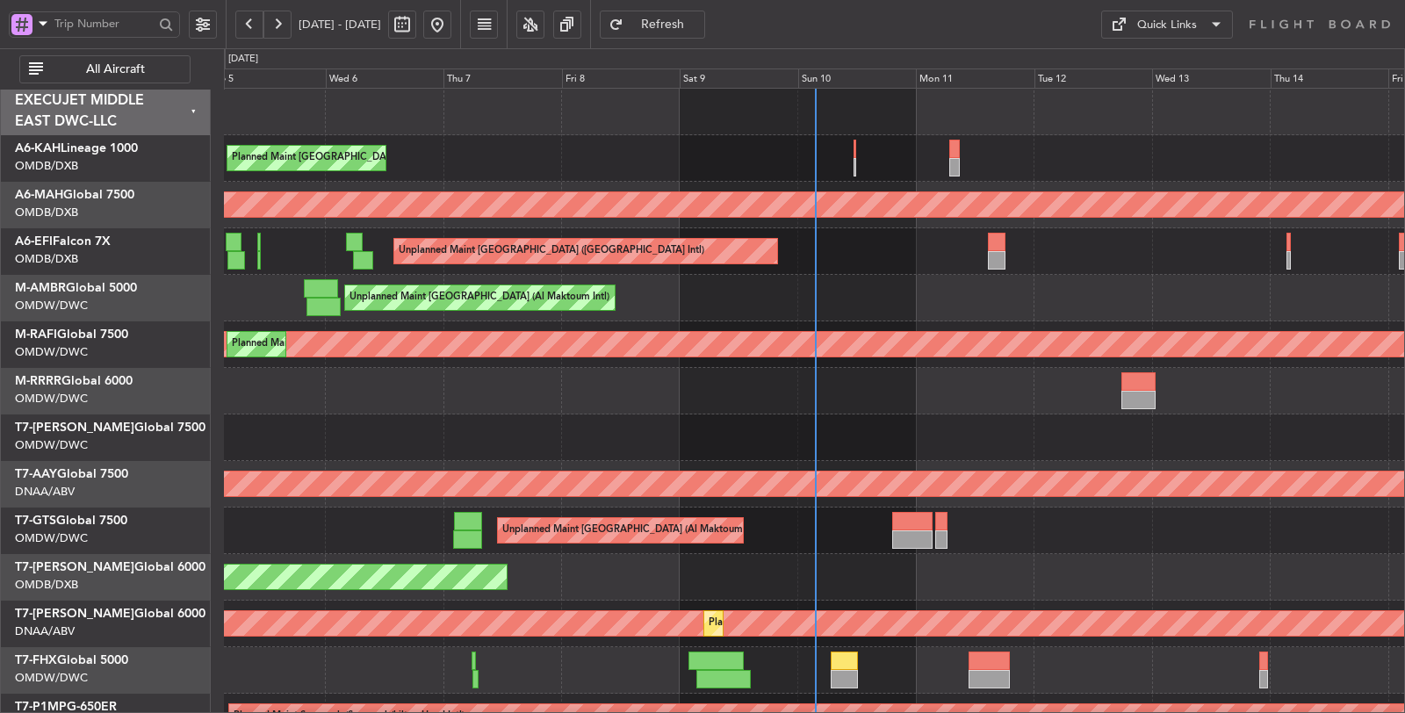
click at [137, 66] on span "All Aircraft" at bounding box center [116, 69] width 138 height 12
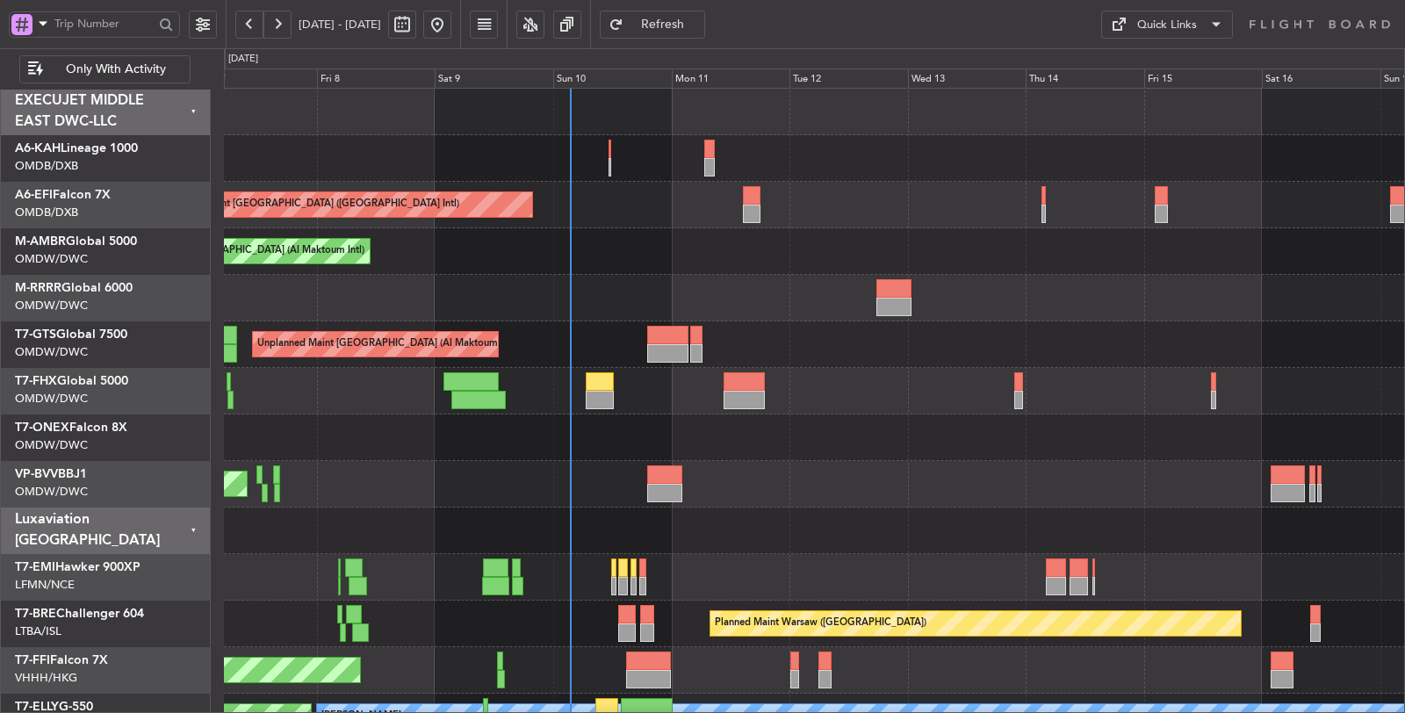
click at [586, 435] on div at bounding box center [814, 437] width 1181 height 47
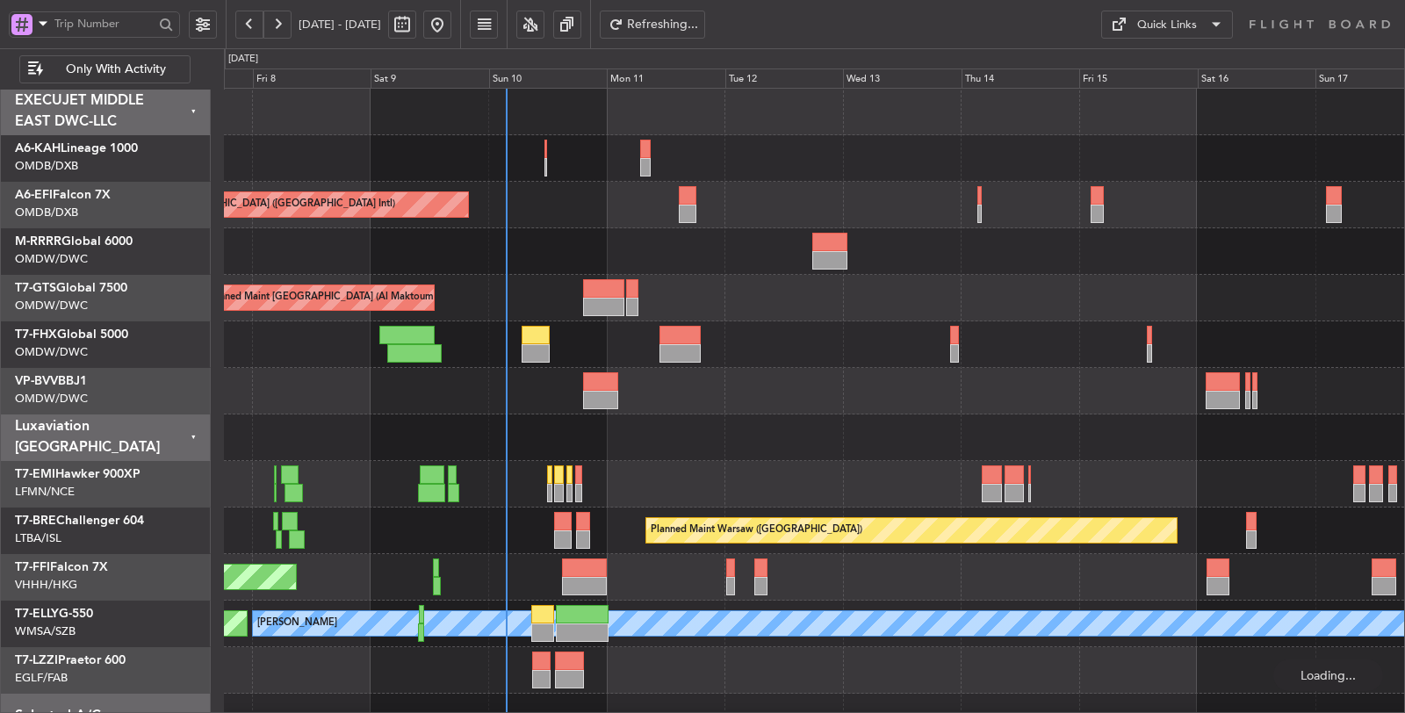
click at [544, 392] on div "Unplanned Maint [GEOGRAPHIC_DATA]-[GEOGRAPHIC_DATA]" at bounding box center [814, 391] width 1180 height 47
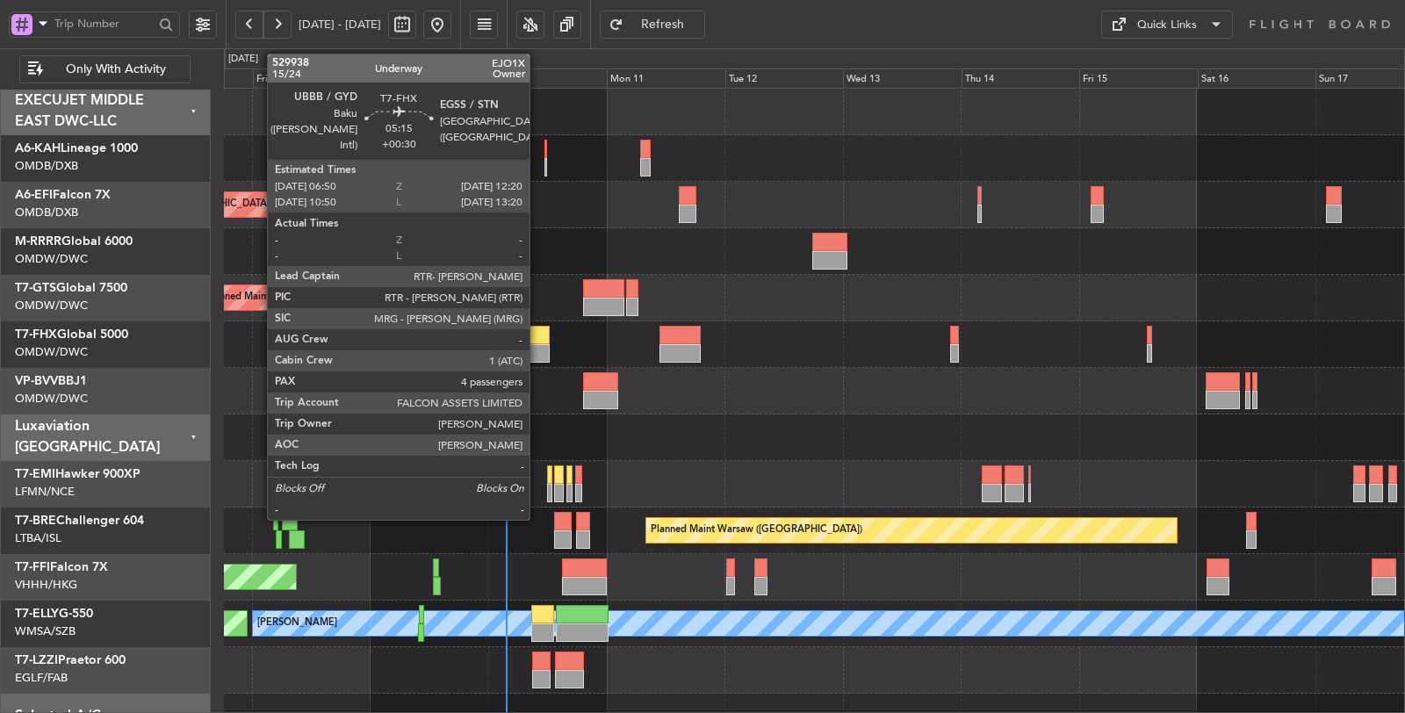
click at [538, 354] on div at bounding box center [534, 353] width 27 height 18
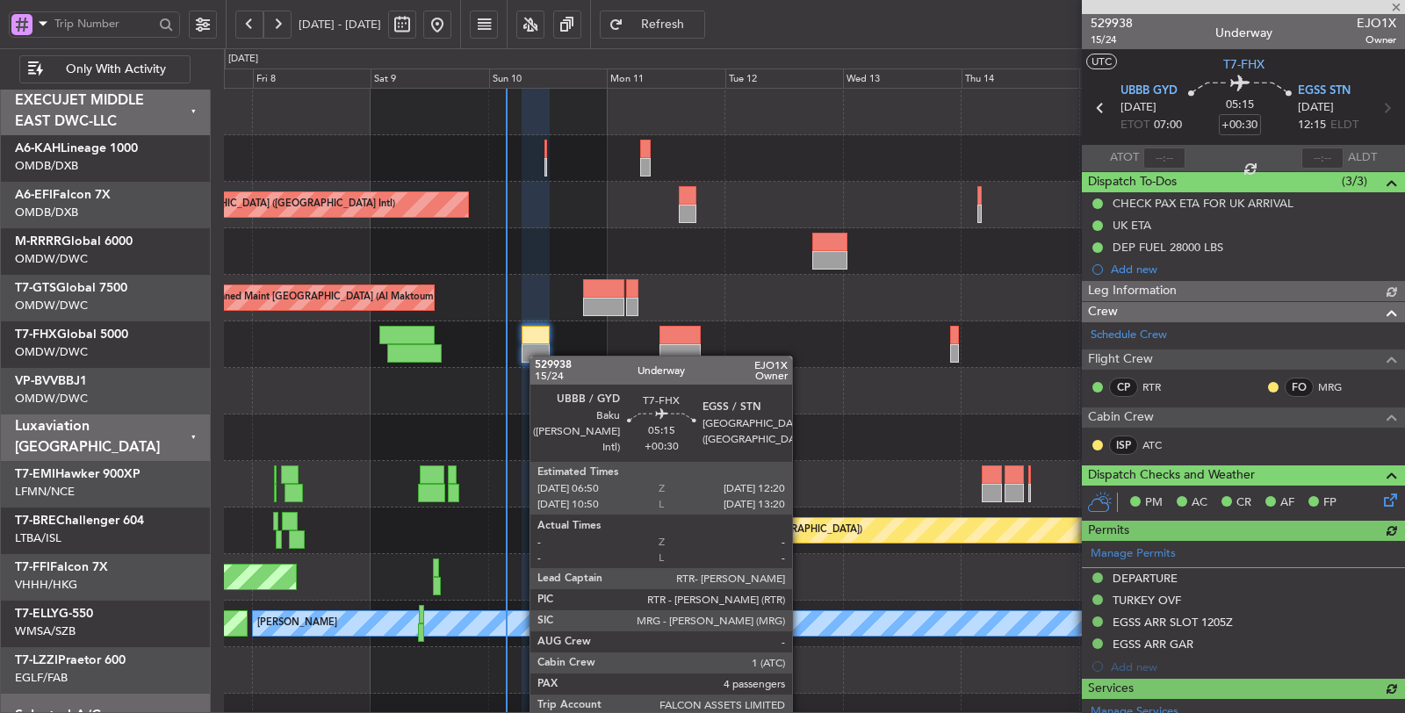
type input "Dherander Fithani (DHF)"
type input "6717"
click at [538, 356] on div at bounding box center [534, 353] width 27 height 18
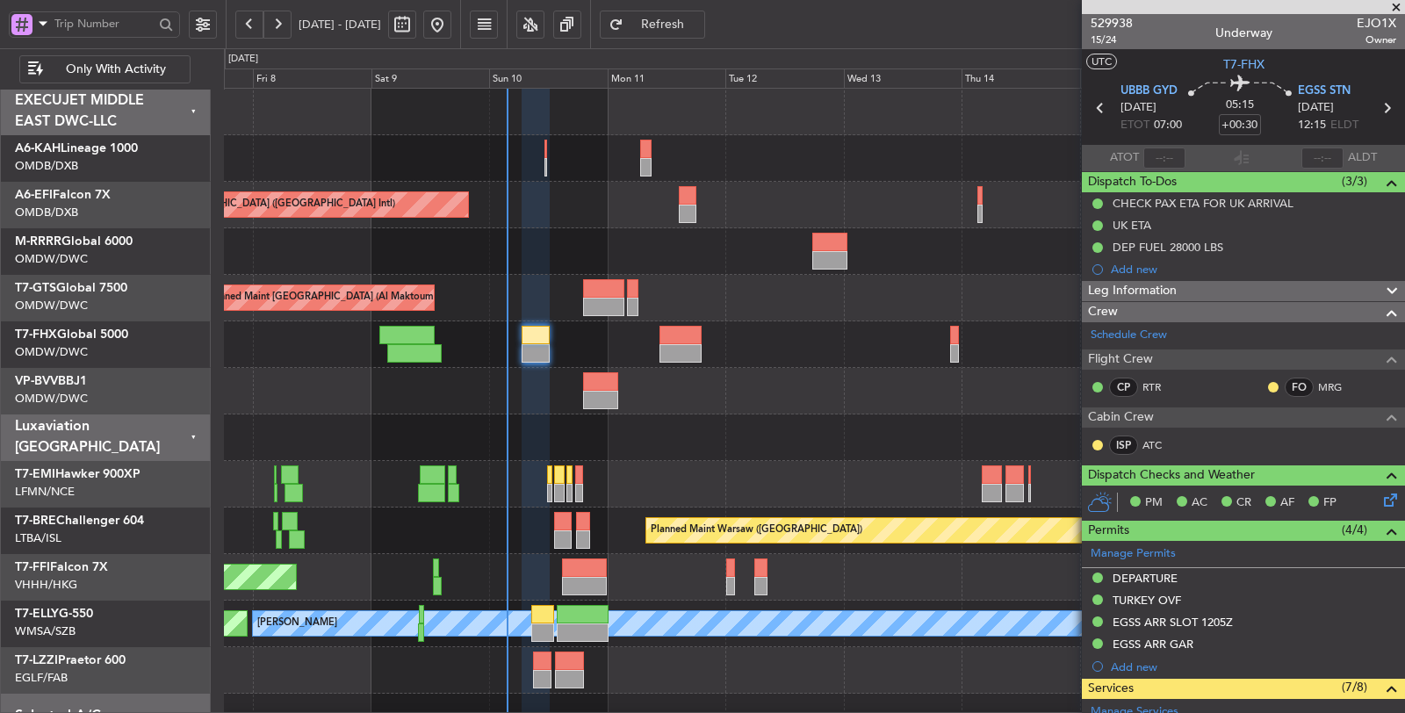
type input "Dherander Fithani (DHF)"
type input "6717"
type input "Dherander Fithani (DHF)"
type input "6717"
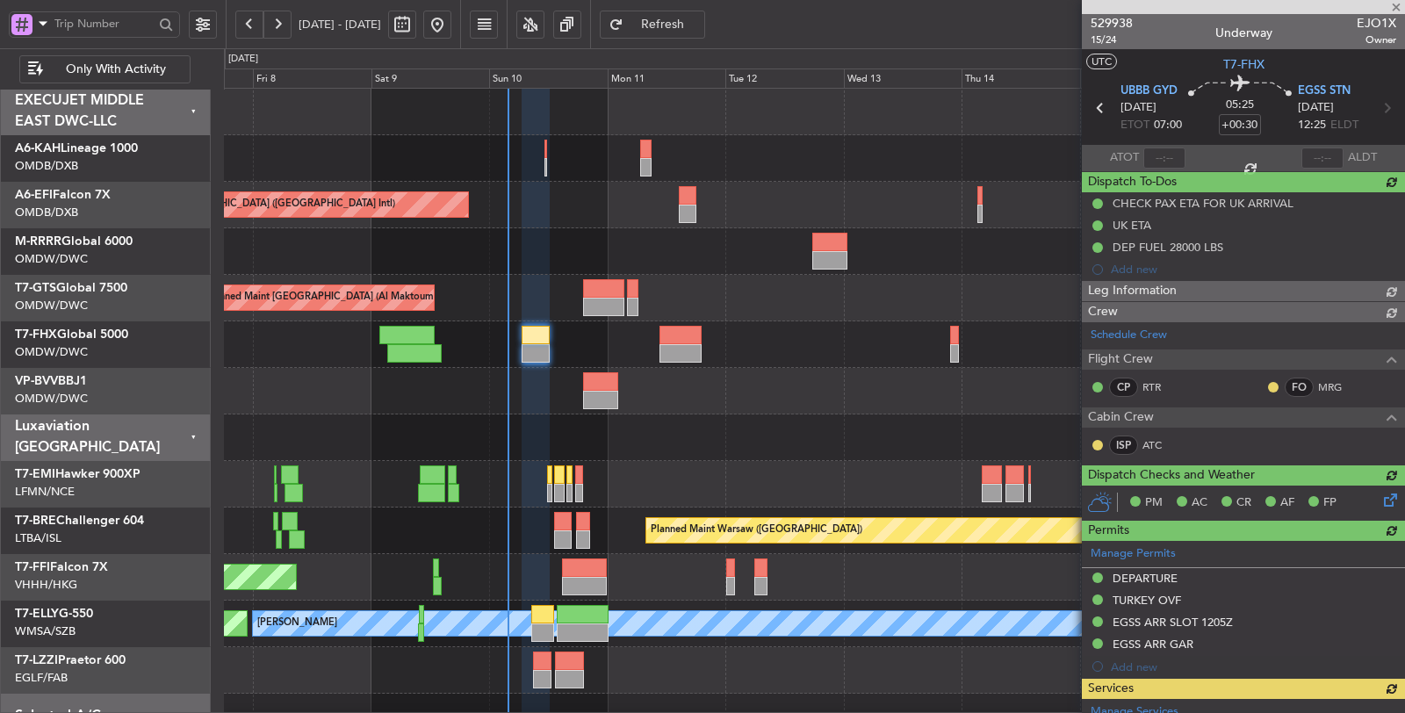
type input "+00:40"
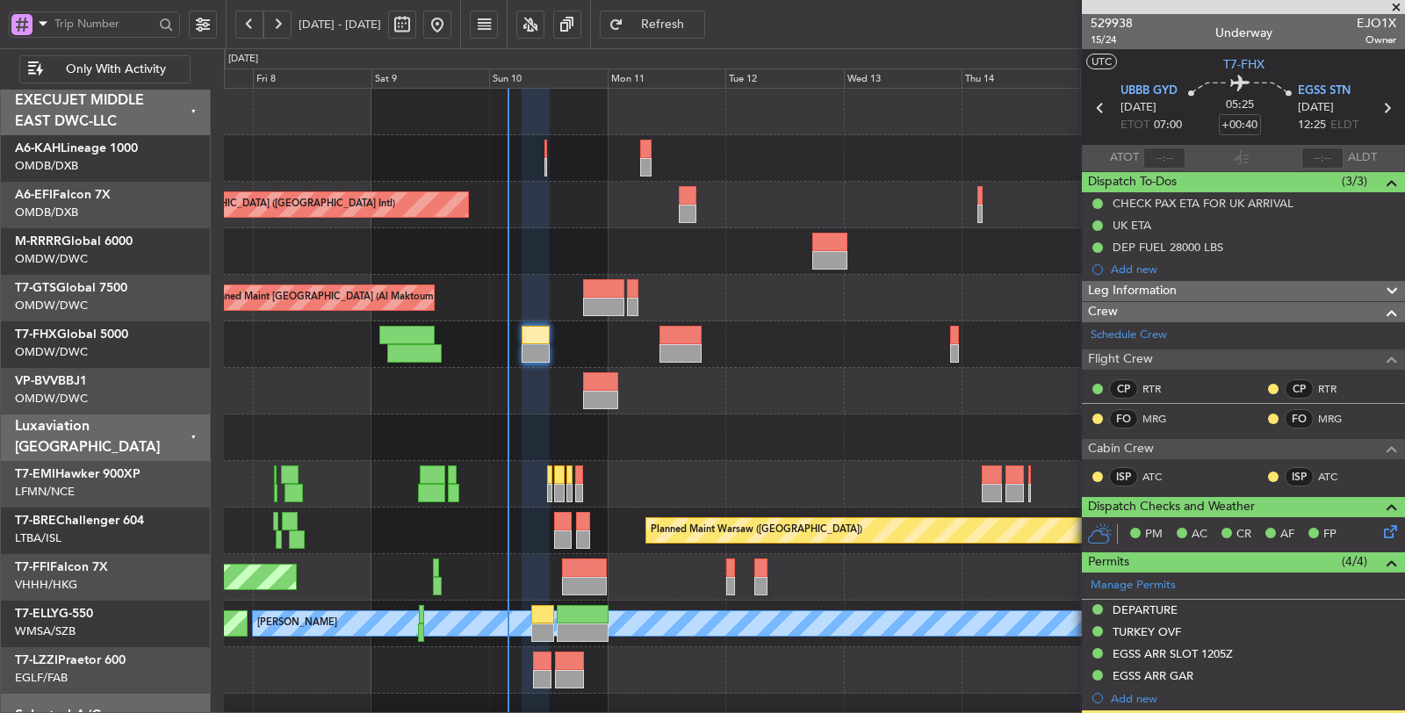
type input "Dherander Fithani (DHF)"
type input "6717"
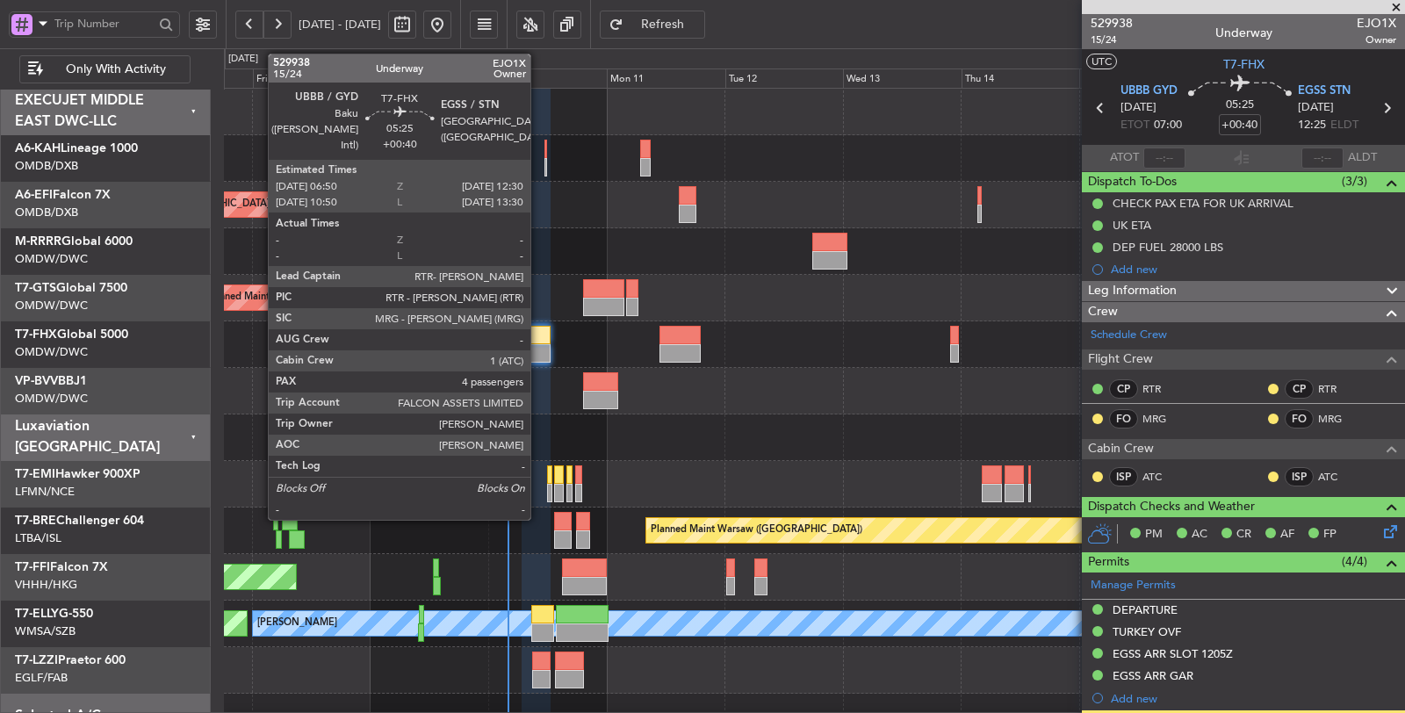
click at [540, 339] on div at bounding box center [535, 335] width 28 height 18
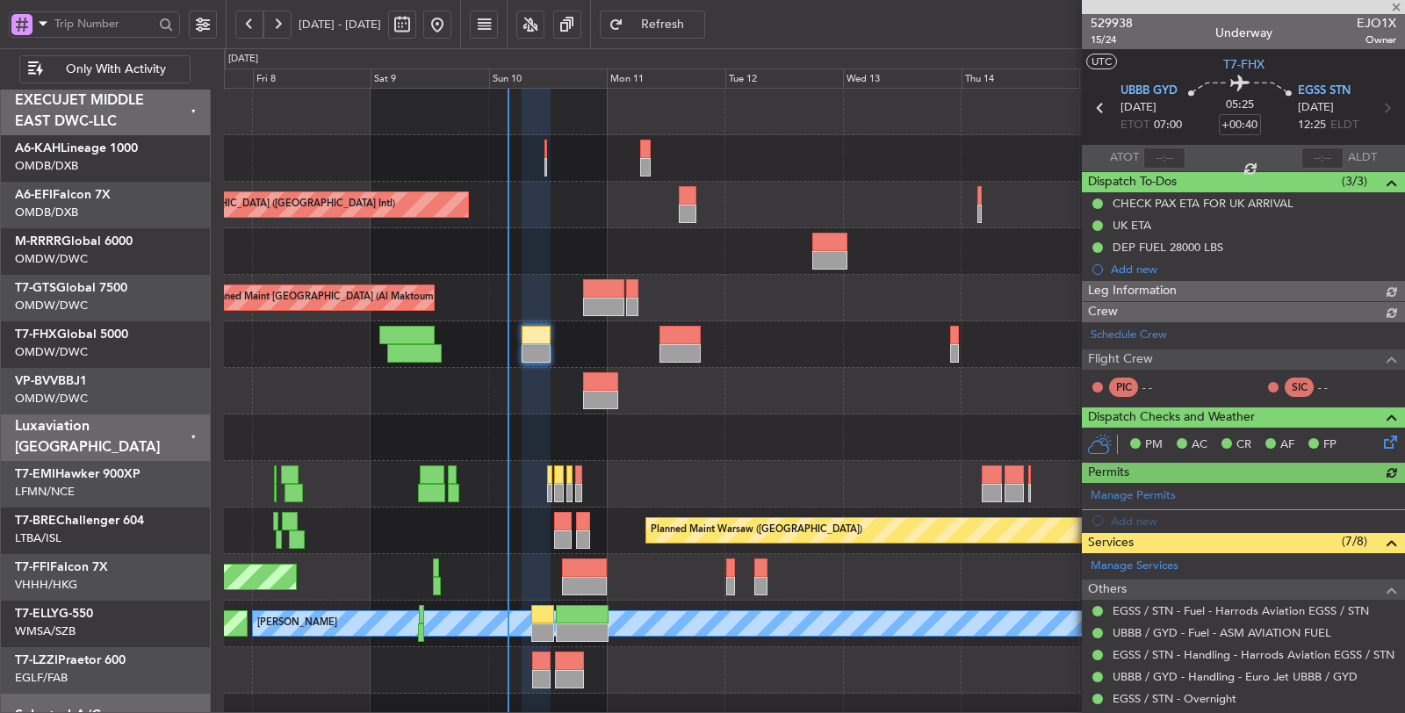
type input "Dherander Fithani (DHF)"
type input "6717"
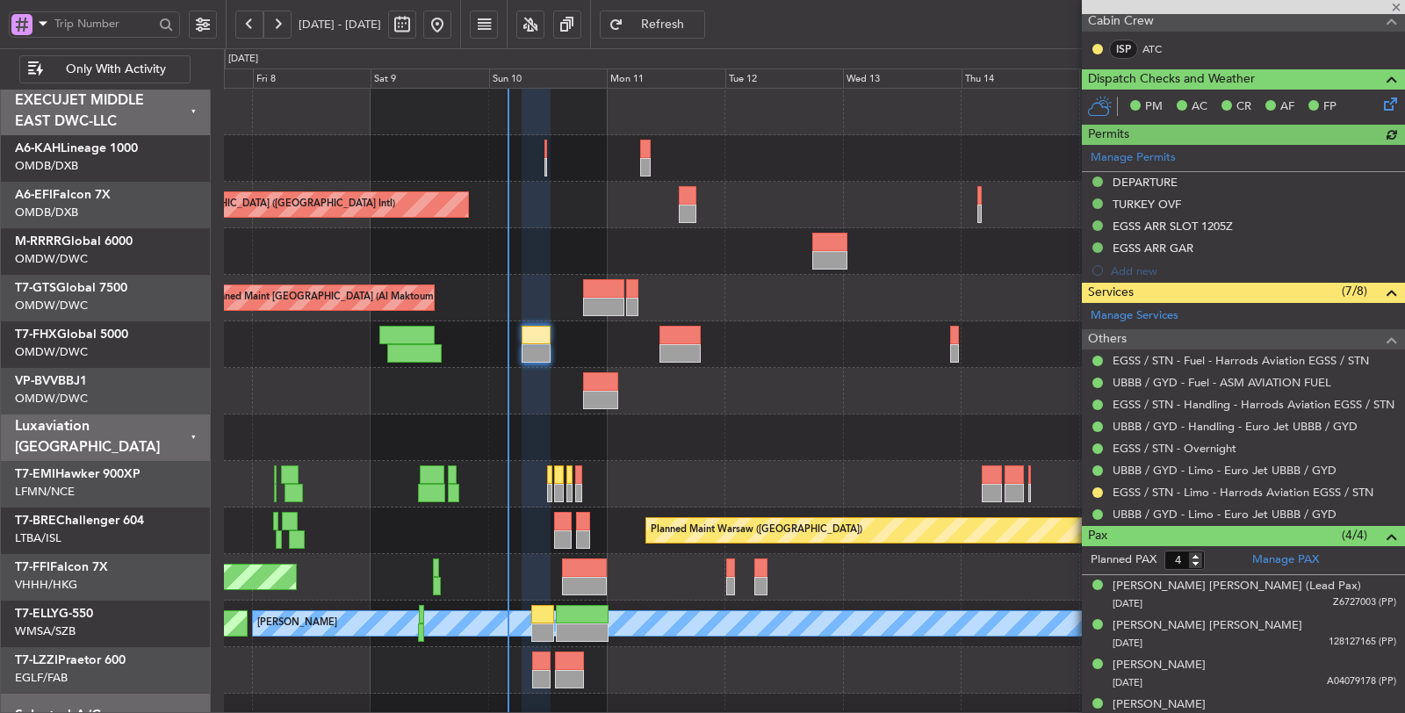
scroll to position [410, 0]
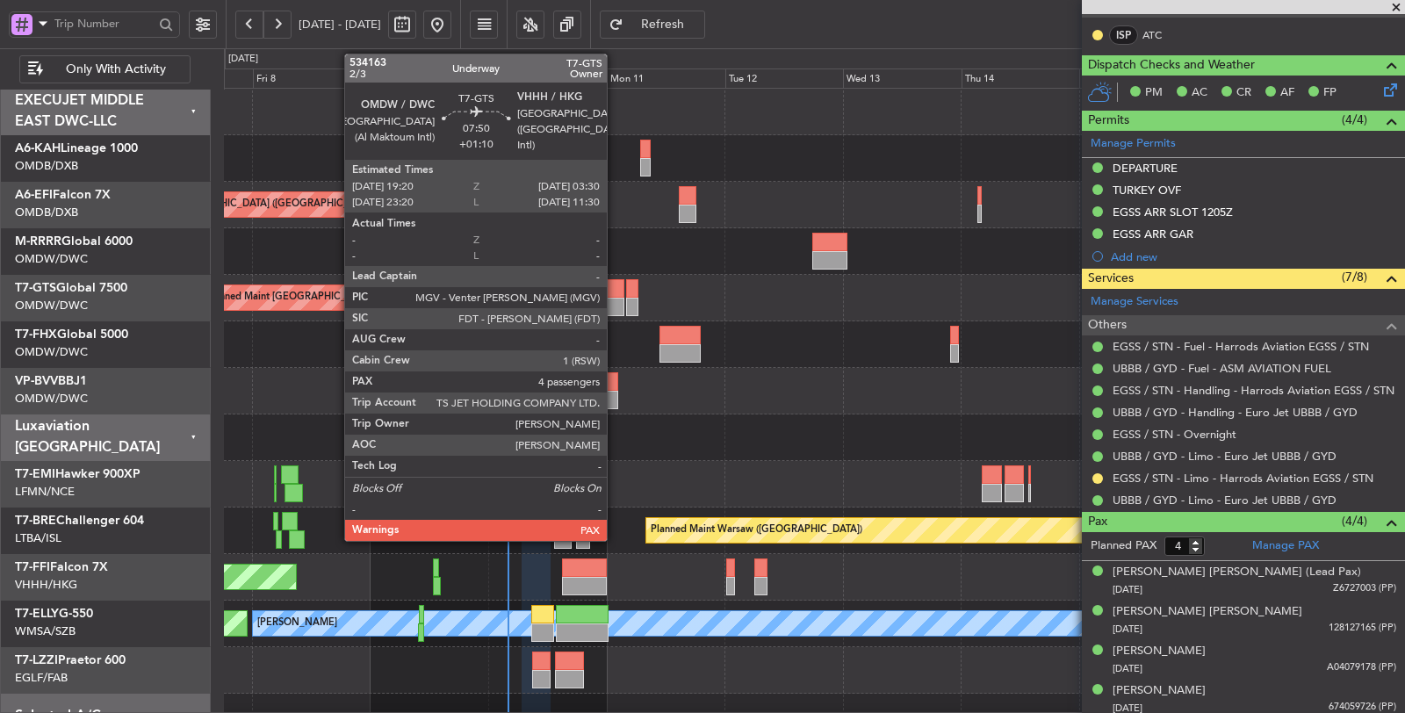
click at [613, 295] on div at bounding box center [603, 288] width 40 height 18
type input "+01:10"
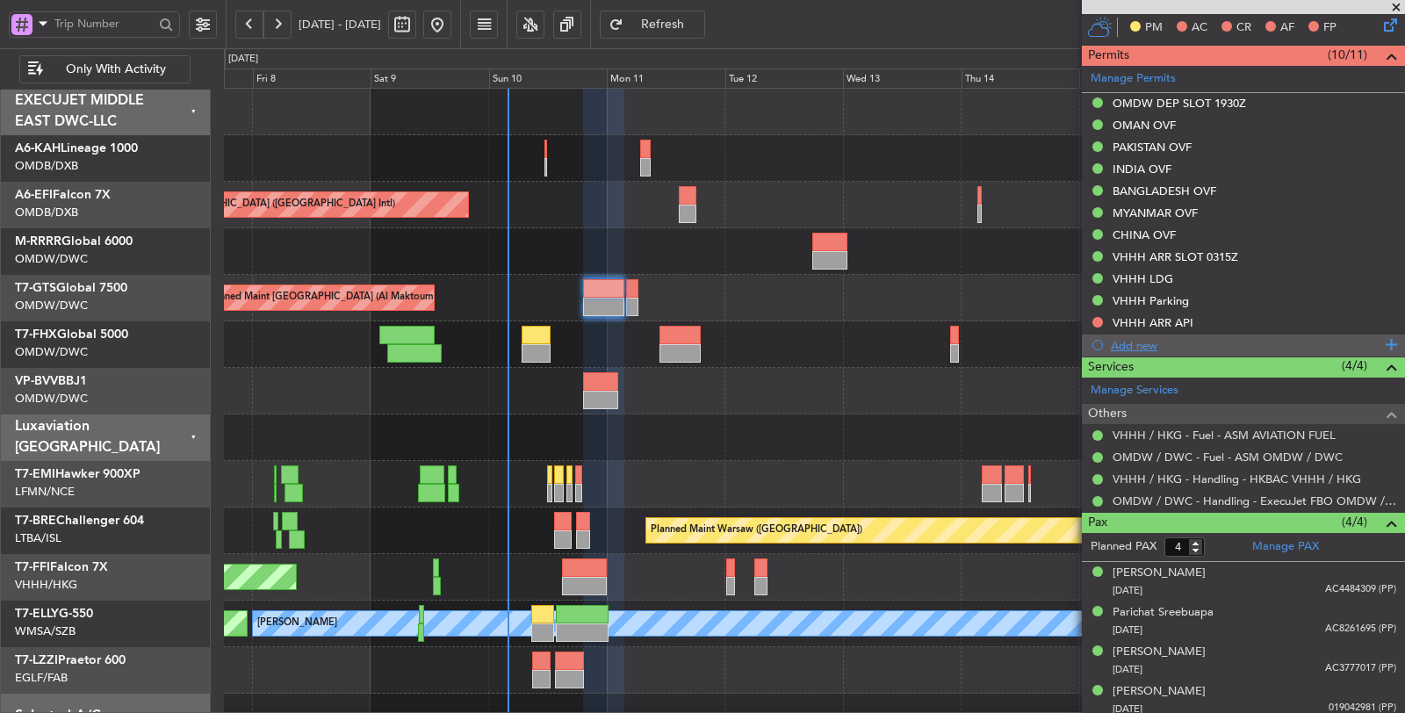
scroll to position [378, 0]
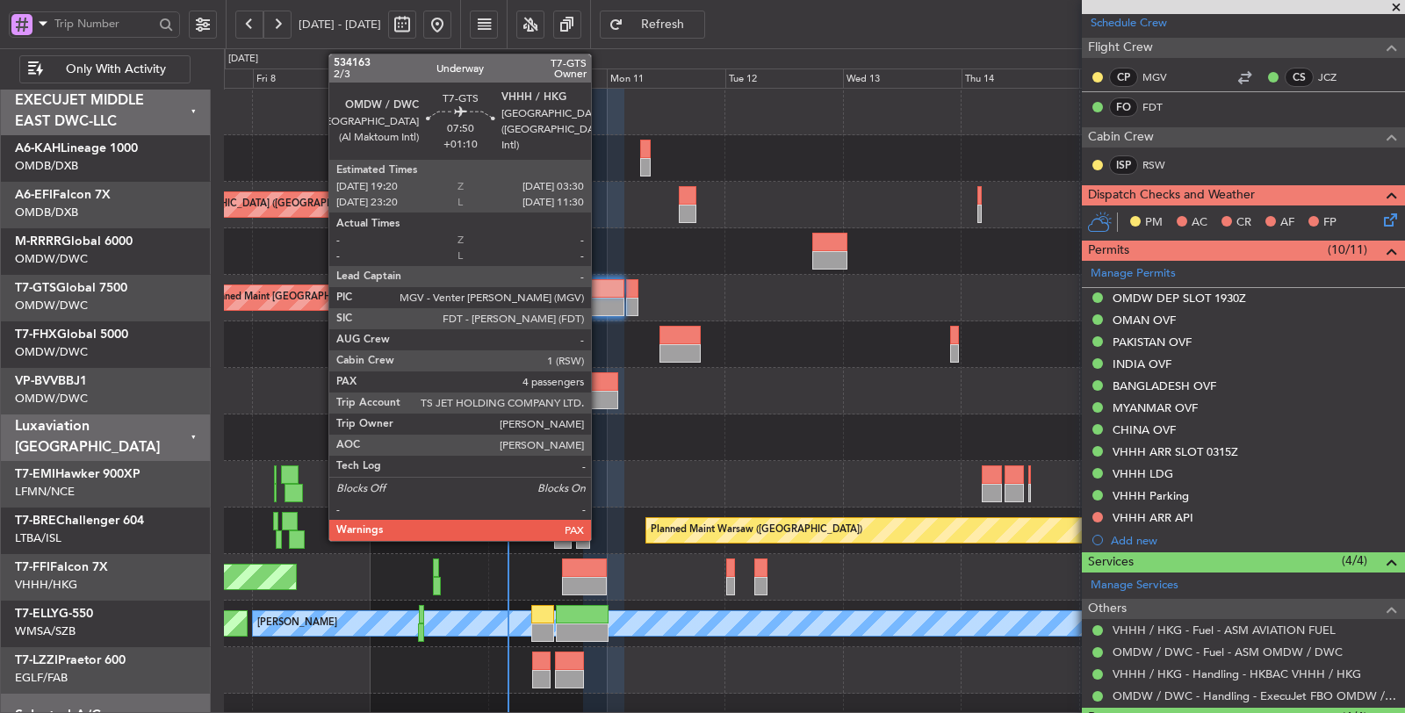
click at [600, 296] on div at bounding box center [603, 288] width 40 height 18
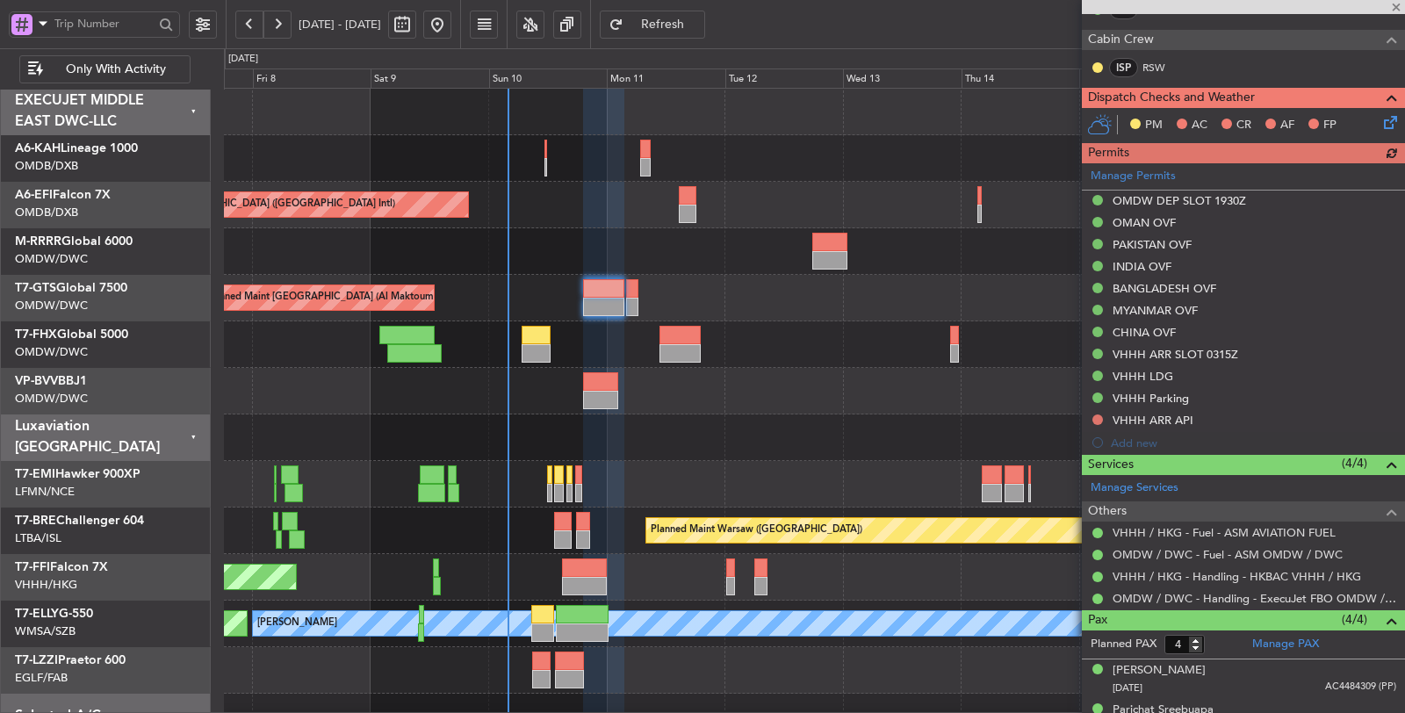
scroll to position [572, 0]
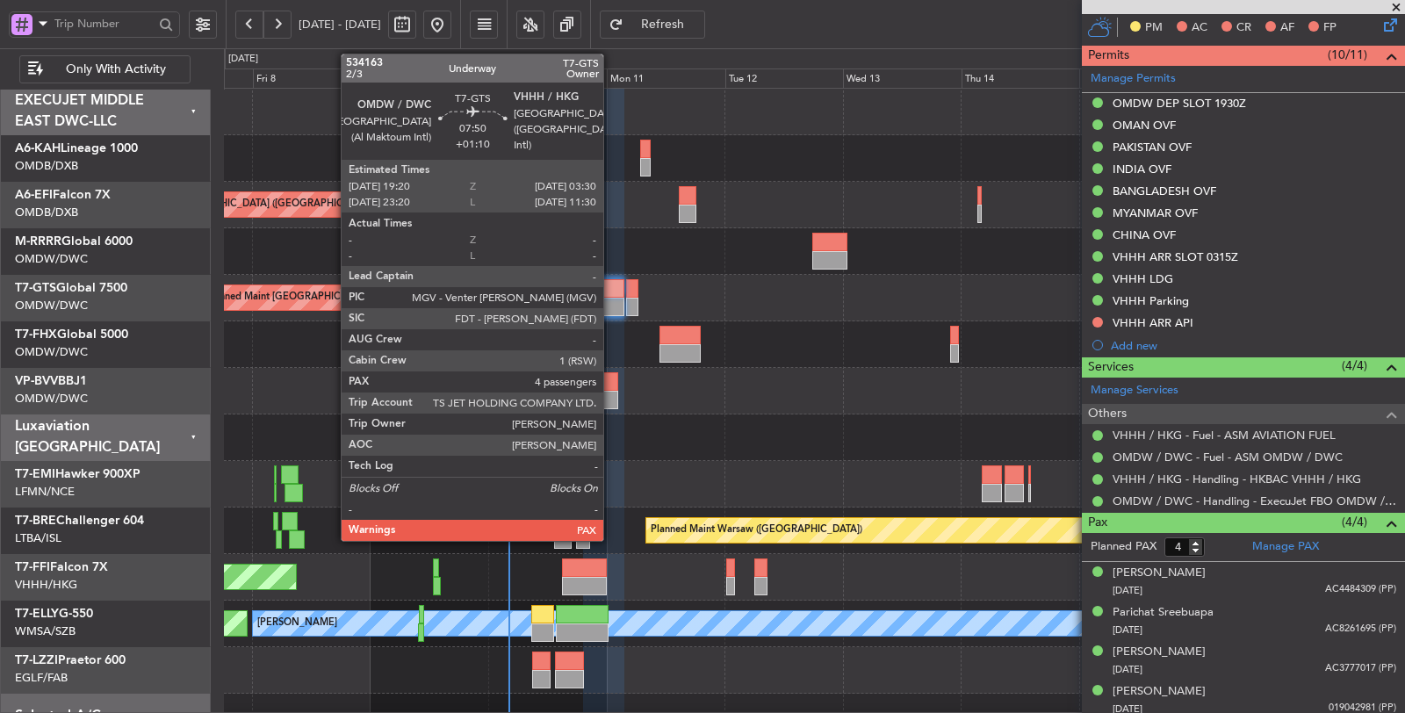
click at [612, 304] on div at bounding box center [603, 307] width 40 height 18
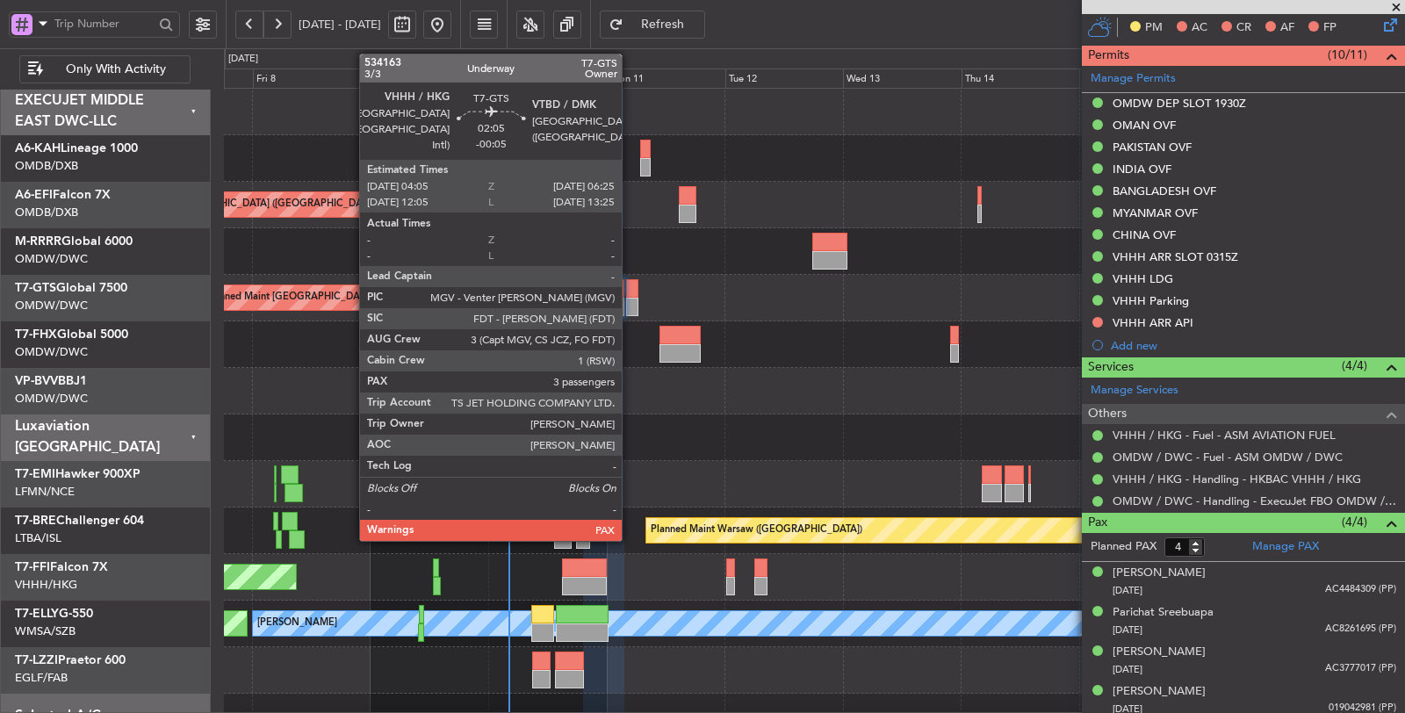
click at [630, 304] on div at bounding box center [632, 307] width 12 height 18
click at [633, 298] on div at bounding box center [632, 307] width 12 height 18
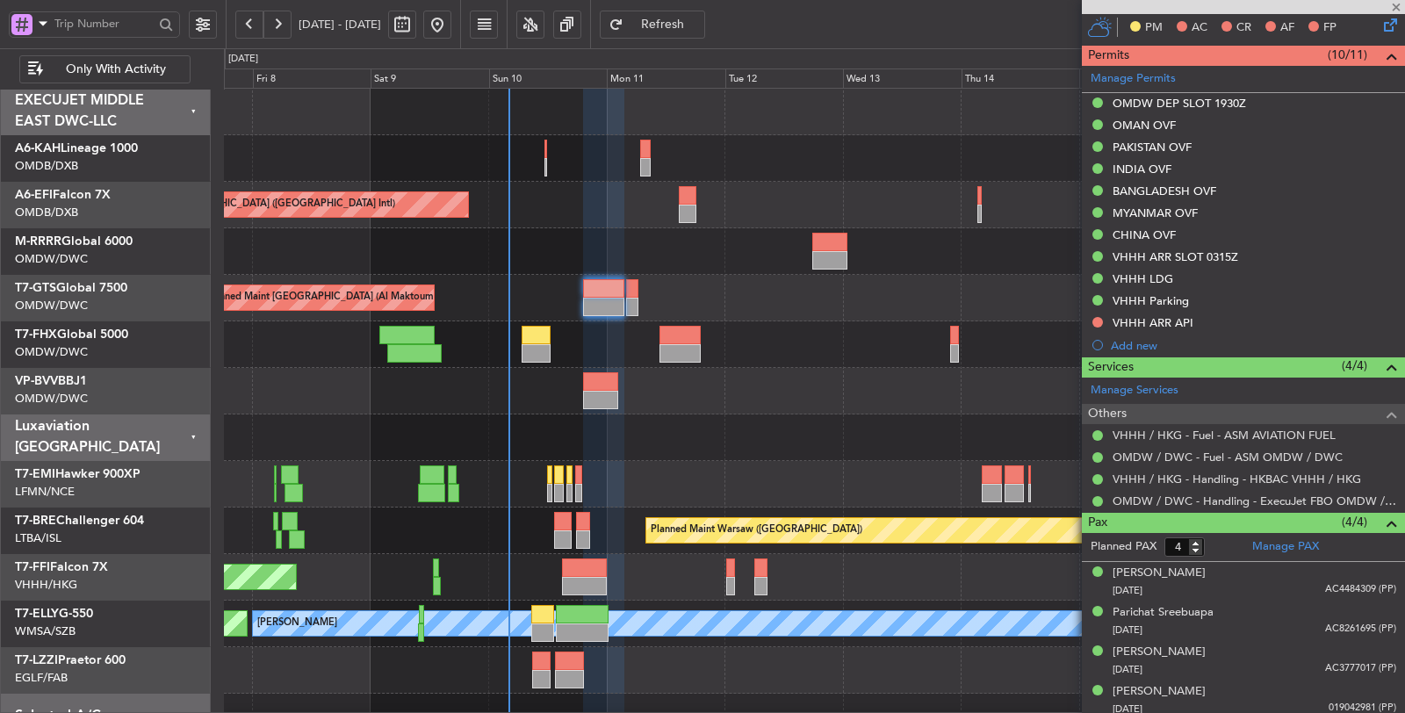
type input "-00:05"
type input "3"
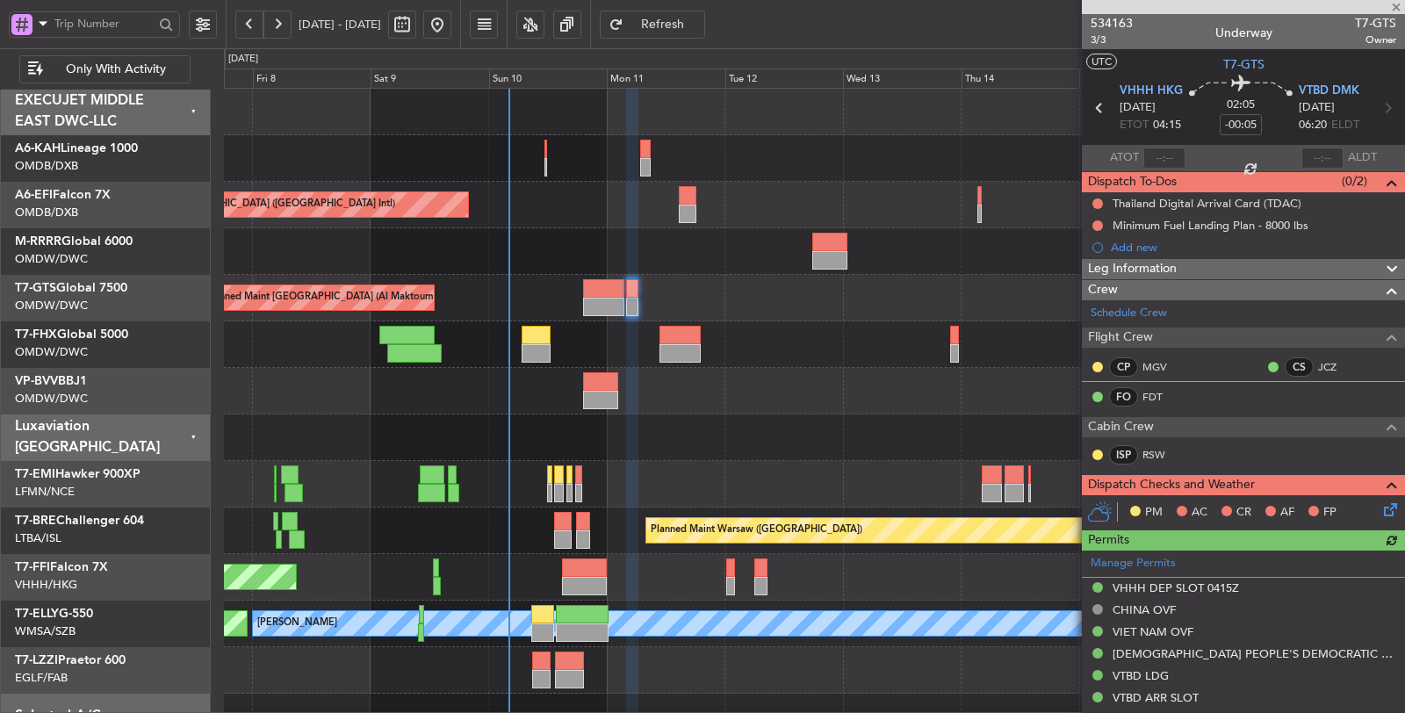
scroll to position [195, 0]
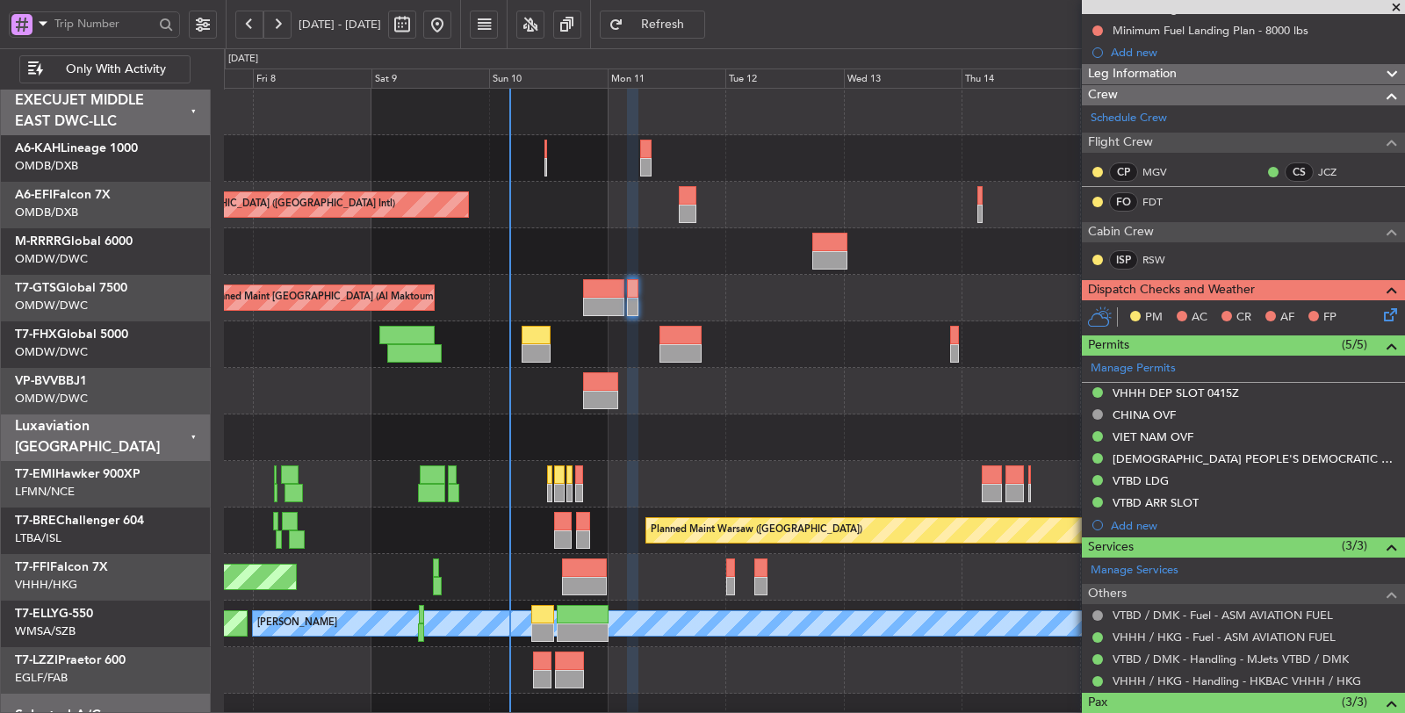
click at [40, 25] on span at bounding box center [42, 23] width 21 height 22
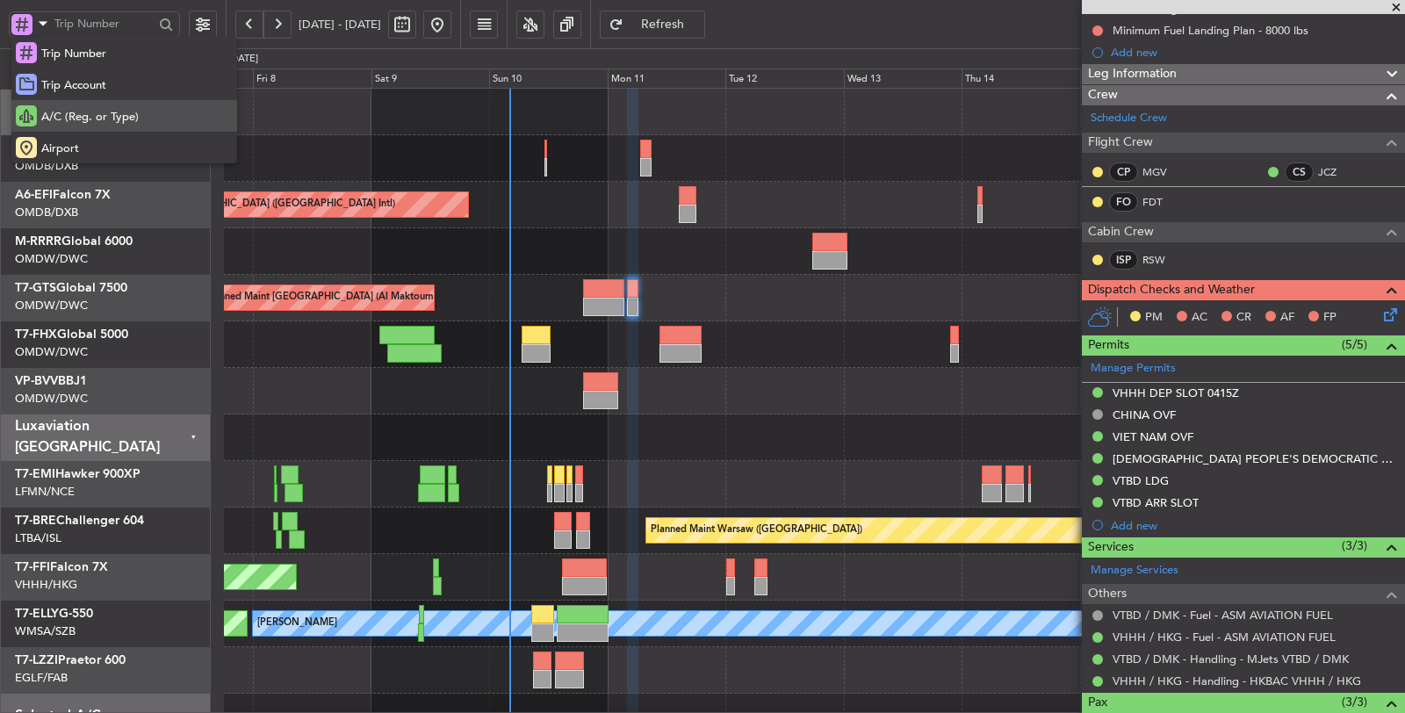
click at [64, 111] on span "A/C (Reg. or Type)" at bounding box center [89, 118] width 97 height 18
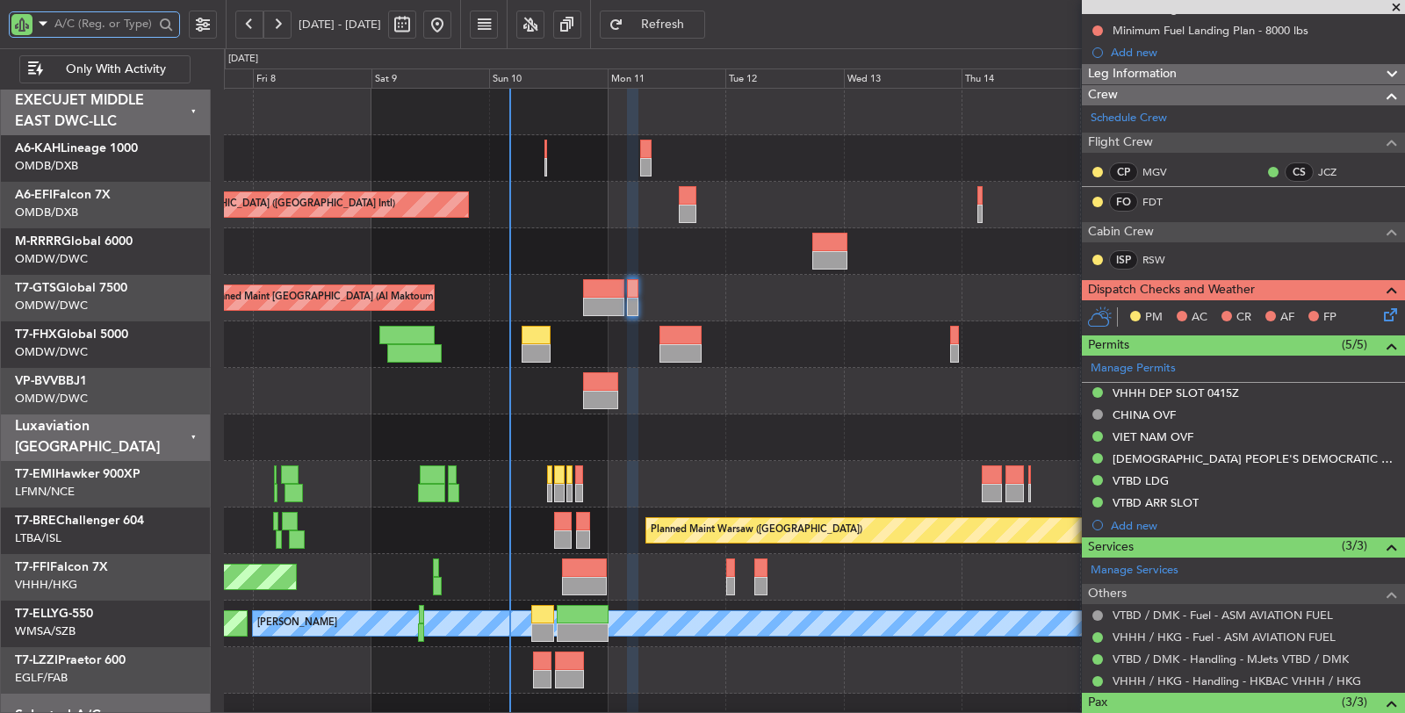
click at [81, 26] on input "text" at bounding box center [103, 24] width 99 height 26
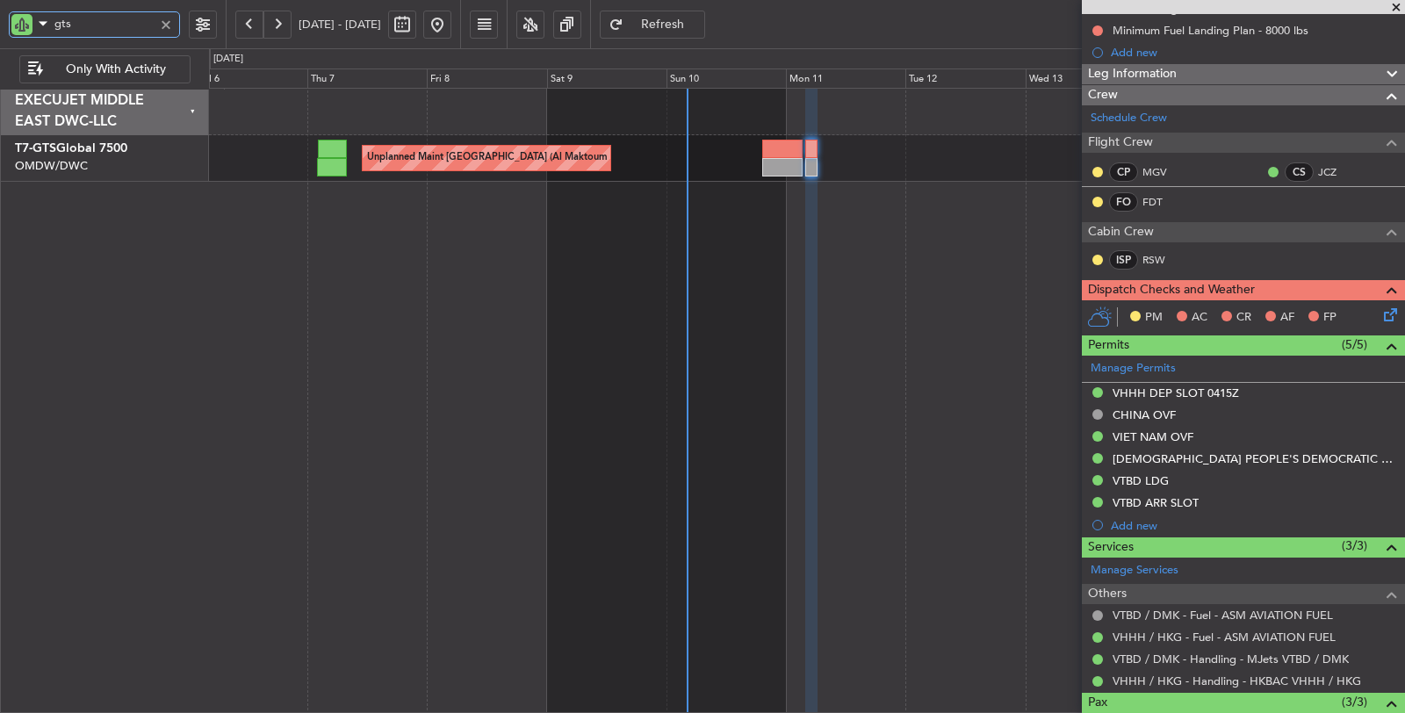
click at [569, 234] on div "Unplanned Maint [GEOGRAPHIC_DATA] (Al Maktoum Intl)" at bounding box center [807, 401] width 1197 height 626
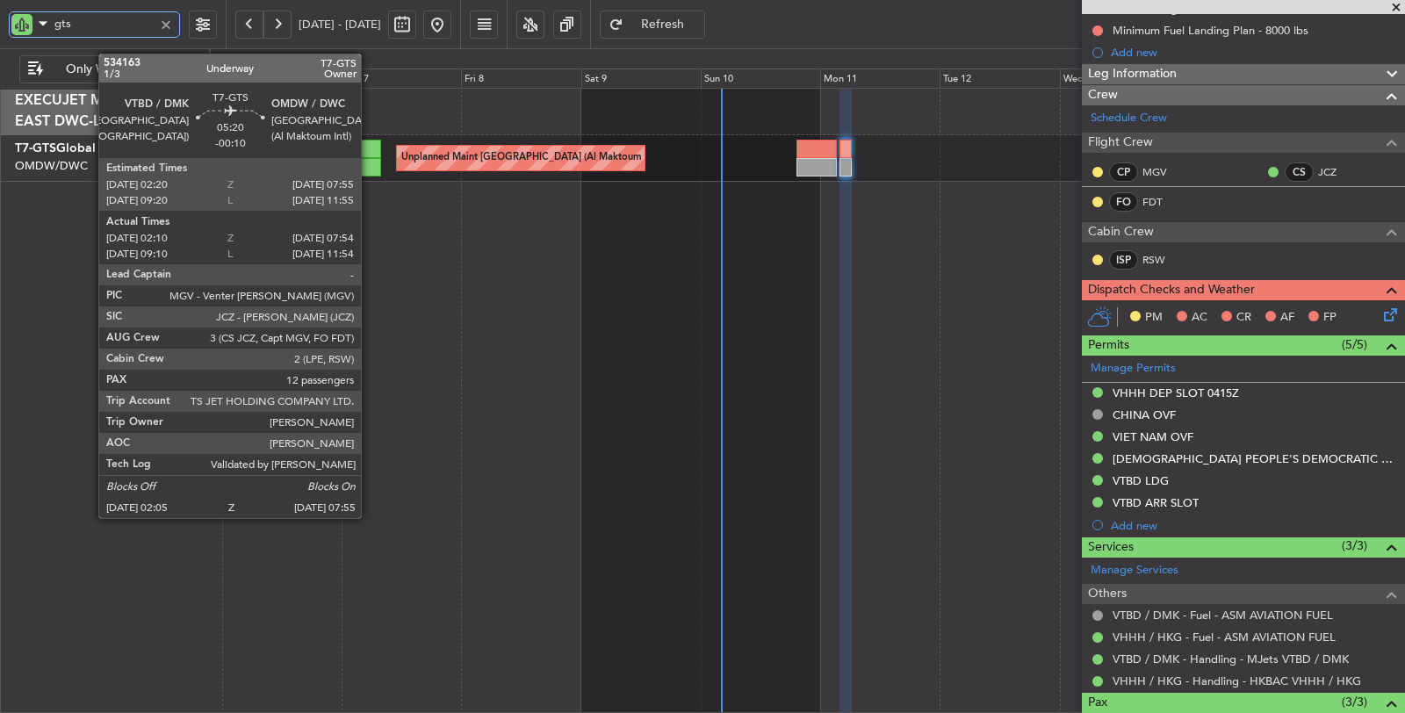
click at [370, 163] on div at bounding box center [366, 167] width 30 height 18
type input "gts"
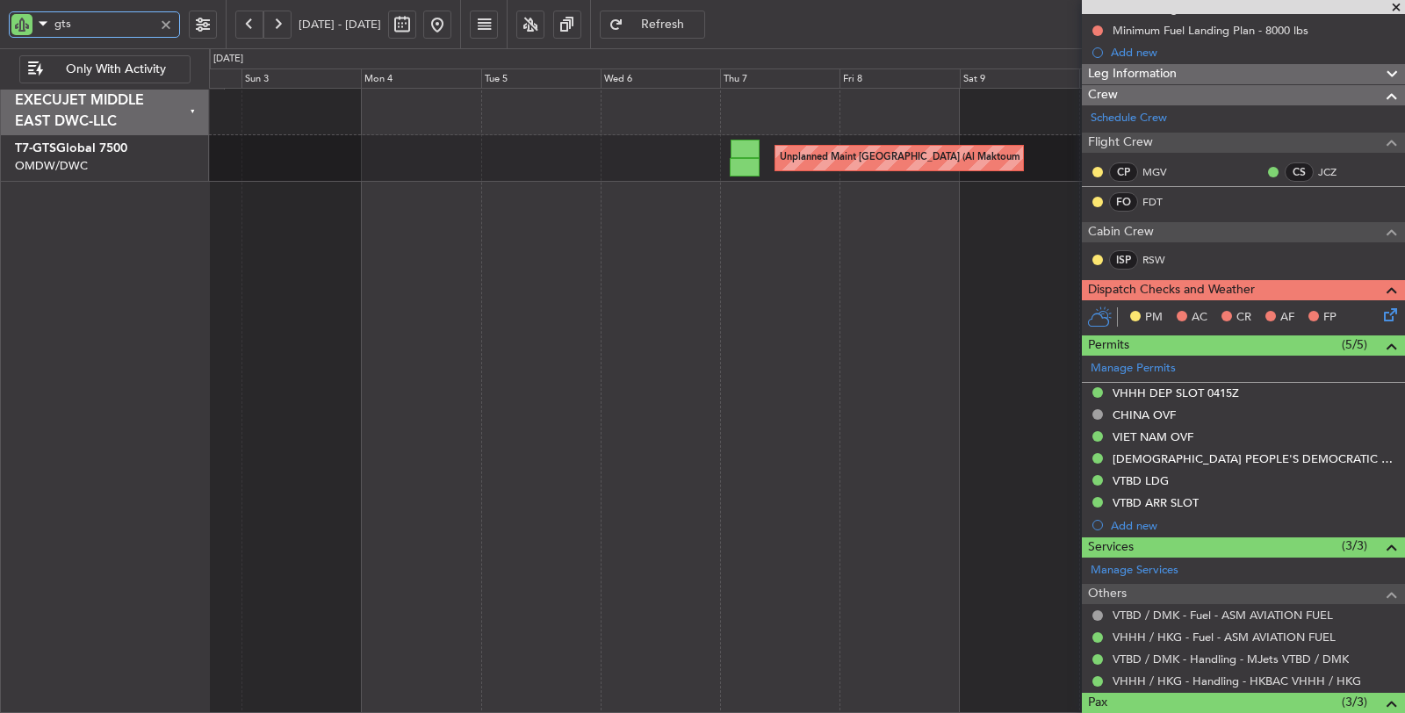
click at [669, 194] on div "Unplanned Maint [GEOGRAPHIC_DATA] (Al Maktoum Intl)" at bounding box center [807, 401] width 1197 height 626
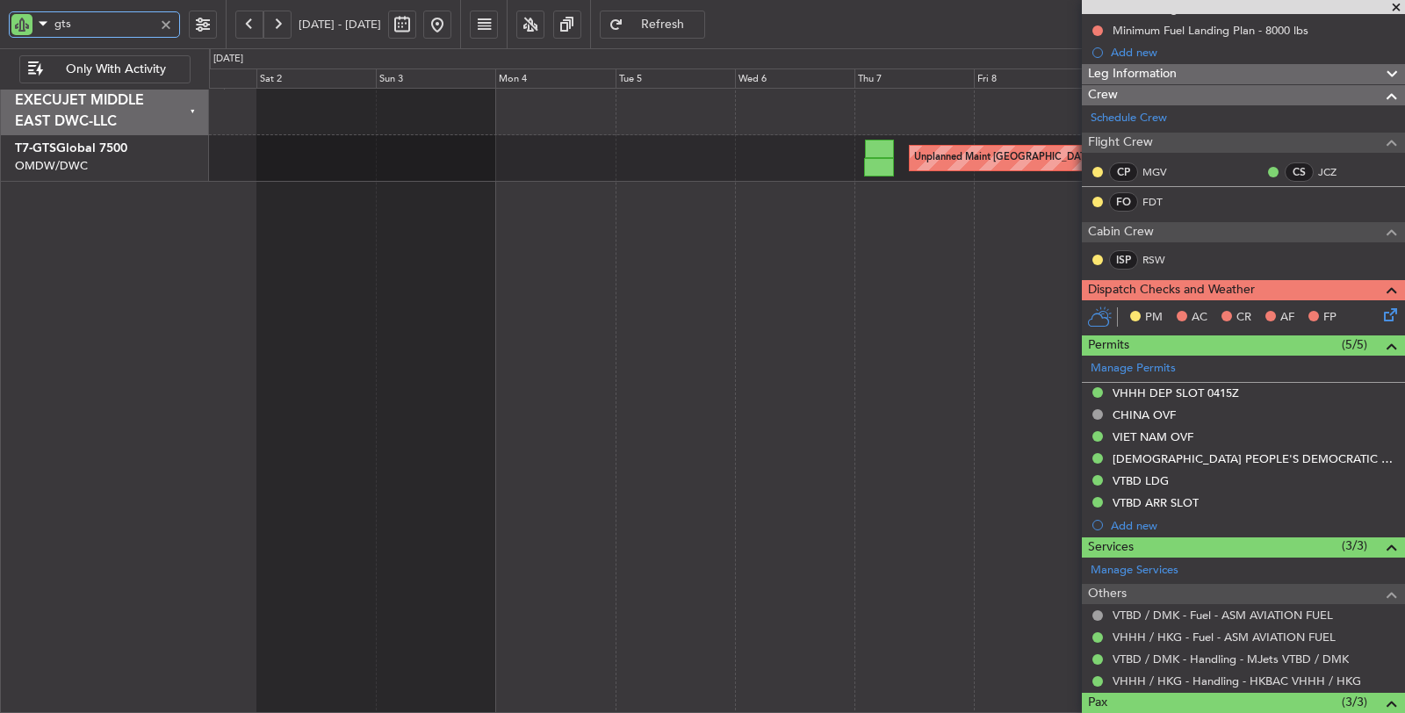
click at [713, 212] on div "Unplanned Maint [GEOGRAPHIC_DATA] (Al Maktoum Intl)" at bounding box center [807, 401] width 1197 height 626
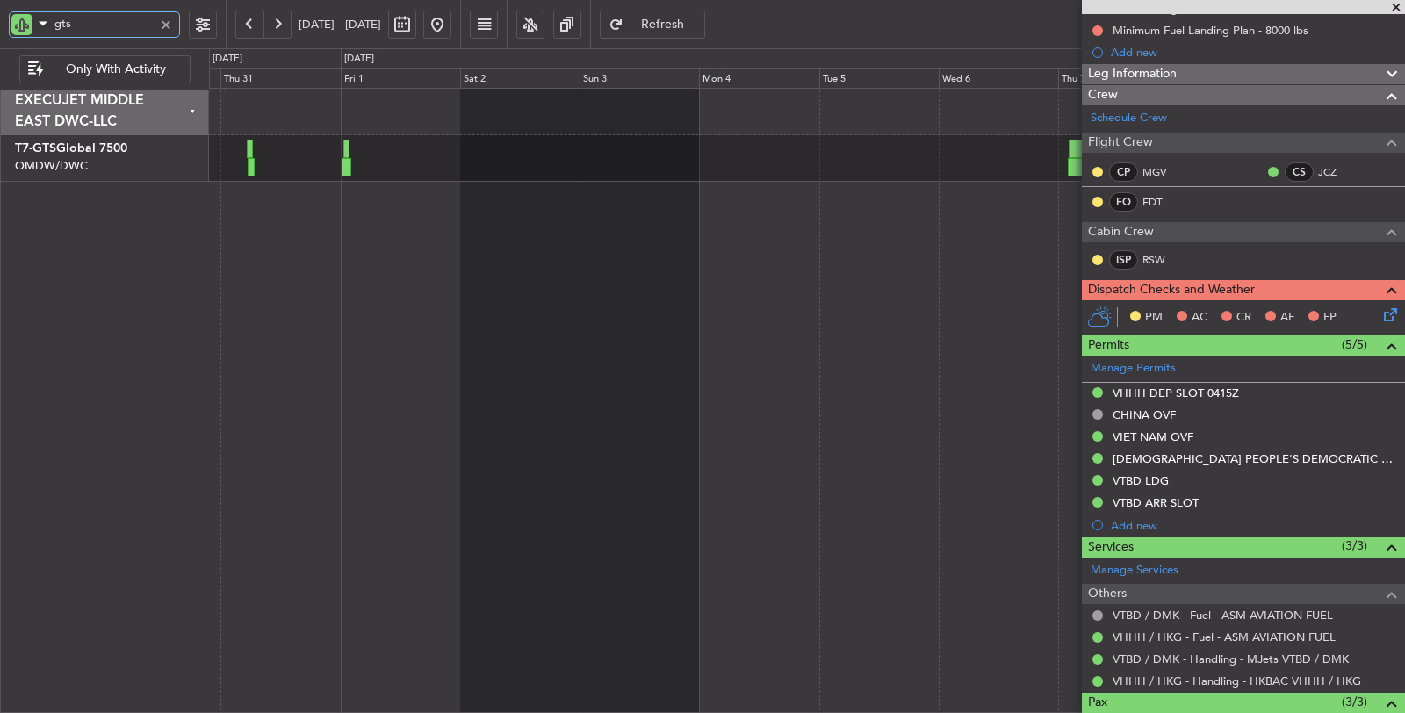
click at [529, 213] on div "Unplanned Maint [GEOGRAPHIC_DATA] (Al Maktoum Intl)" at bounding box center [807, 401] width 1197 height 626
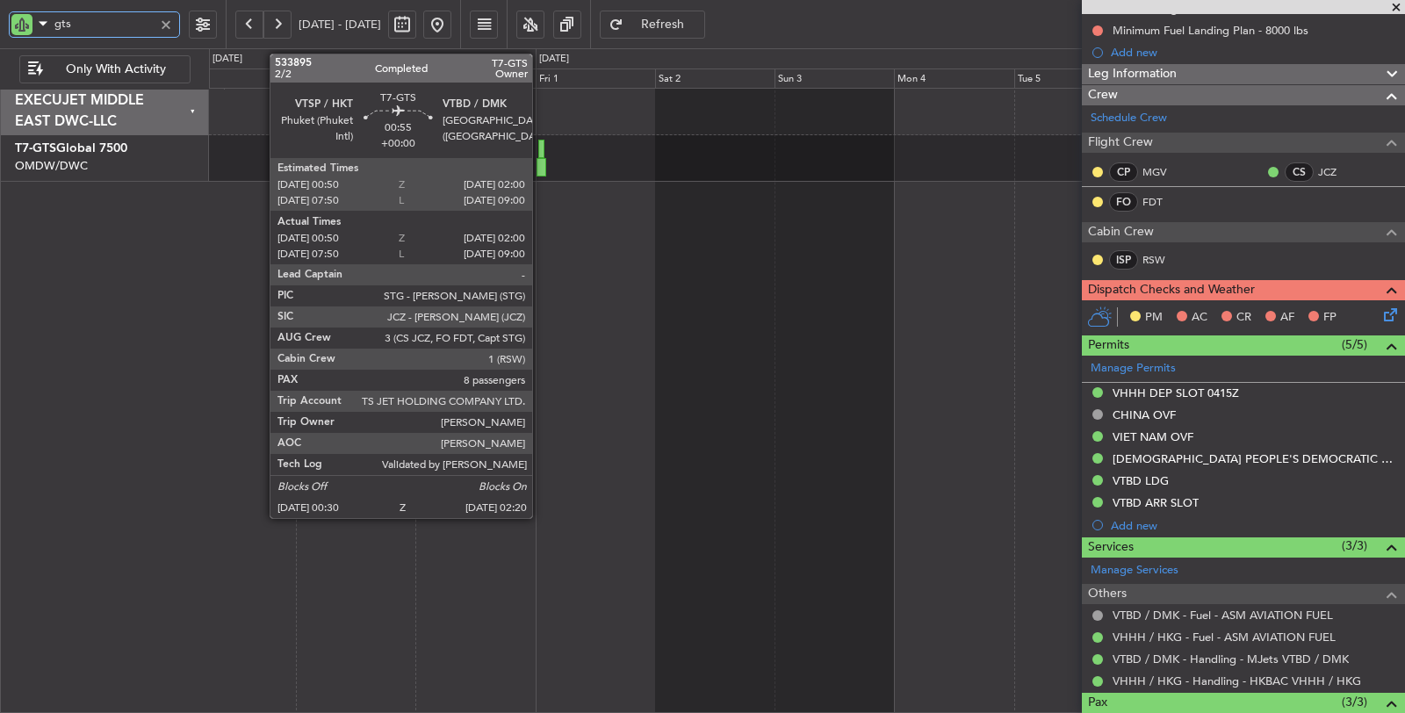
click at [541, 167] on div at bounding box center [541, 167] width 10 height 18
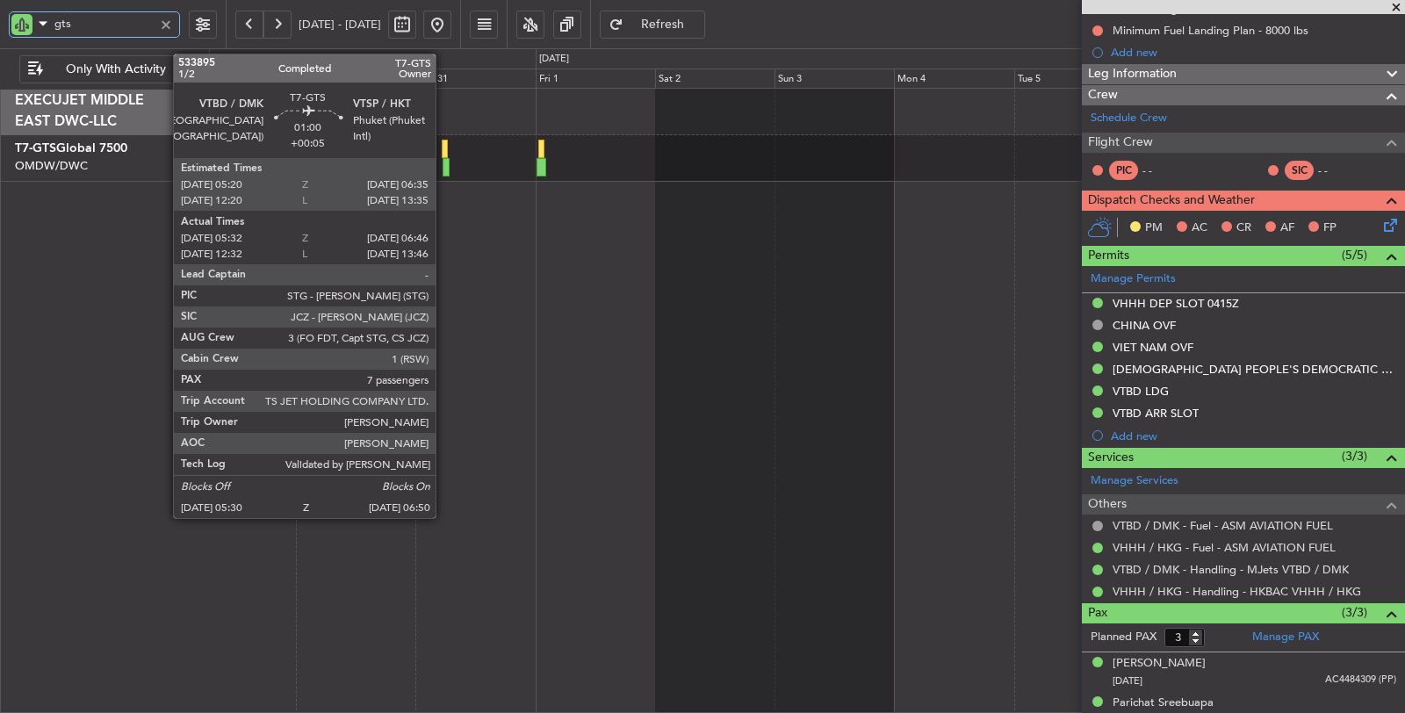
click at [444, 170] on div at bounding box center [445, 167] width 7 height 18
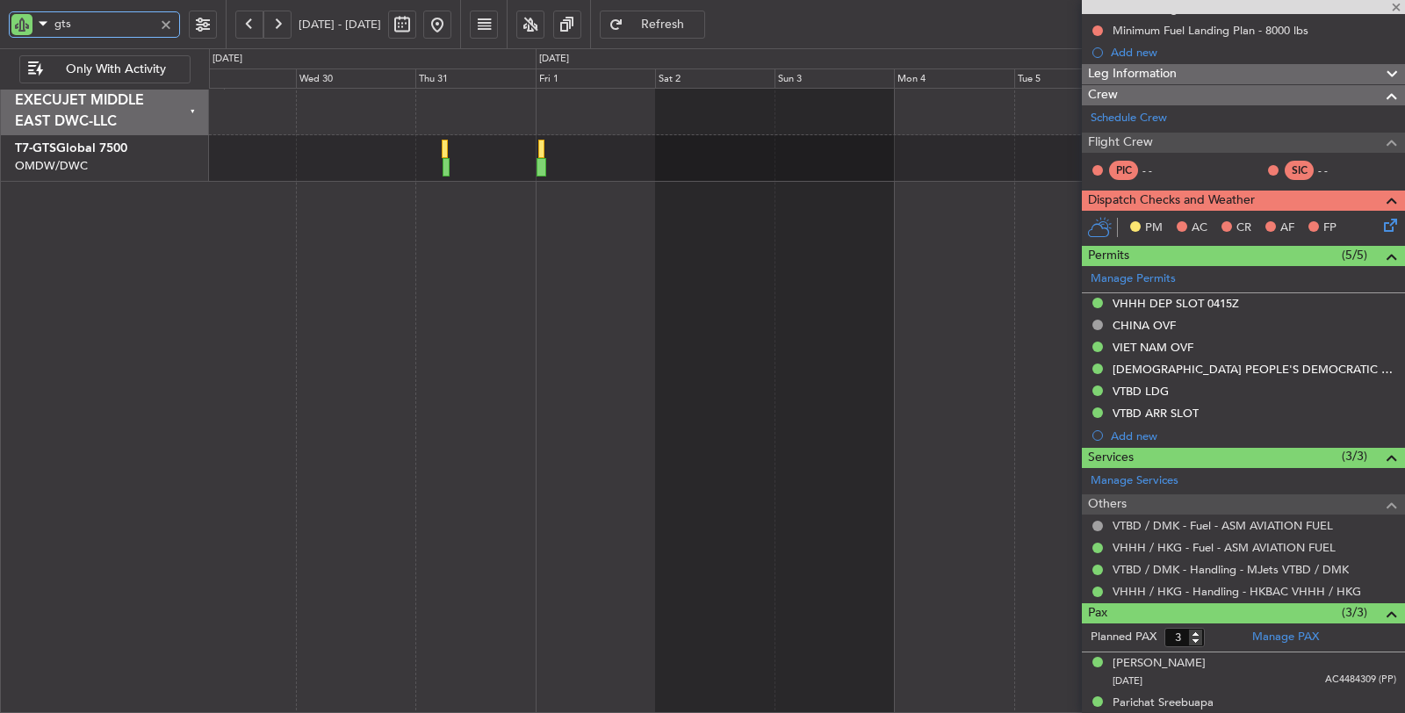
type input "+00:05"
type input "05:42"
type input "06:41"
type input "7"
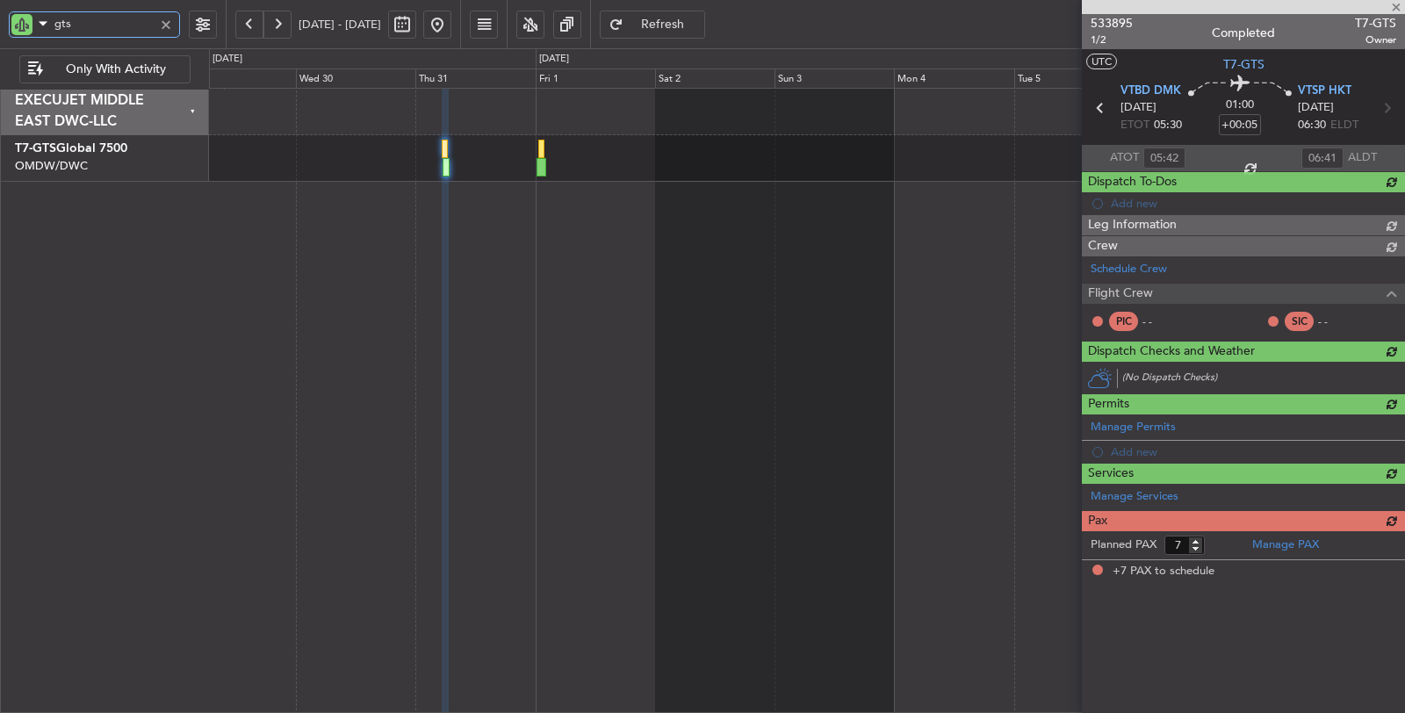
scroll to position [0, 0]
type input "[PERSON_NAME] ([PERSON_NAME])"
type input "6922"
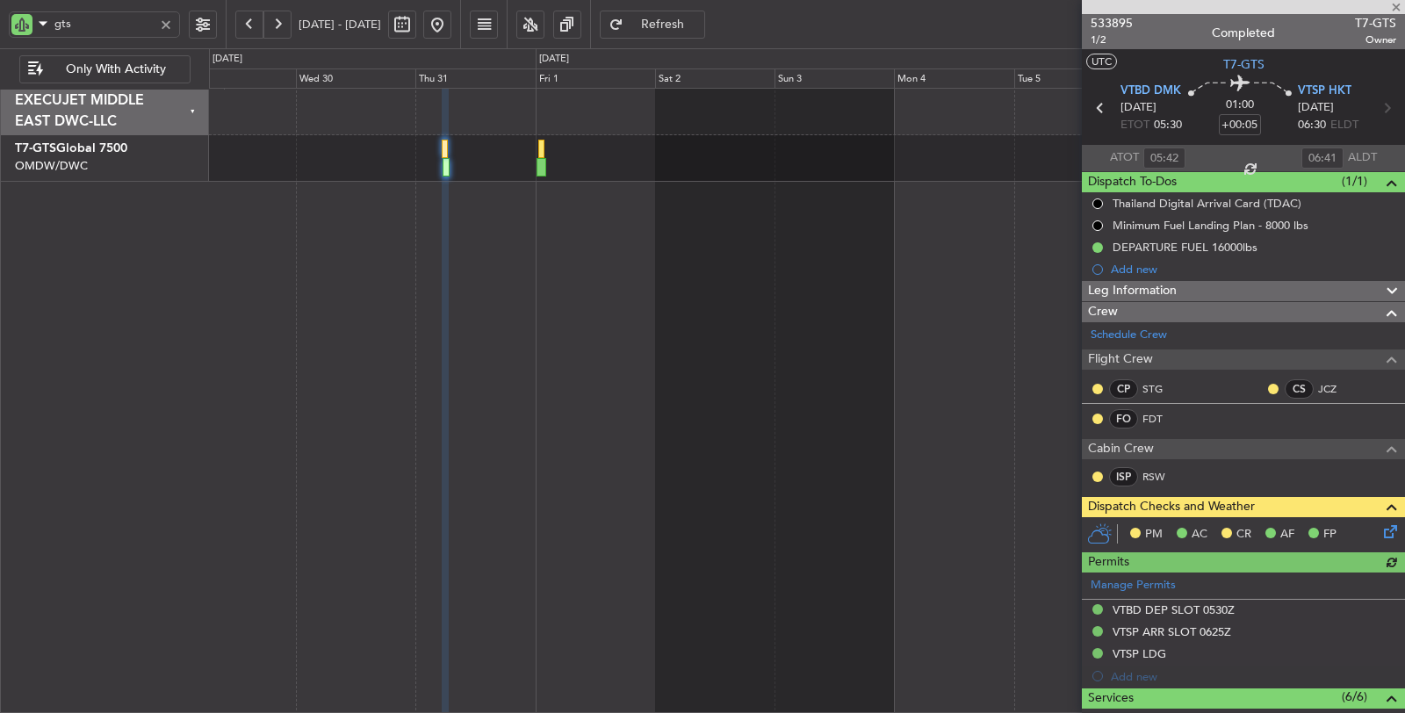
click at [1380, 530] on icon at bounding box center [1387, 528] width 14 height 14
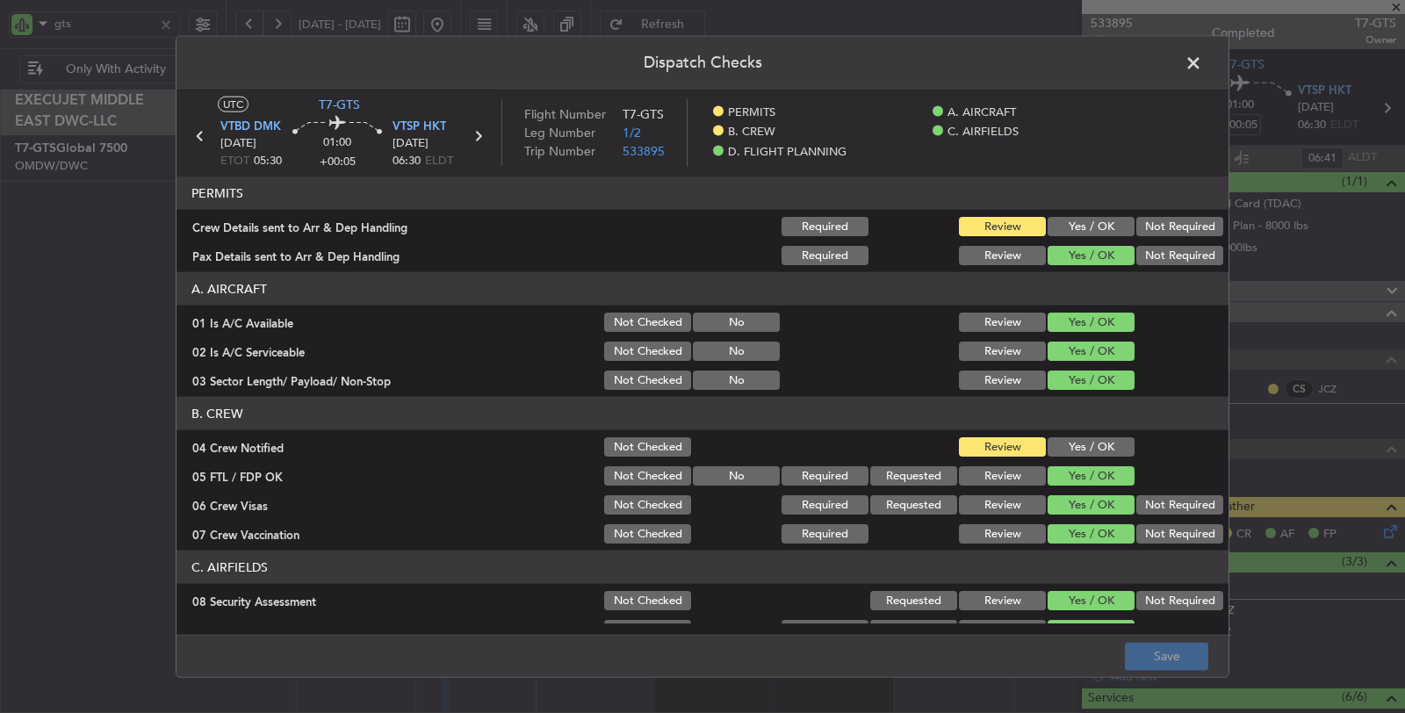
click at [1088, 226] on button "Yes / OK" at bounding box center [1090, 226] width 87 height 19
click at [1102, 451] on button "Yes / OK" at bounding box center [1090, 446] width 87 height 19
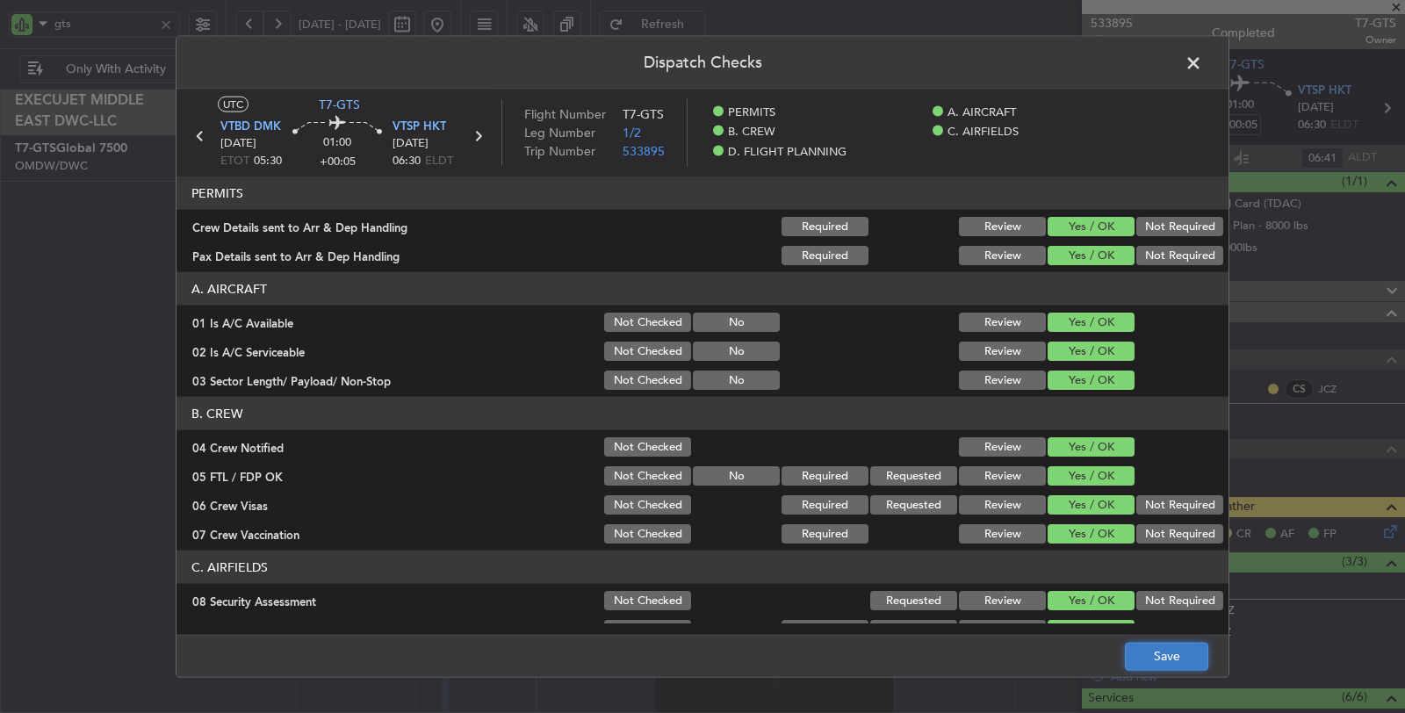
click at [1177, 647] on button "Save" at bounding box center [1166, 656] width 83 height 28
click at [477, 133] on icon at bounding box center [477, 136] width 23 height 23
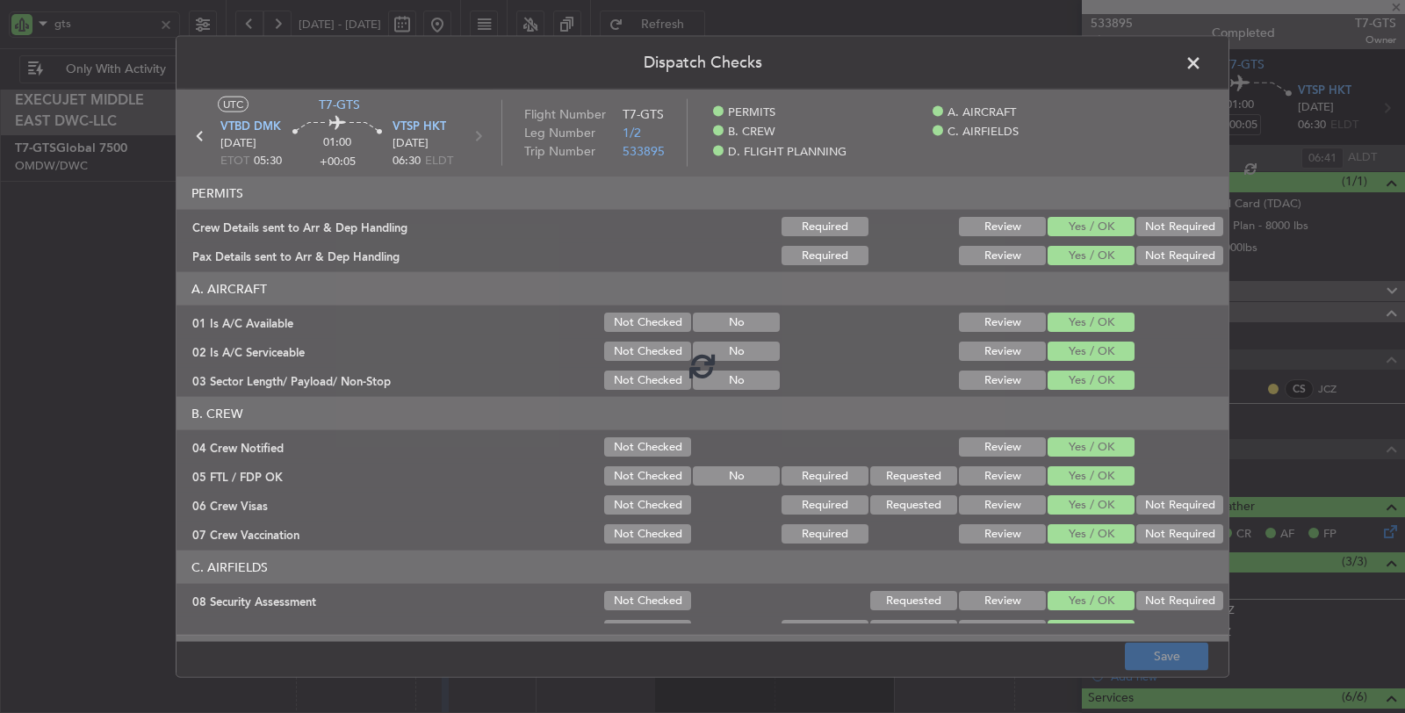
type input "01:00"
type input "01:55"
type input "8"
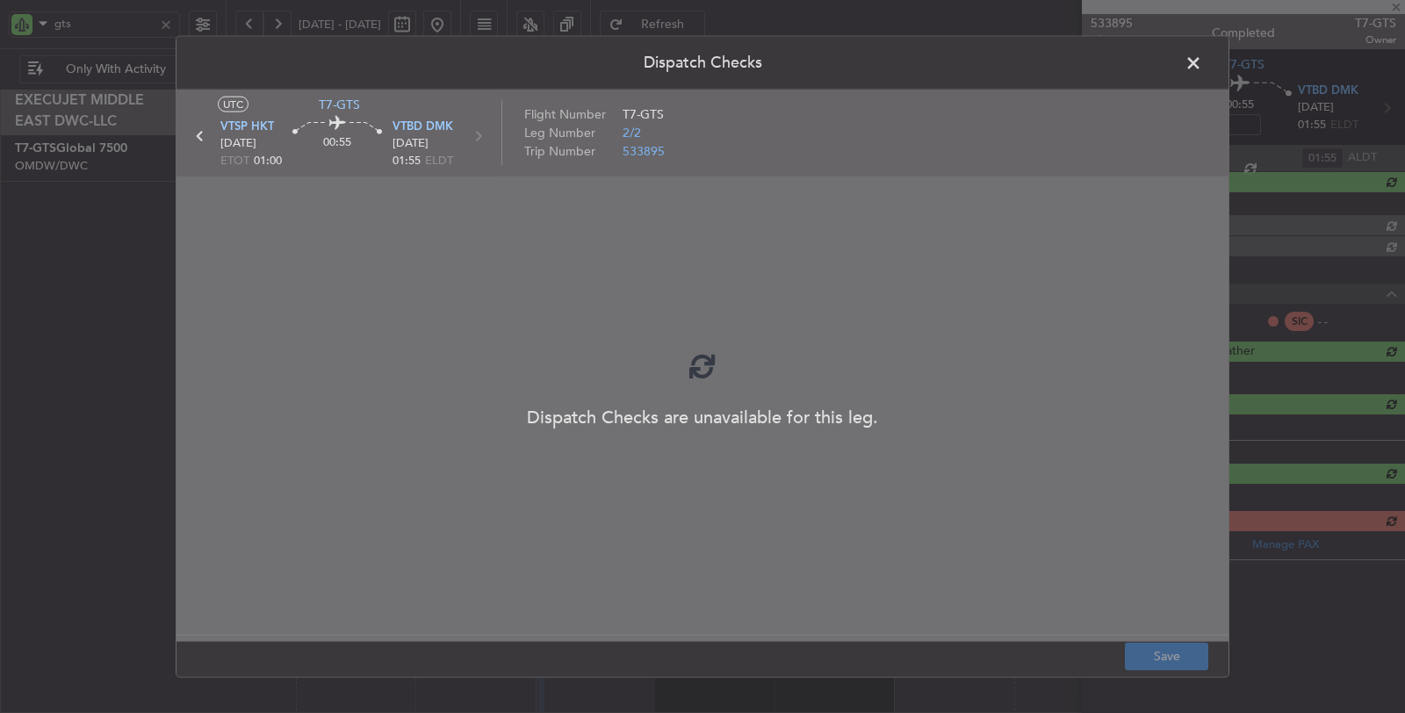
type input "[PERSON_NAME] (ANI)"
type input "6924"
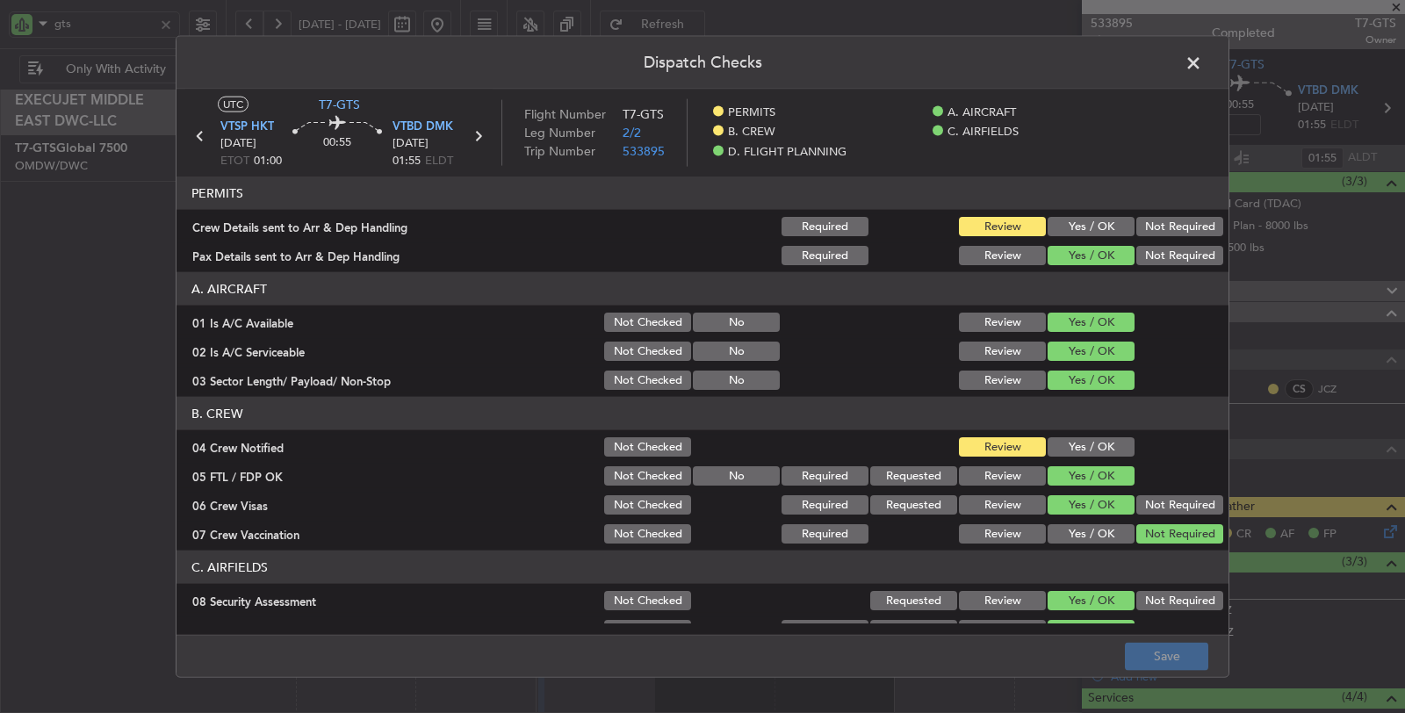
click at [1068, 225] on button "Yes / OK" at bounding box center [1090, 226] width 87 height 19
click at [1074, 444] on button "Yes / OK" at bounding box center [1090, 446] width 87 height 19
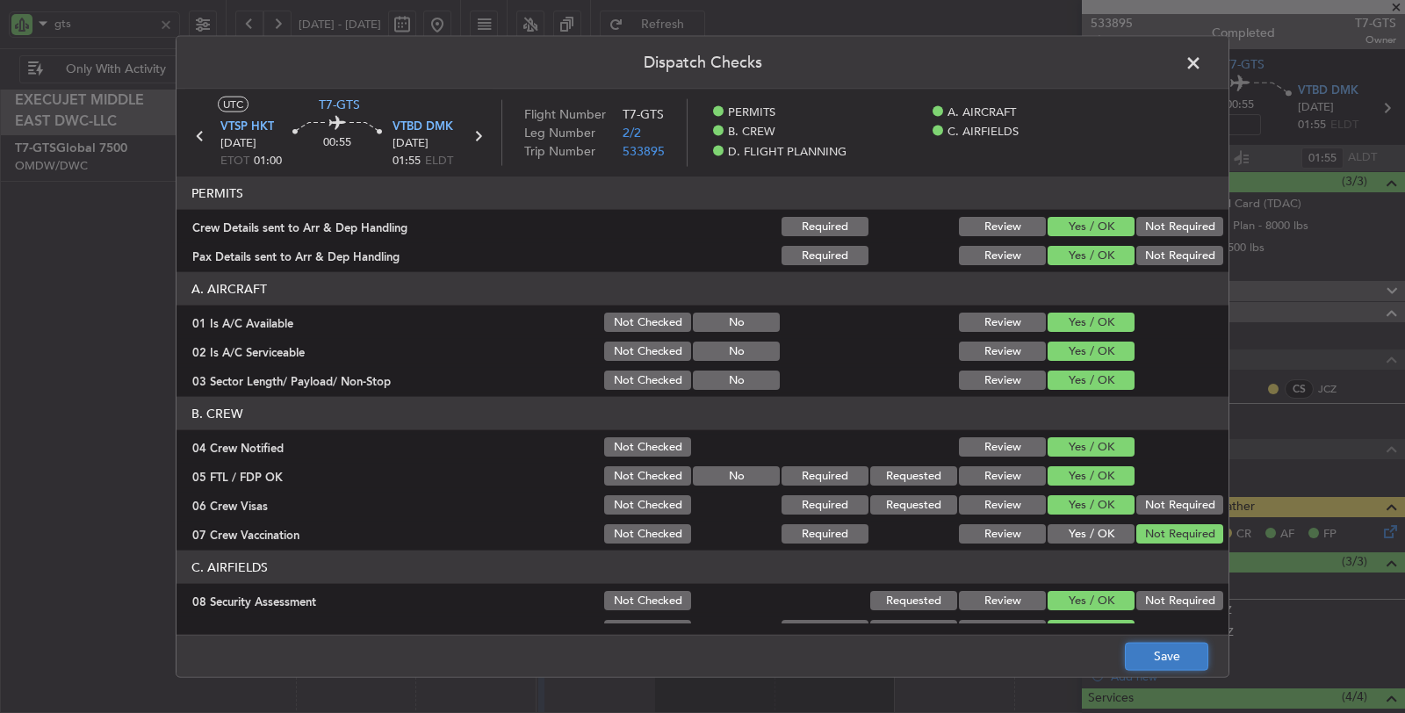
click at [1158, 643] on button "Save" at bounding box center [1166, 656] width 83 height 28
click at [1202, 61] on span at bounding box center [1202, 67] width 0 height 35
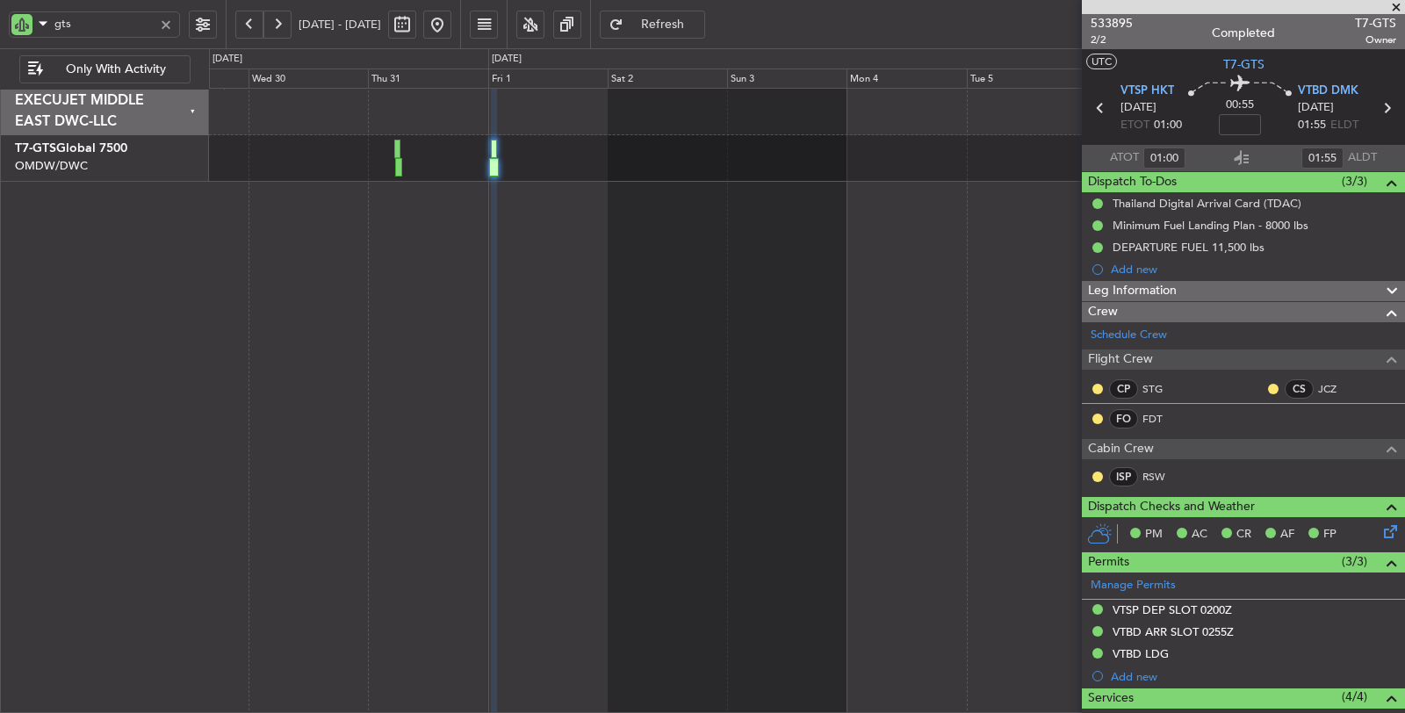
click at [396, 248] on div "Unplanned Maint [GEOGRAPHIC_DATA] (Al Maktoum Intl)" at bounding box center [807, 401] width 1197 height 626
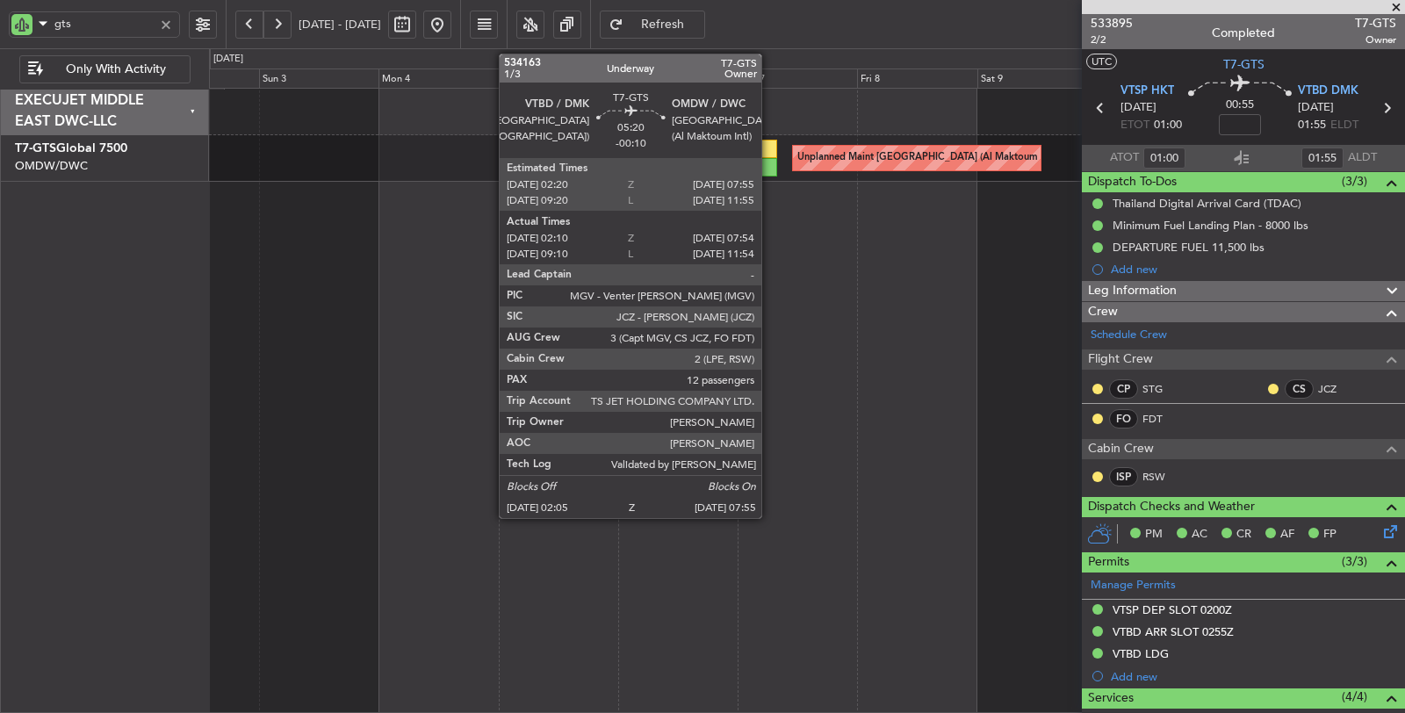
click at [770, 155] on div at bounding box center [762, 149] width 28 height 18
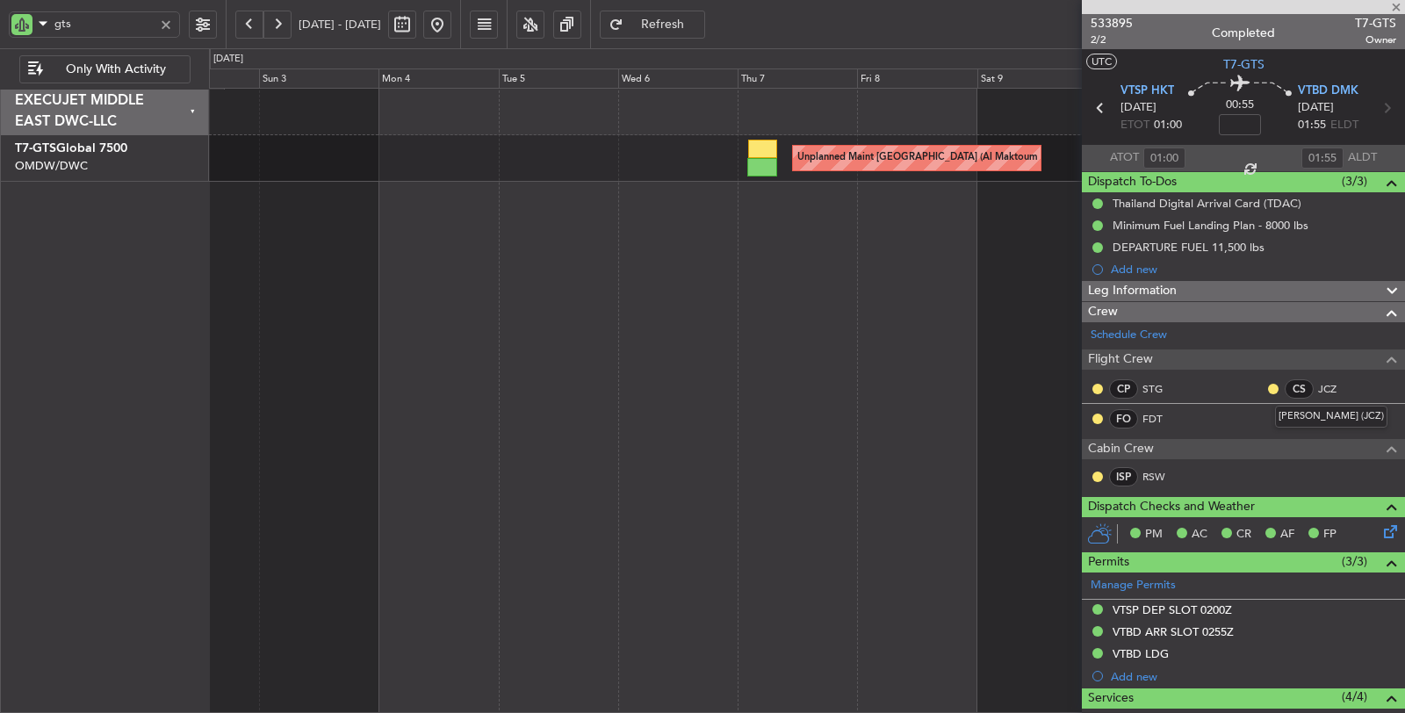
type input "-00:10"
type input "02:20"
type input "07:49"
type input "12"
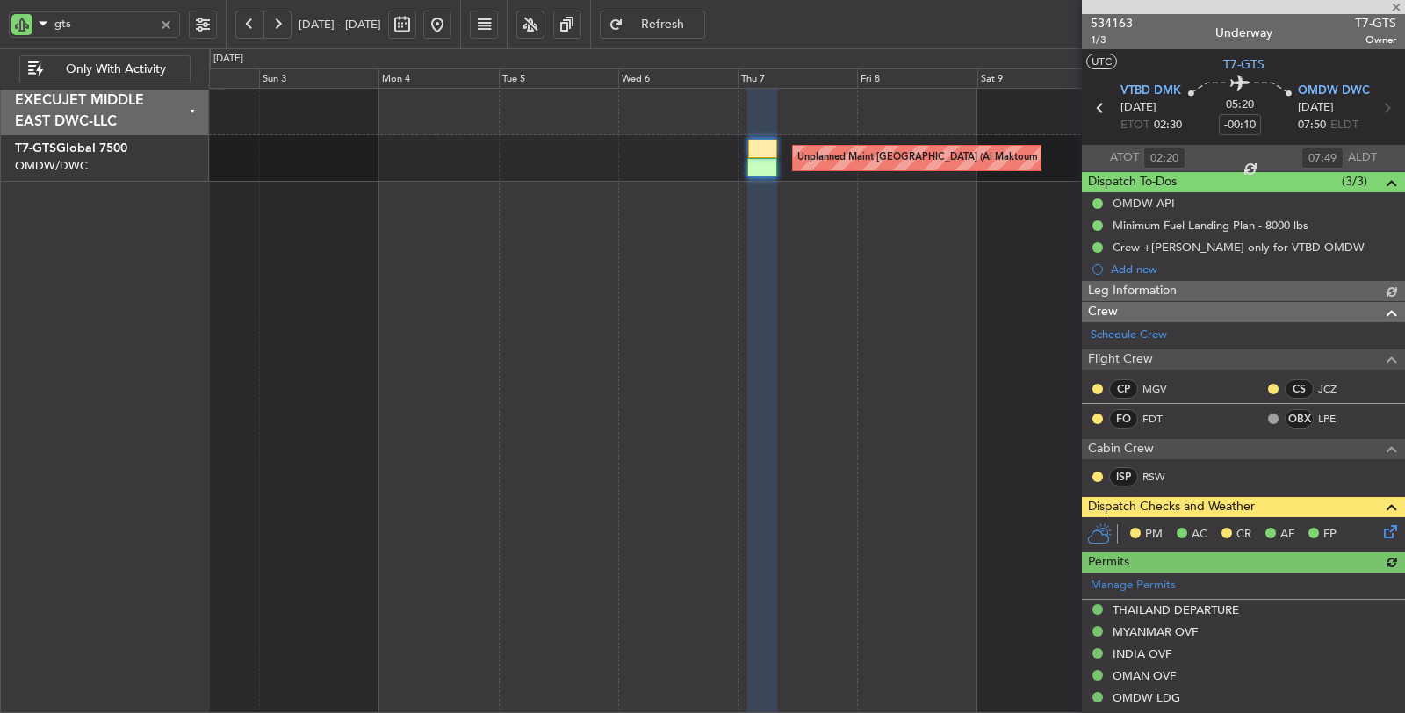
type input "[PERSON_NAME] (SYS)"
type input "6946"
click at [1380, 529] on icon at bounding box center [1387, 528] width 14 height 14
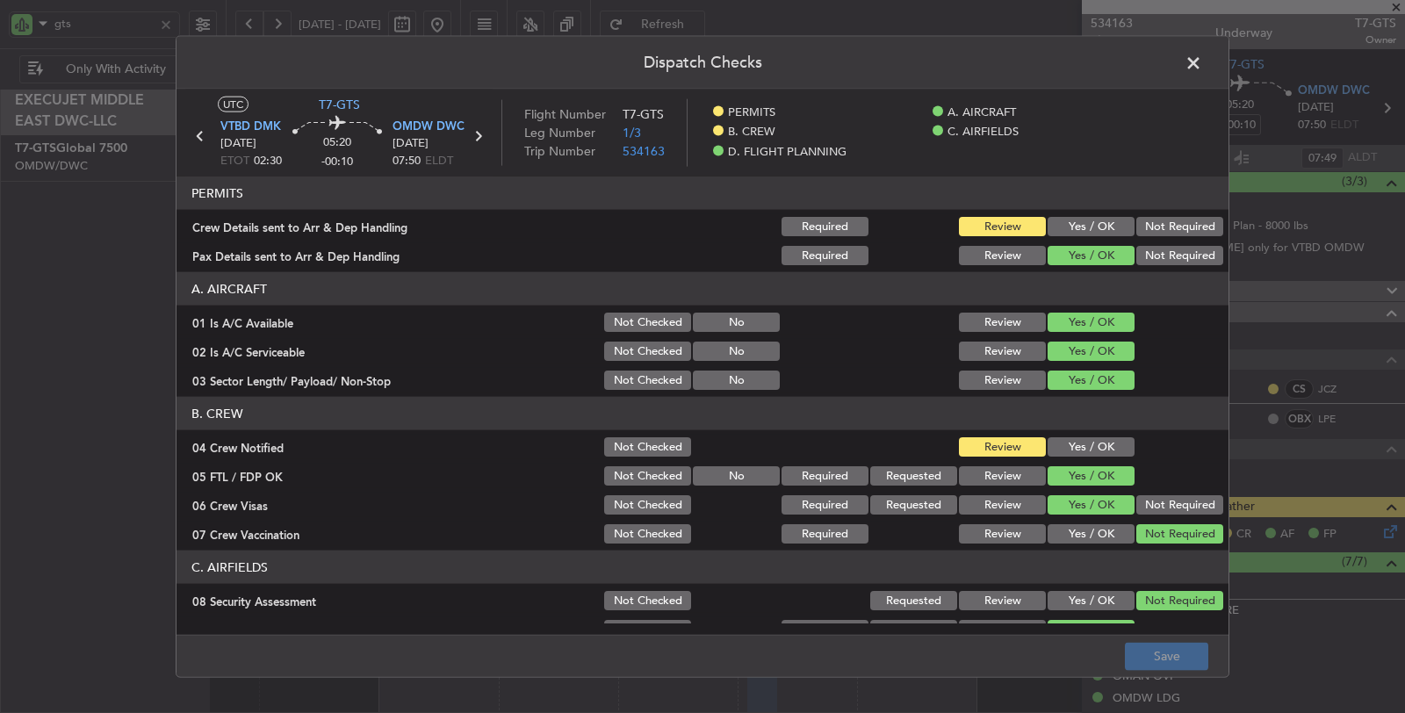
click at [1078, 224] on button "Yes / OK" at bounding box center [1090, 226] width 87 height 19
click at [1080, 452] on button "Yes / OK" at bounding box center [1090, 446] width 87 height 19
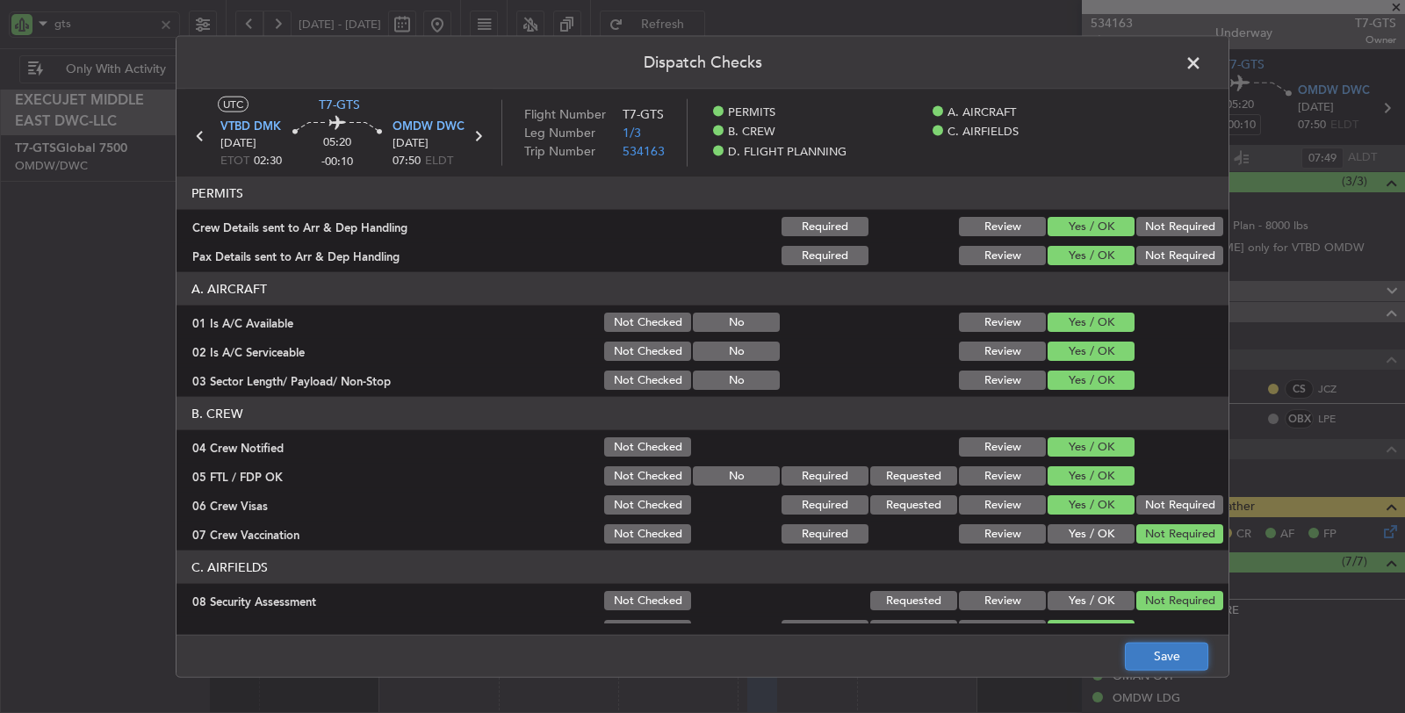
click at [1172, 664] on button "Save" at bounding box center [1166, 656] width 83 height 28
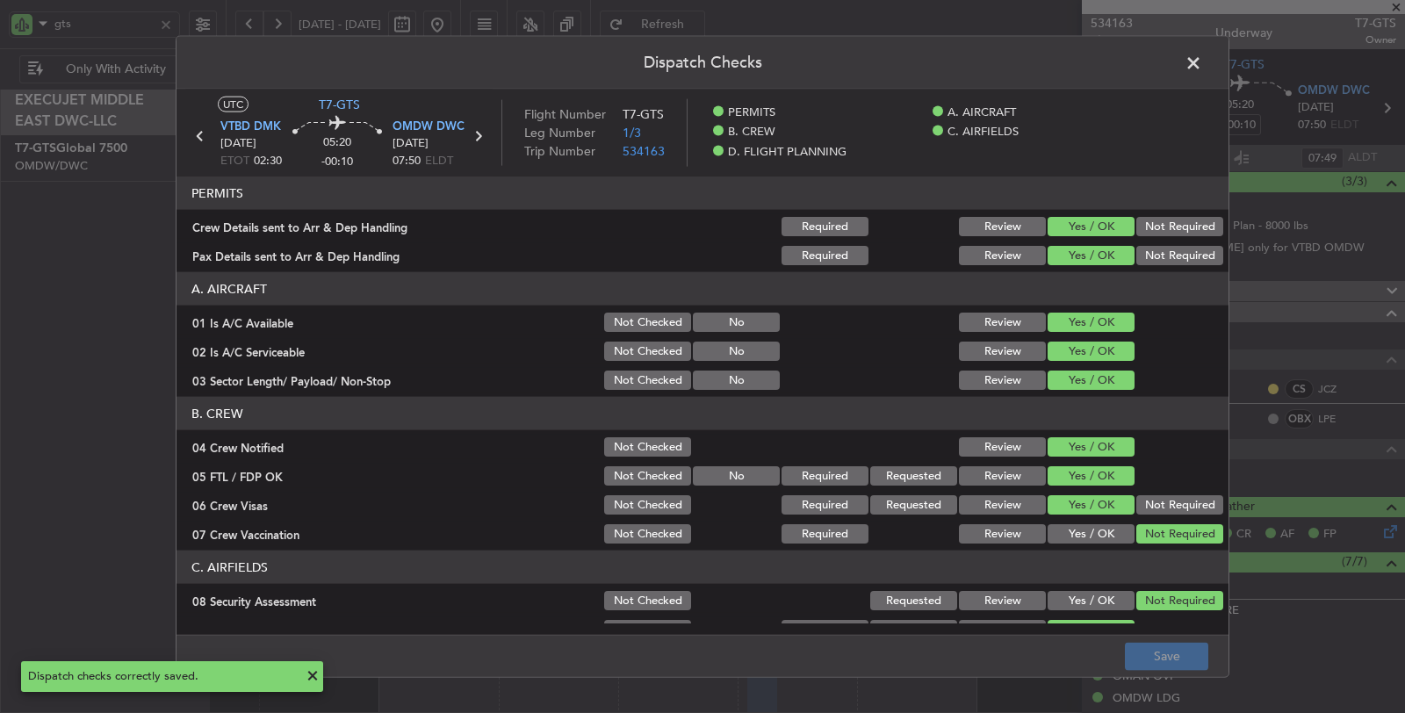
click at [1202, 62] on span at bounding box center [1202, 67] width 0 height 35
type input "09:20"
type input "11:49"
type input "02:20"
type input "07:49"
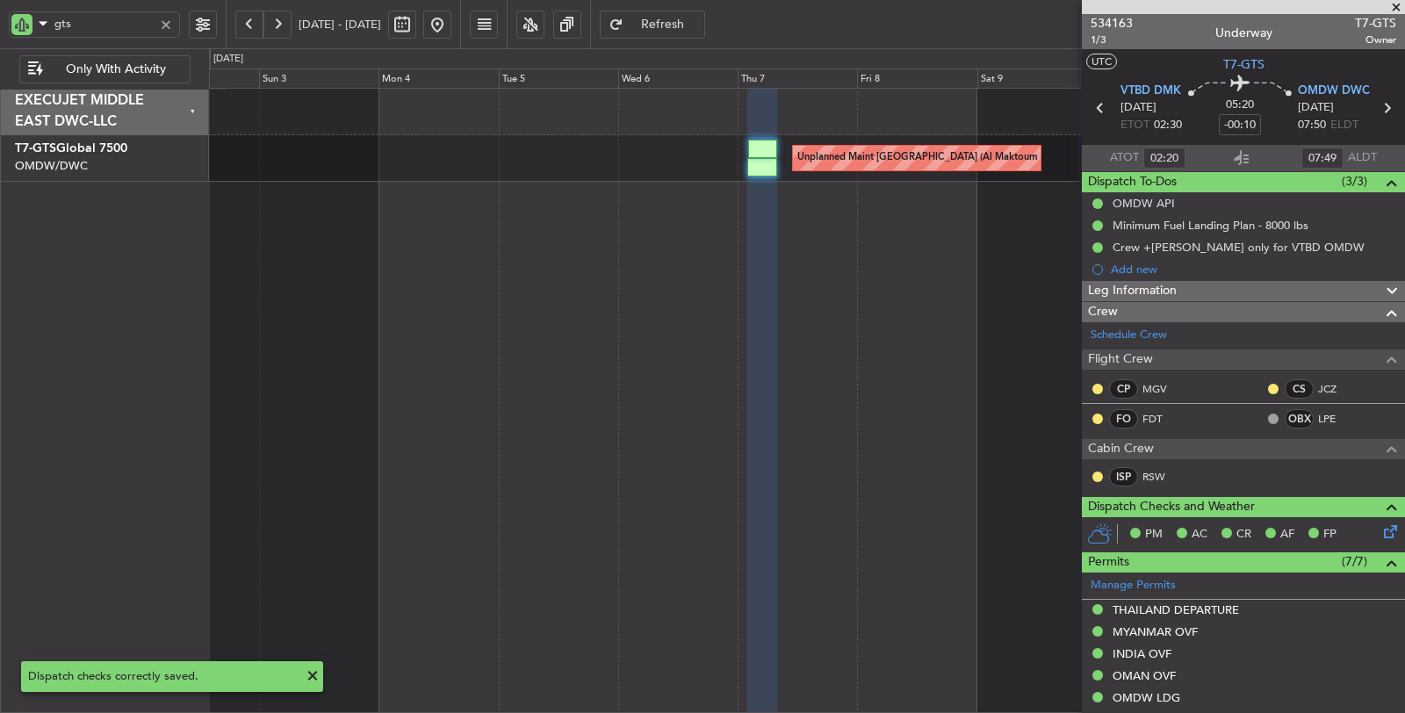
click at [451, 25] on button at bounding box center [437, 25] width 28 height 28
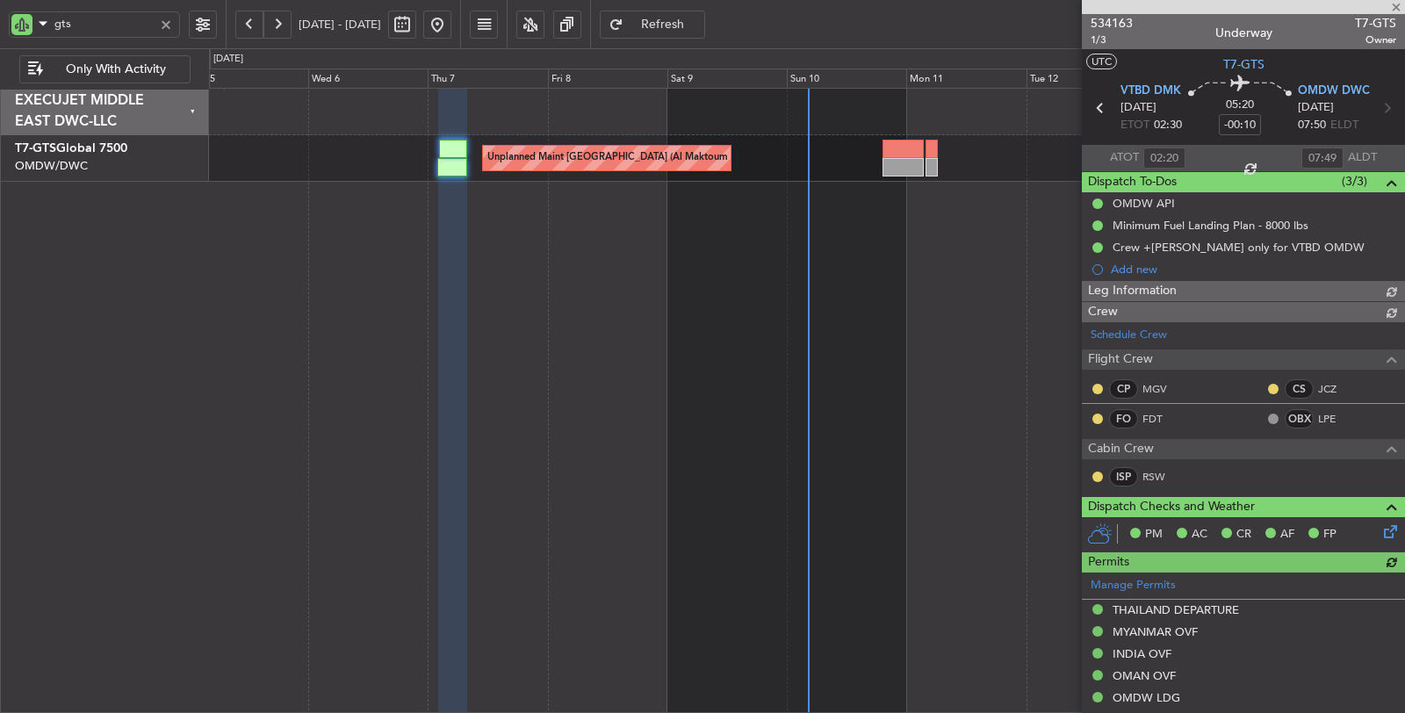
type input "[PERSON_NAME] (SYS)"
type input "6946"
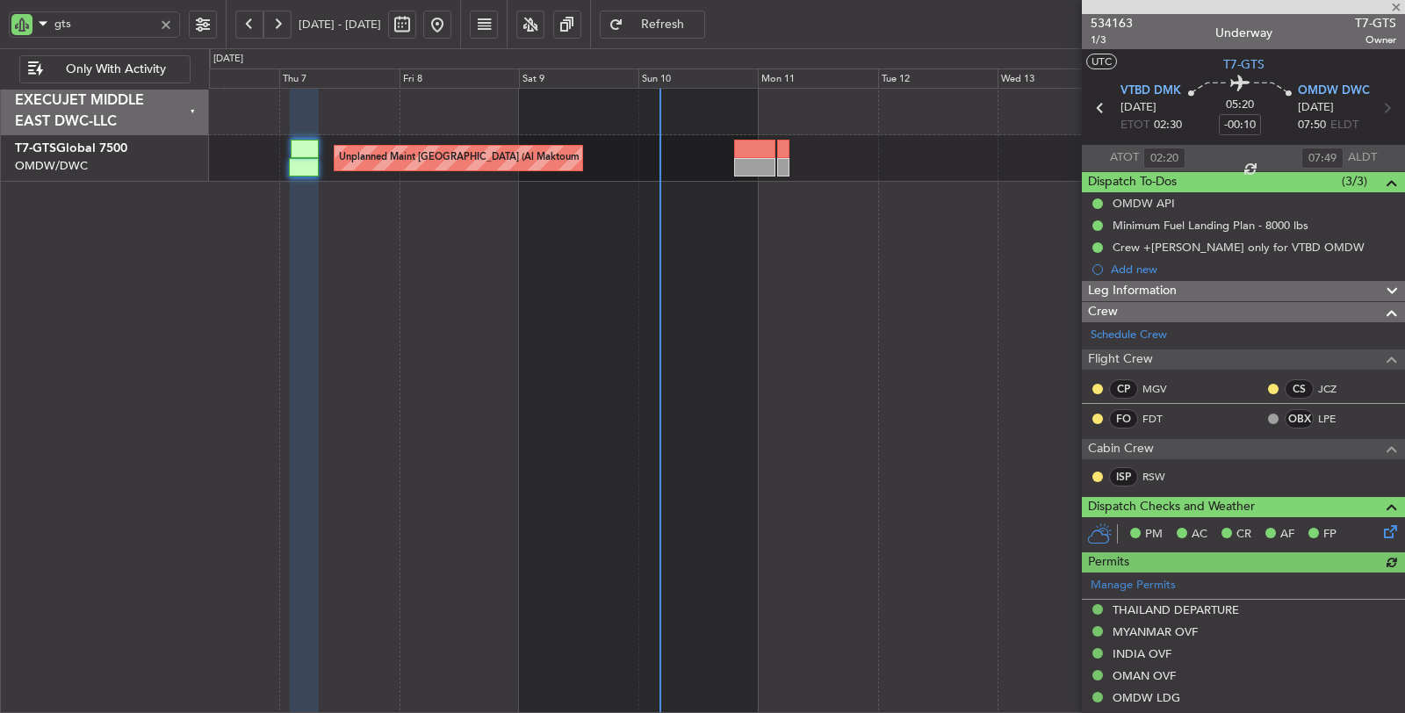
click at [419, 258] on div "Unplanned Maint [GEOGRAPHIC_DATA] (Al Maktoum Intl)" at bounding box center [807, 401] width 1197 height 626
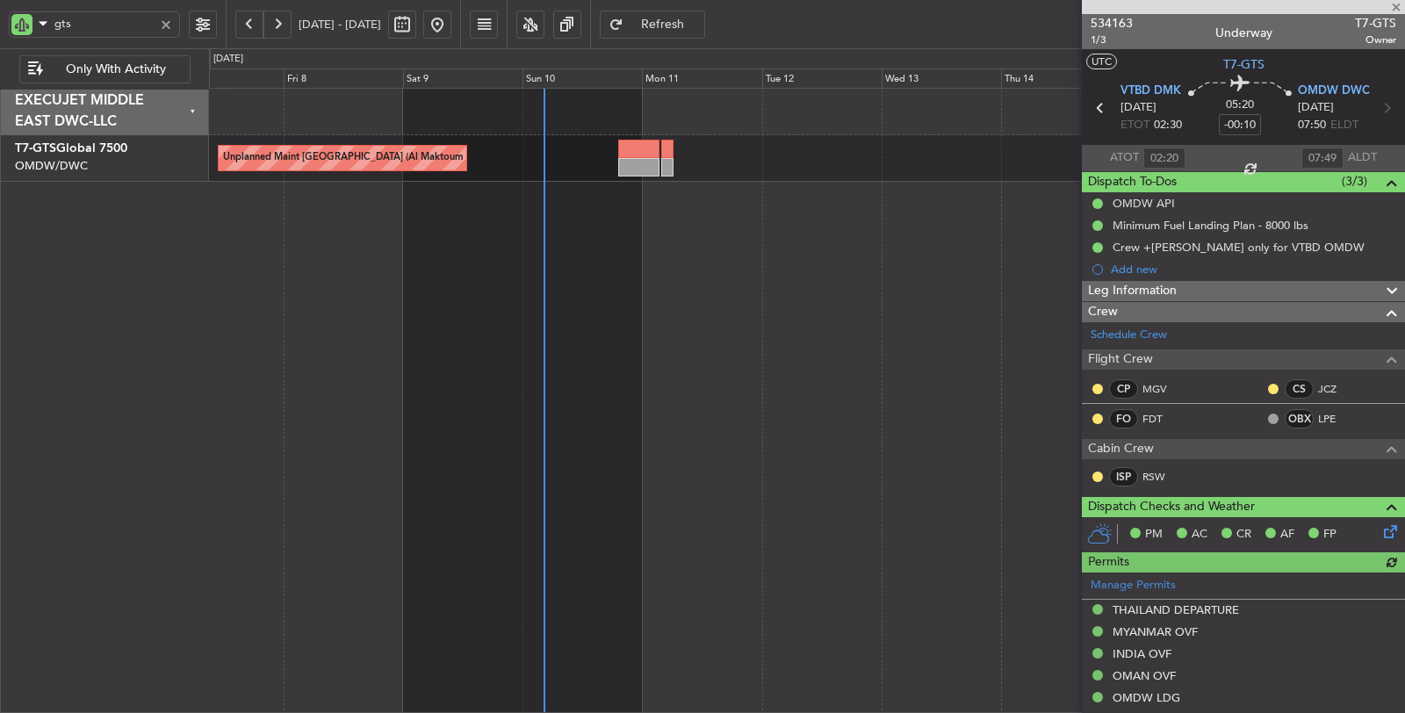
click at [163, 19] on div at bounding box center [165, 24] width 19 height 19
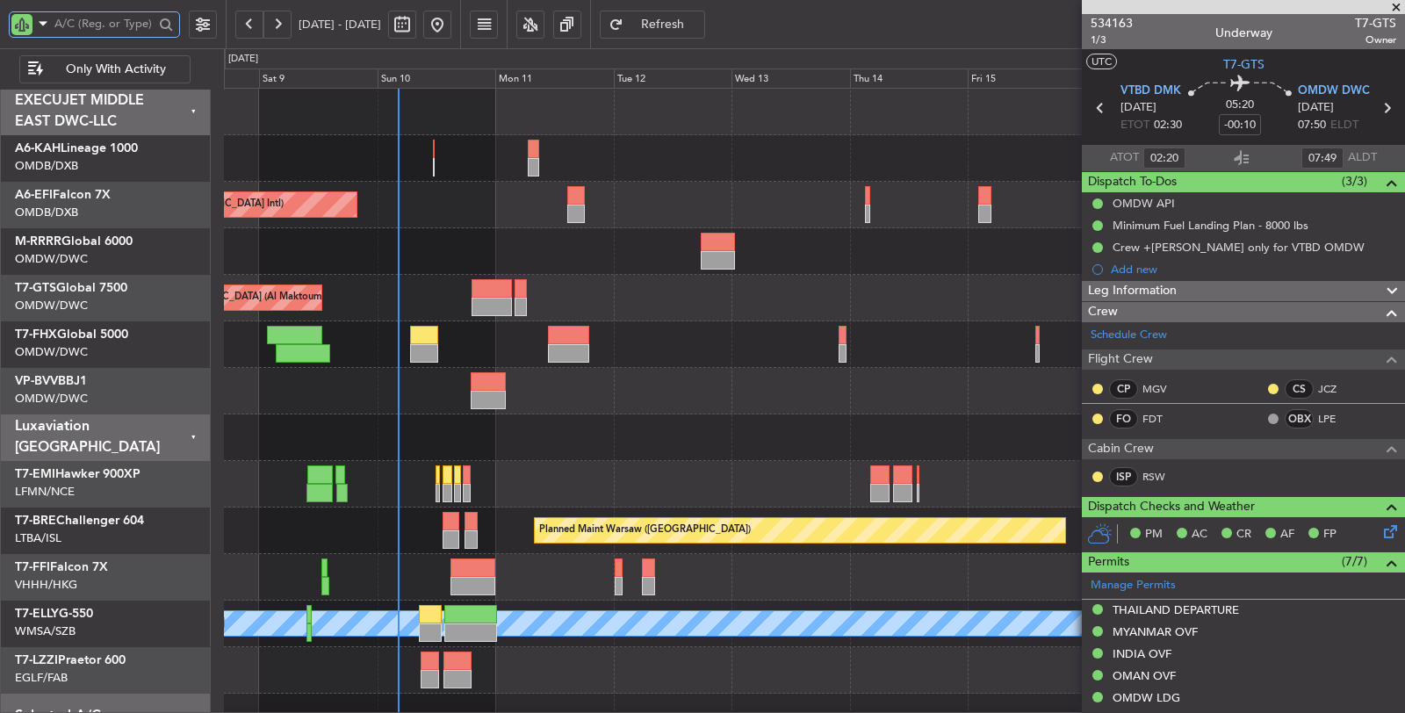
click at [413, 246] on div at bounding box center [814, 251] width 1181 height 47
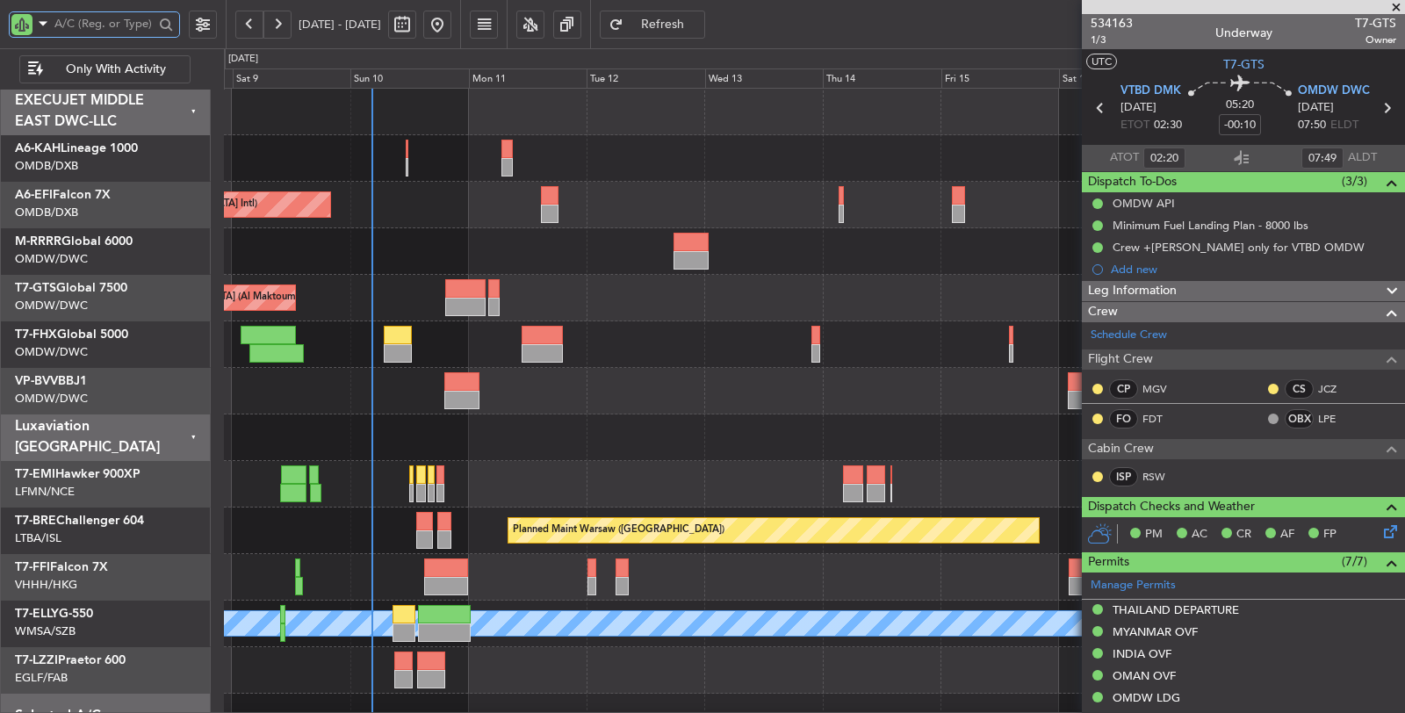
scroll to position [1, 0]
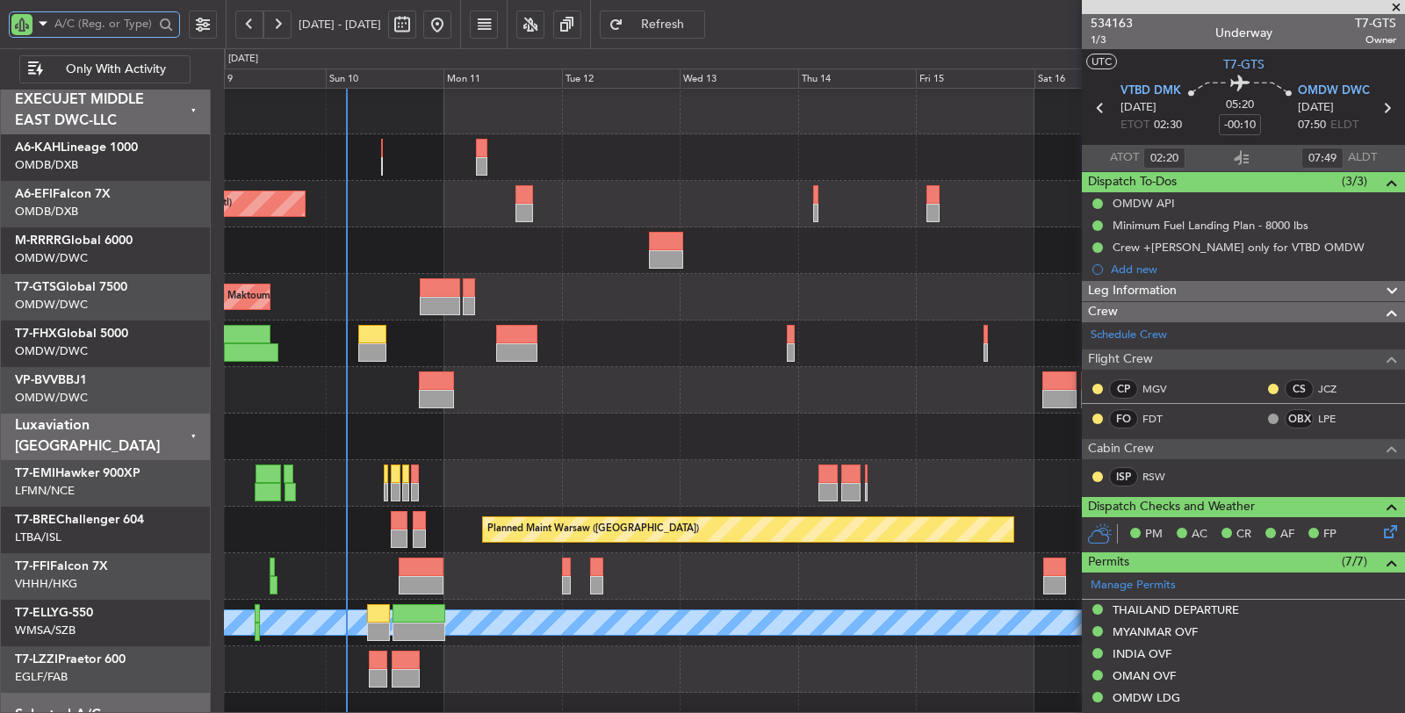
click at [384, 238] on div at bounding box center [814, 250] width 1181 height 47
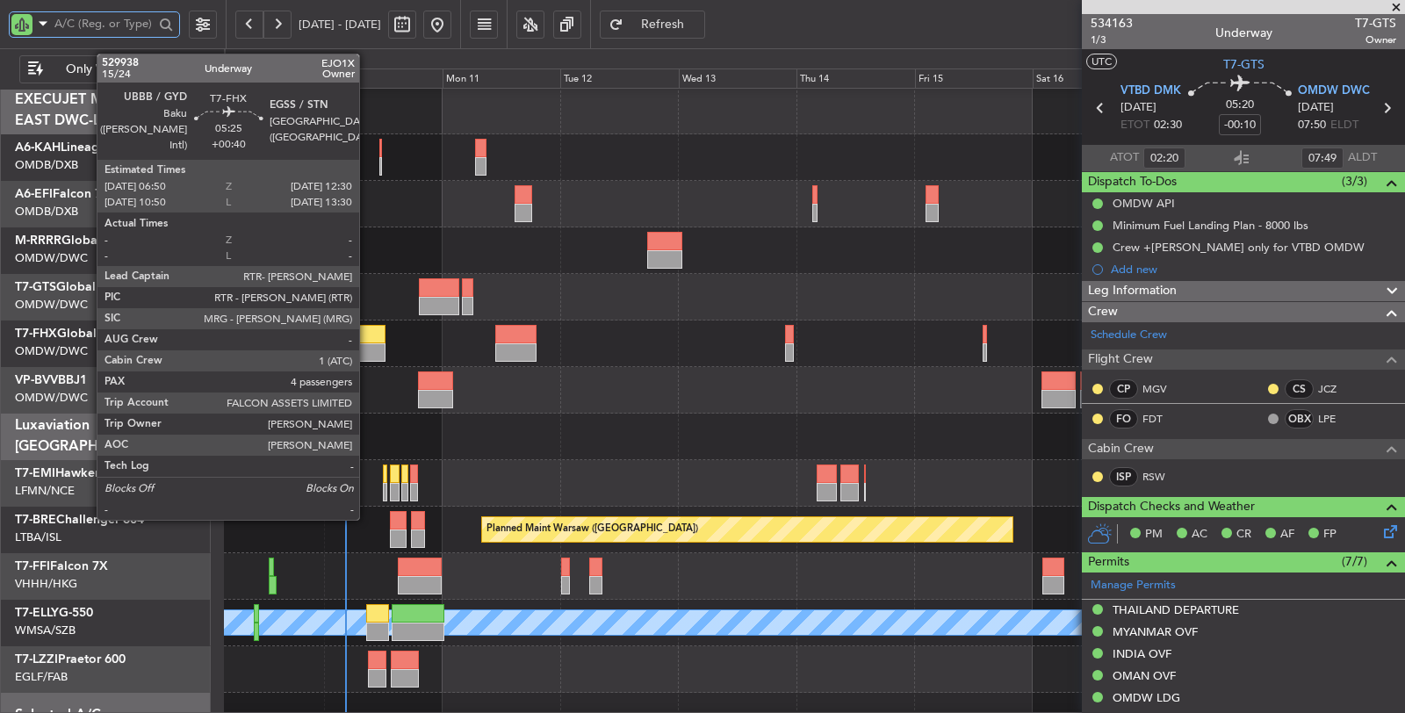
click at [368, 344] on div at bounding box center [371, 352] width 28 height 18
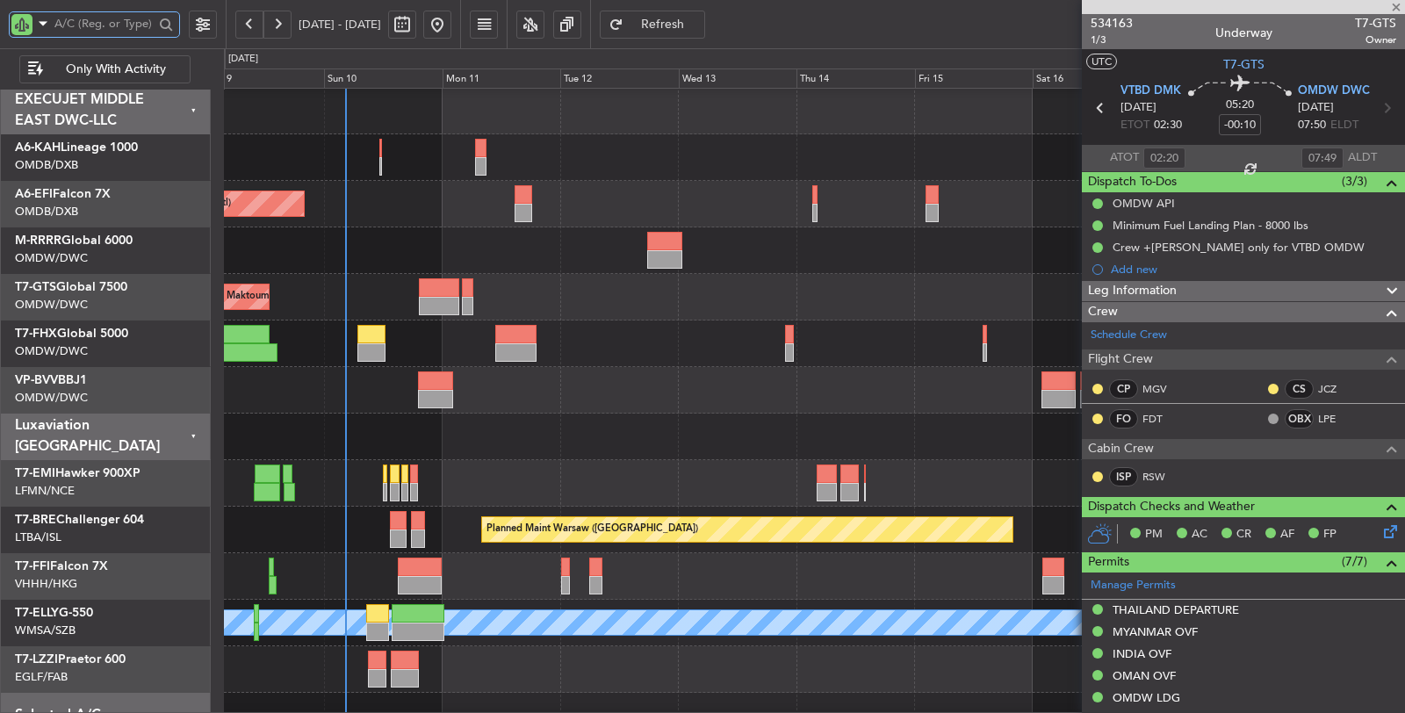
type input "+00:40"
type input "4"
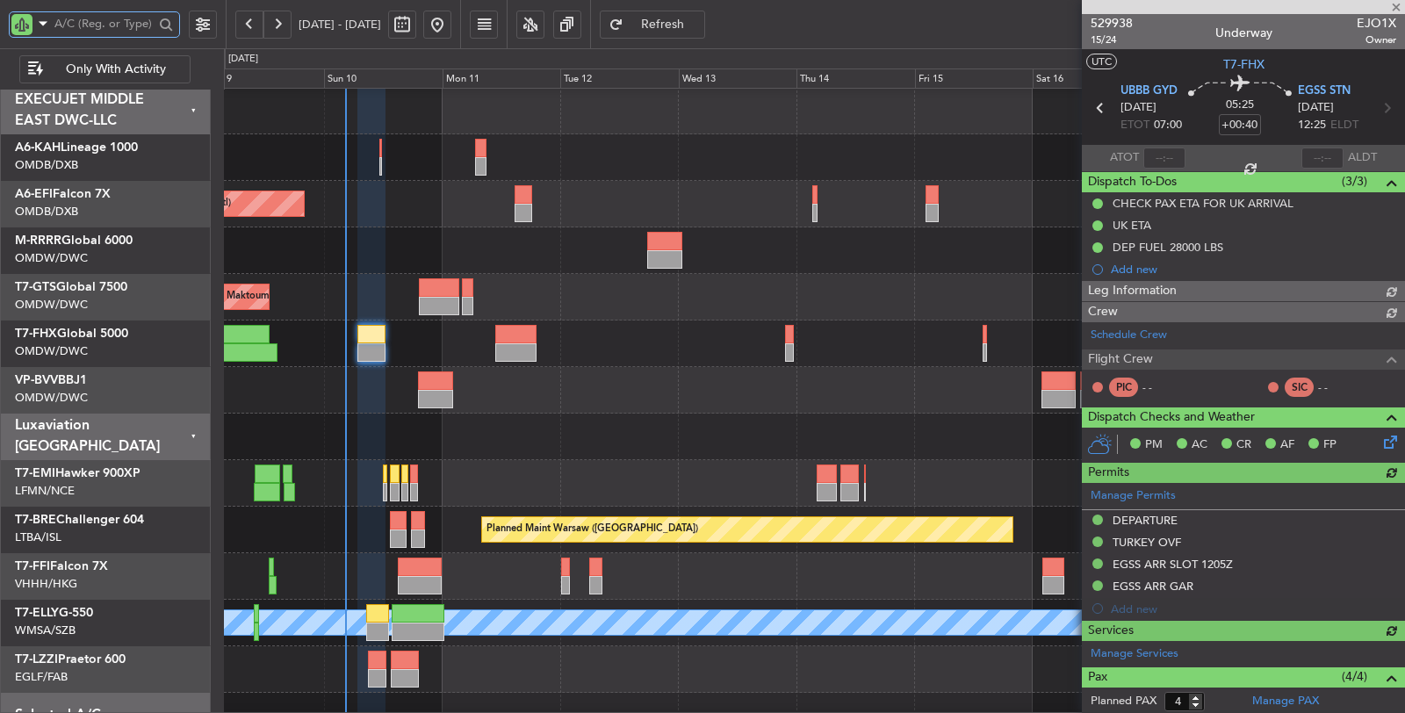
type input "Dherander Fithani (DHF)"
type input "6717"
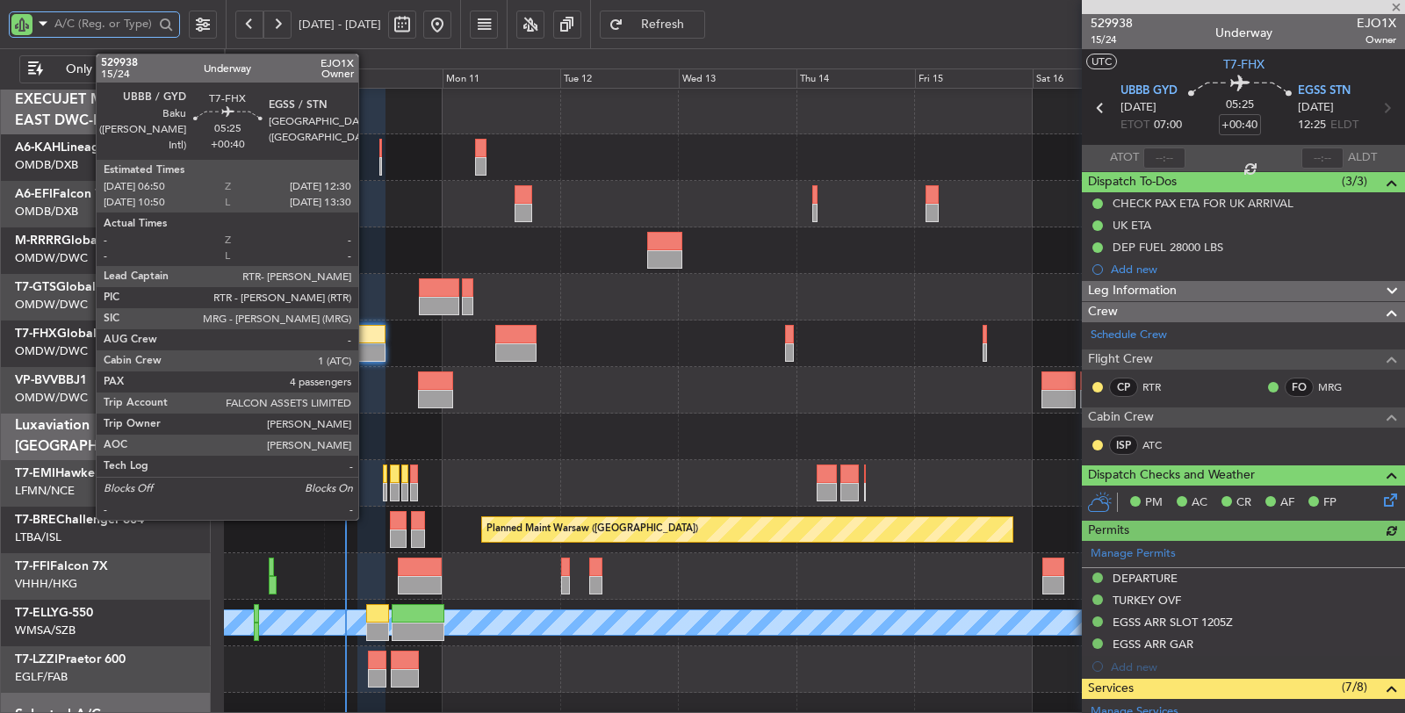
click at [367, 338] on div at bounding box center [371, 334] width 28 height 18
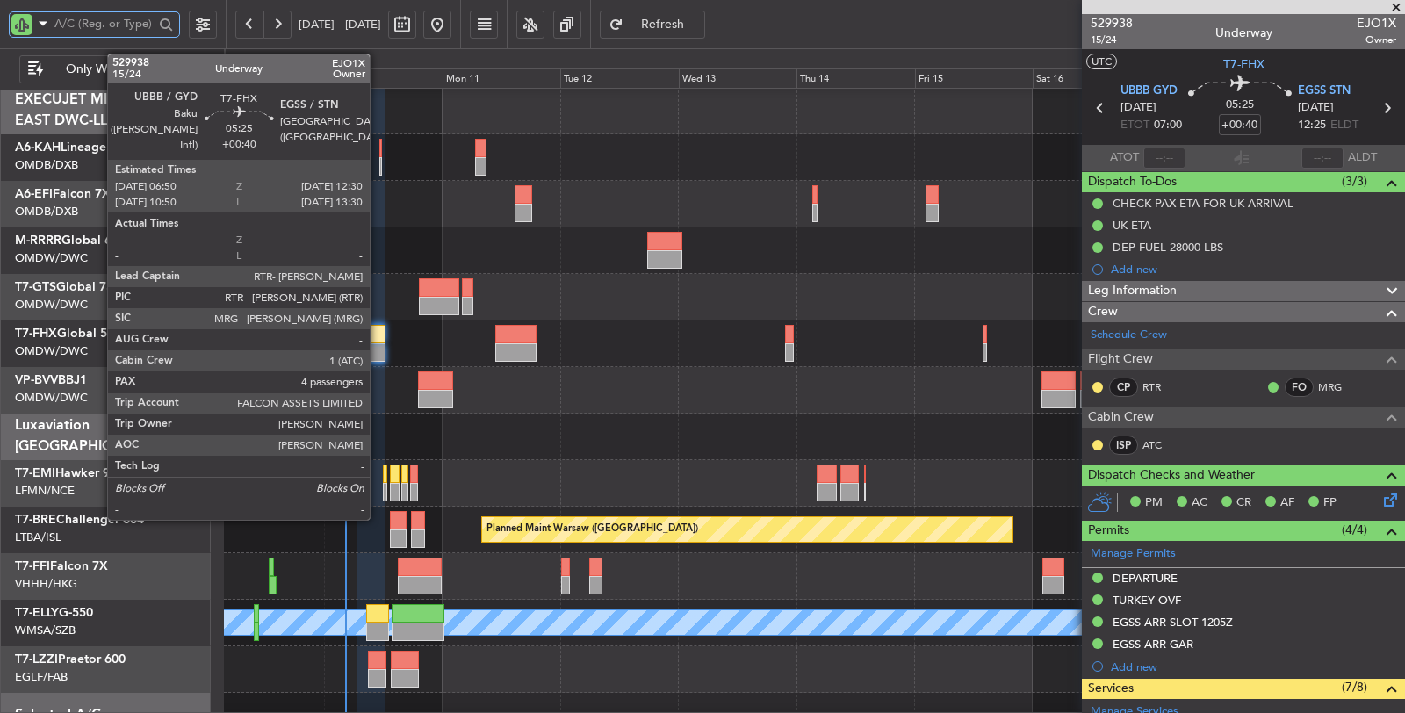
click at [371, 330] on div at bounding box center [371, 334] width 28 height 18
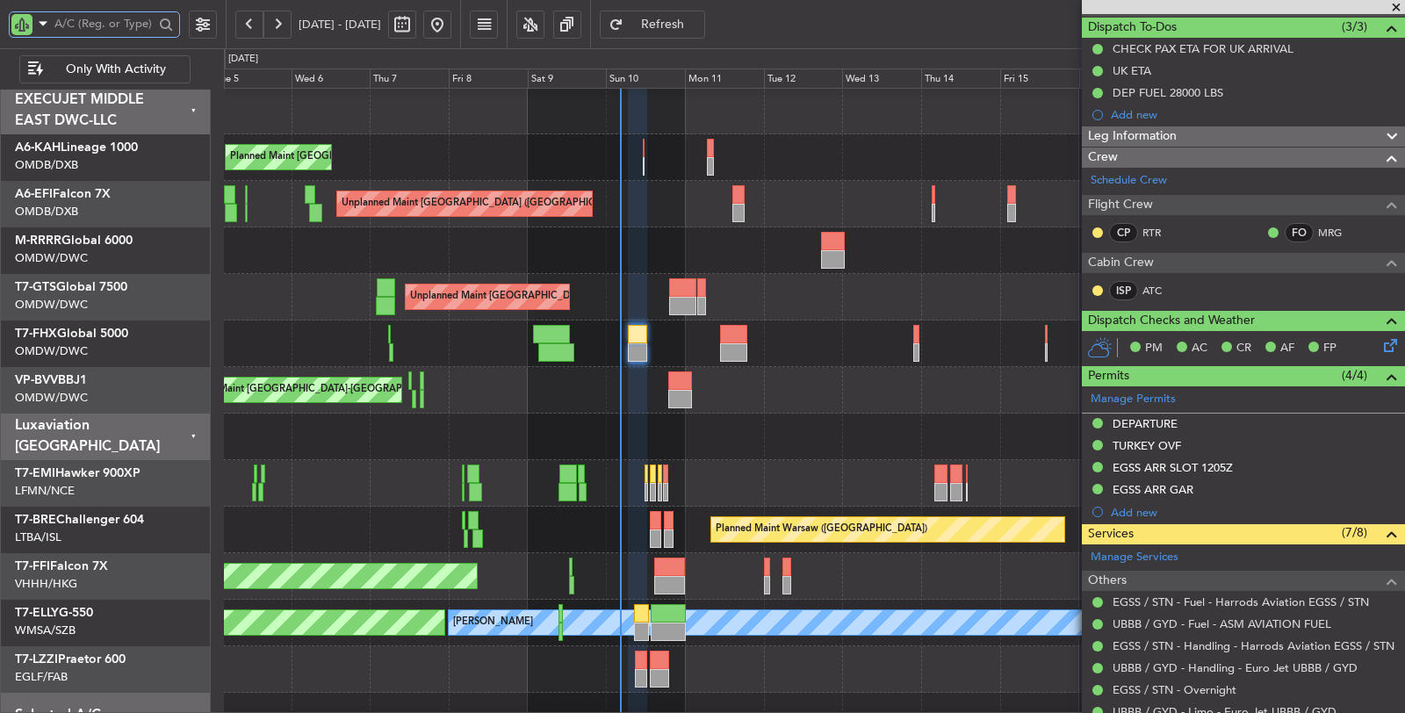
scroll to position [410, 0]
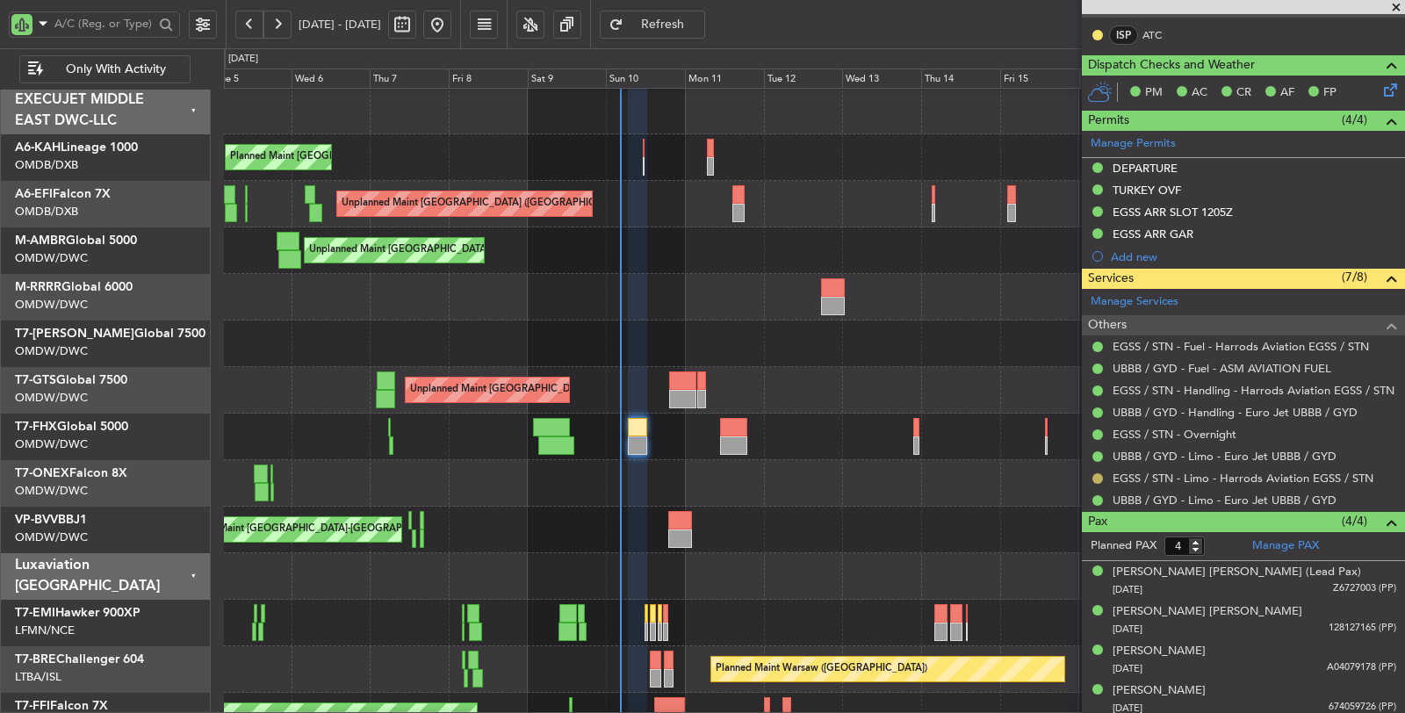
click at [1097, 476] on button at bounding box center [1097, 478] width 11 height 11
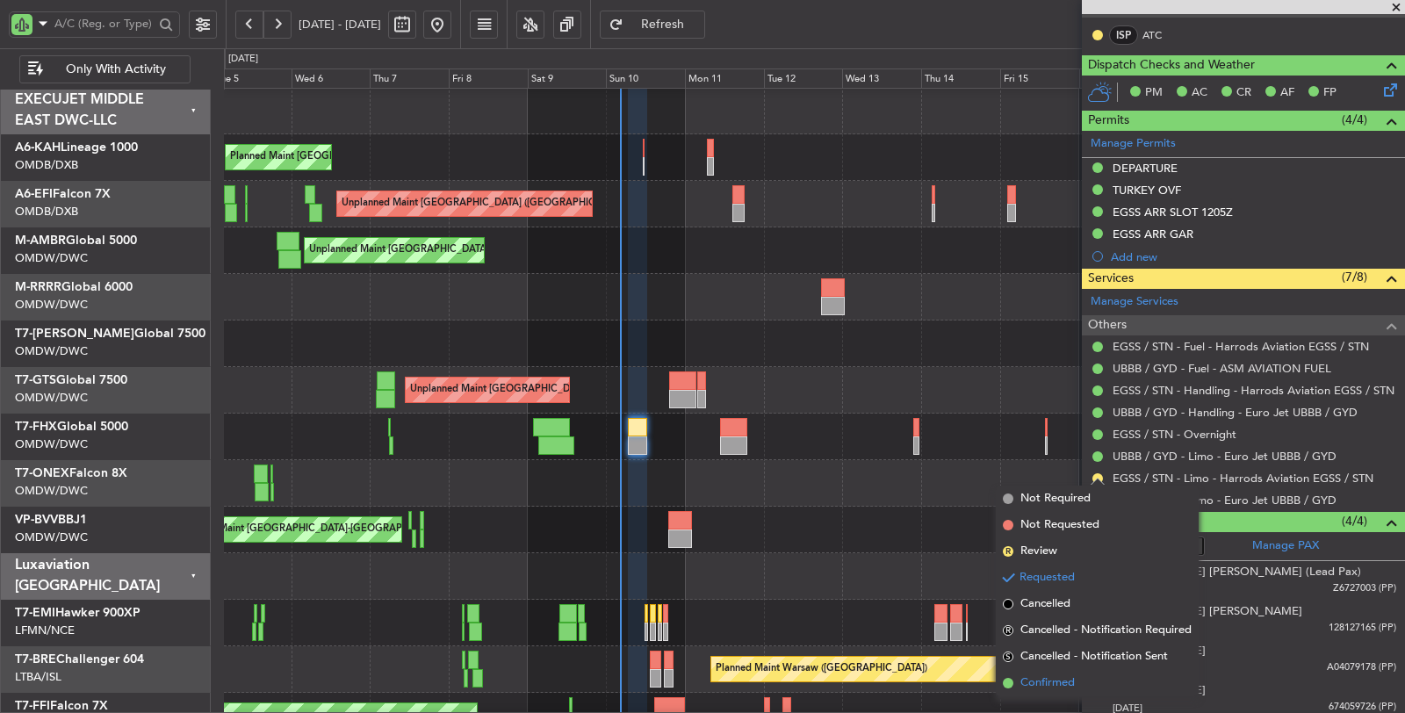
click at [1044, 674] on span "Confirmed" at bounding box center [1047, 683] width 54 height 18
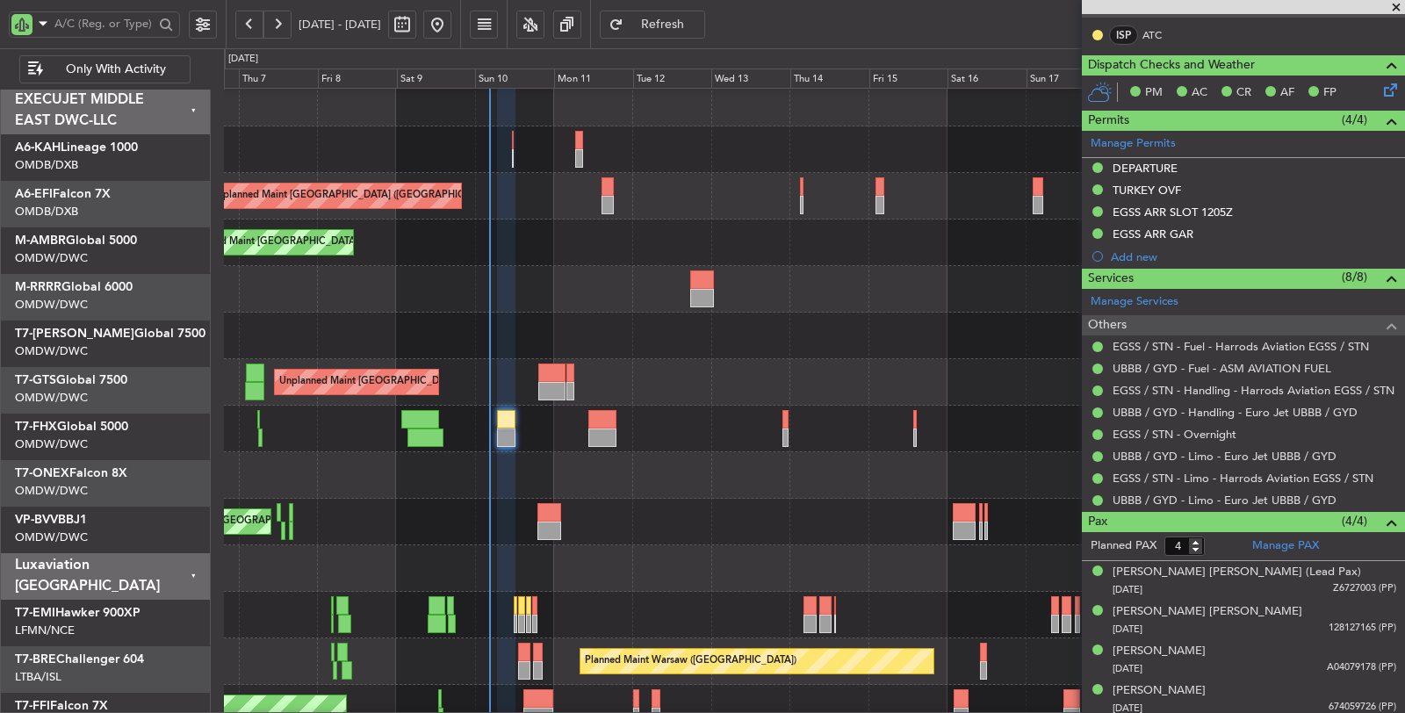
scroll to position [0, 0]
click at [499, 297] on div at bounding box center [814, 289] width 1180 height 47
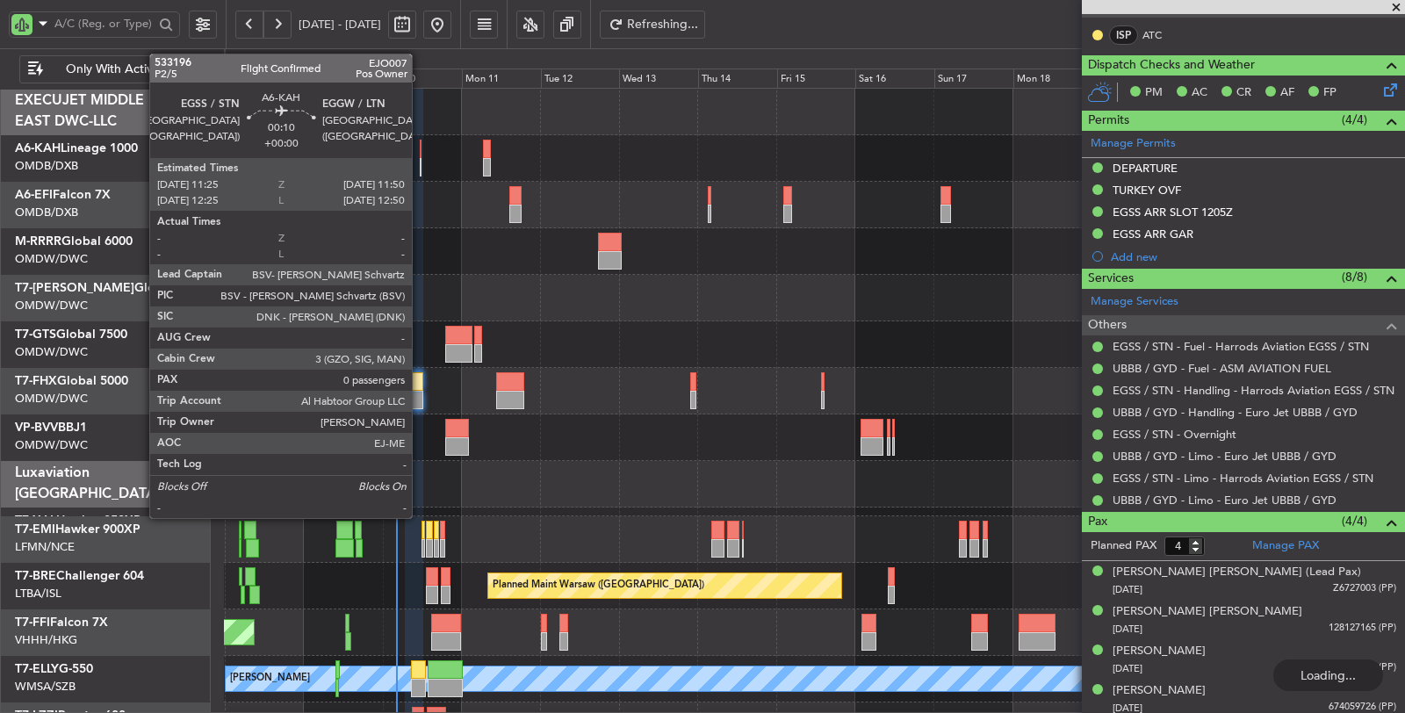
click at [421, 164] on div at bounding box center [421, 167] width 2 height 18
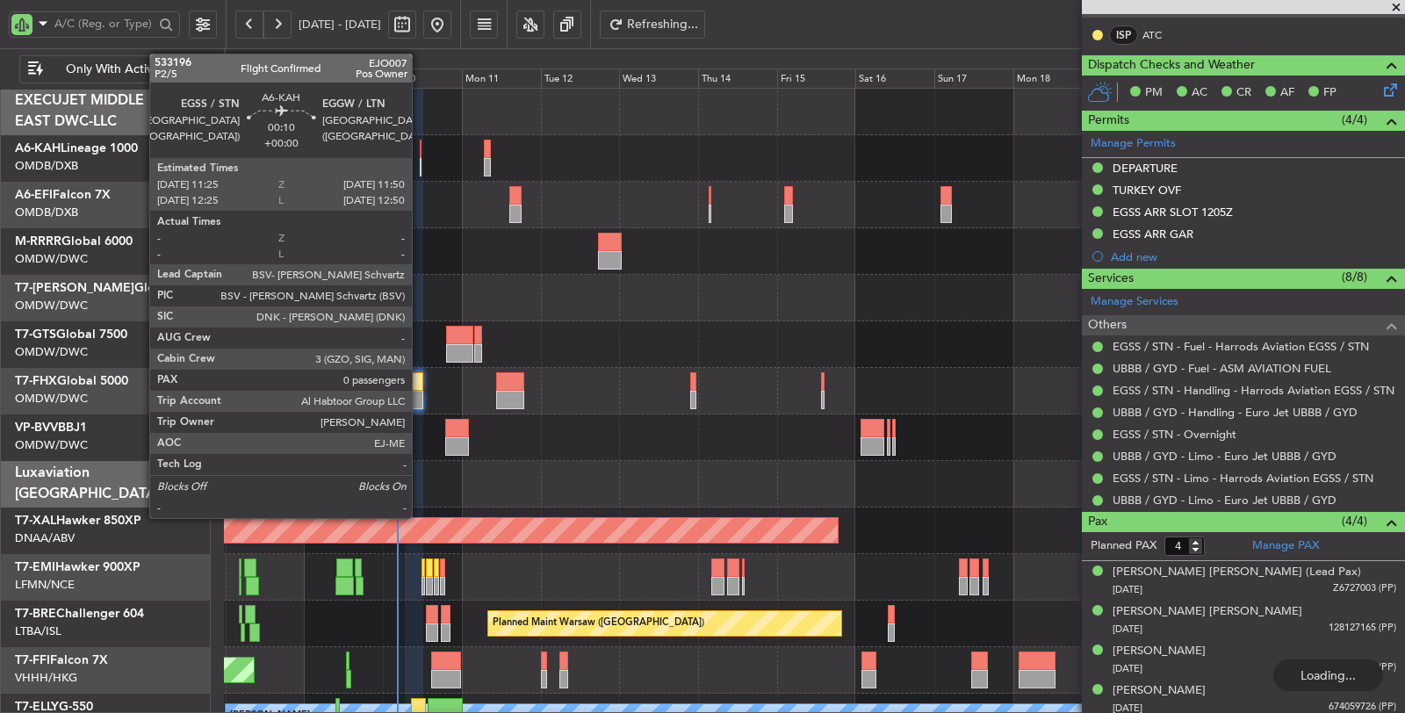
click at [421, 164] on div at bounding box center [421, 167] width 2 height 18
click at [420, 162] on div at bounding box center [421, 167] width 2 height 18
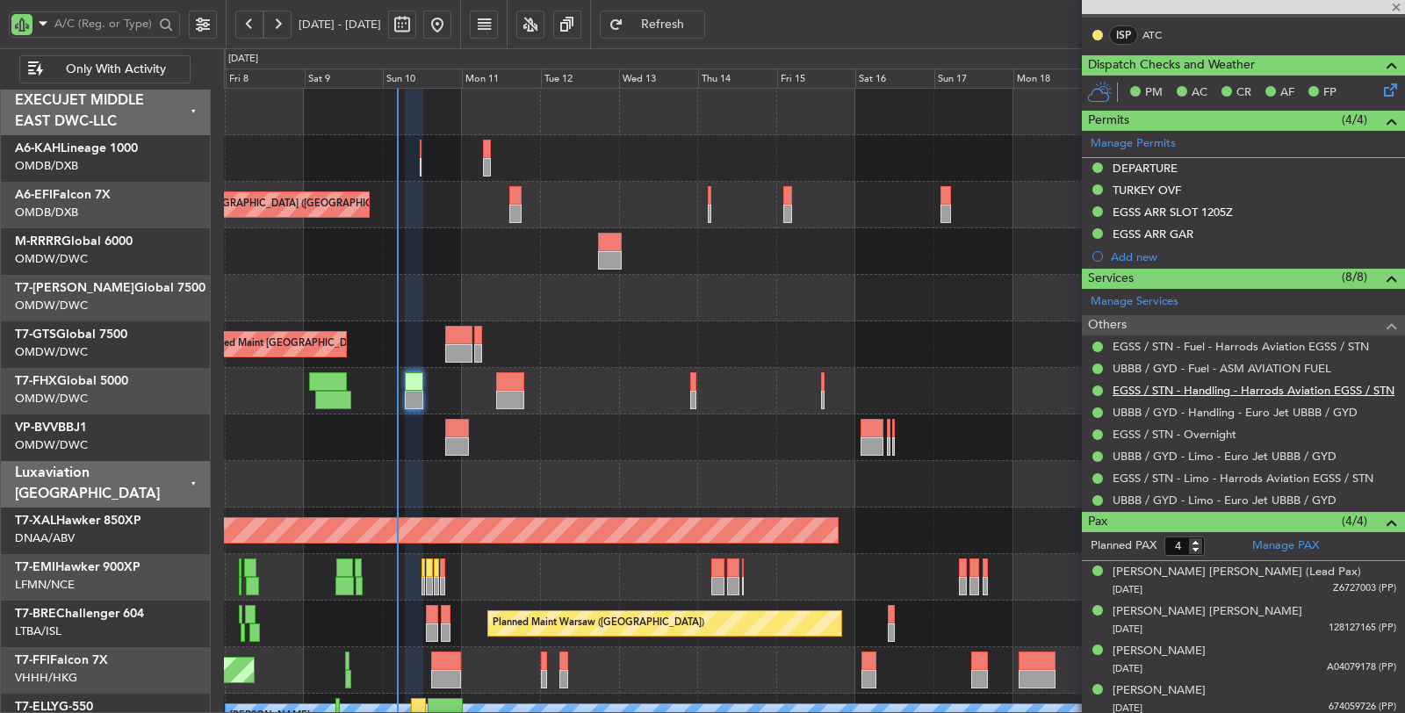
type input "0"
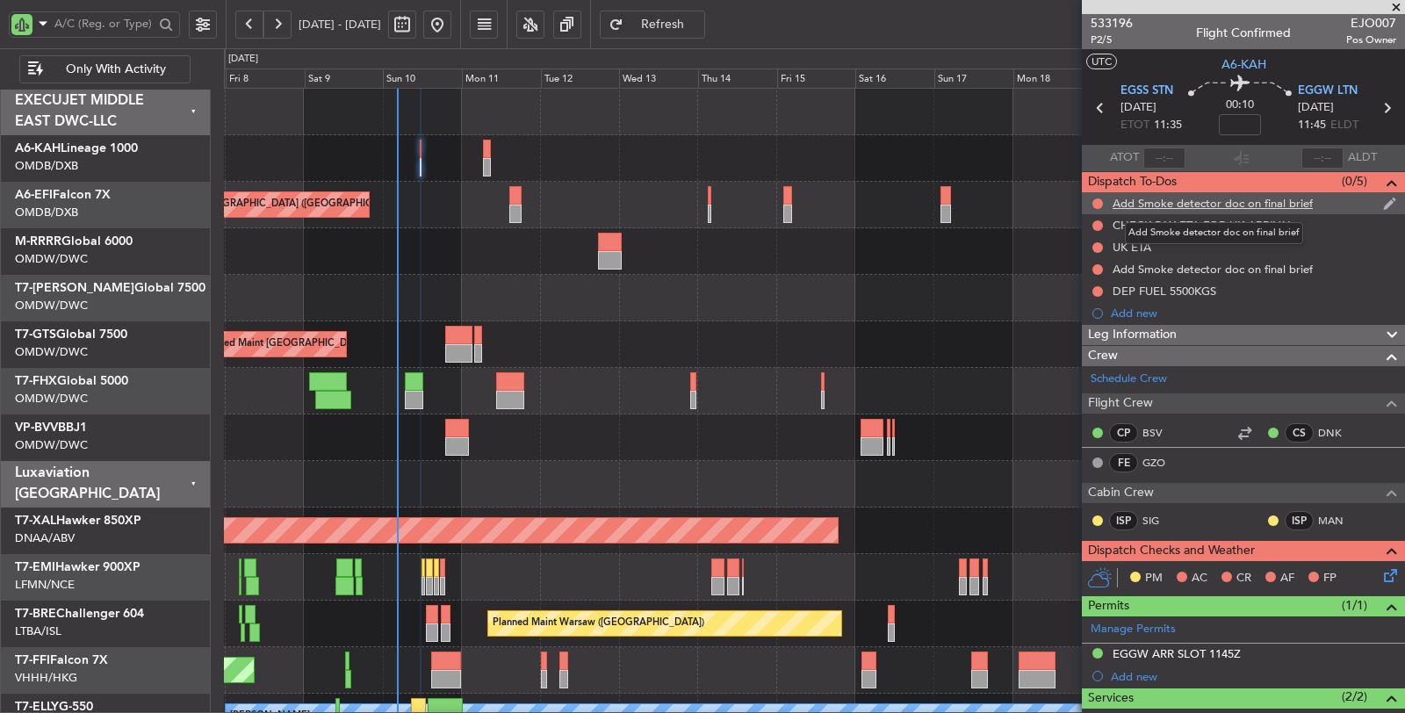
click at [1146, 208] on div "Add Smoke detector doc on final brief" at bounding box center [1212, 203] width 200 height 15
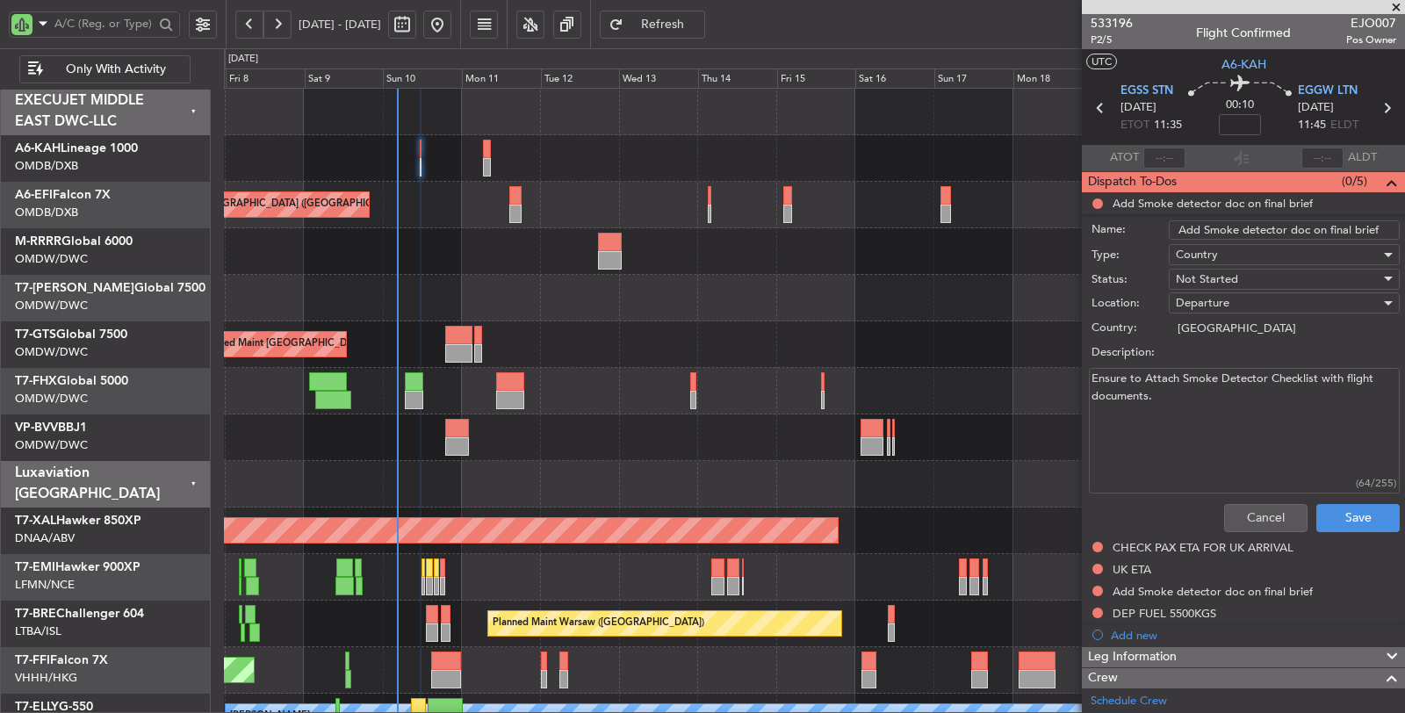
drag, startPoint x: 1154, startPoint y: 392, endPoint x: 1088, endPoint y: 376, distance: 68.6
click at [1088, 376] on div "Ensure to Attach Smoke Detector Checklist with flight documents. (64/255)" at bounding box center [1243, 430] width 341 height 133
click at [1234, 514] on button "Cancel" at bounding box center [1265, 518] width 83 height 28
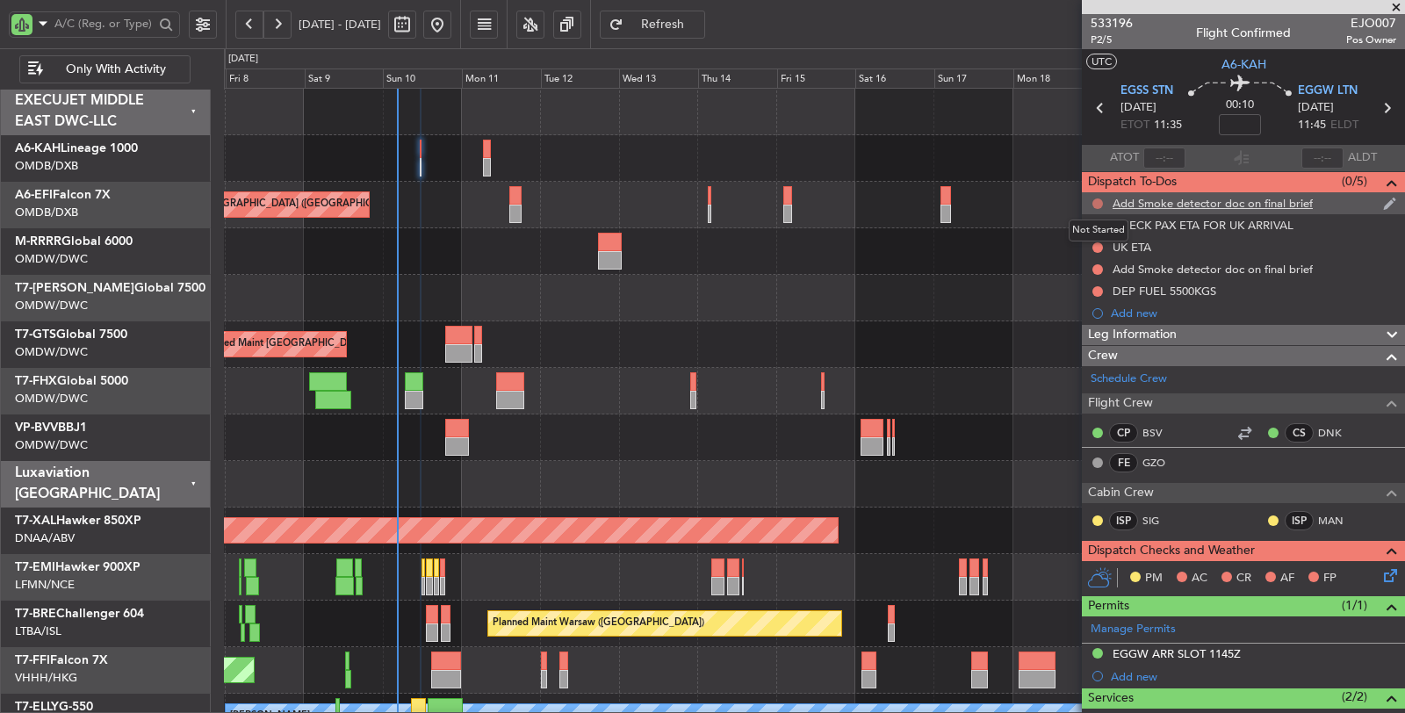
click at [1097, 198] on button at bounding box center [1097, 203] width 11 height 11
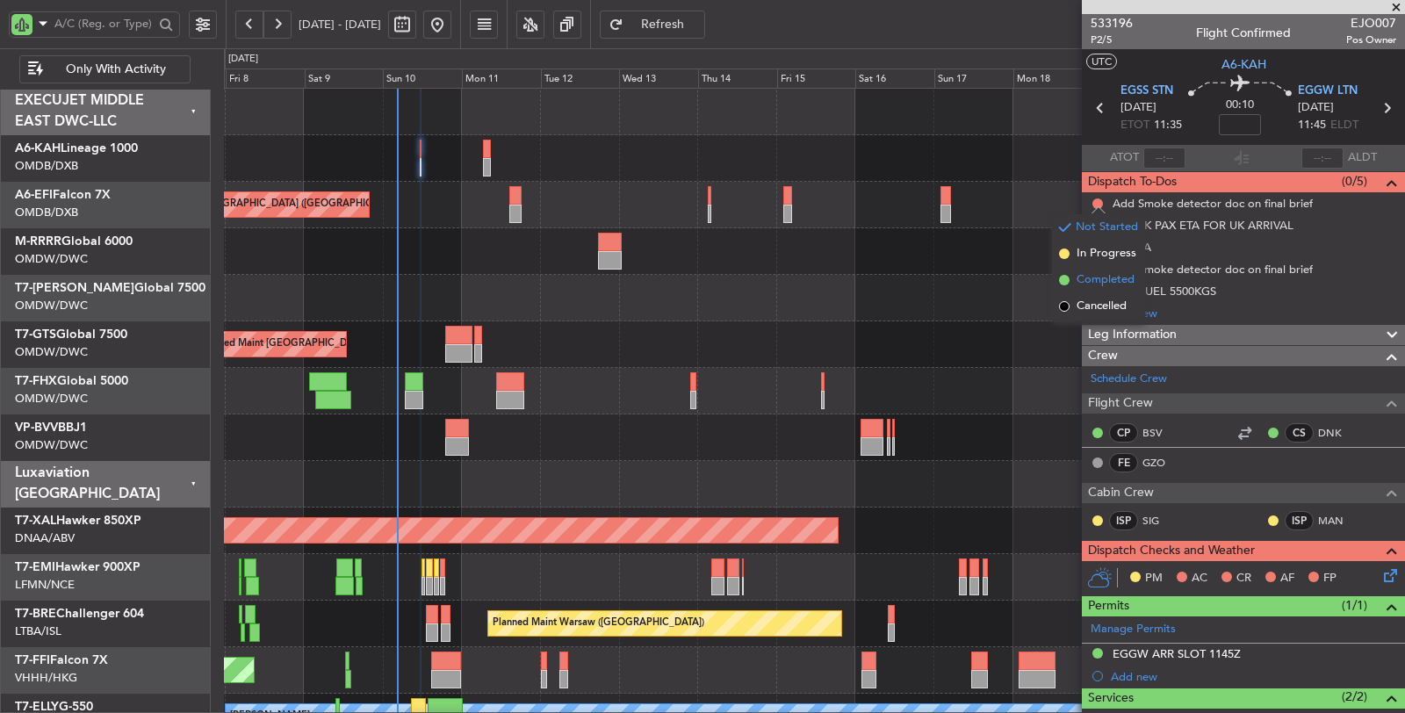
click at [1091, 272] on span "Completed" at bounding box center [1105, 280] width 58 height 18
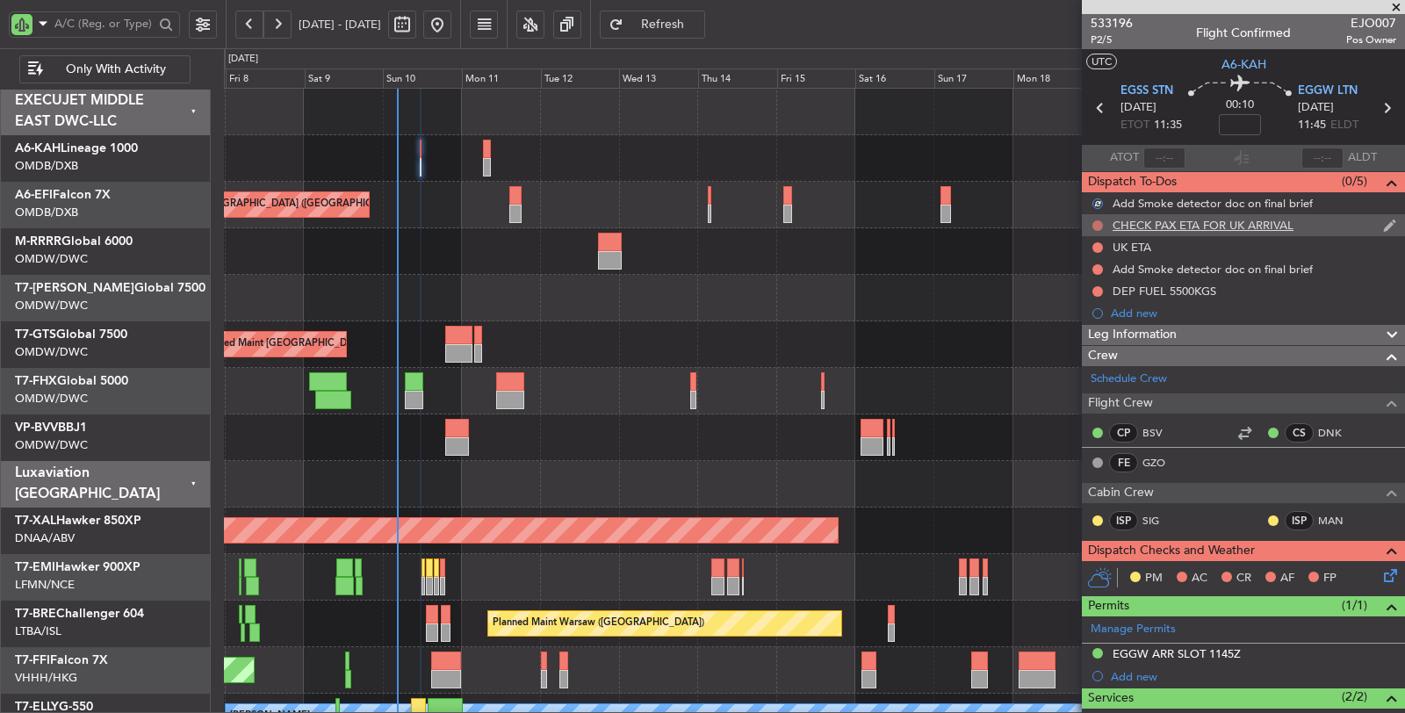
click at [1097, 223] on button at bounding box center [1097, 225] width 11 height 11
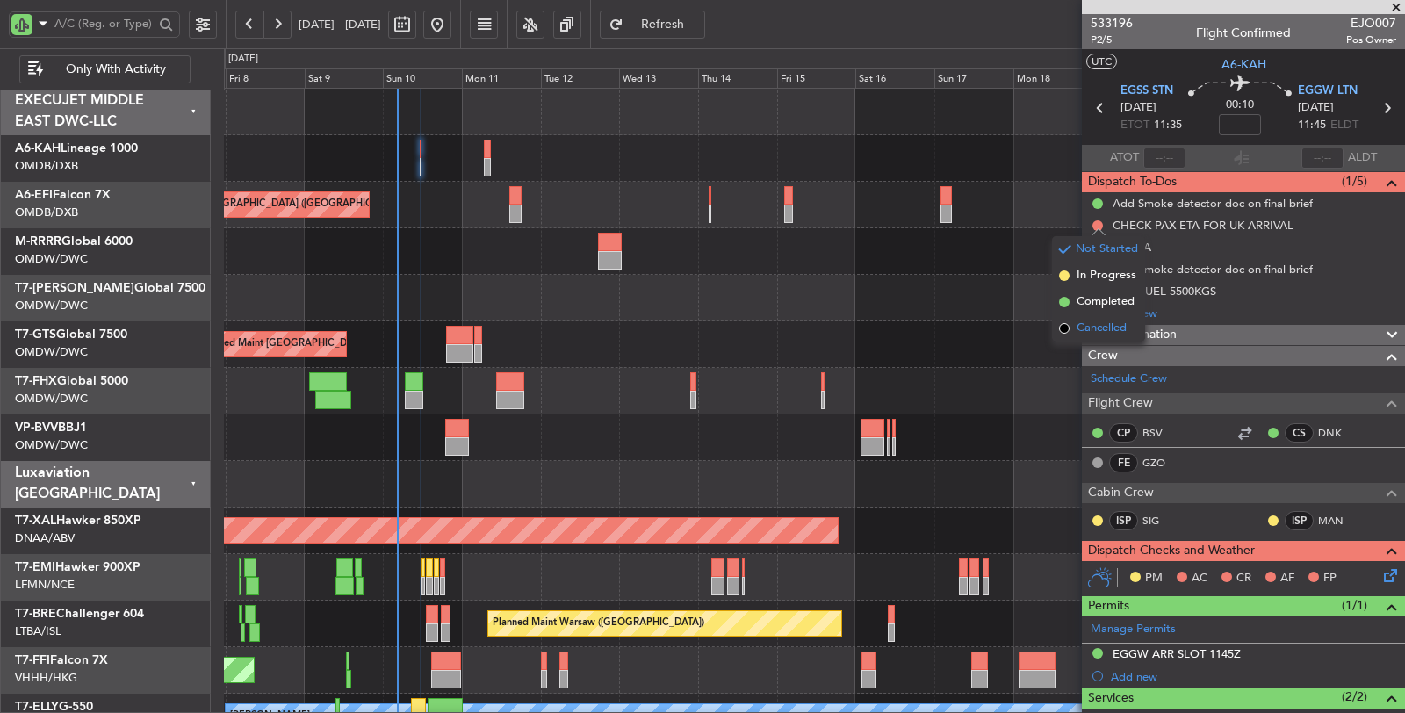
click at [1096, 321] on span "Cancelled" at bounding box center [1101, 329] width 50 height 18
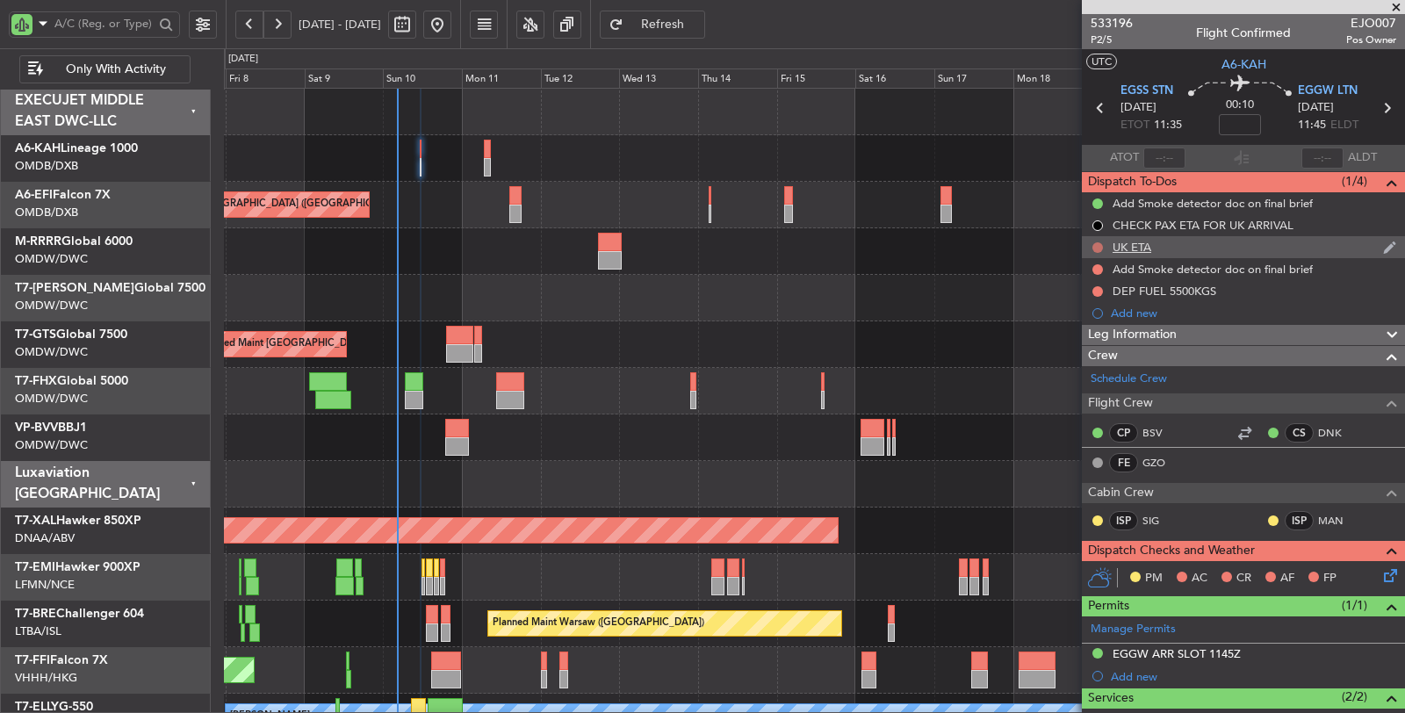
click at [1094, 243] on button at bounding box center [1097, 247] width 11 height 11
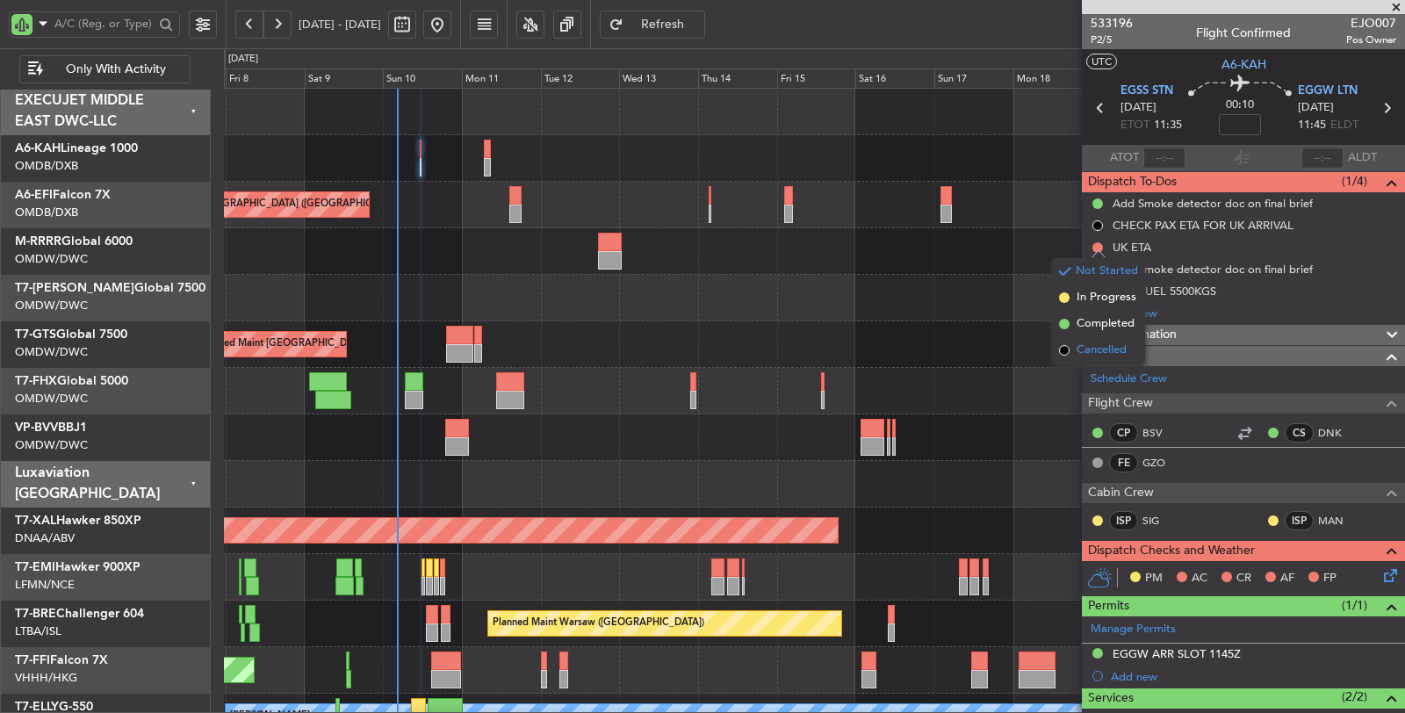
click at [1090, 344] on span "Cancelled" at bounding box center [1101, 351] width 50 height 18
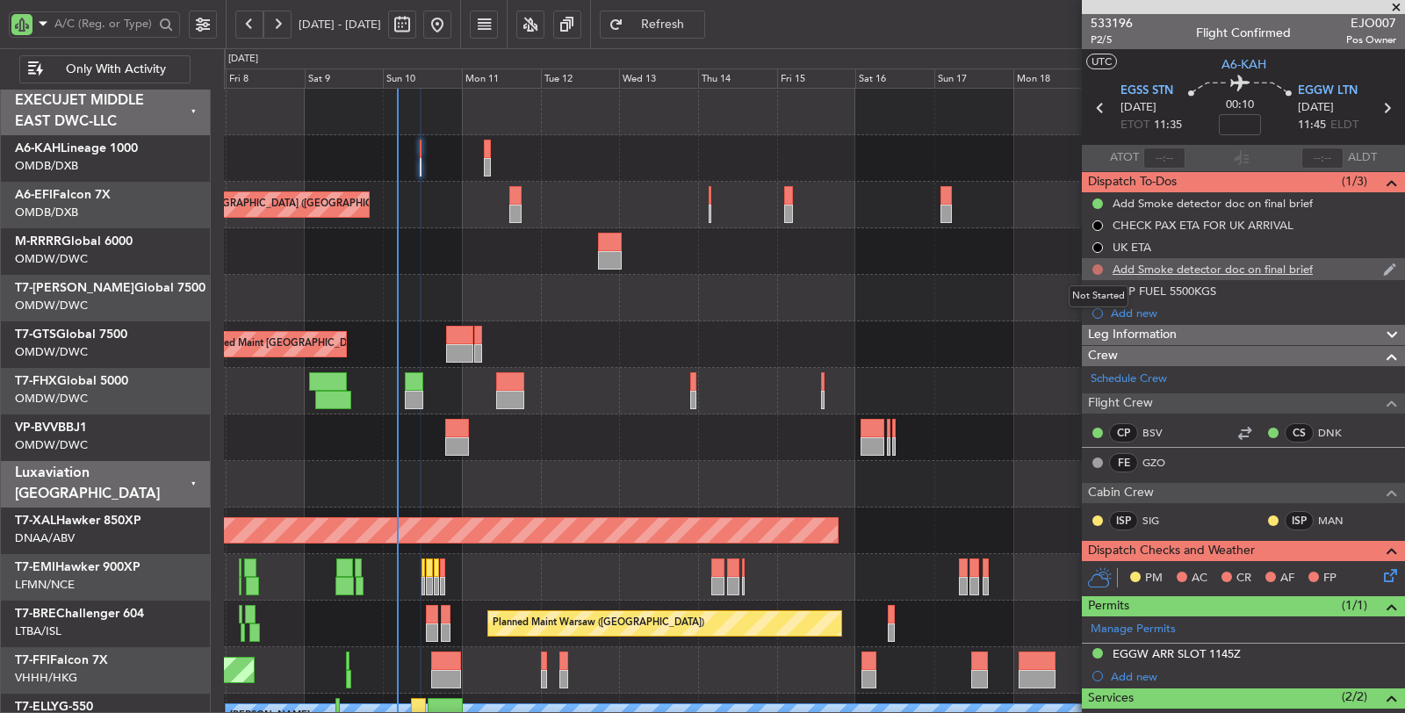
click at [1097, 267] on button at bounding box center [1097, 269] width 11 height 11
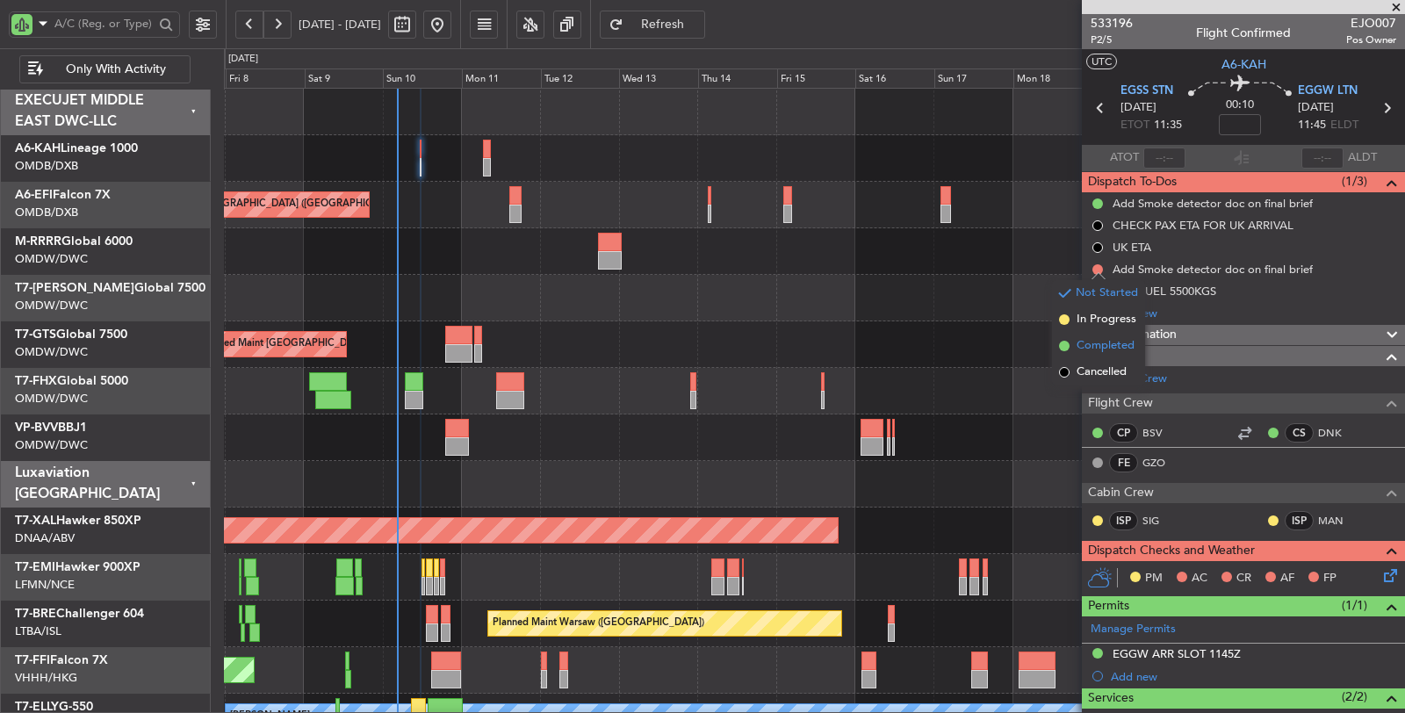
click at [1104, 342] on span "Completed" at bounding box center [1105, 346] width 58 height 18
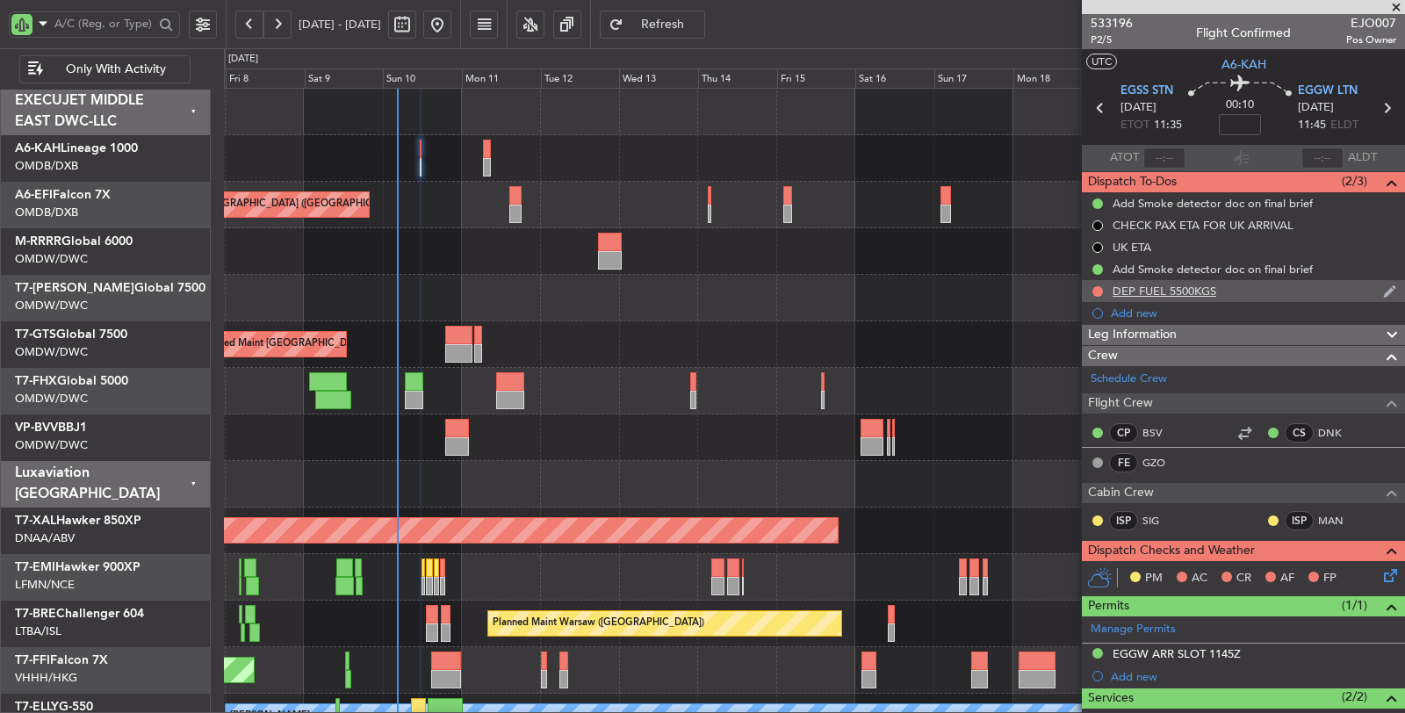
click at [1090, 288] on nimbus-traffic-light at bounding box center [1097, 291] width 14 height 14
click at [1094, 290] on button at bounding box center [1097, 291] width 11 height 11
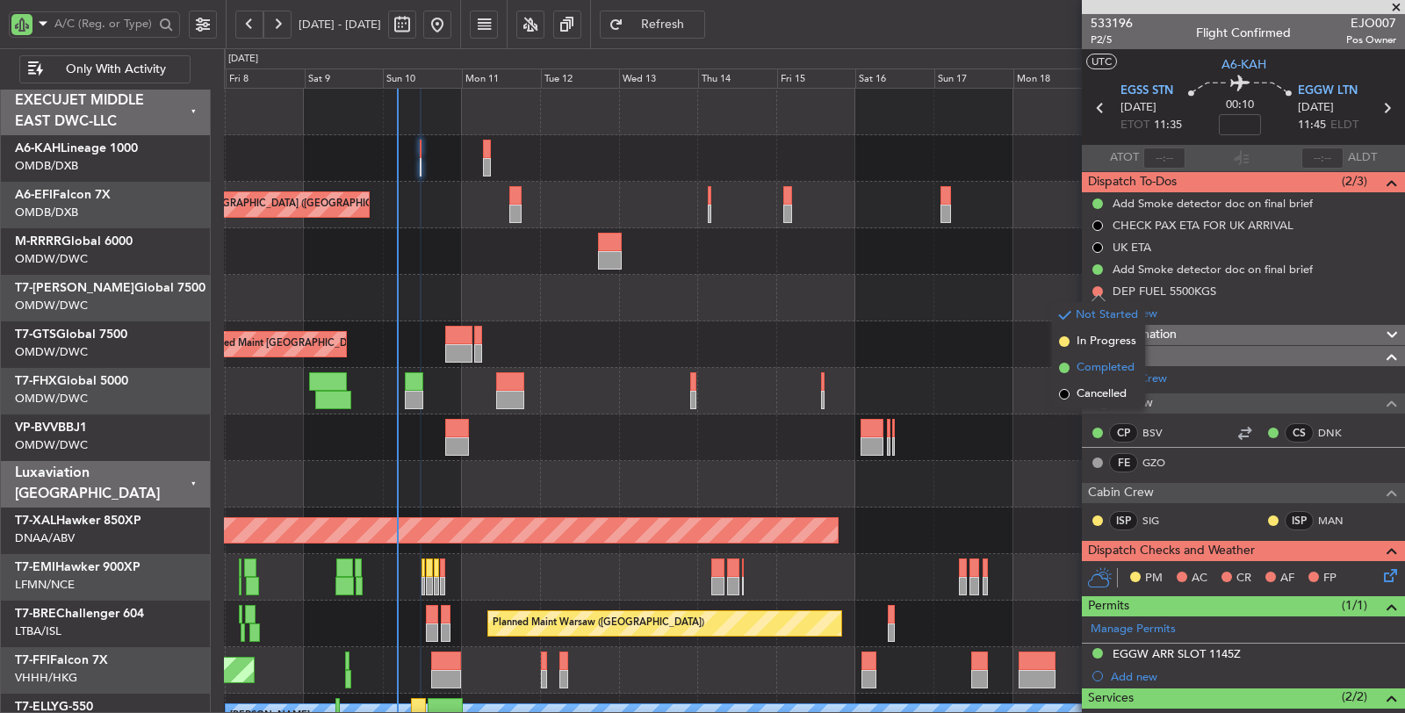
click at [1088, 364] on span "Completed" at bounding box center [1105, 368] width 58 height 18
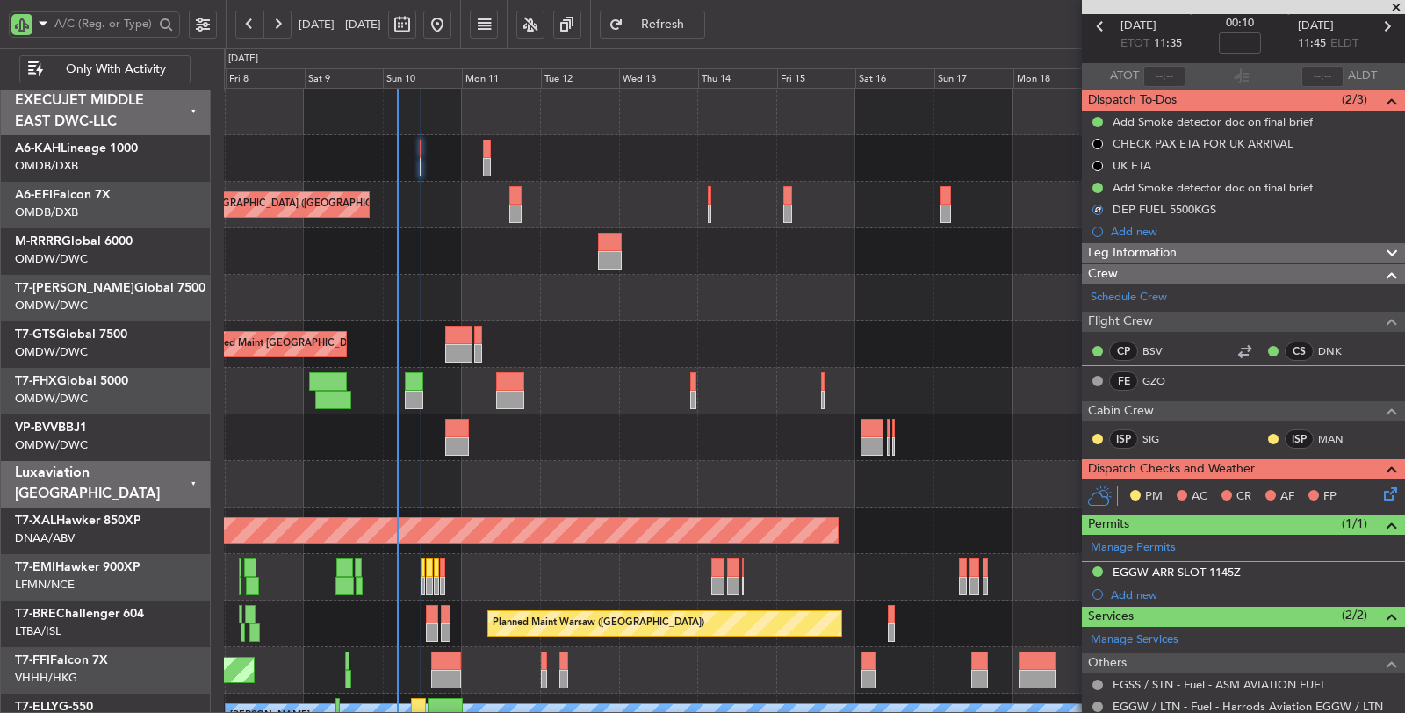
scroll to position [195, 0]
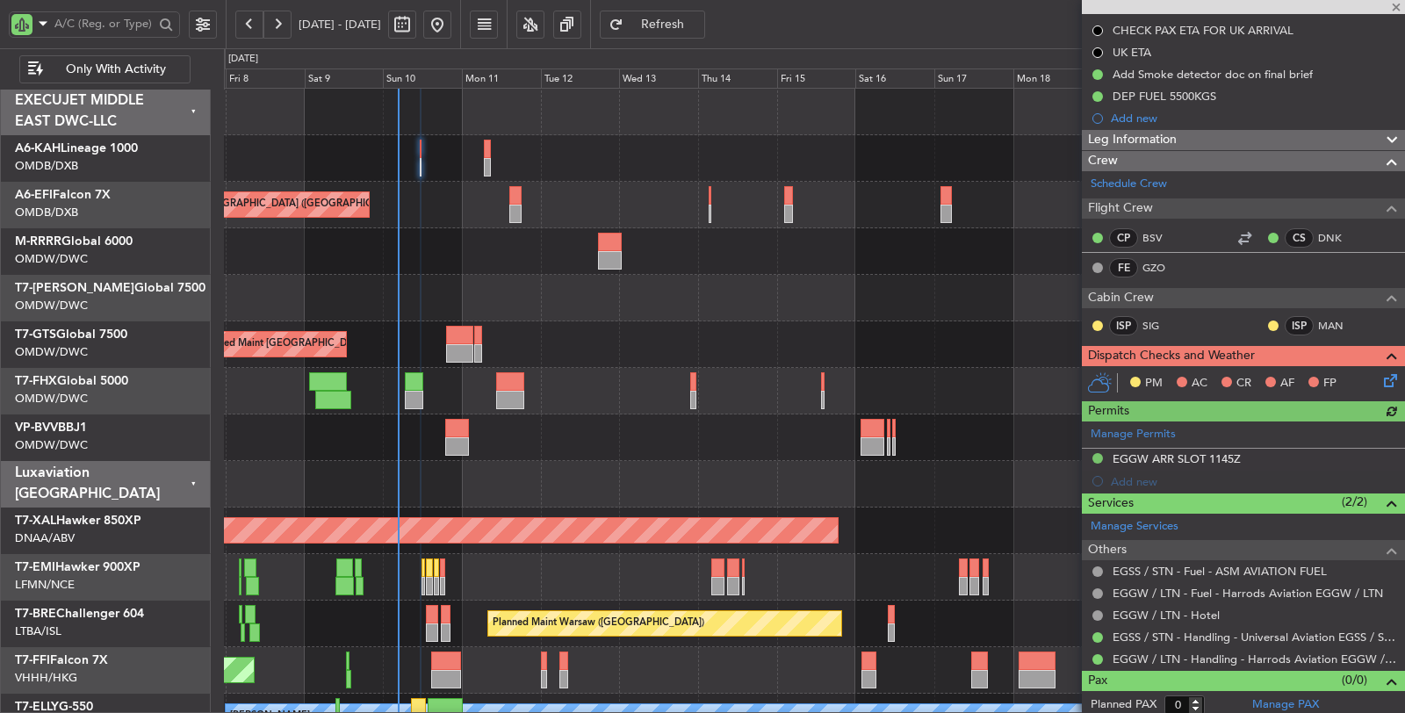
type input "[PERSON_NAME] (SYS)"
type input "6983"
type input "[PERSON_NAME] (SYS)"
type input "6983"
type input "[PERSON_NAME] (SYS)"
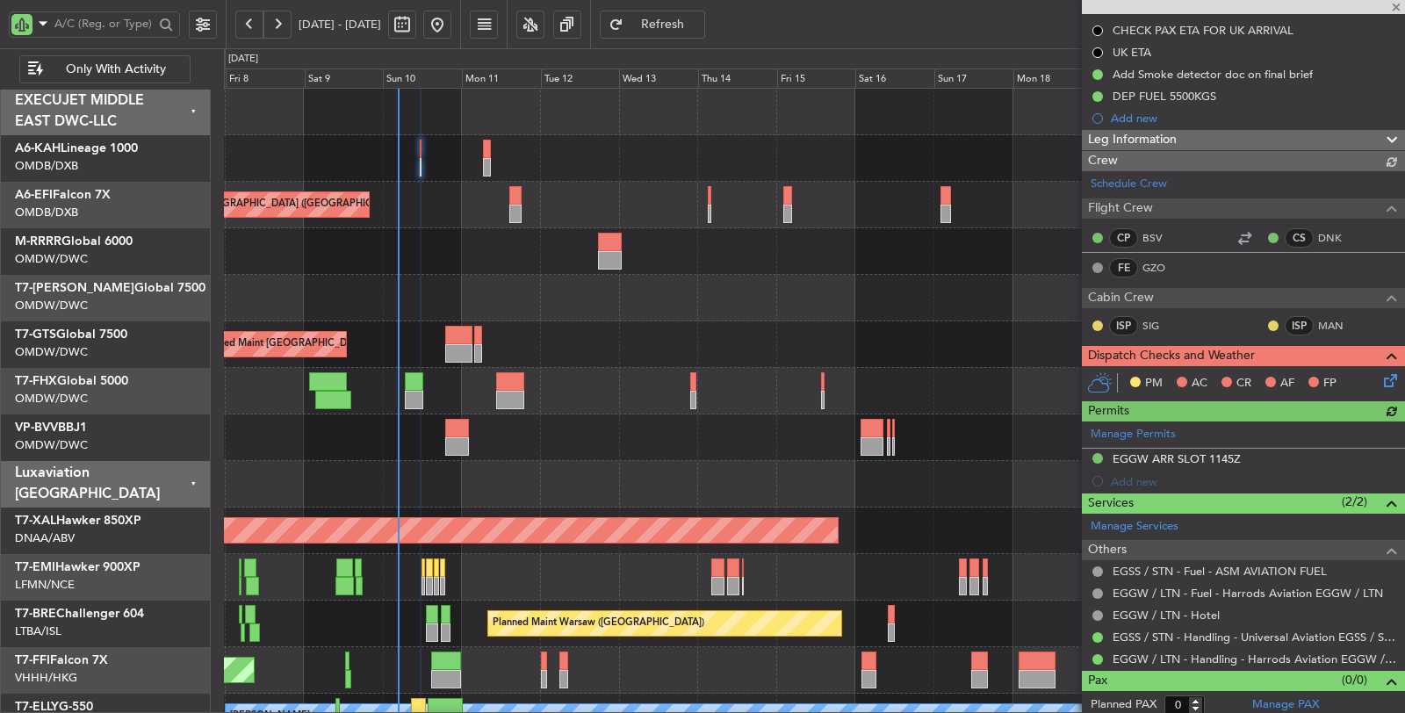
type input "6983"
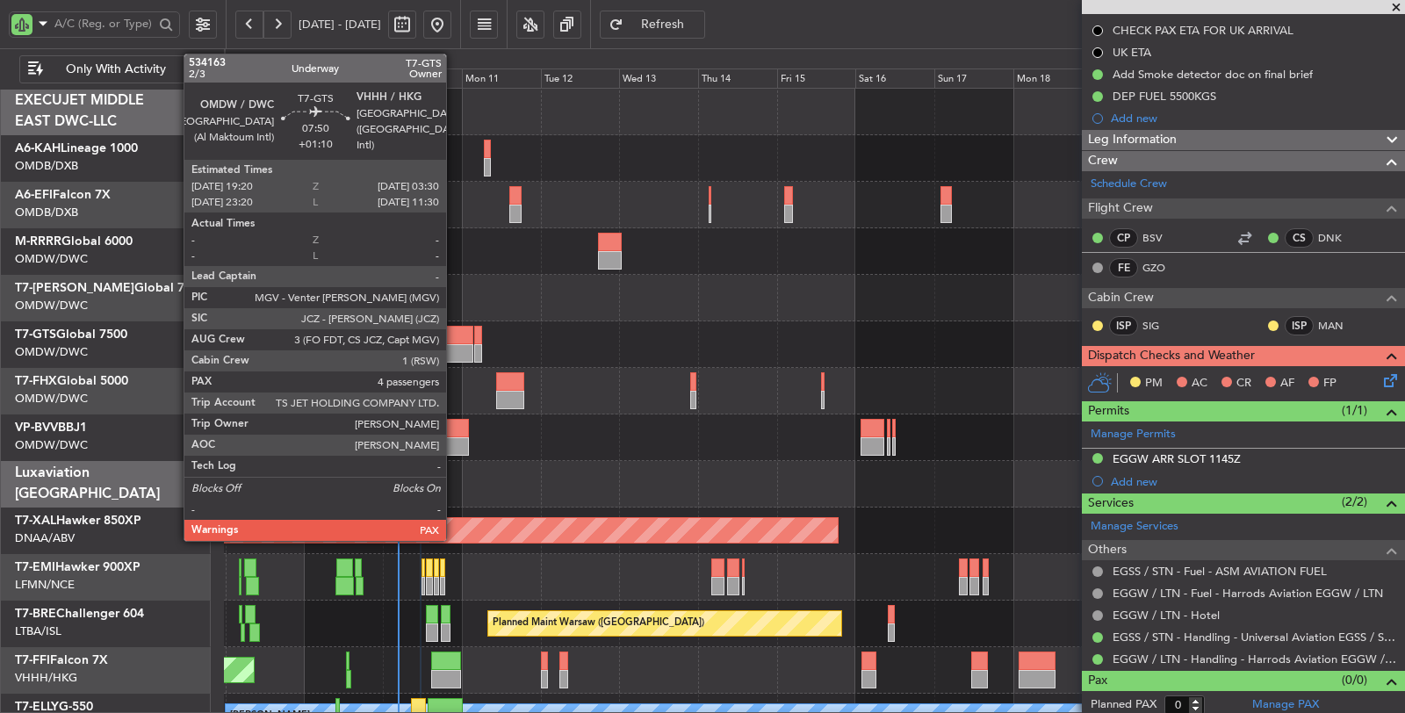
click at [455, 340] on div at bounding box center [459, 335] width 27 height 18
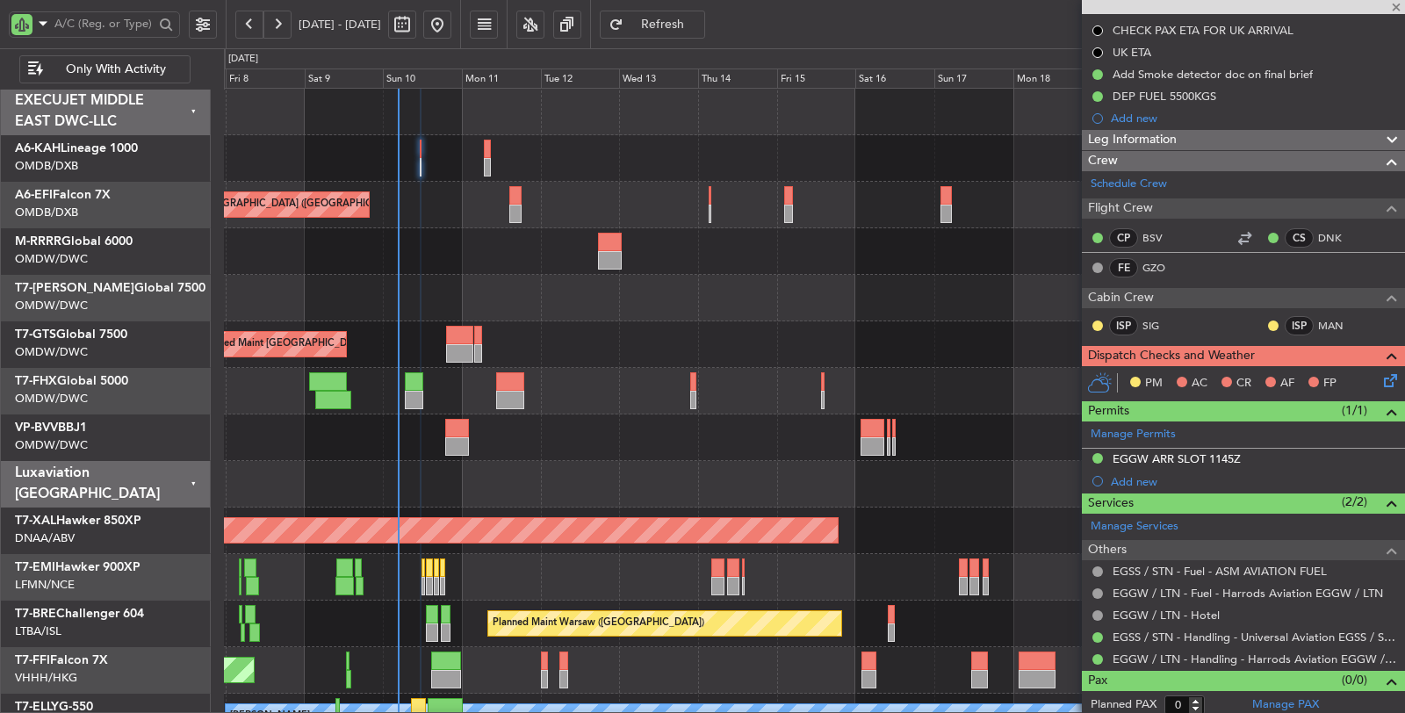
type input "+01:10"
type input "4"
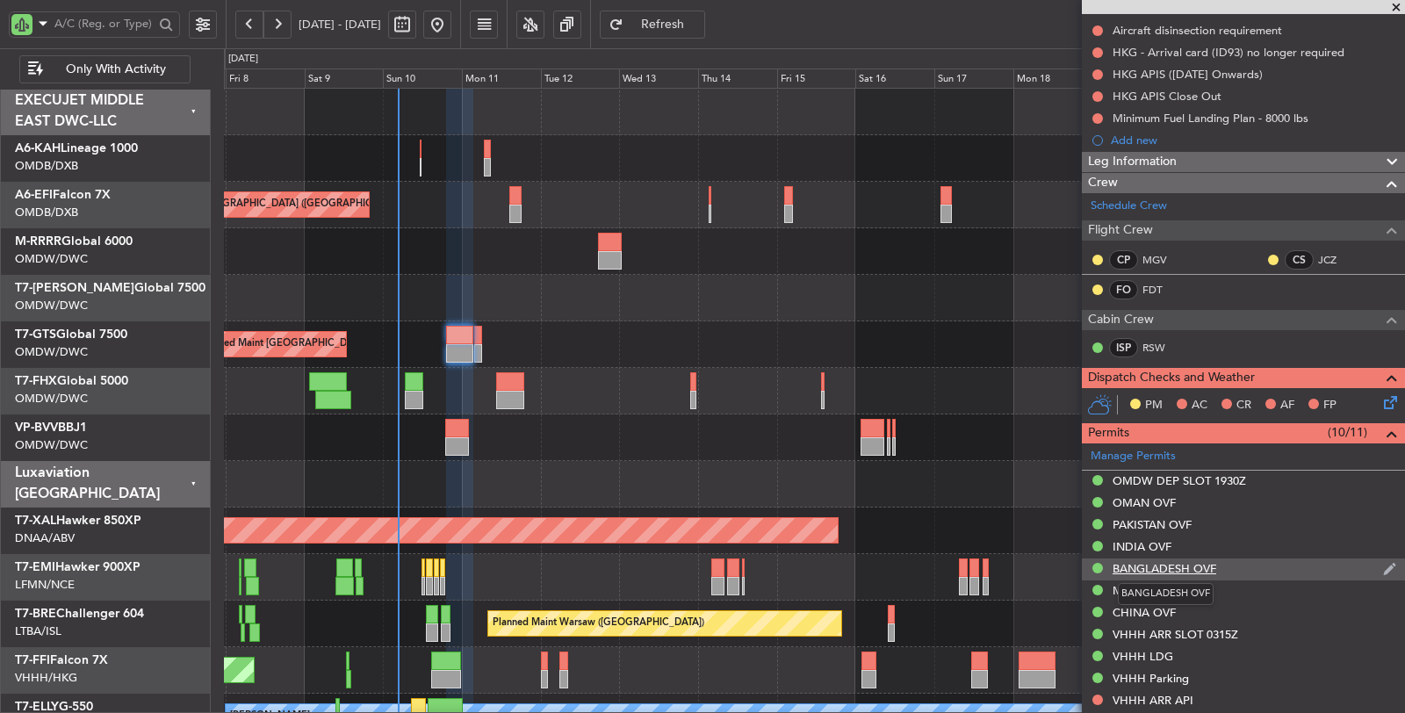
click at [1178, 561] on div "BANGLADESH OVF" at bounding box center [1164, 568] width 104 height 15
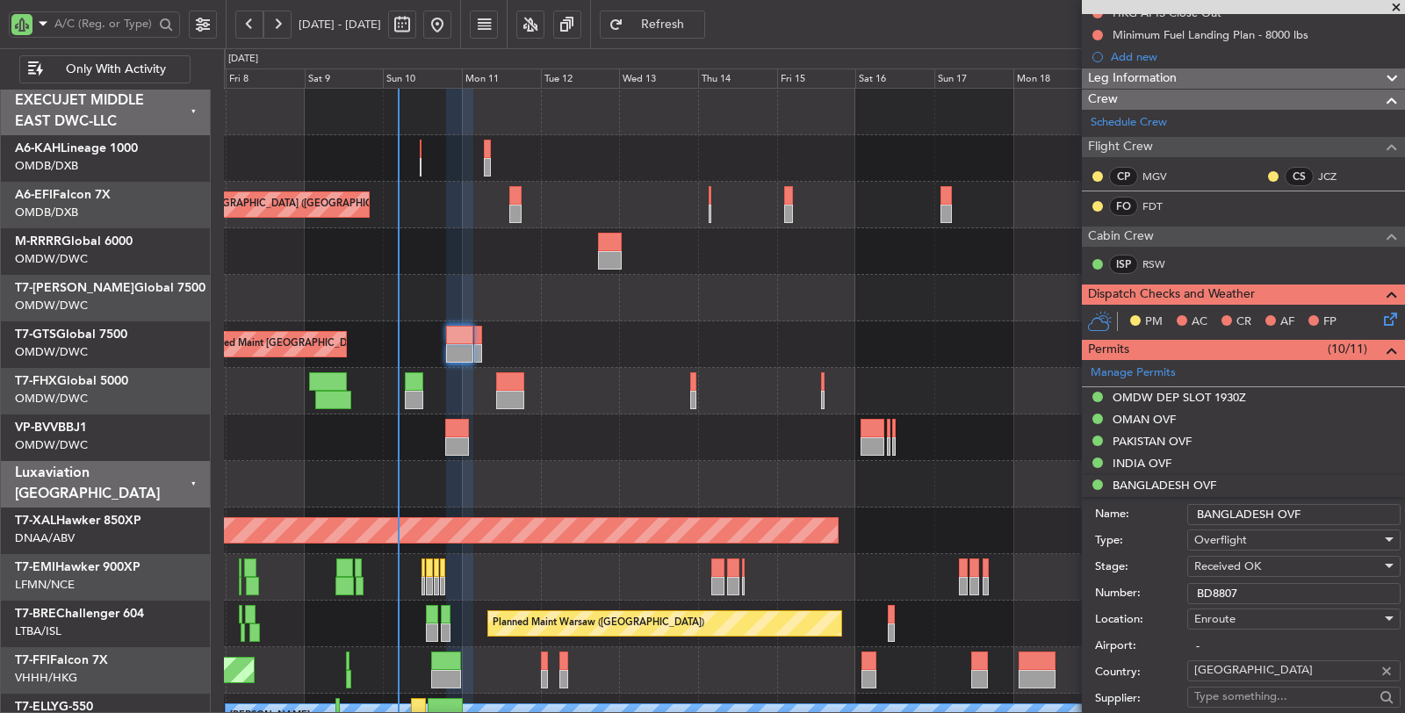
scroll to position [585, 0]
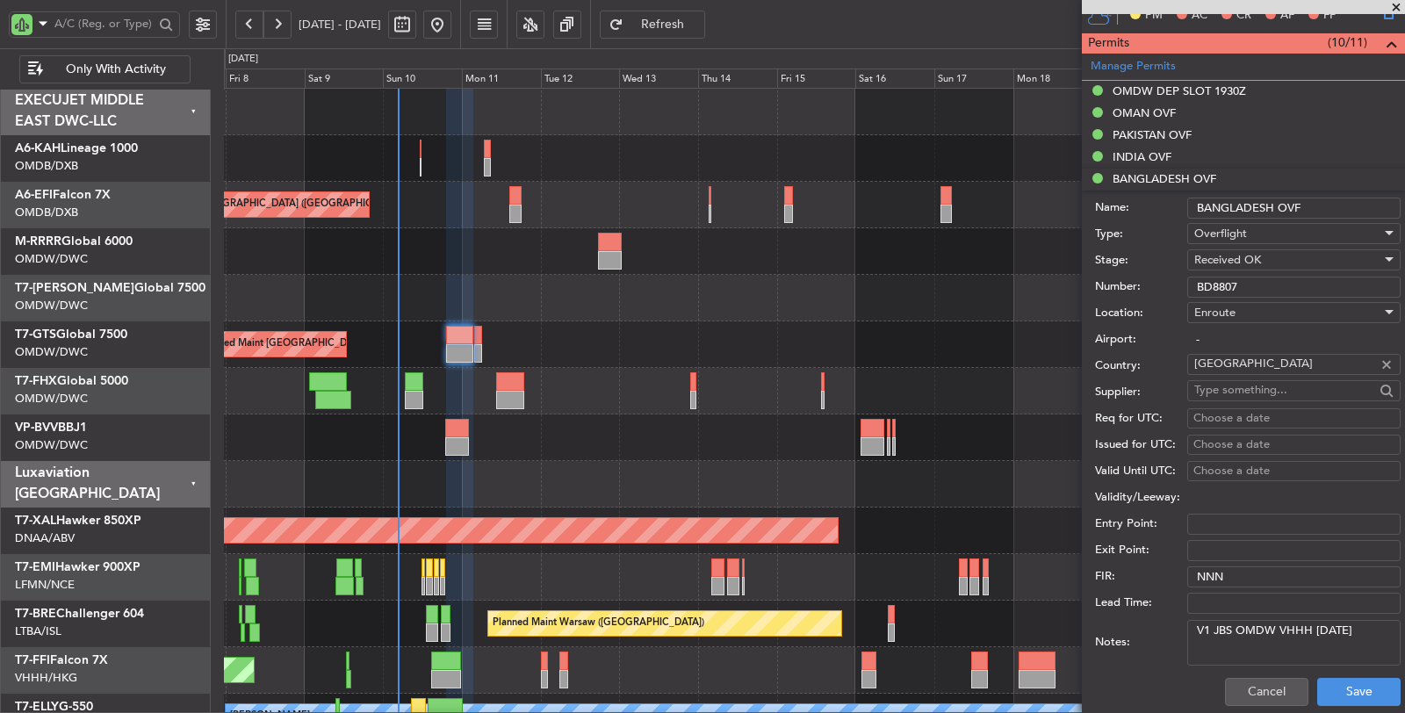
click at [1287, 282] on input "BD8807" at bounding box center [1293, 287] width 213 height 21
paste input "ADC NO-0911"
click at [1287, 282] on input "BD8807 ADC ADC NO-0911" at bounding box center [1293, 287] width 213 height 21
click at [1286, 282] on input "BD8807 ADC NO-0911" at bounding box center [1293, 287] width 213 height 21
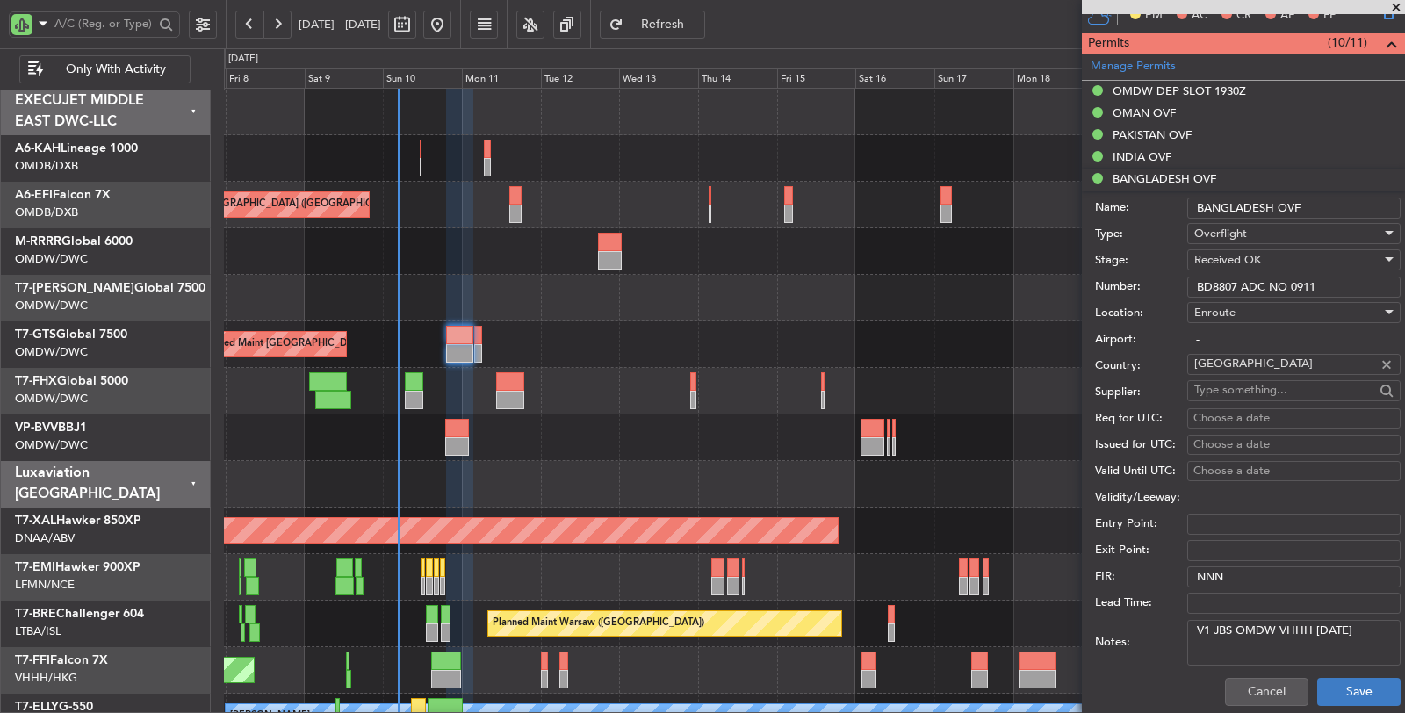
type input "BD8807 ADC NO 0911"
click at [1334, 684] on button "Save" at bounding box center [1358, 692] width 83 height 28
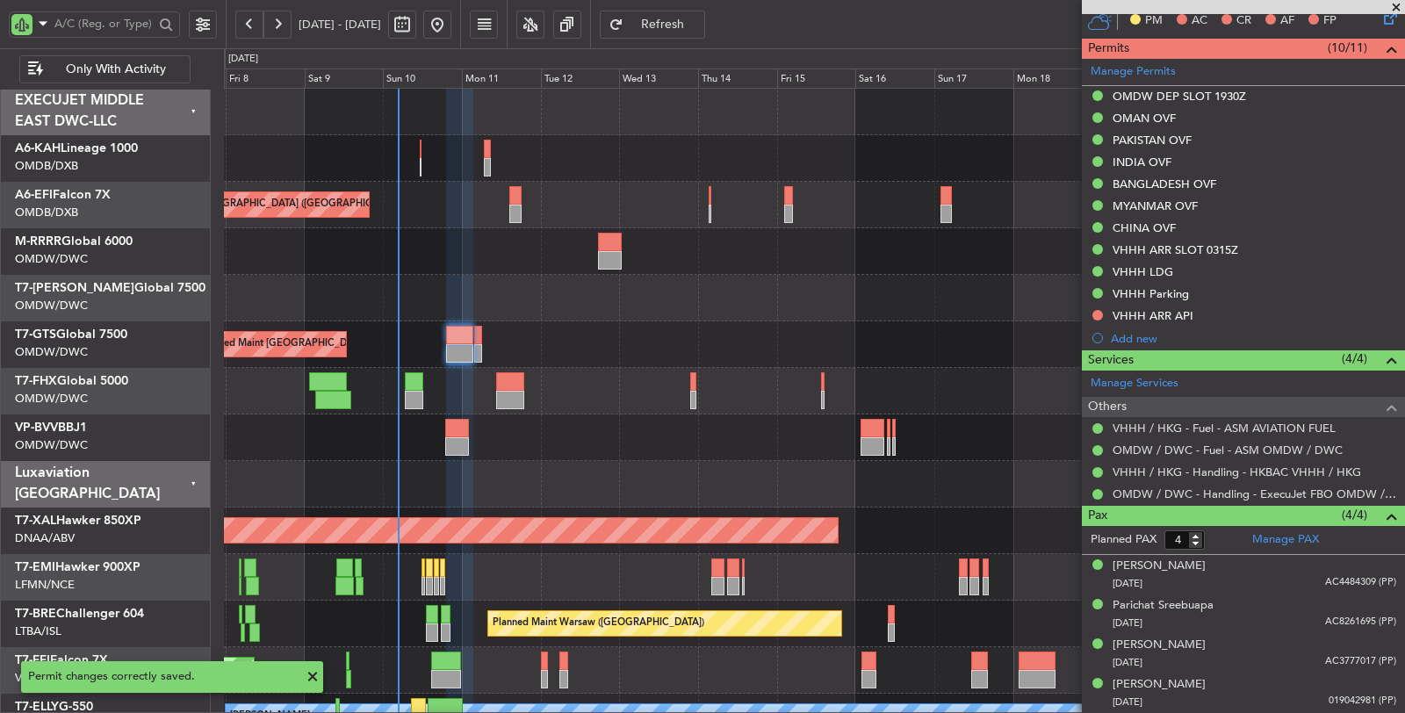
scroll to position [573, 0]
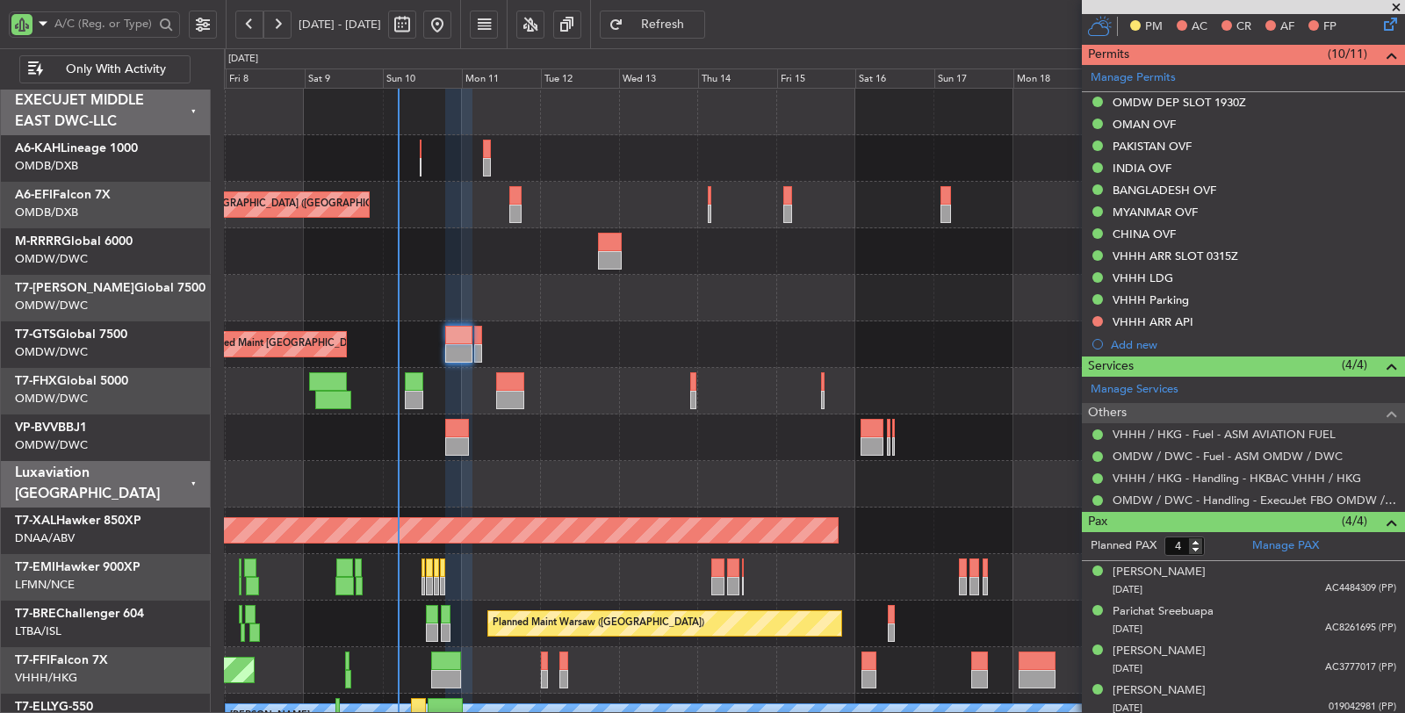
click at [587, 369] on div at bounding box center [814, 391] width 1180 height 47
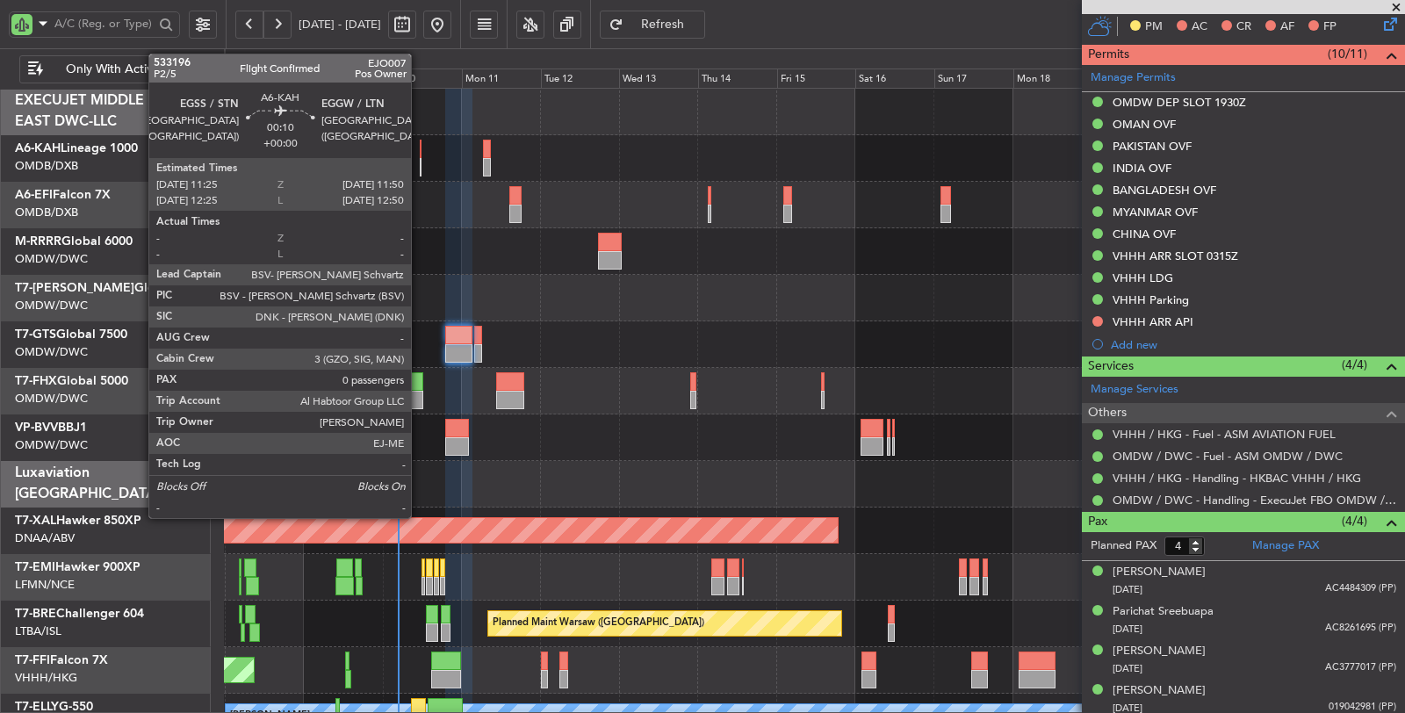
click at [420, 162] on div at bounding box center [421, 167] width 2 height 18
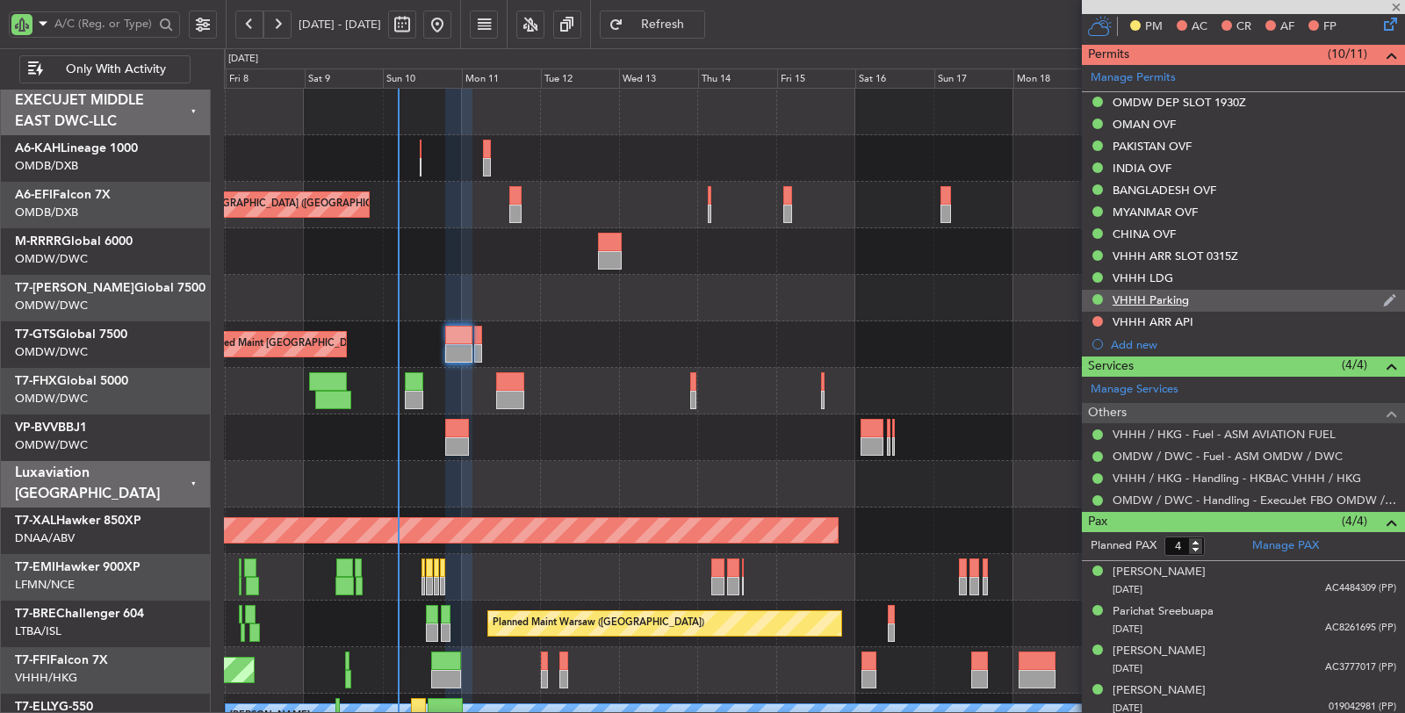
type input "0"
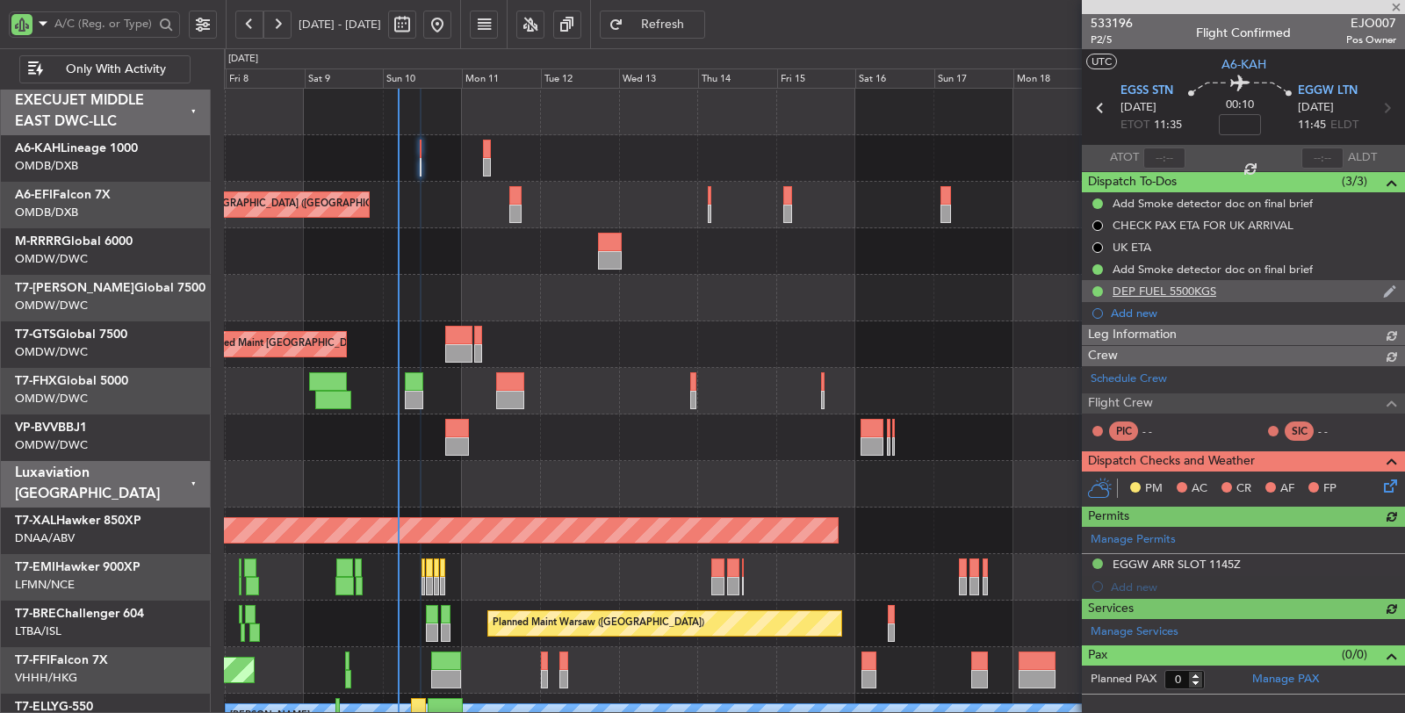
type input "[PERSON_NAME] (SYS)"
type input "6983"
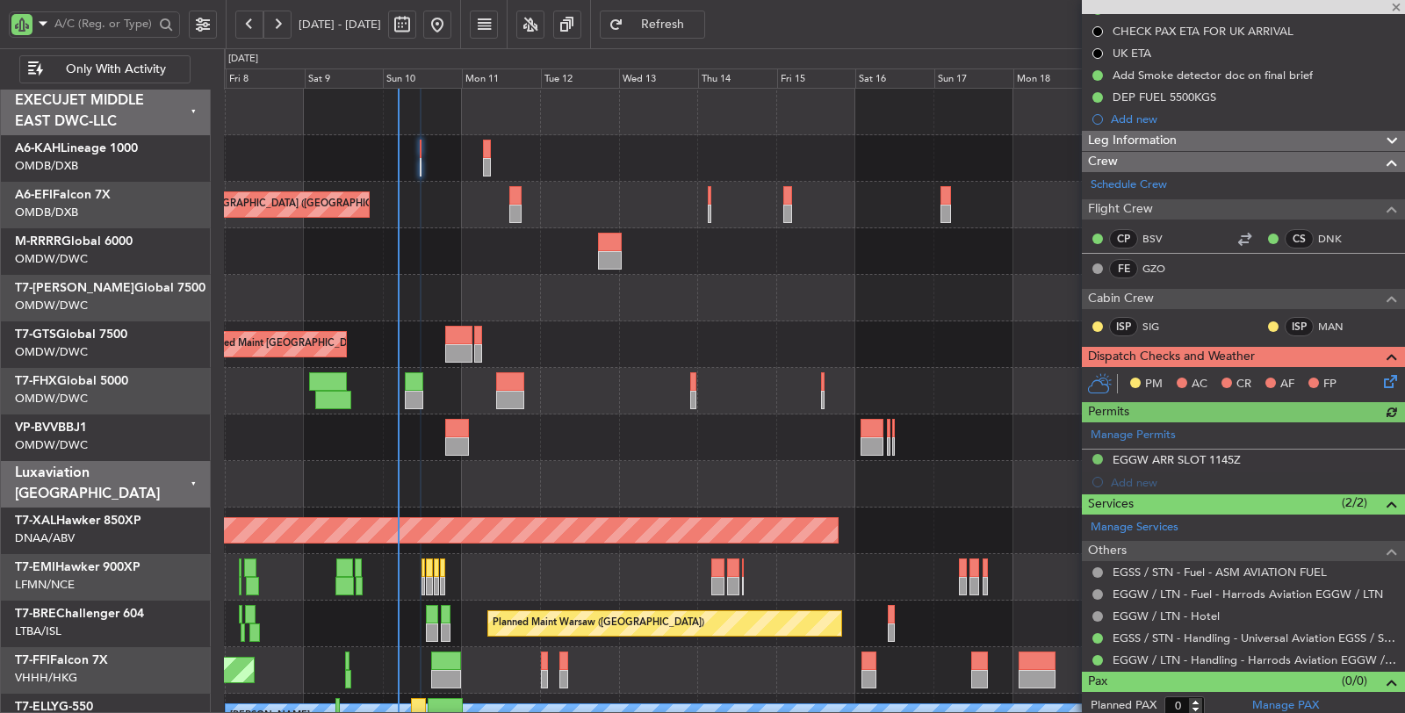
scroll to position [195, 0]
click at [1380, 370] on icon at bounding box center [1387, 377] width 14 height 14
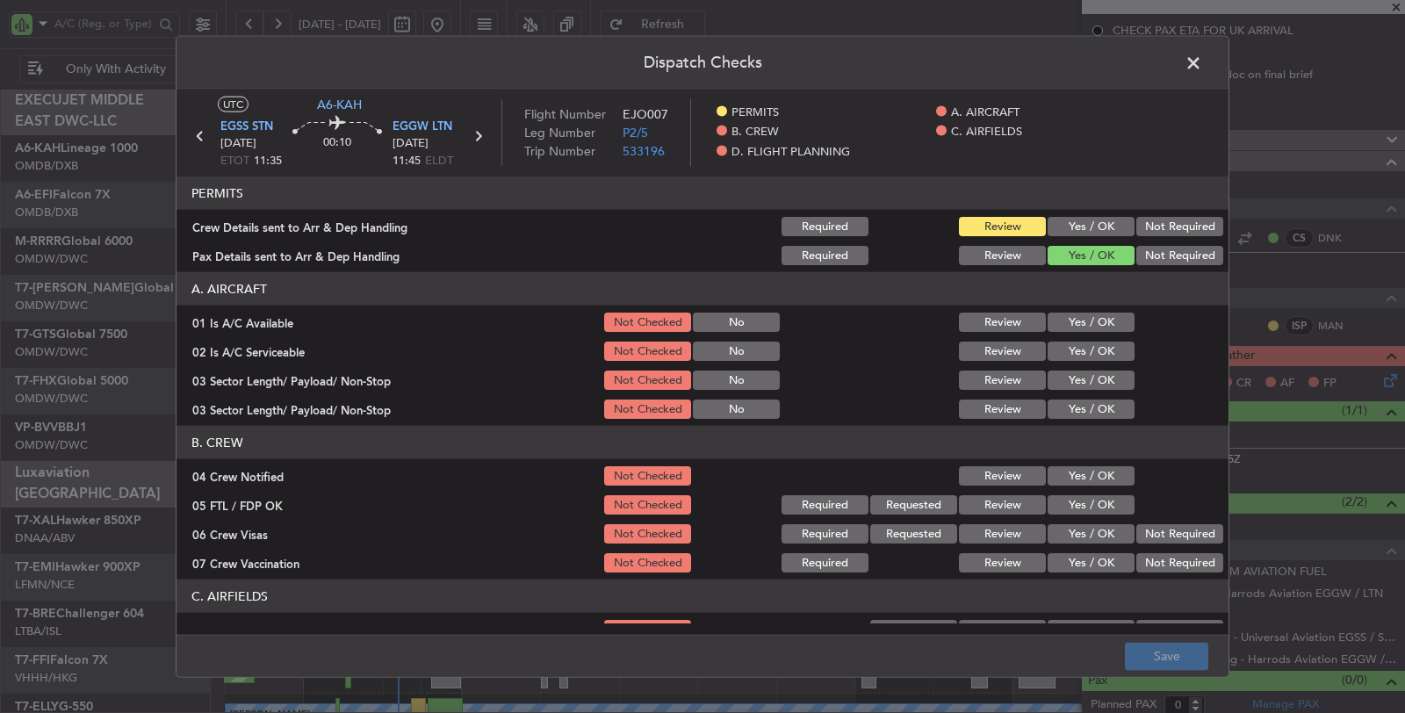
click at [1058, 217] on button "Yes / OK" at bounding box center [1090, 226] width 87 height 19
click at [1151, 252] on button "Not Required" at bounding box center [1179, 255] width 87 height 19
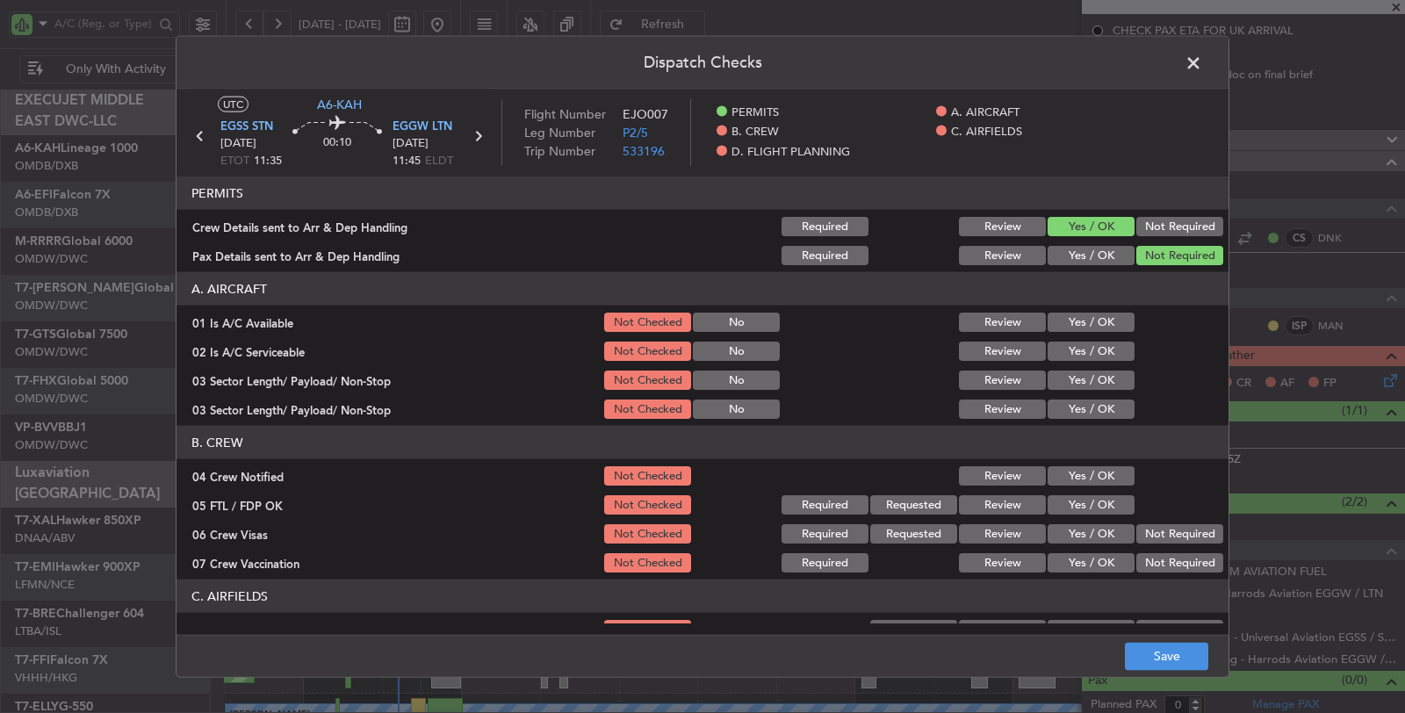
click at [1085, 329] on button "Yes / OK" at bounding box center [1090, 322] width 87 height 19
click at [1082, 348] on button "Yes / OK" at bounding box center [1090, 351] width 87 height 19
click at [1078, 380] on button "Yes / OK" at bounding box center [1090, 379] width 87 height 19
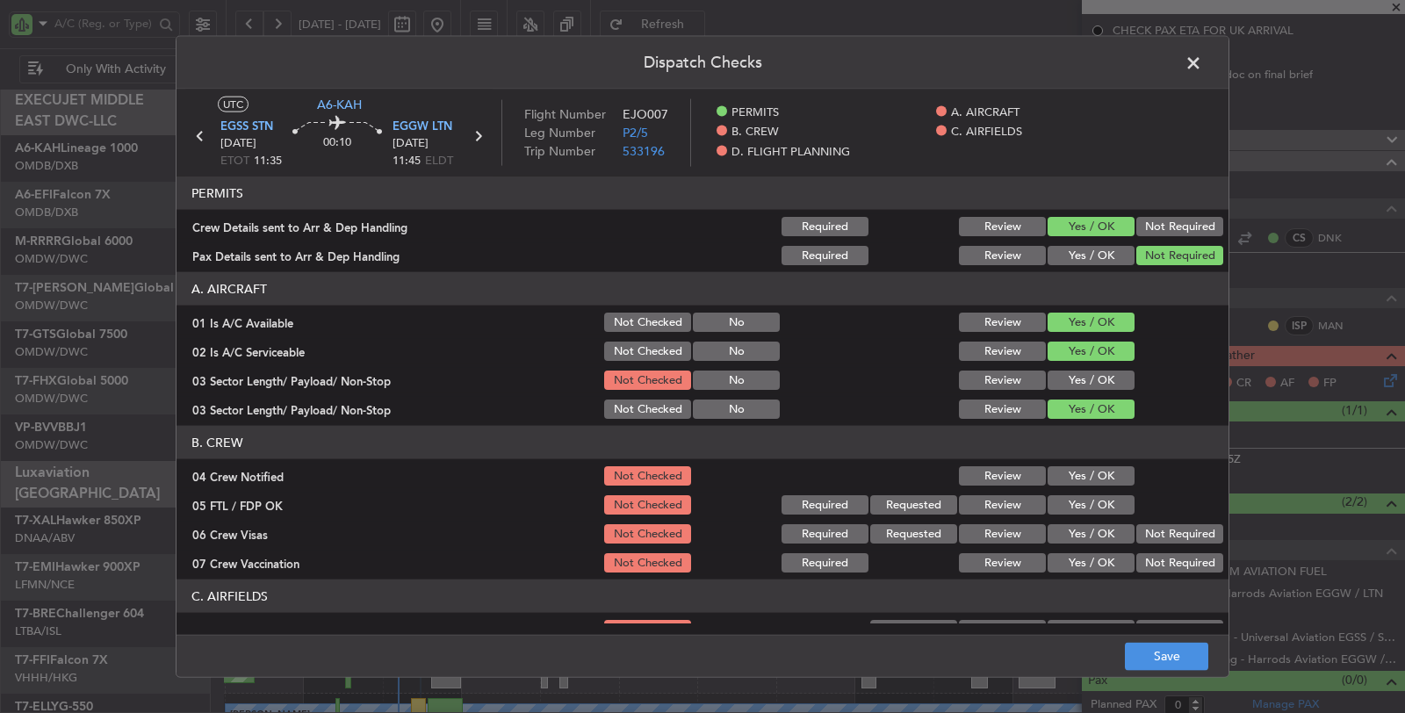
click at [1075, 411] on button "Yes / OK" at bounding box center [1090, 408] width 87 height 19
click at [1076, 370] on button "Yes / OK" at bounding box center [1090, 379] width 87 height 19
click at [1086, 476] on button "Yes / OK" at bounding box center [1090, 475] width 87 height 19
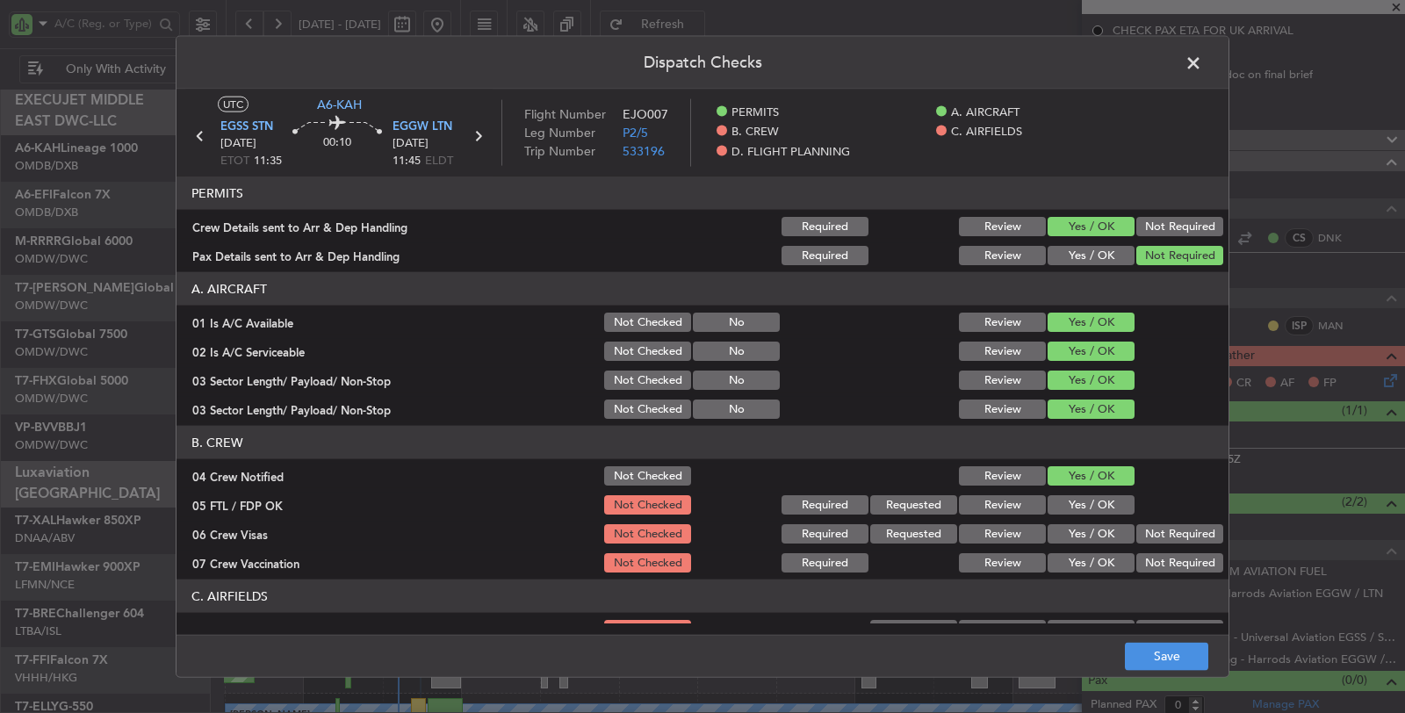
click at [1087, 489] on section "B. CREW 04 Crew Notified Not Checked Review Yes / OK 05 FTL / FDP OK Not Checke…" at bounding box center [702, 500] width 1052 height 149
click at [1089, 500] on button "Yes / OK" at bounding box center [1090, 504] width 87 height 19
click at [1141, 531] on button "Not Required" at bounding box center [1179, 533] width 87 height 19
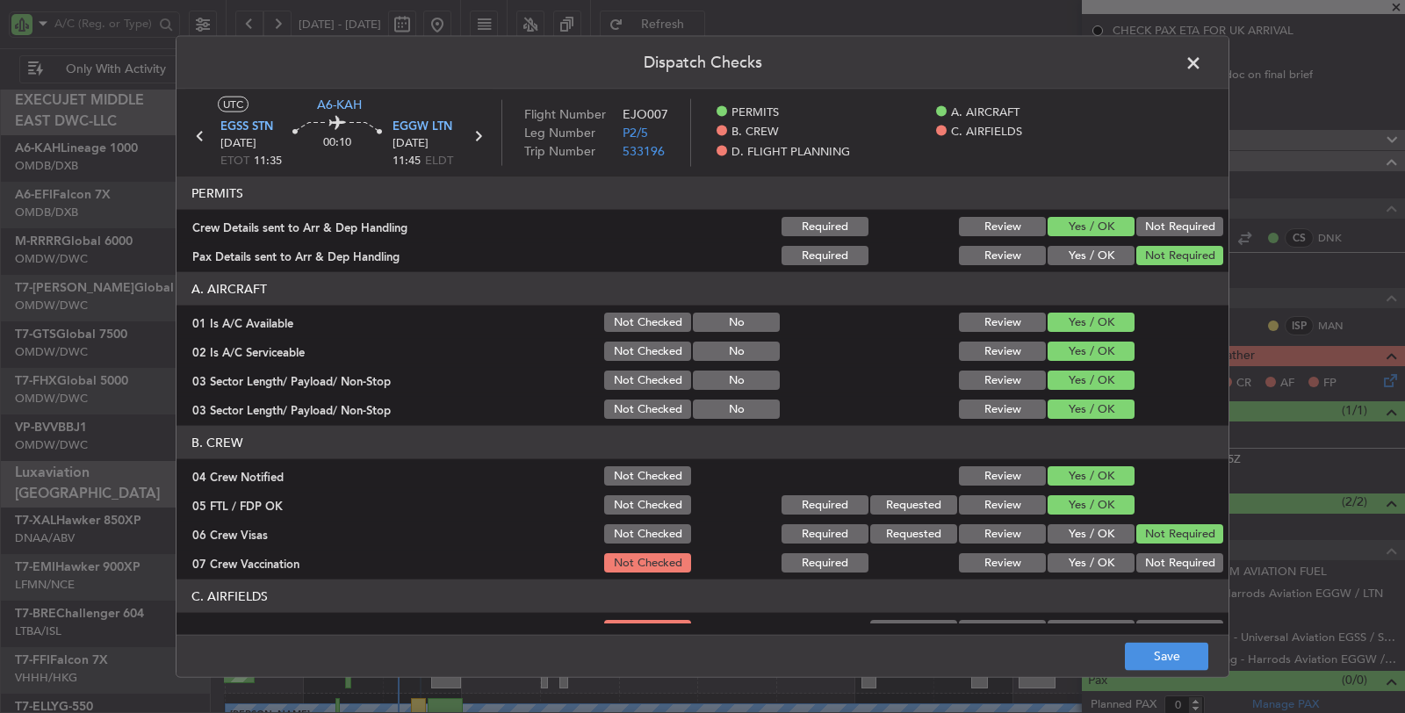
click at [1139, 567] on button "Not Required" at bounding box center [1179, 562] width 87 height 19
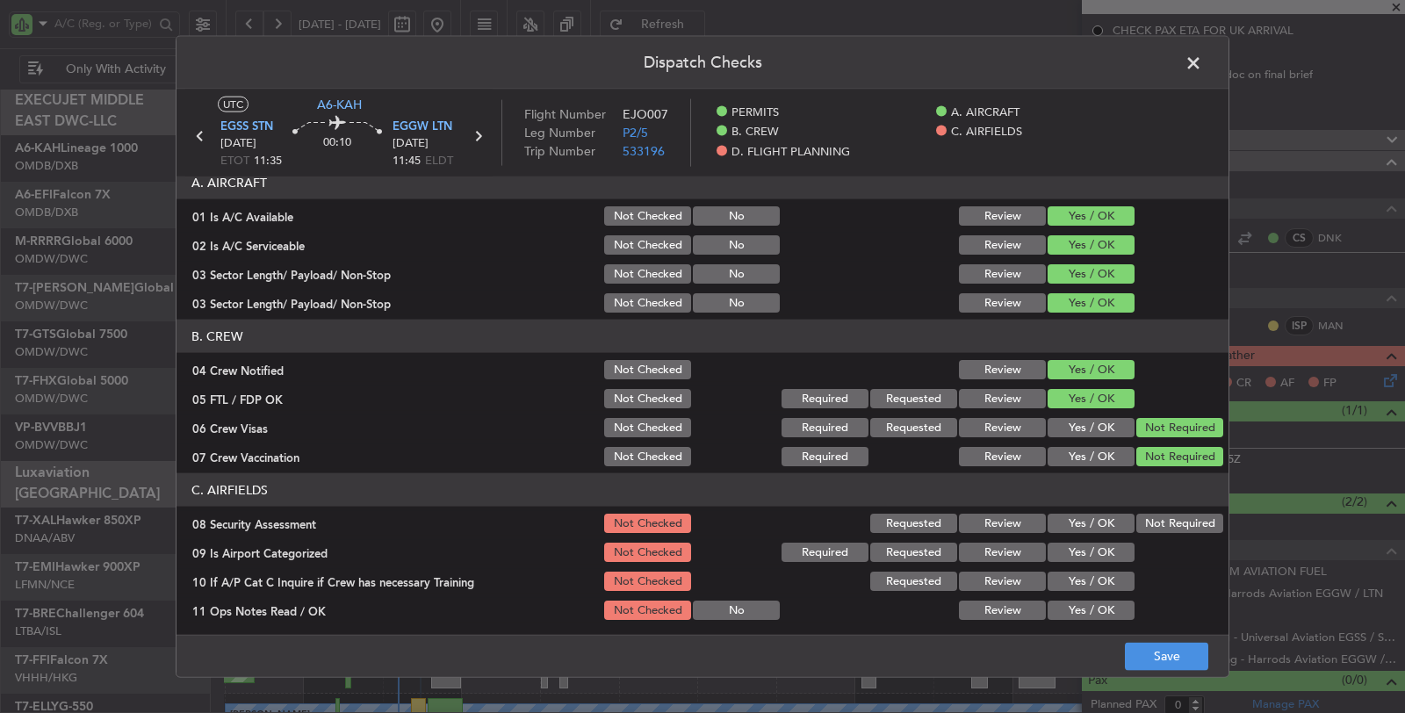
scroll to position [292, 0]
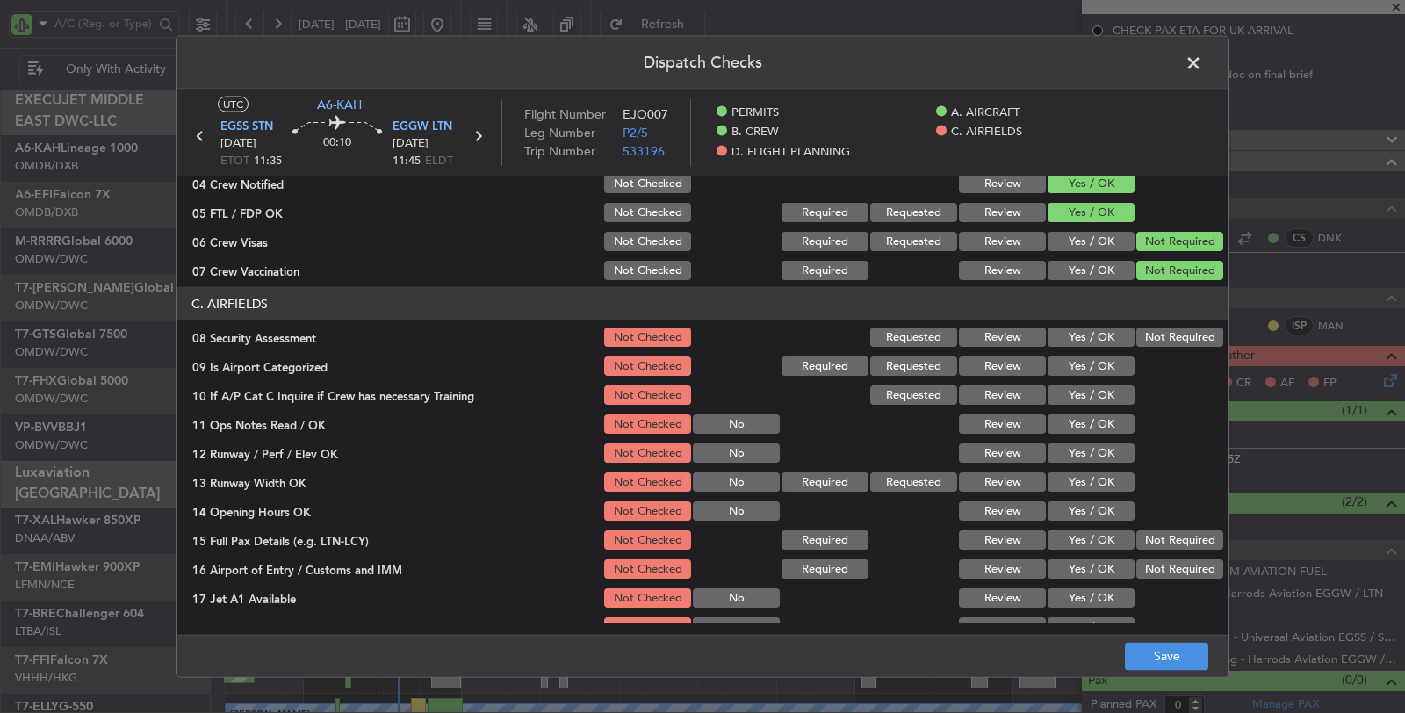
click at [1136, 331] on button "Not Required" at bounding box center [1179, 336] width 87 height 19
click at [1100, 367] on button "Yes / OK" at bounding box center [1090, 365] width 87 height 19
click at [1098, 392] on button "Yes / OK" at bounding box center [1090, 394] width 87 height 19
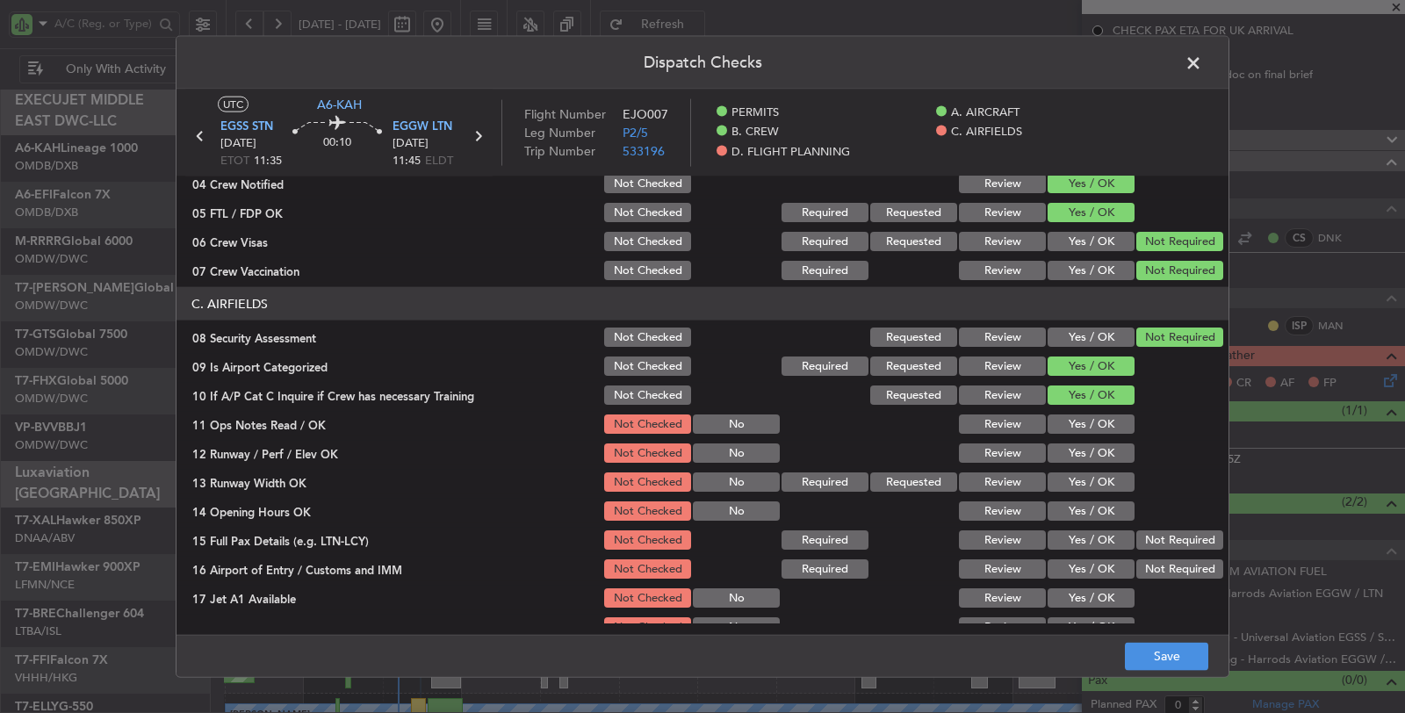
click at [1088, 421] on button "Yes / OK" at bounding box center [1090, 423] width 87 height 19
click at [1085, 449] on button "Yes / OK" at bounding box center [1090, 452] width 87 height 19
click at [1082, 479] on button "Yes / OK" at bounding box center [1090, 481] width 87 height 19
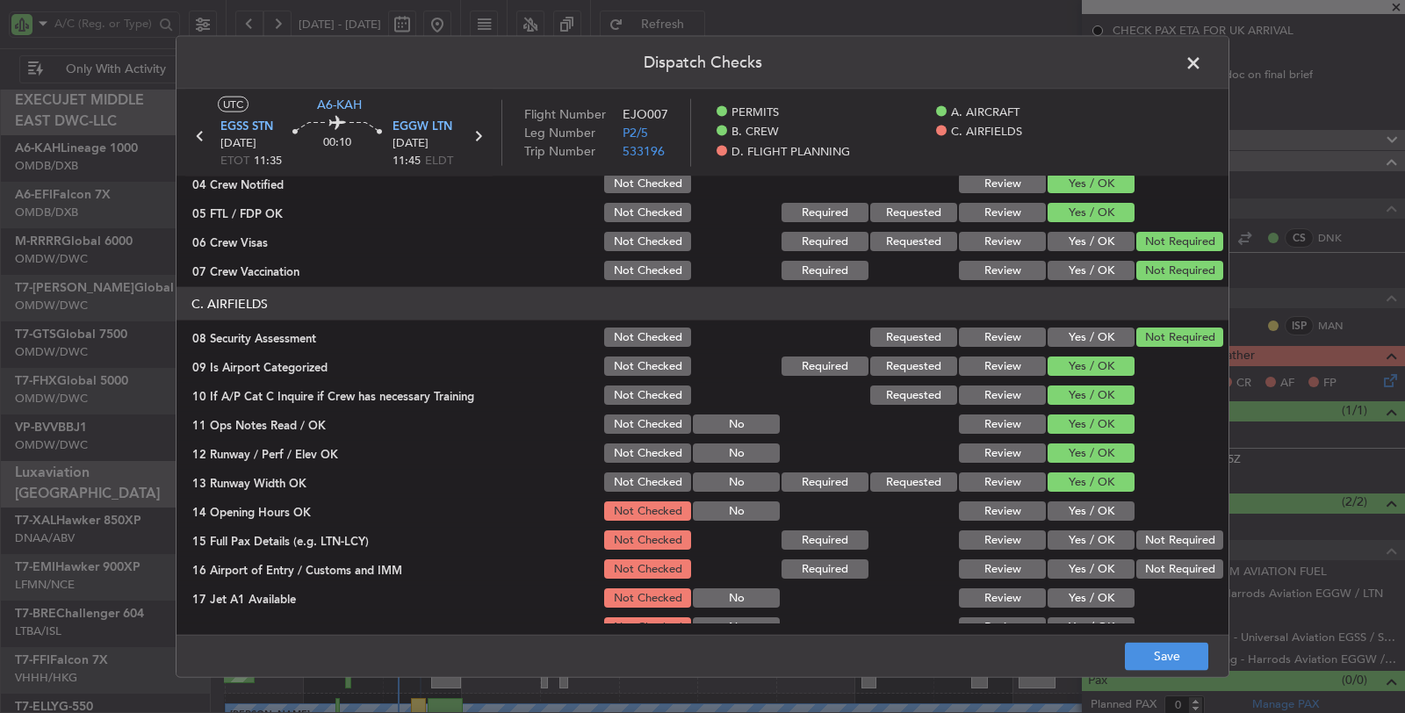
click at [1085, 506] on button "Yes / OK" at bounding box center [1090, 510] width 87 height 19
click at [1146, 537] on button "Not Required" at bounding box center [1179, 539] width 87 height 19
click at [1091, 538] on button "Yes / OK" at bounding box center [1090, 539] width 87 height 19
click at [1089, 568] on button "Yes / OK" at bounding box center [1090, 568] width 87 height 19
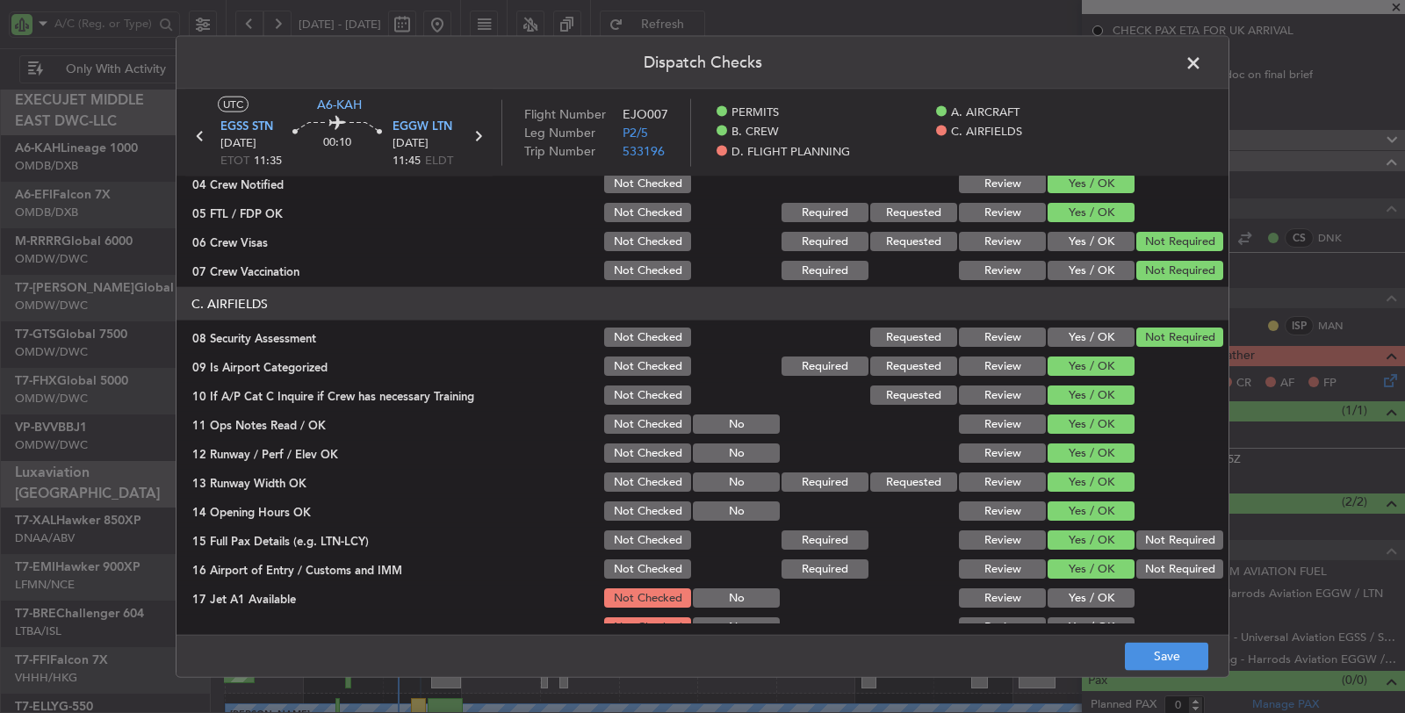
click at [1086, 600] on button "Yes / OK" at bounding box center [1090, 597] width 87 height 19
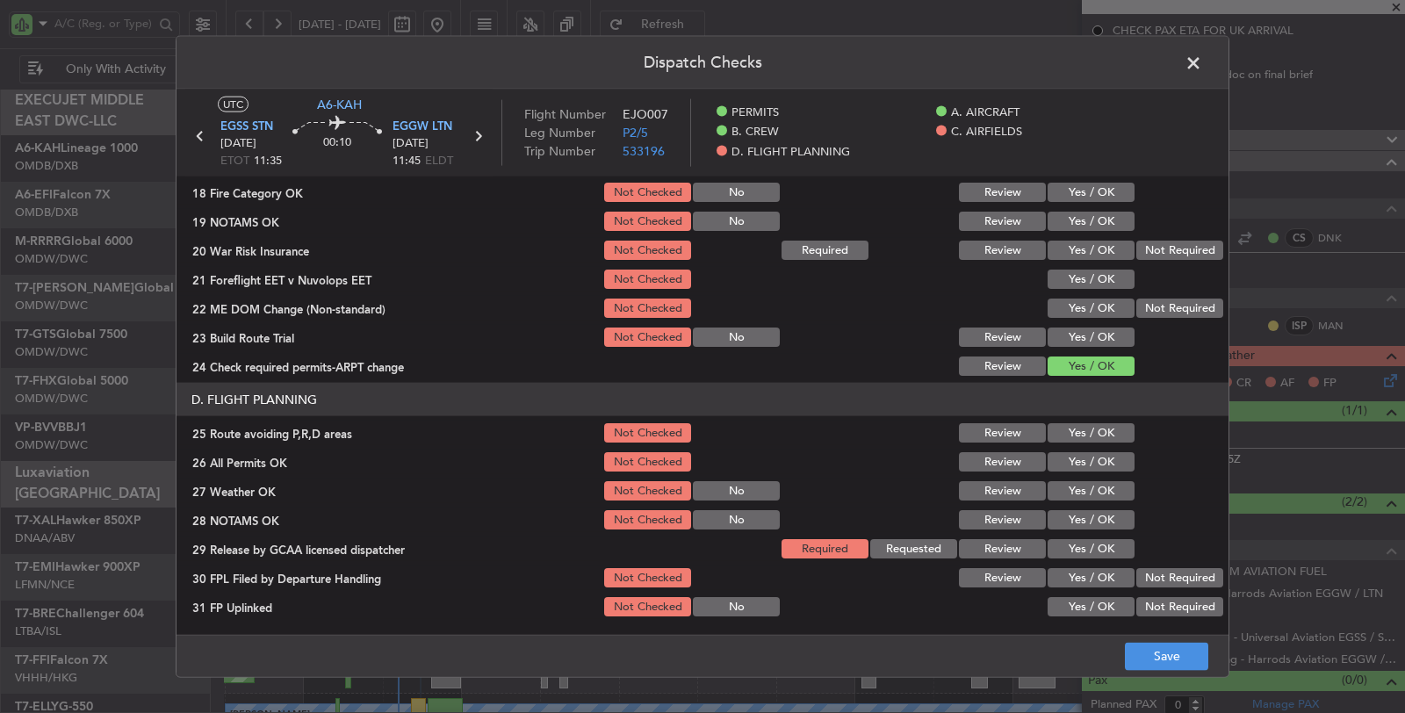
scroll to position [682, 0]
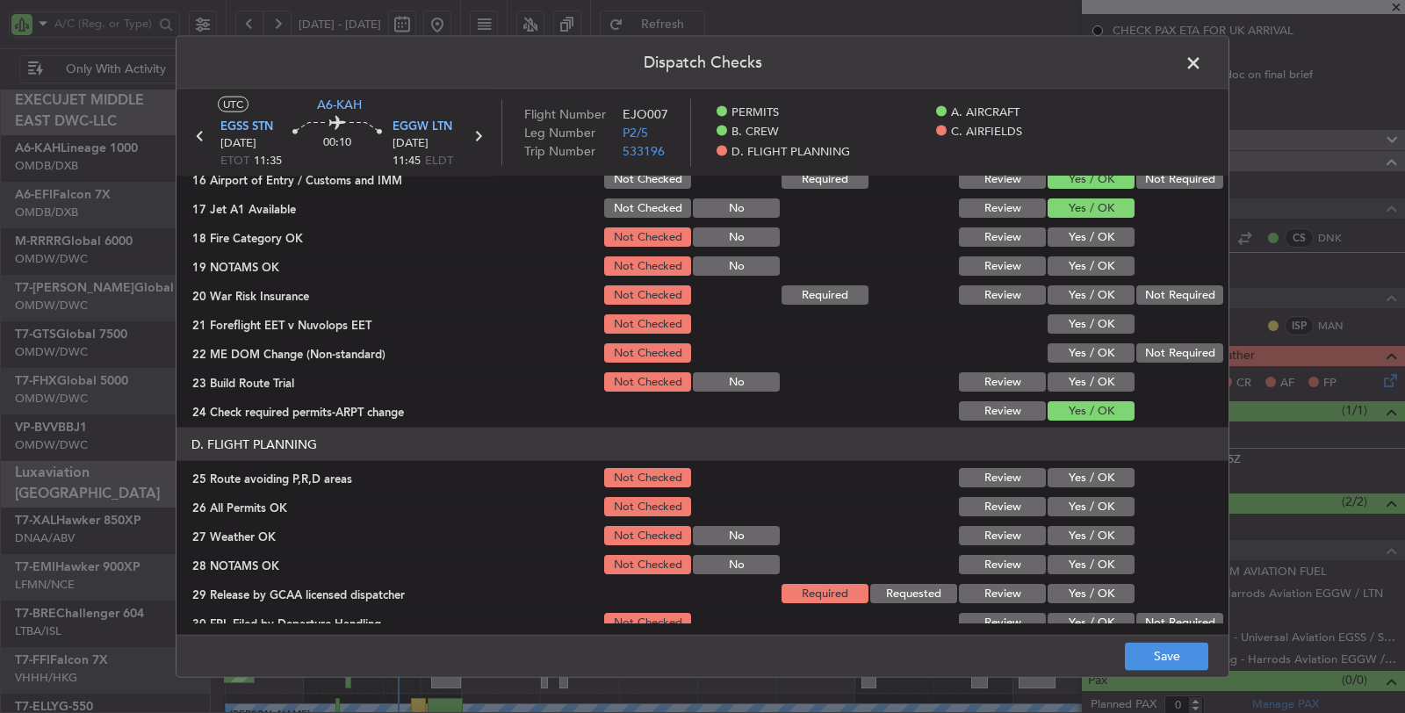
click at [1084, 239] on button "Yes / OK" at bounding box center [1090, 236] width 87 height 19
click at [1082, 261] on button "Yes / OK" at bounding box center [1090, 265] width 87 height 19
click at [1080, 291] on button "Yes / OK" at bounding box center [1090, 294] width 87 height 19
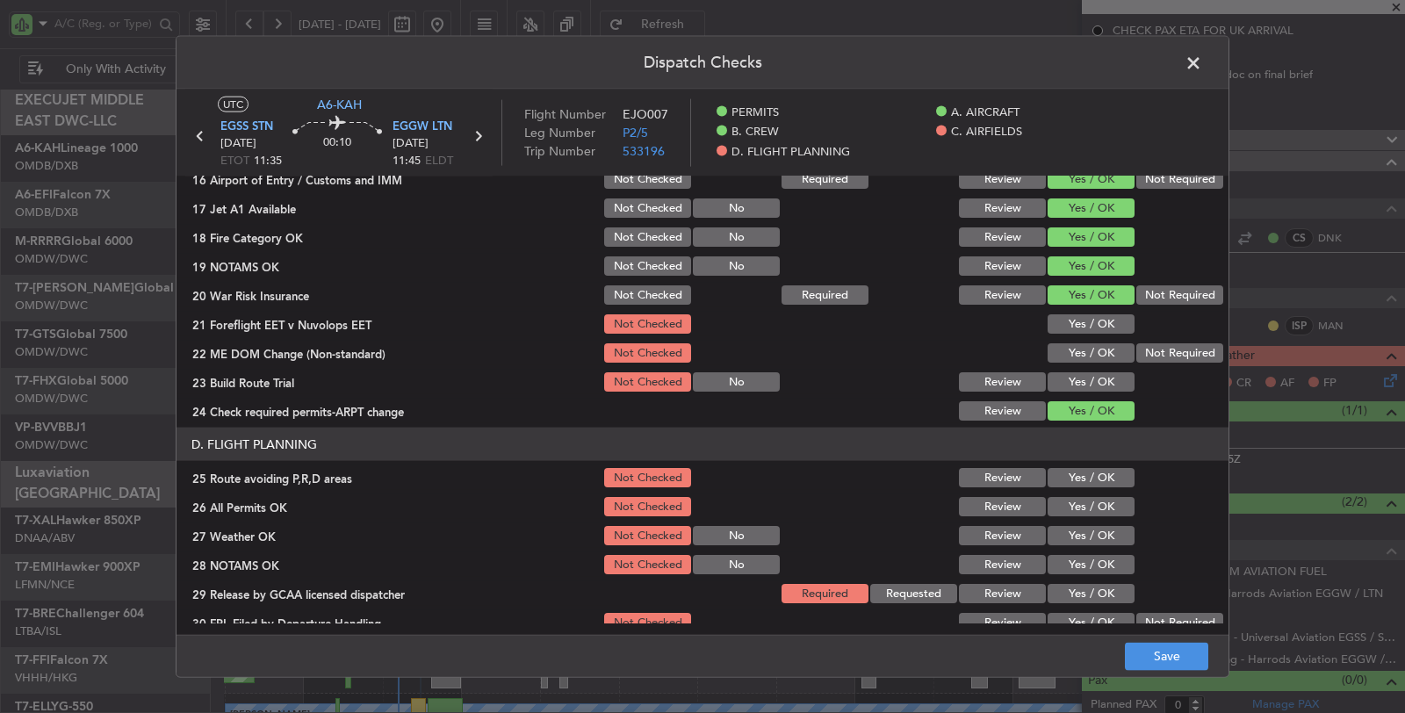
click at [1080, 319] on button "Yes / OK" at bounding box center [1090, 323] width 87 height 19
click at [1104, 344] on button "Yes / OK" at bounding box center [1090, 352] width 87 height 19
click at [1102, 377] on button "Yes / OK" at bounding box center [1090, 381] width 87 height 19
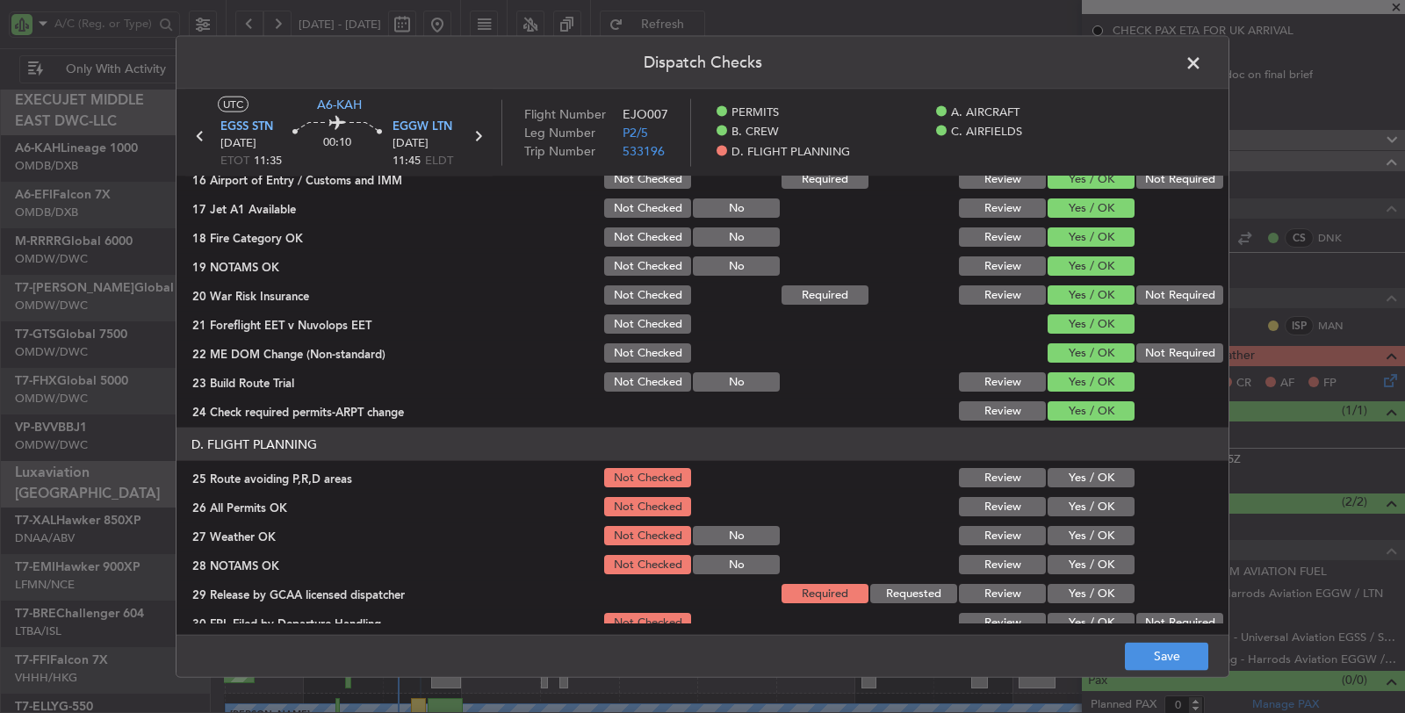
click at [1097, 475] on button "Yes / OK" at bounding box center [1090, 477] width 87 height 19
click at [1095, 500] on button "Yes / OK" at bounding box center [1090, 506] width 87 height 19
click at [1085, 536] on button "Yes / OK" at bounding box center [1090, 535] width 87 height 19
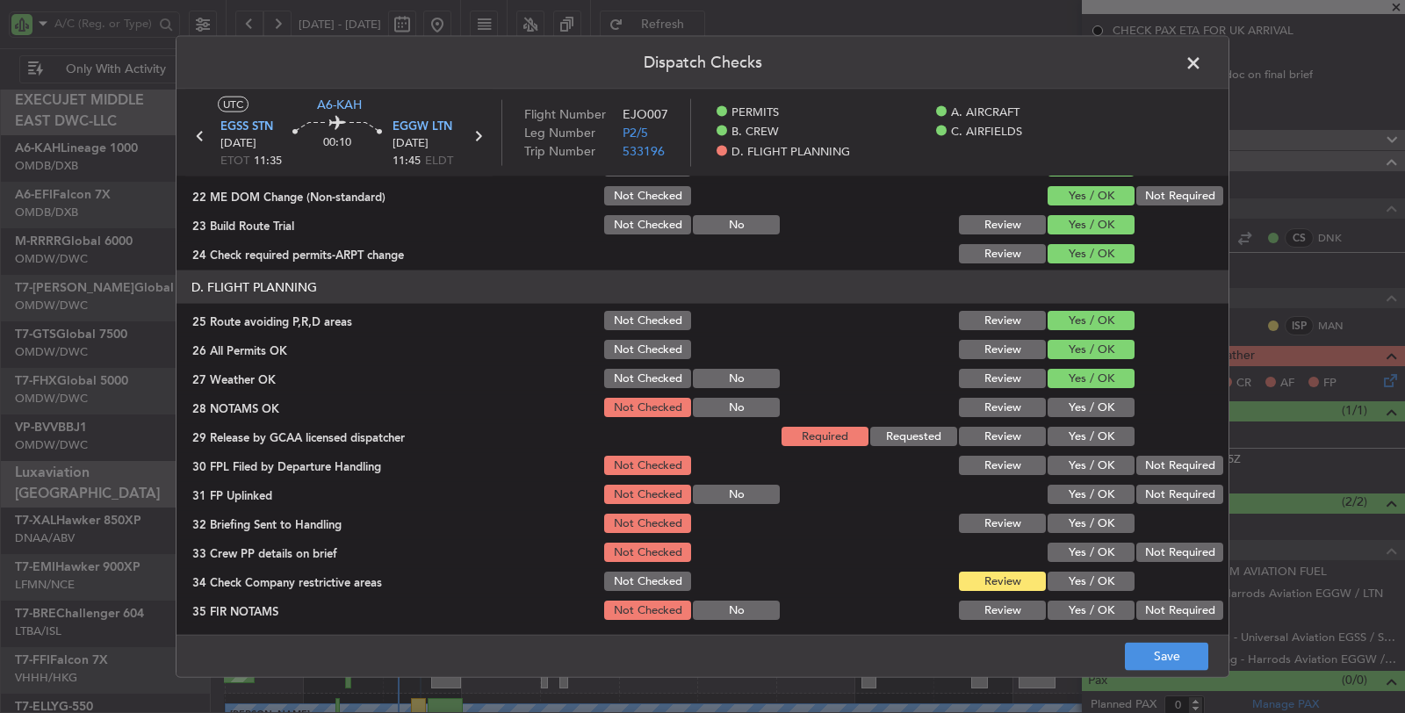
scroll to position [841, 0]
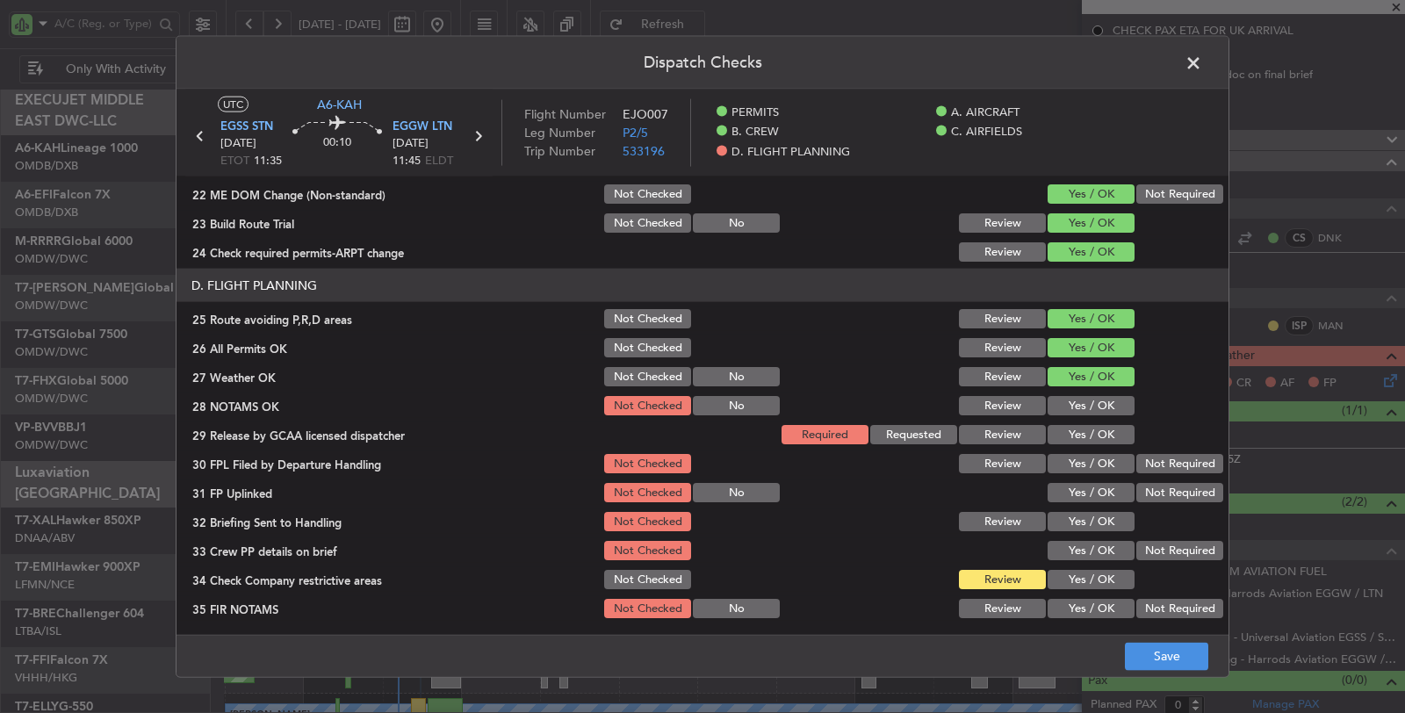
click at [1082, 404] on button "Yes / OK" at bounding box center [1090, 405] width 87 height 19
click at [1081, 435] on button "Yes / OK" at bounding box center [1090, 434] width 87 height 19
click at [1080, 454] on button "Yes / OK" at bounding box center [1090, 463] width 87 height 19
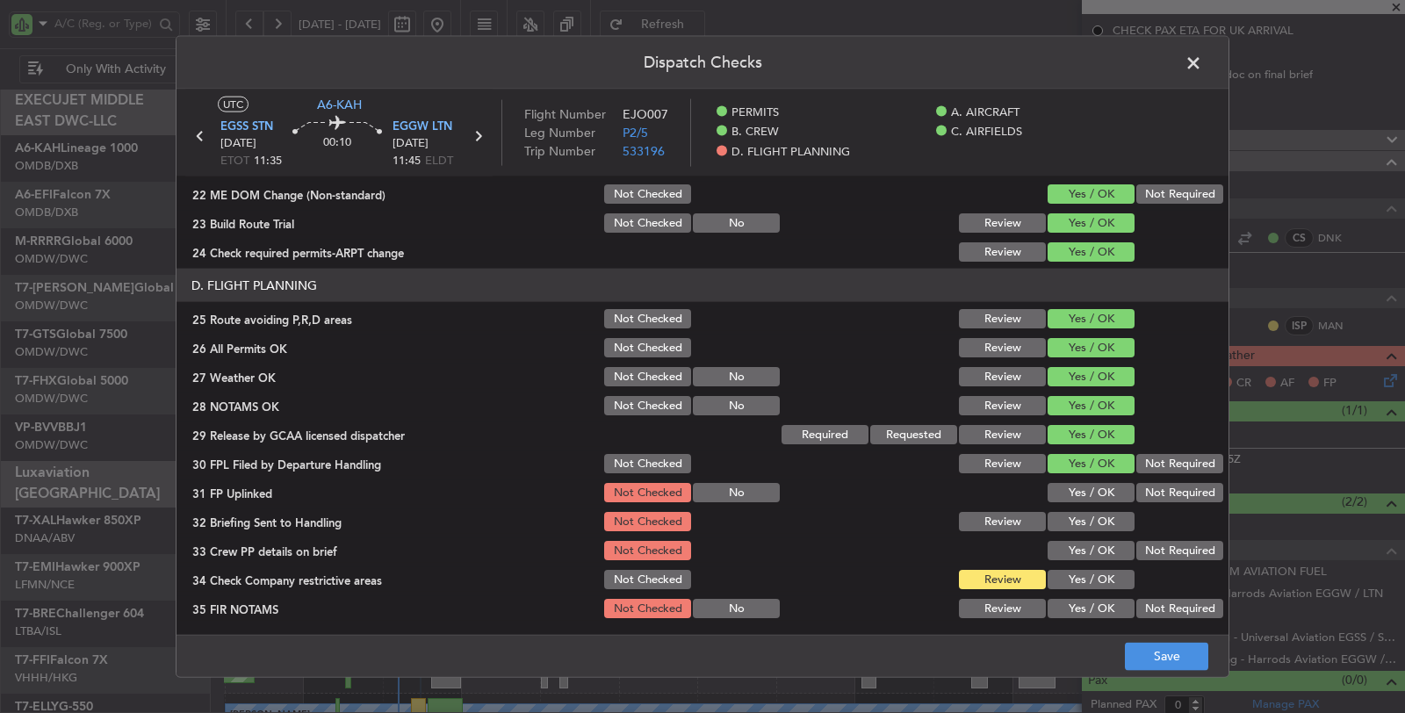
click at [1091, 489] on button "Yes / OK" at bounding box center [1090, 492] width 87 height 19
click at [1091, 529] on button "Yes / OK" at bounding box center [1090, 521] width 87 height 19
click at [1090, 555] on button "Yes / OK" at bounding box center [1090, 550] width 87 height 19
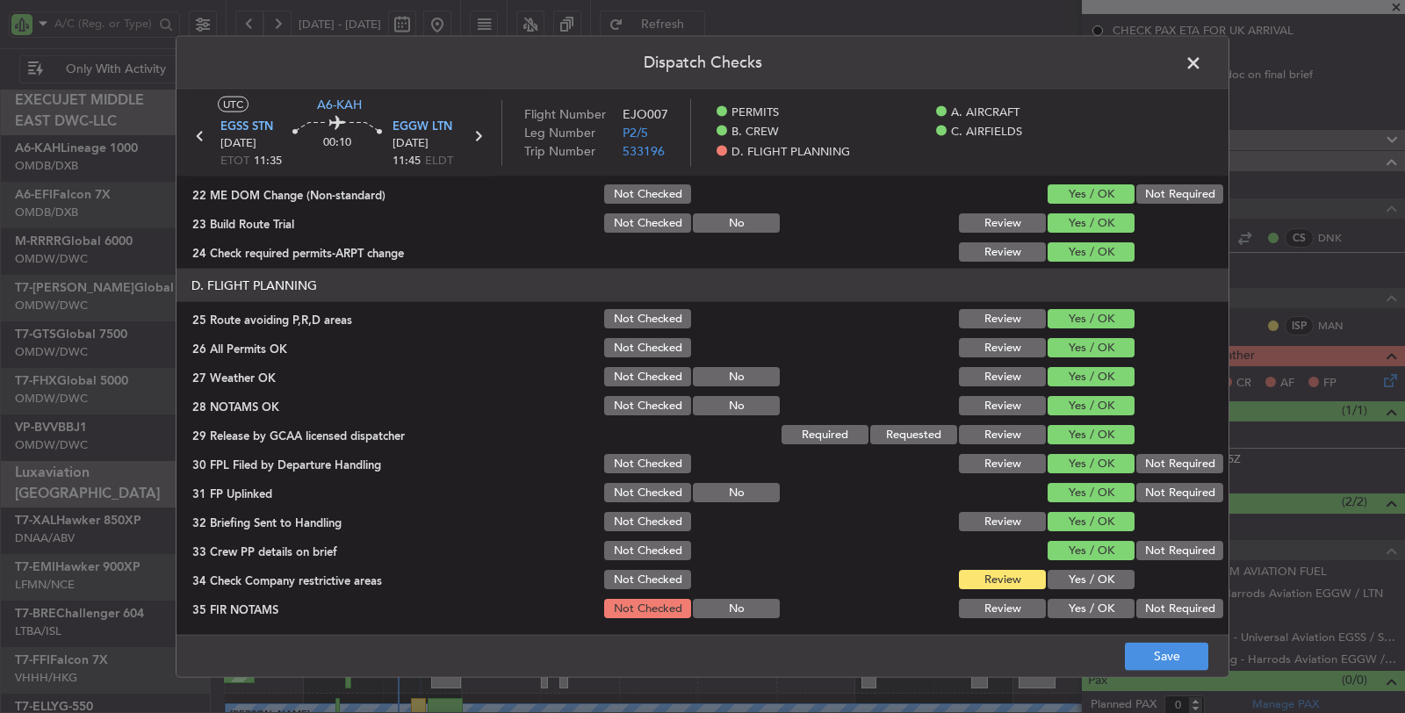
click at [1088, 575] on button "Yes / OK" at bounding box center [1090, 579] width 87 height 19
click at [1146, 606] on button "Not Required" at bounding box center [1179, 608] width 87 height 19
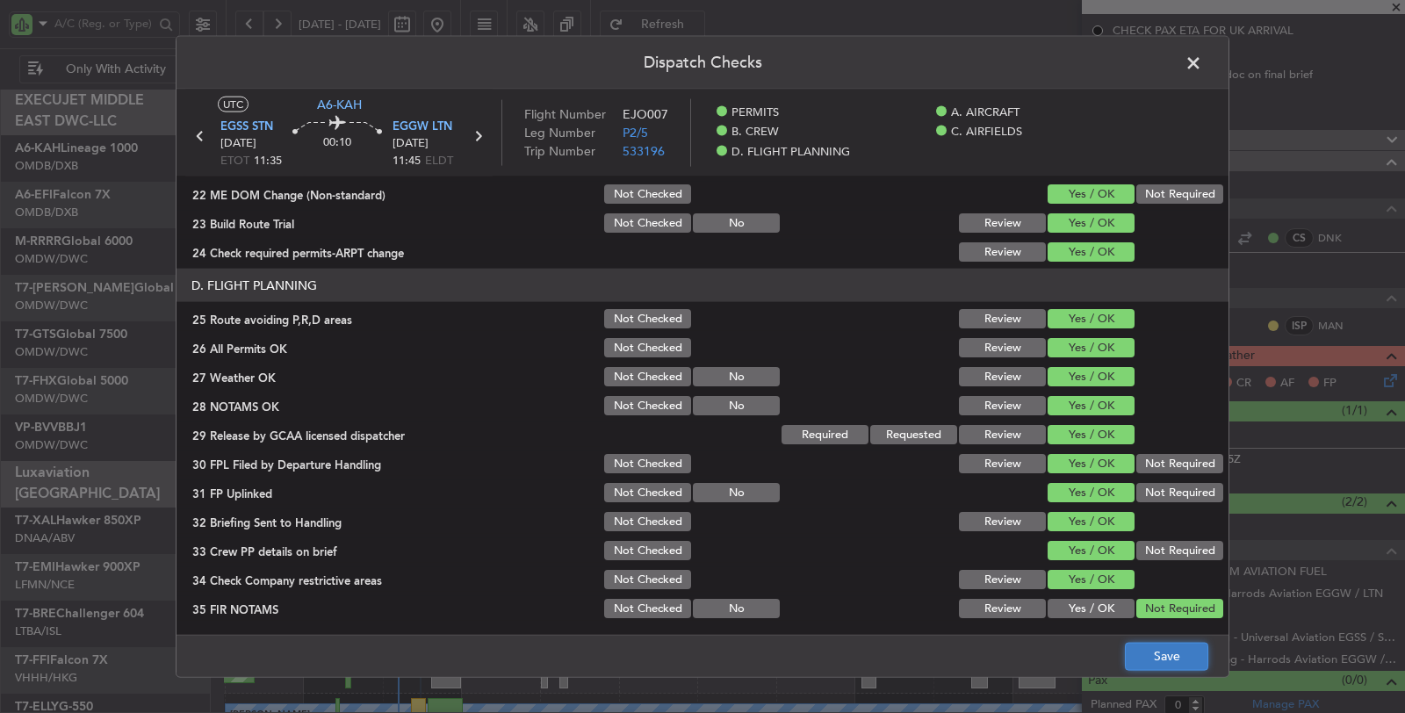
click at [1150, 658] on button "Save" at bounding box center [1166, 656] width 83 height 28
click at [1202, 57] on span at bounding box center [1202, 67] width 0 height 35
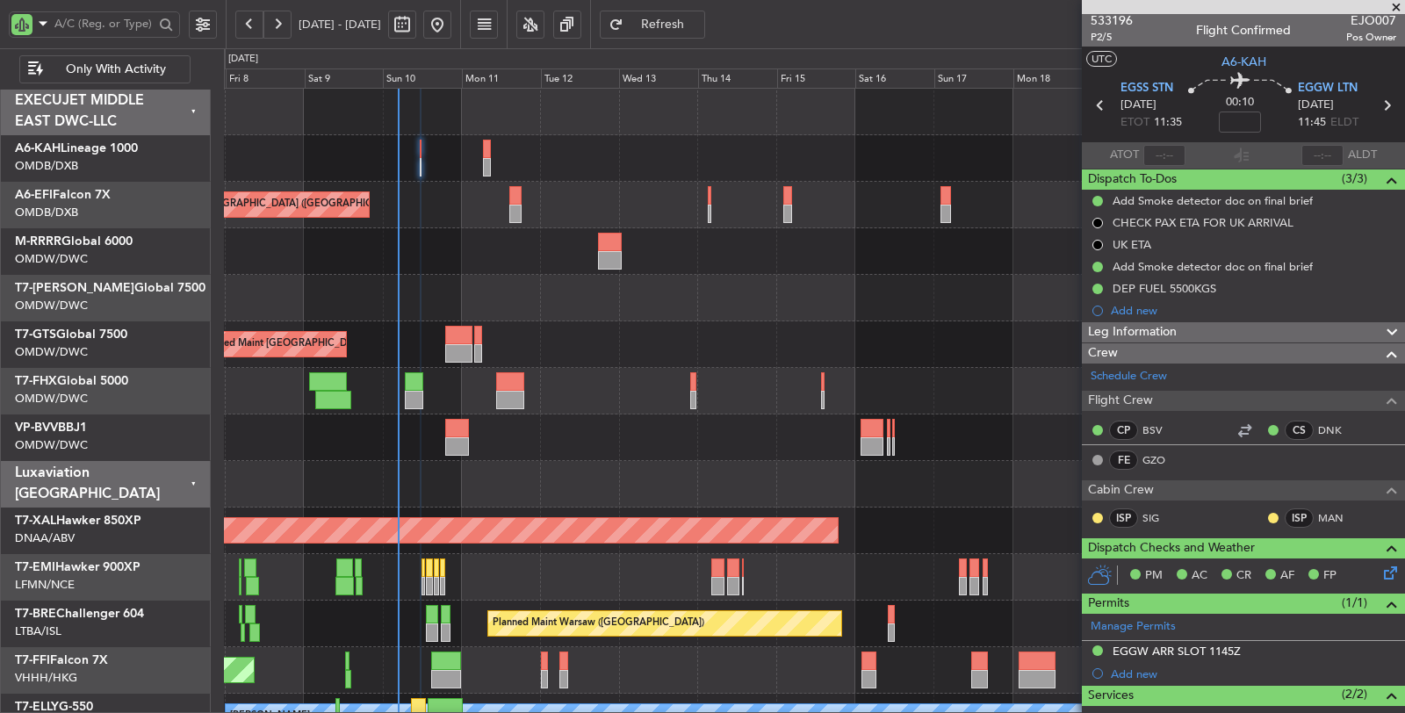
scroll to position [0, 0]
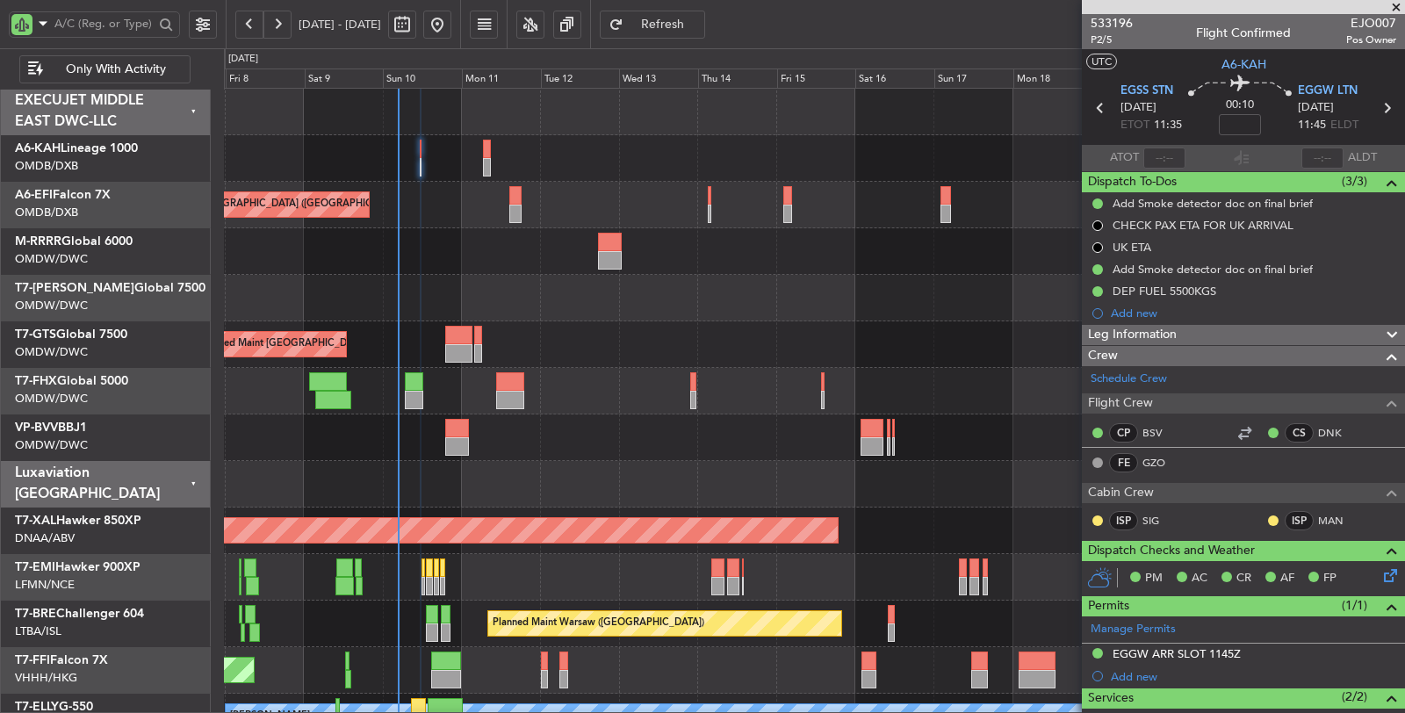
click at [699, 22] on span "Refresh" at bounding box center [663, 24] width 72 height 12
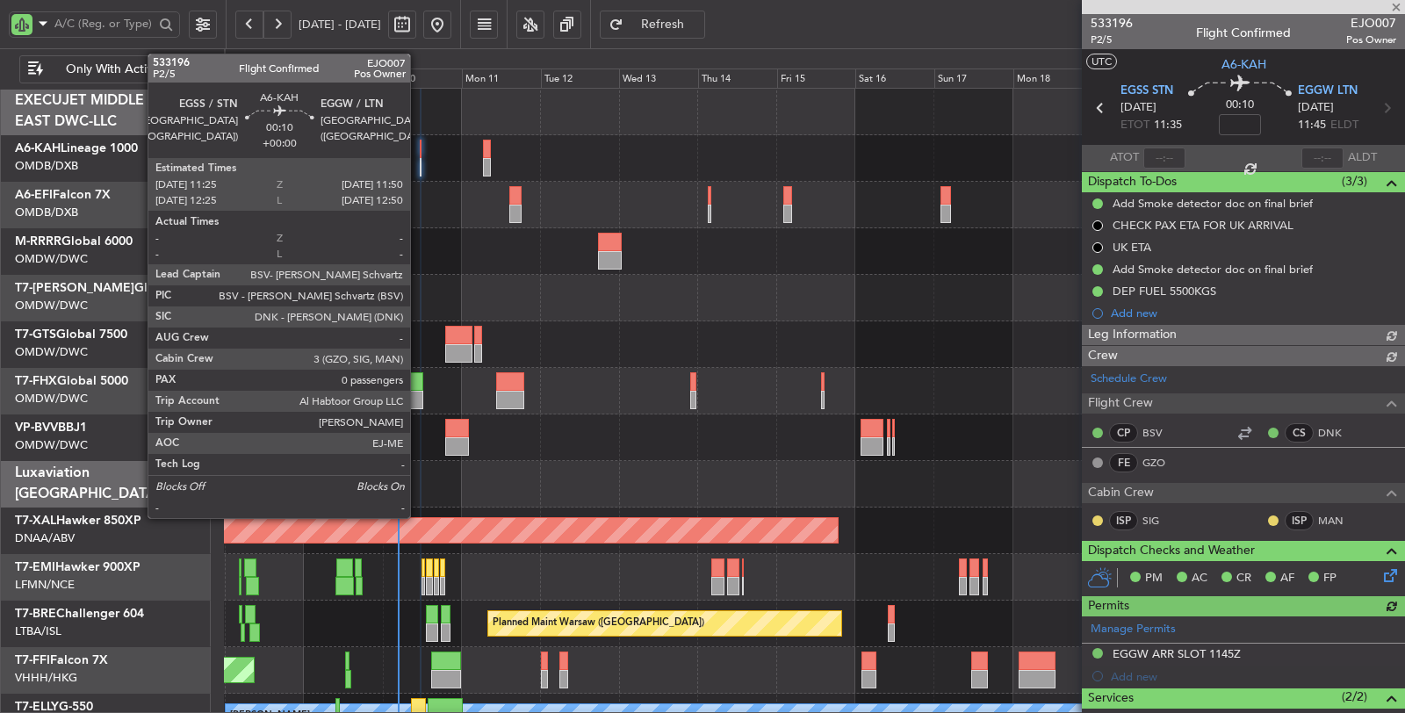
type input "[PERSON_NAME] (SYS)"
type input "6983"
click at [420, 168] on div at bounding box center [421, 167] width 2 height 18
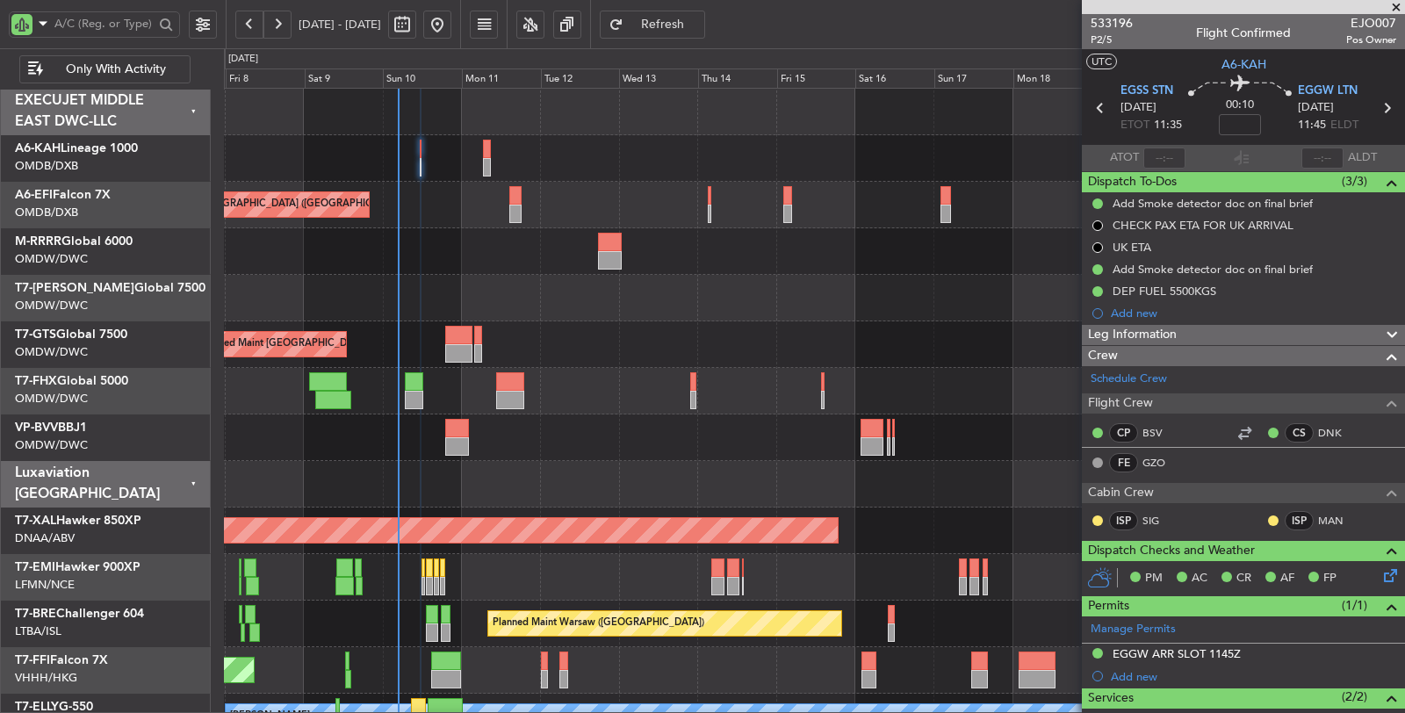
click at [680, 25] on button "Refresh" at bounding box center [652, 25] width 105 height 28
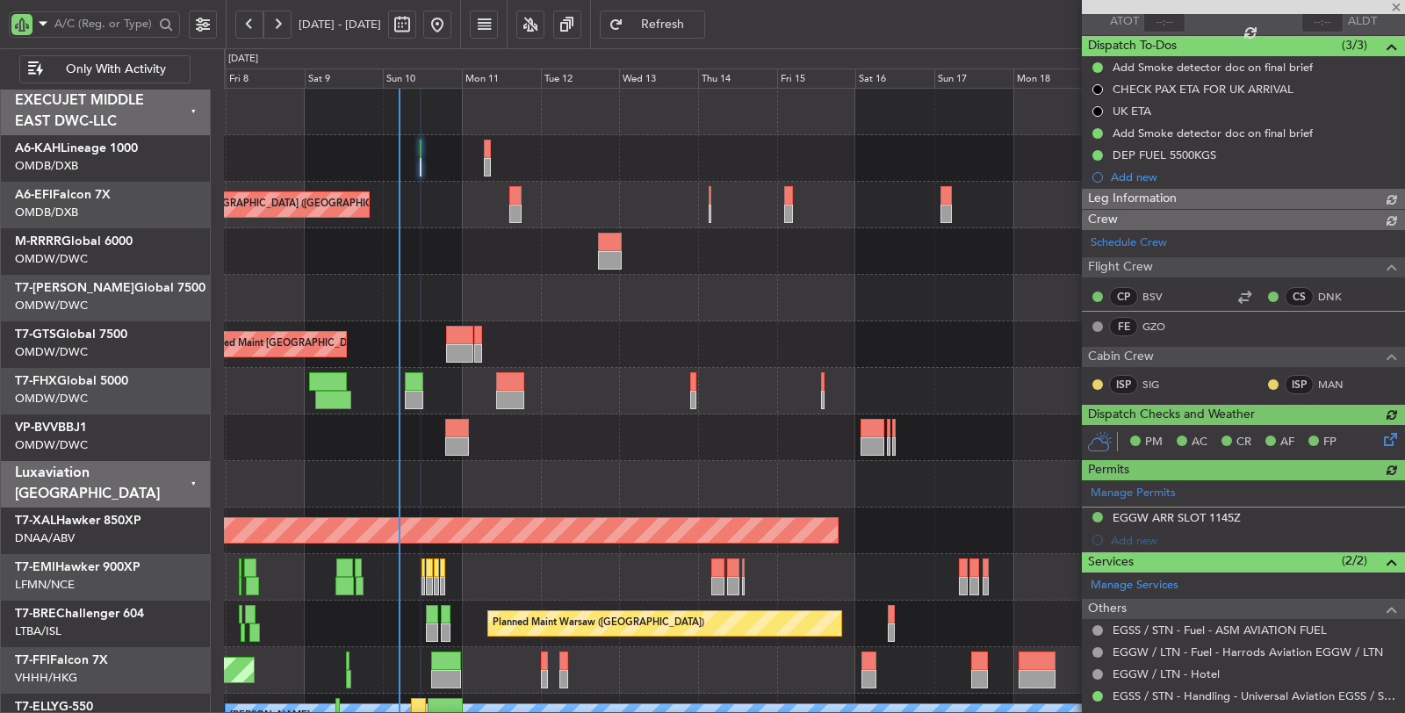
scroll to position [195, 0]
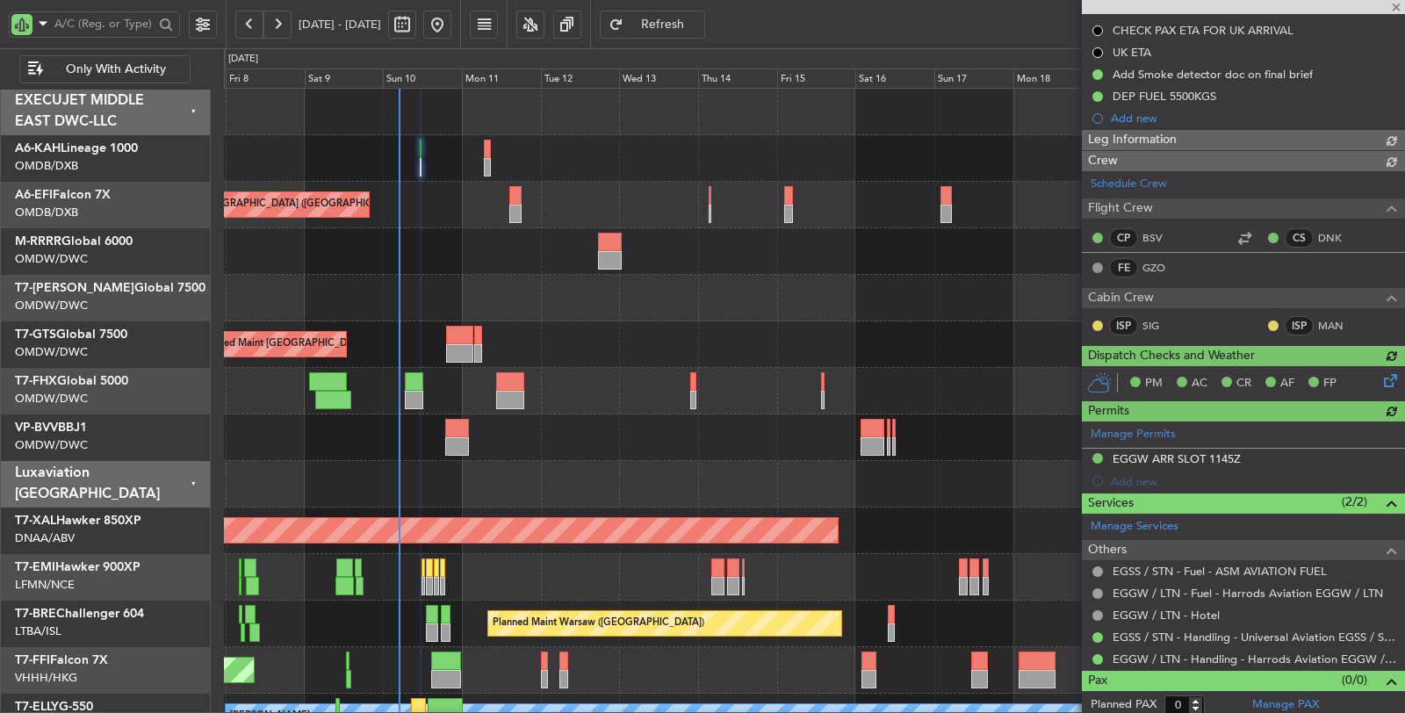
type input "[PERSON_NAME] (SYS)"
type input "6983"
click at [466, 256] on div at bounding box center [814, 251] width 1180 height 47
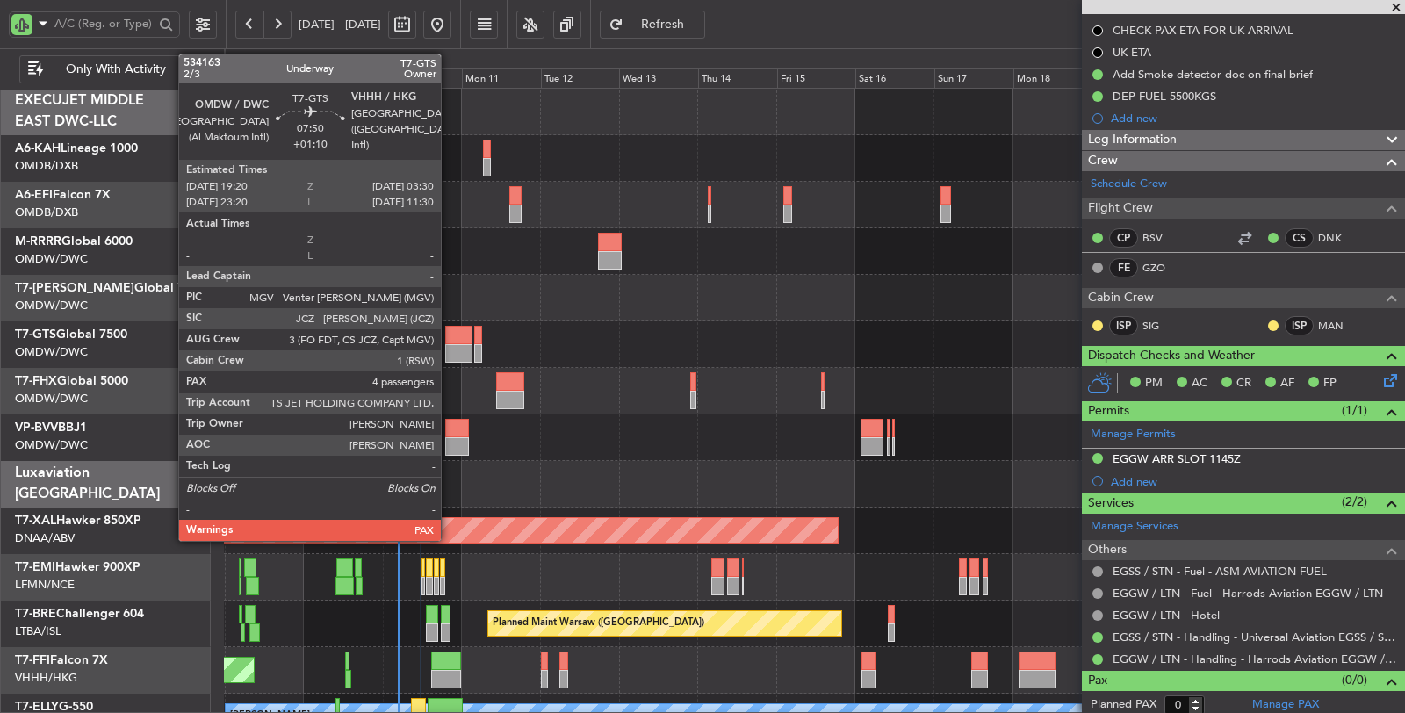
click at [450, 351] on div at bounding box center [458, 353] width 27 height 18
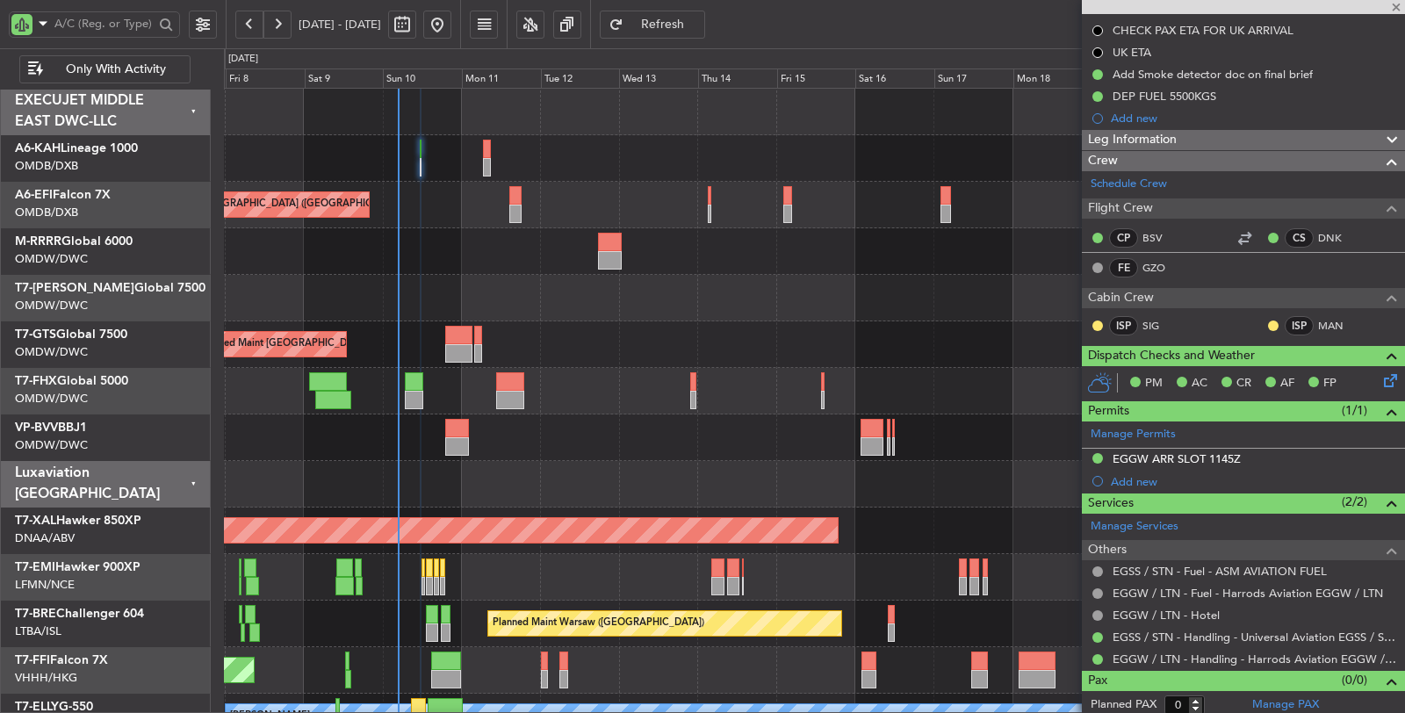
type input "+01:10"
type input "4"
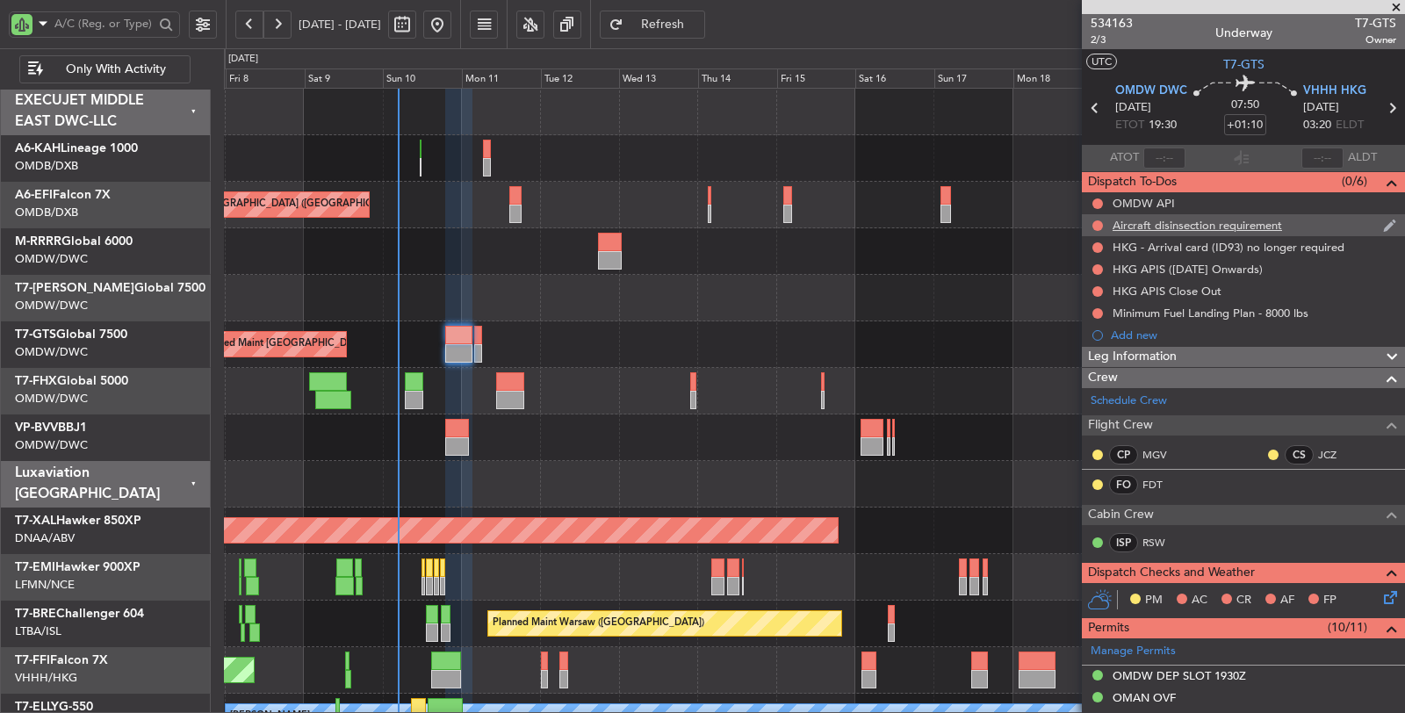
click at [1175, 219] on div "Aircraft disinsection requirement" at bounding box center [1196, 225] width 169 height 15
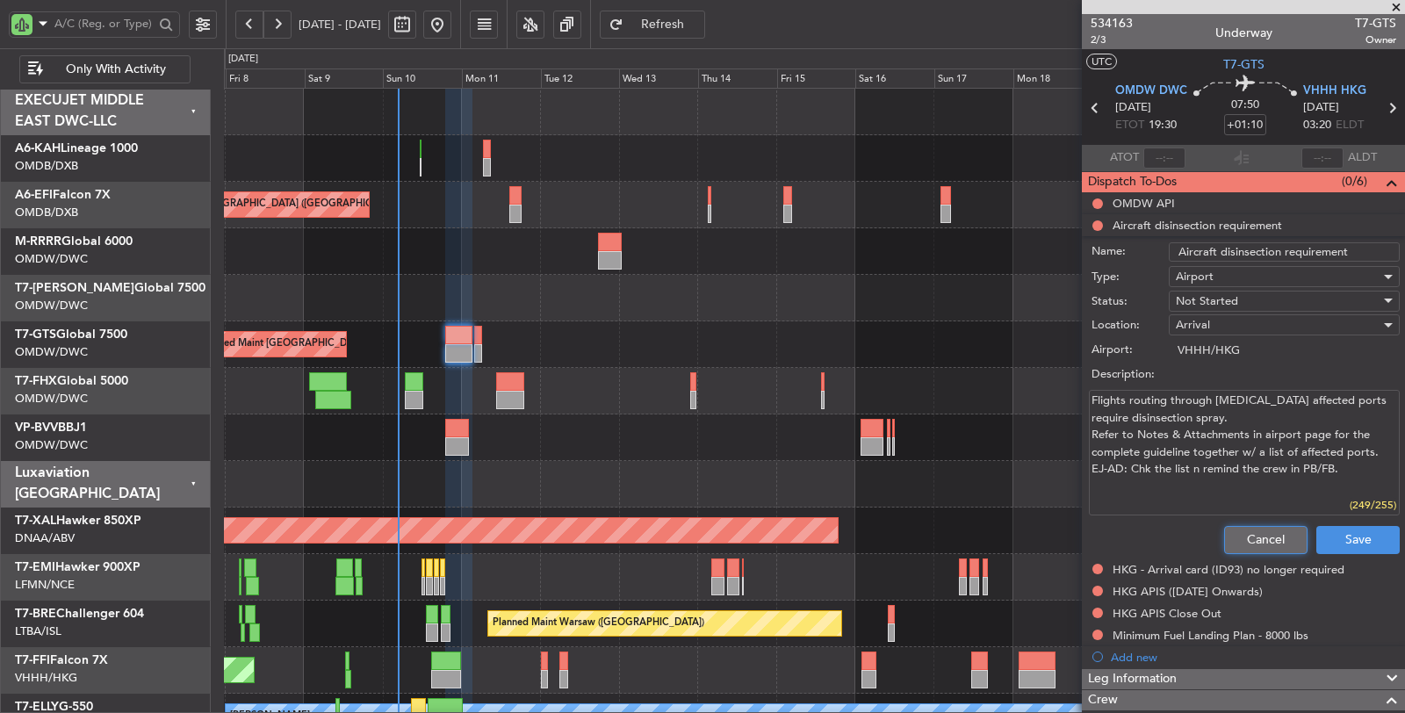
click at [1224, 537] on button "Cancel" at bounding box center [1265, 540] width 83 height 28
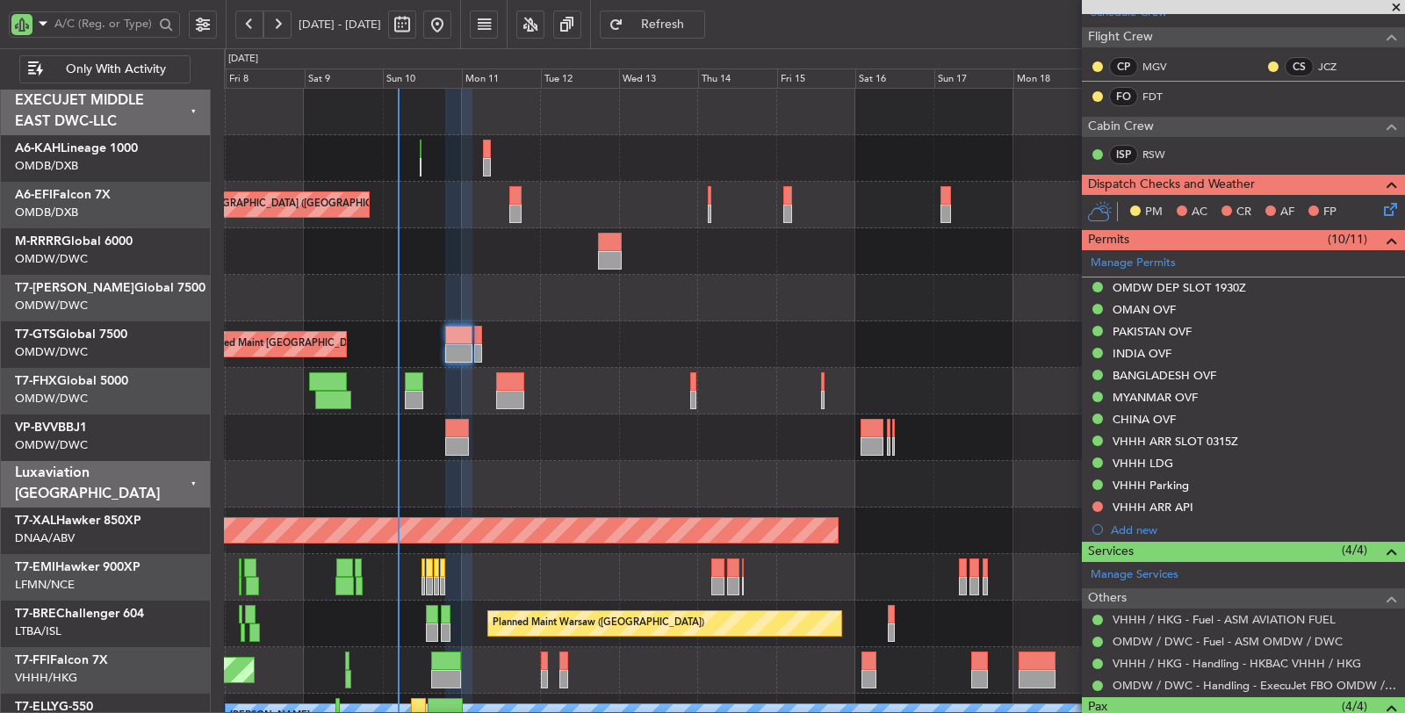
scroll to position [390, 0]
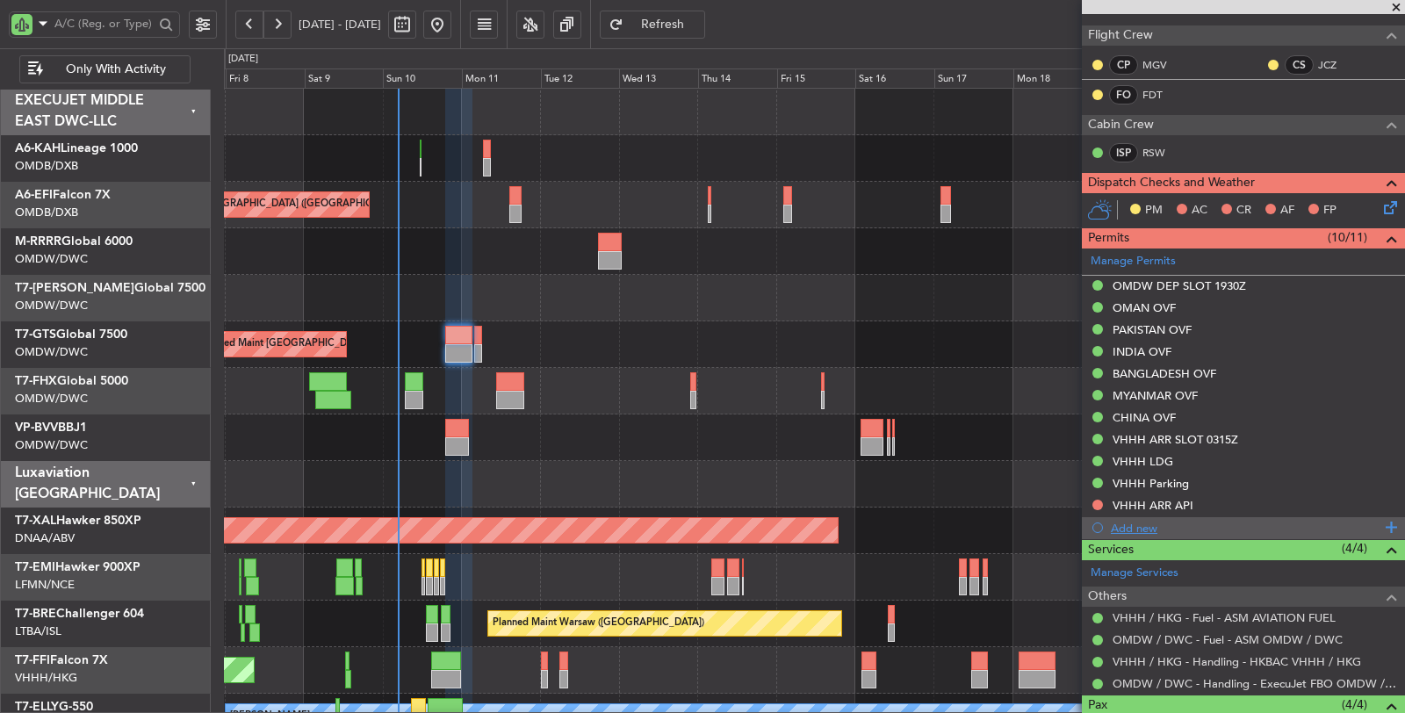
click at [1147, 524] on div "Add new" at bounding box center [1246, 528] width 270 height 15
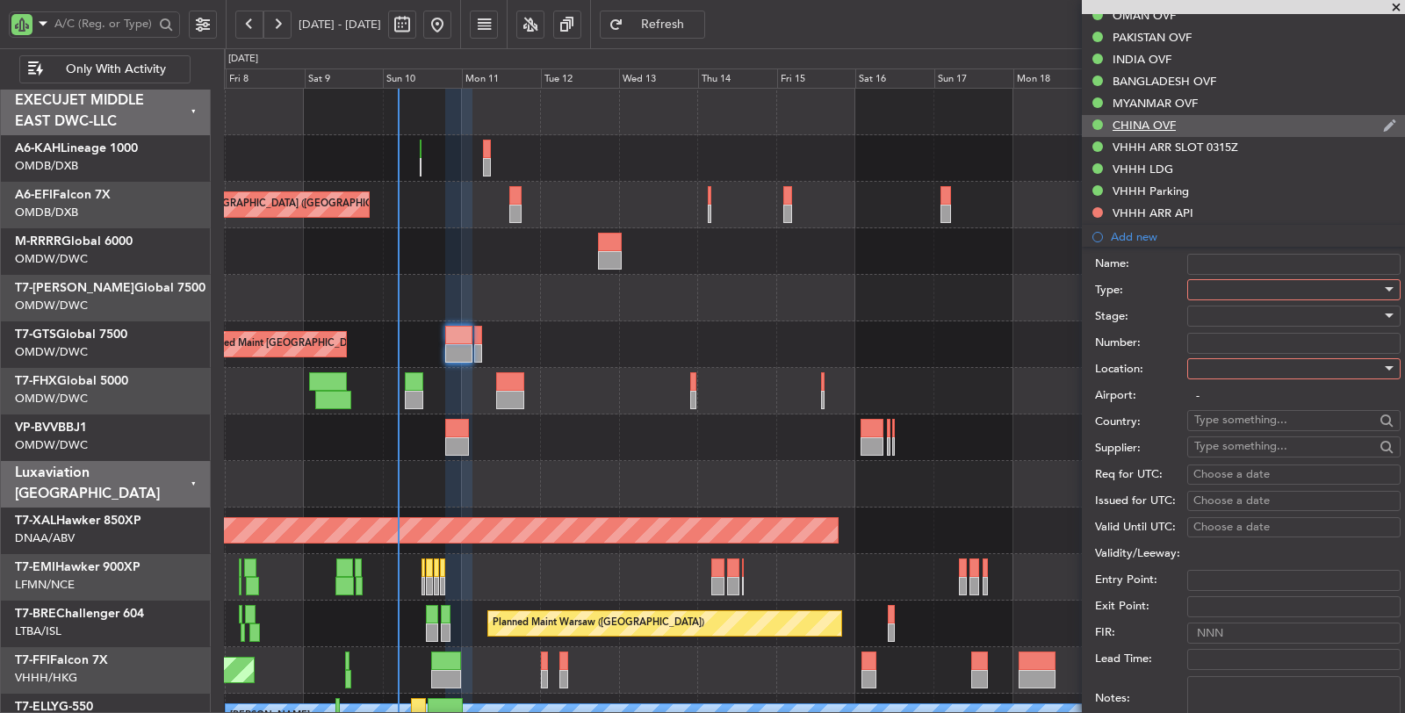
scroll to position [682, 0]
click at [1218, 281] on div at bounding box center [1287, 290] width 187 height 26
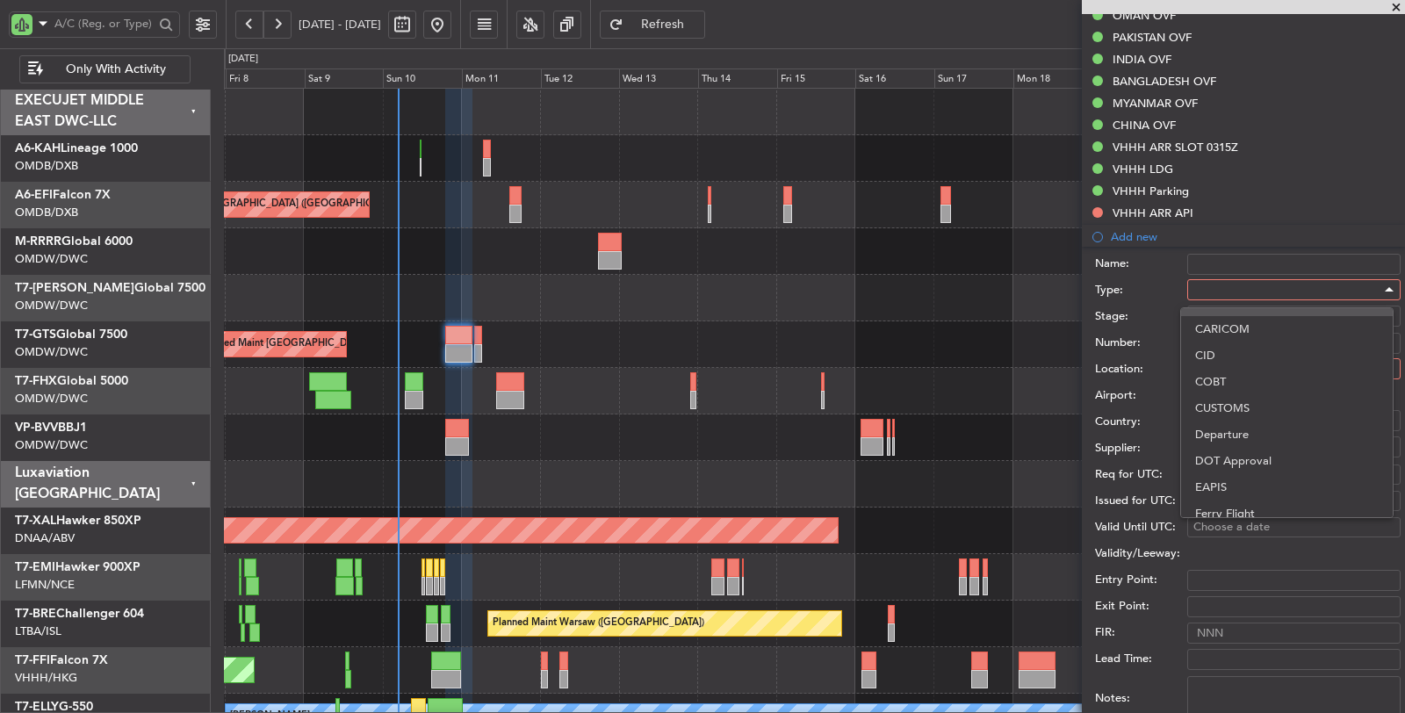
scroll to position [0, 0]
click at [1223, 382] on span "API" at bounding box center [1286, 374] width 183 height 26
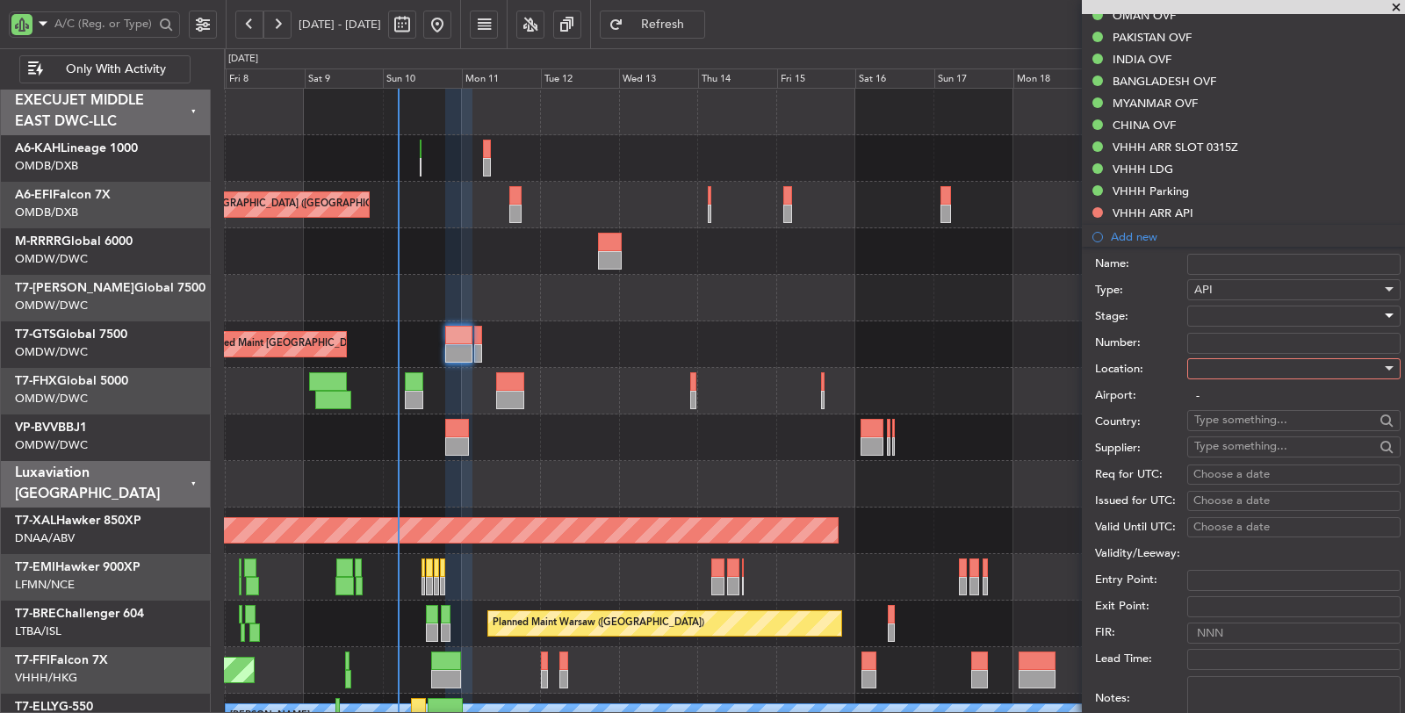
click at [1226, 314] on div at bounding box center [1287, 316] width 187 height 26
click at [1223, 373] on span "Not Requested" at bounding box center [1286, 374] width 183 height 26
click at [1220, 335] on input "Number:" at bounding box center [1293, 343] width 213 height 21
click at [1217, 363] on div at bounding box center [1287, 369] width 187 height 26
click at [1216, 393] on span "Departure" at bounding box center [1286, 400] width 183 height 26
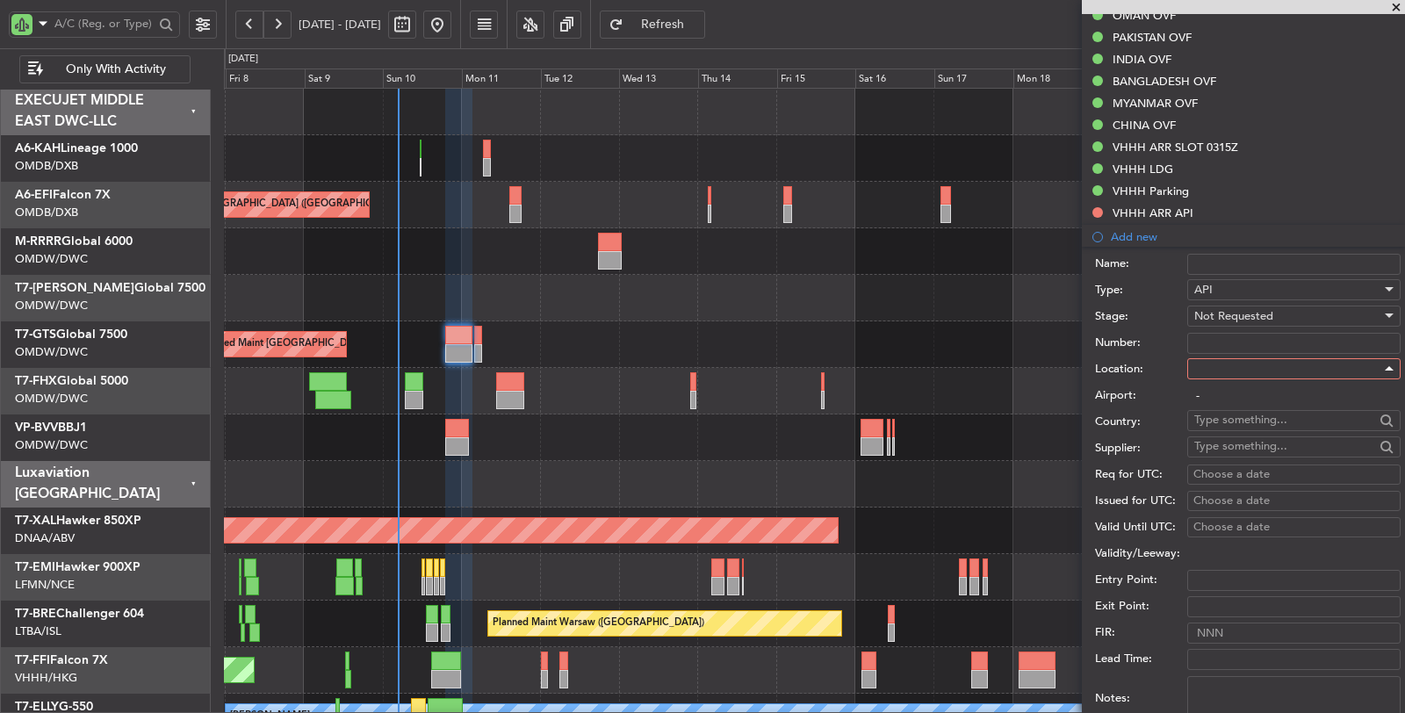
type input "OMDW / DWC"
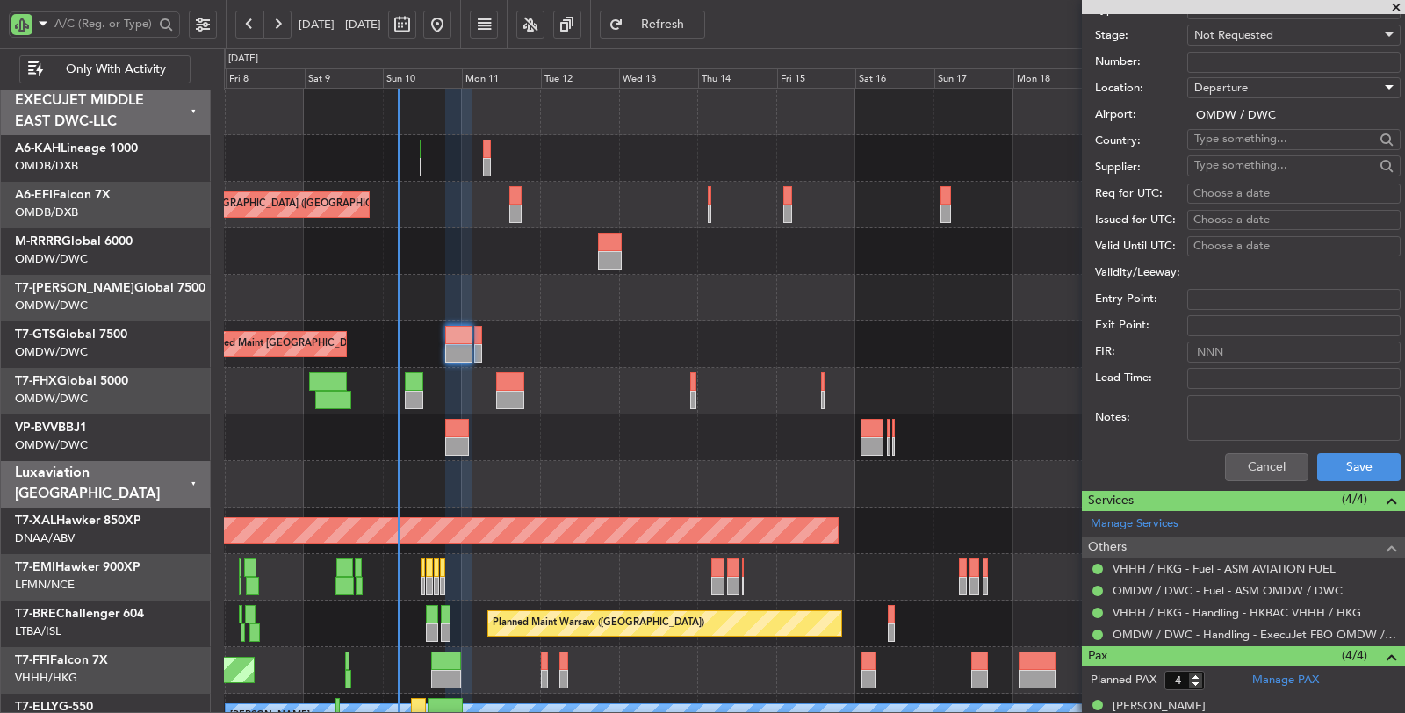
scroll to position [975, 0]
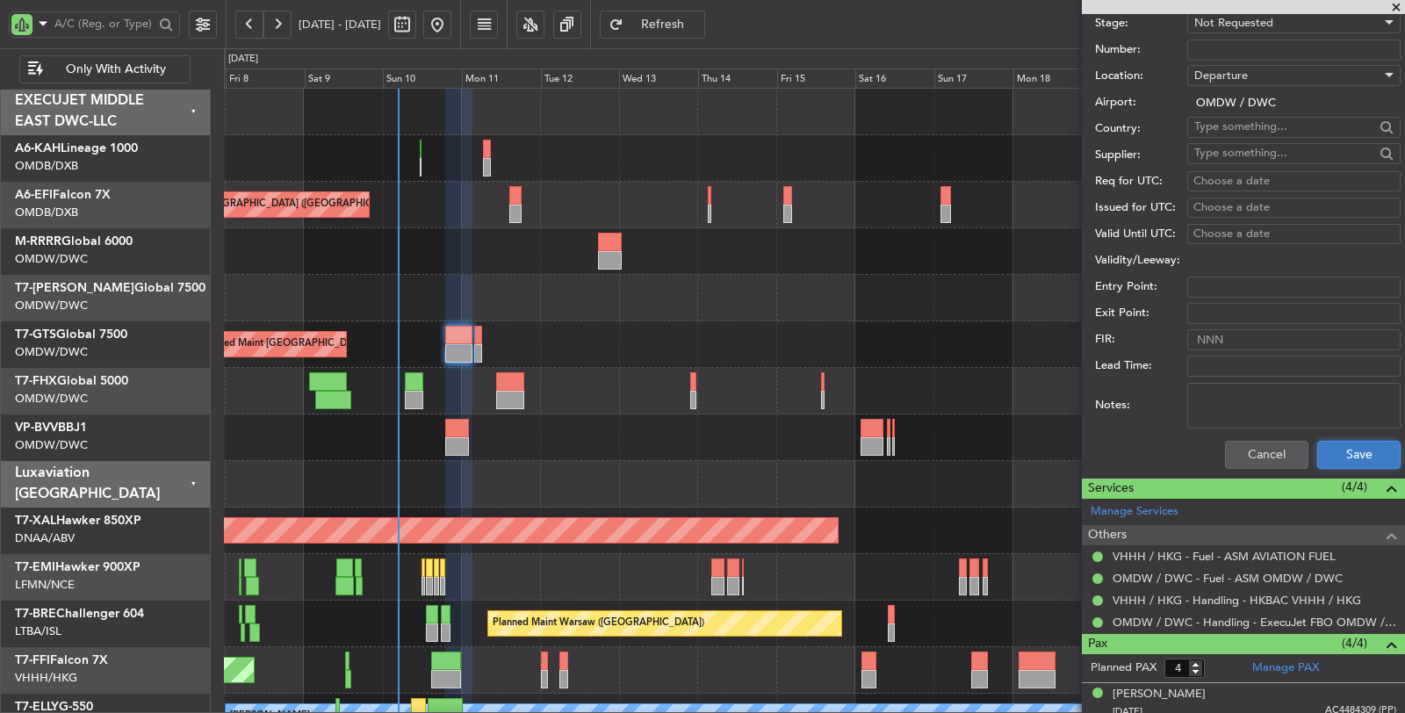
click at [1334, 441] on button "Save" at bounding box center [1358, 455] width 83 height 28
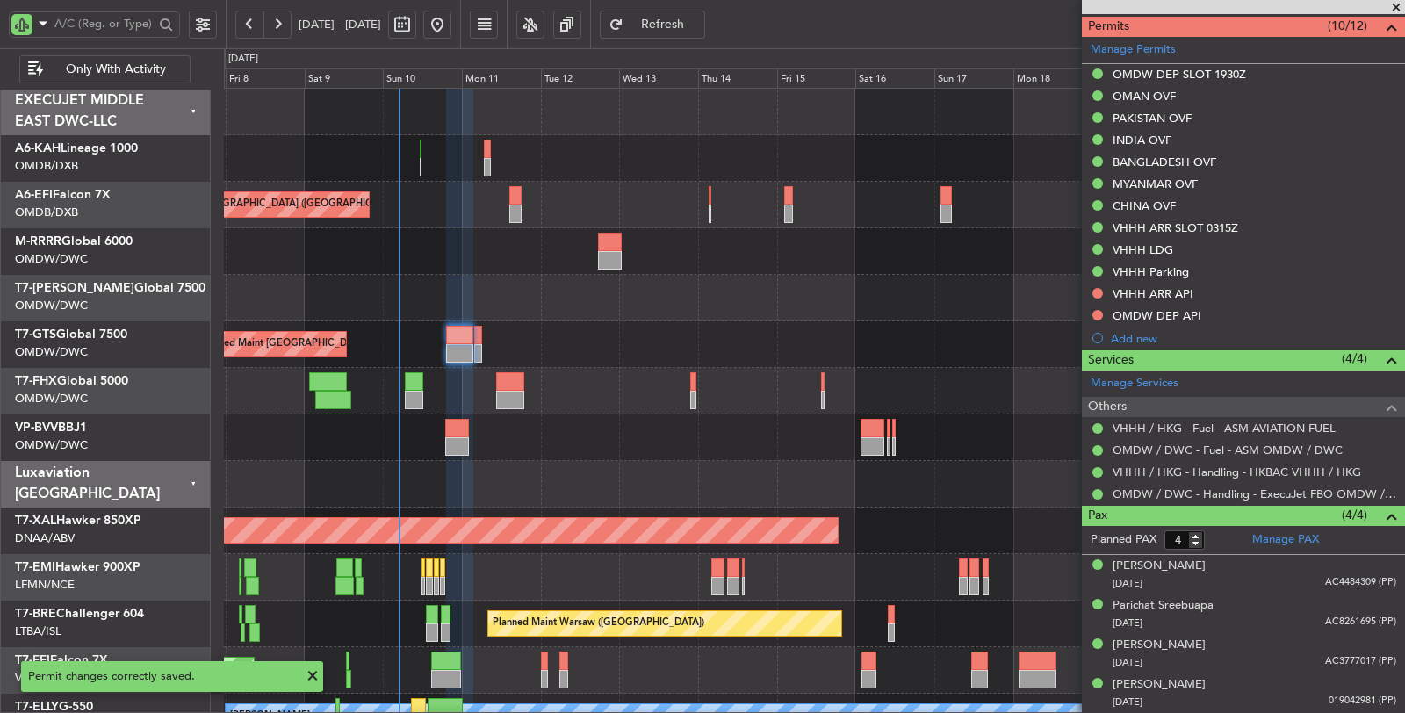
scroll to position [595, 0]
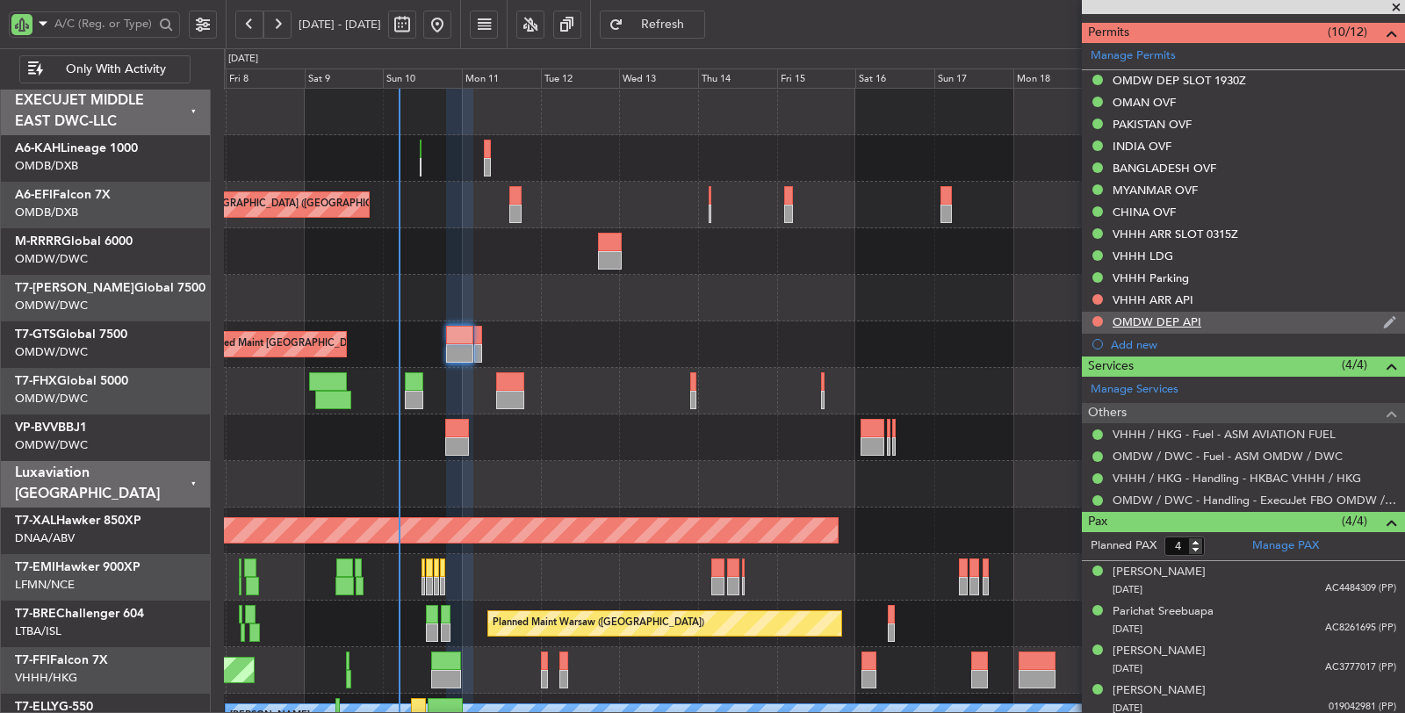
click at [1183, 316] on div "OMDW DEP API" at bounding box center [1156, 321] width 89 height 15
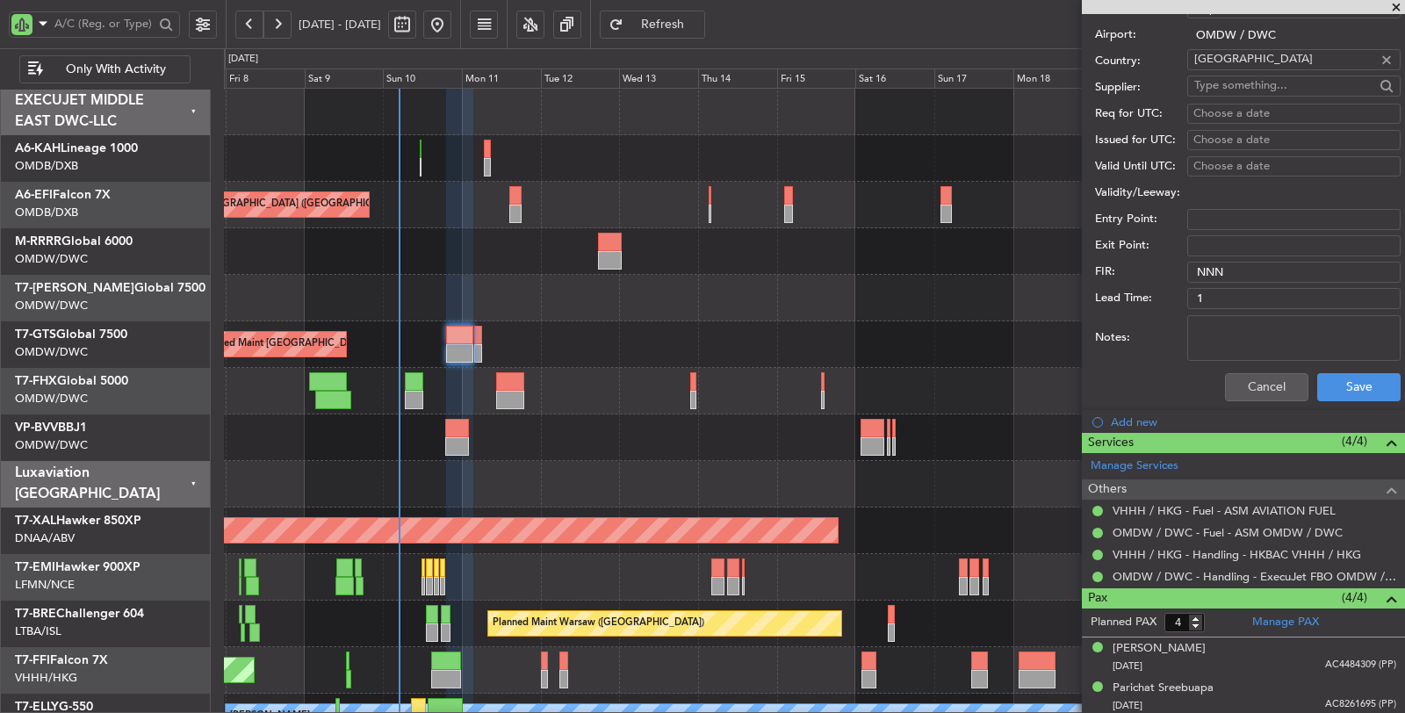
scroll to position [826, 0]
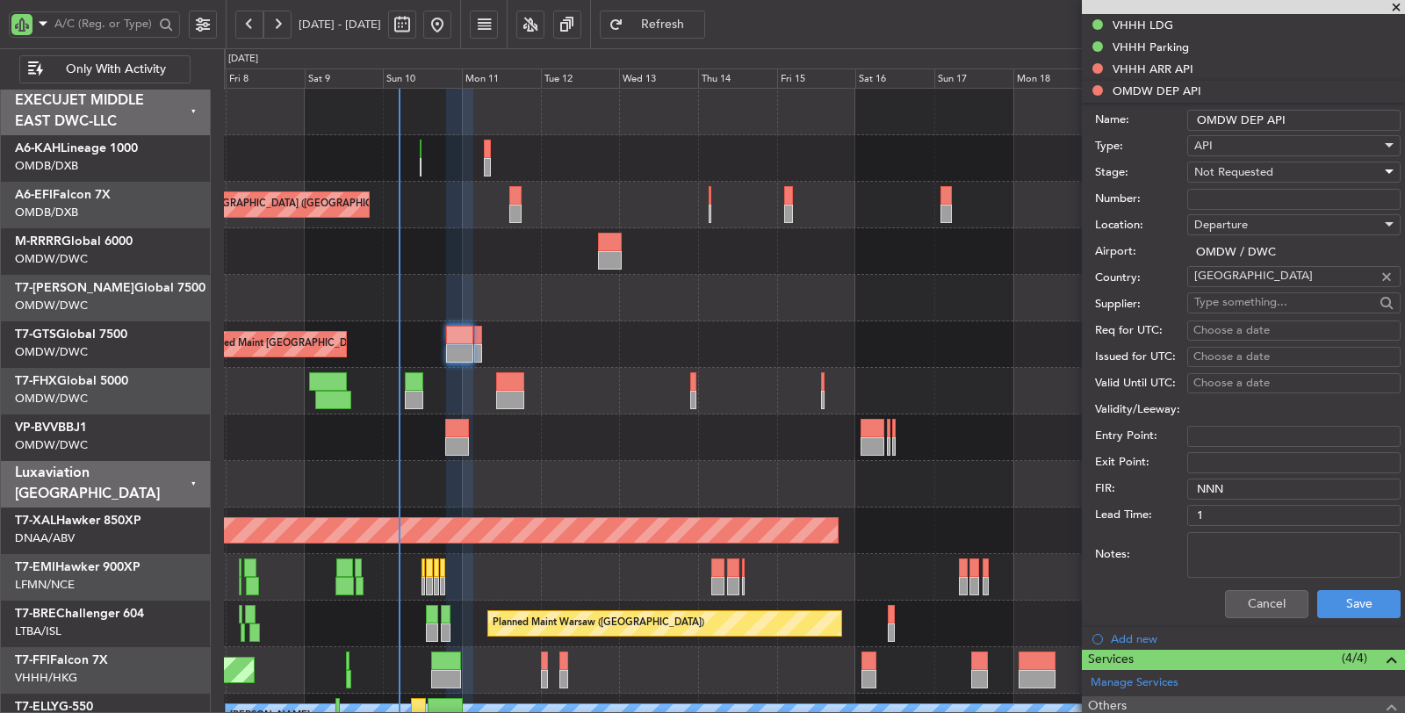
click at [1240, 167] on span "Not Requested" at bounding box center [1233, 172] width 79 height 16
click at [1232, 303] on span "Received OK" at bounding box center [1286, 309] width 183 height 26
click at [1232, 191] on input "Number:" at bounding box center [1293, 199] width 213 height 21
type input "A"
type input "FILED BY FBO"
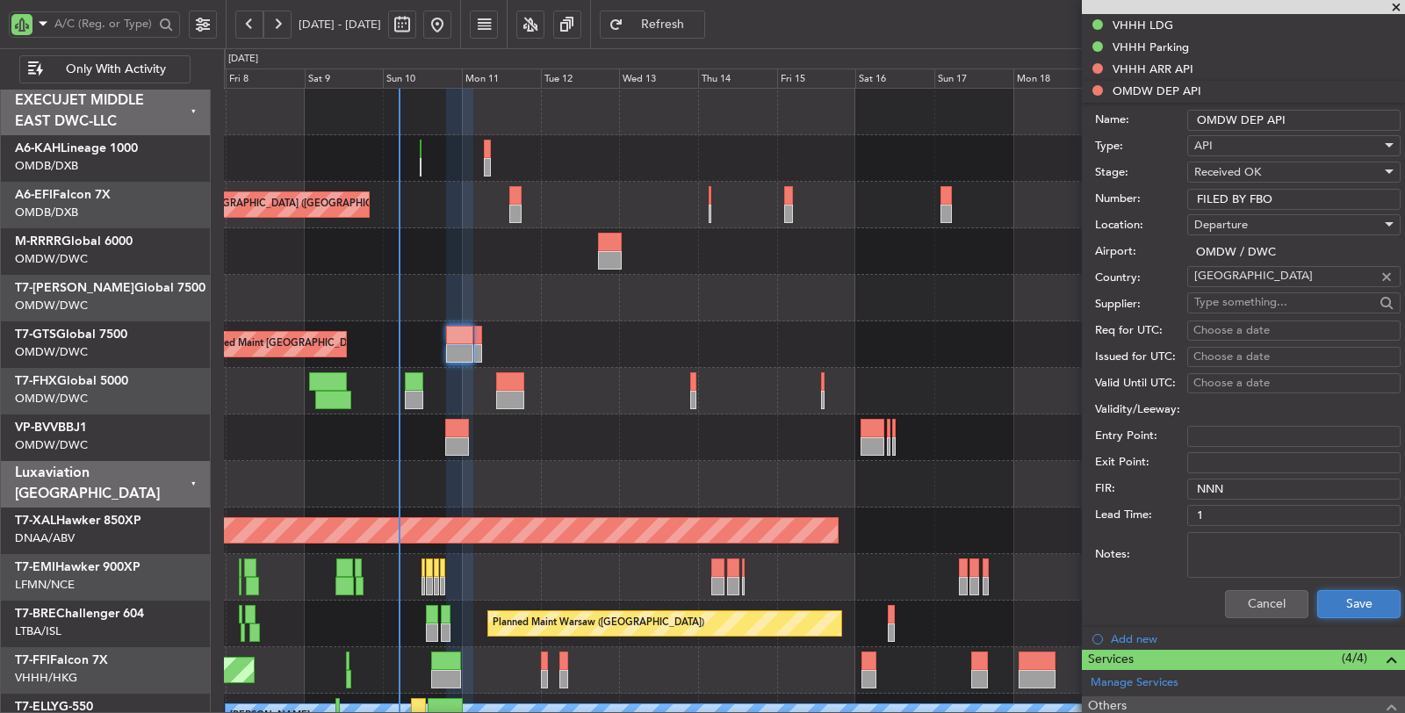
click at [1334, 590] on button "Save" at bounding box center [1358, 604] width 83 height 28
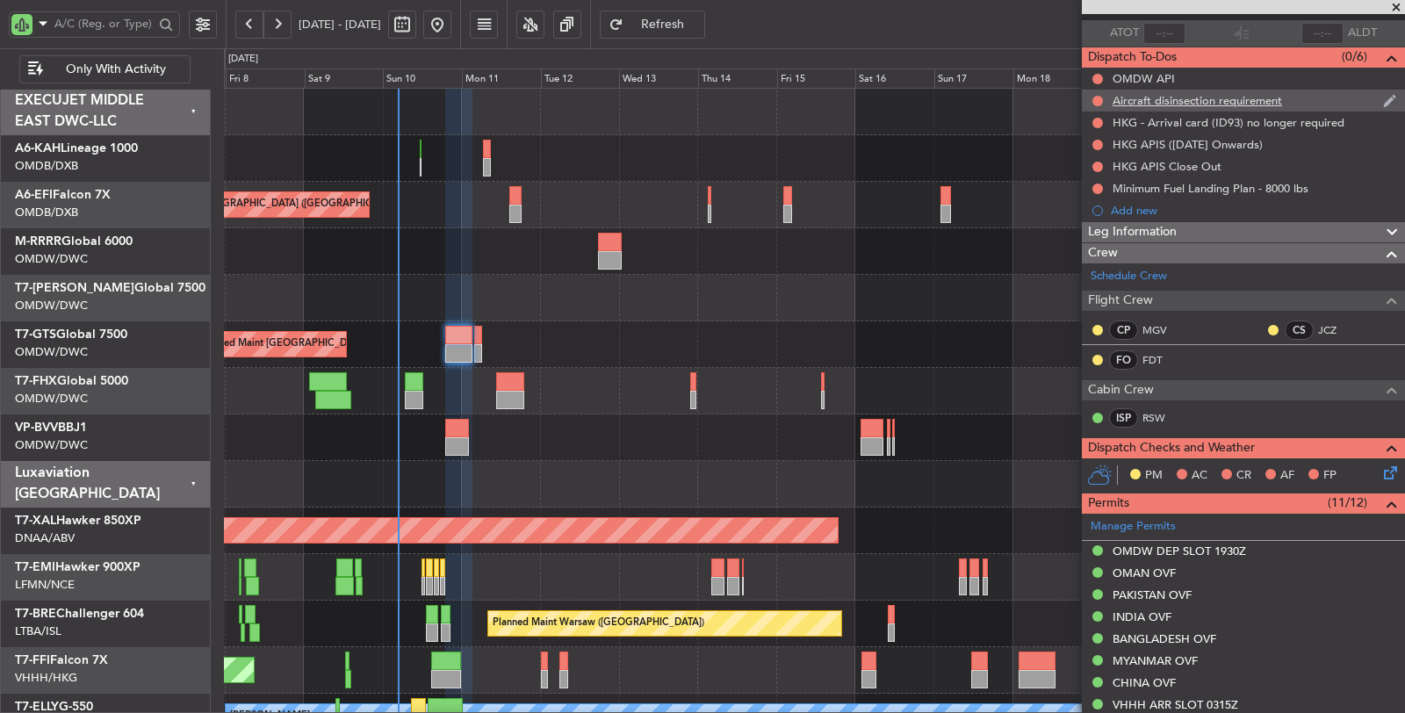
scroll to position [107, 0]
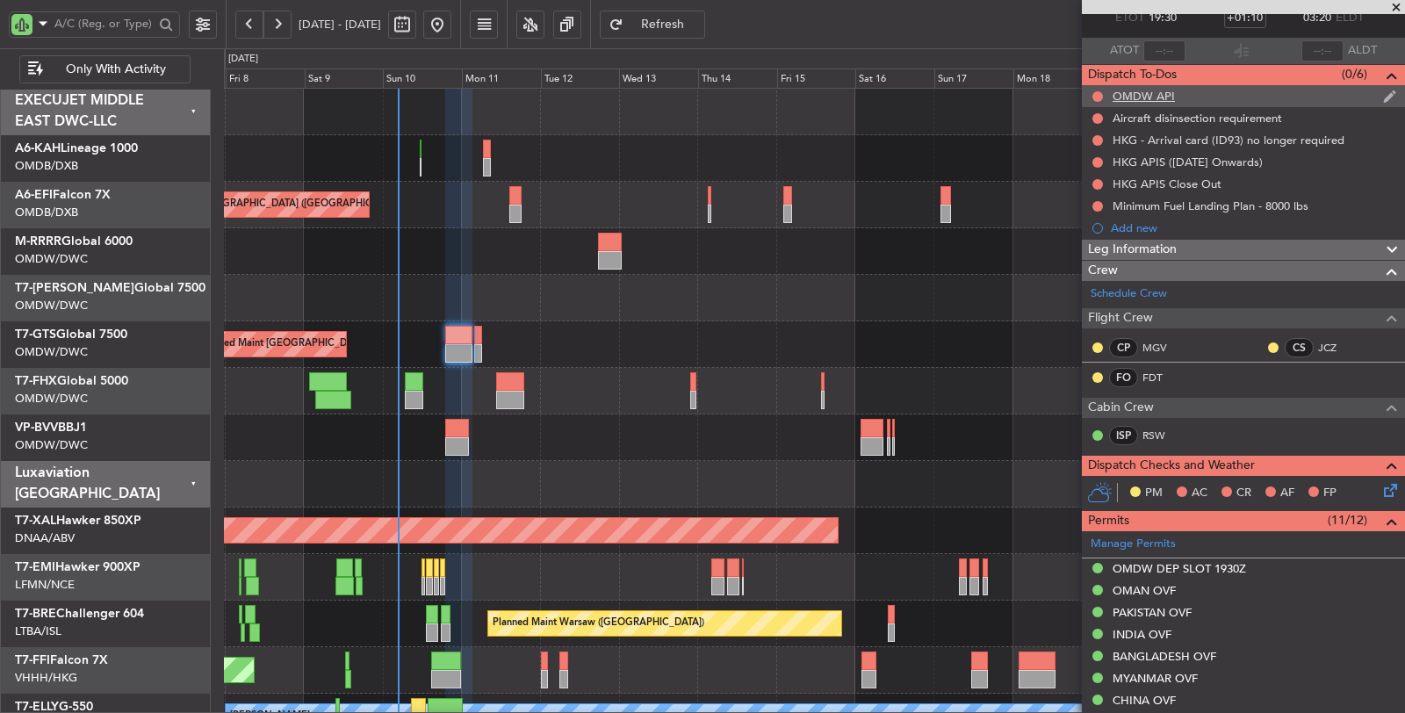
click at [1099, 90] on div at bounding box center [1097, 97] width 14 height 14
click at [1097, 92] on button at bounding box center [1097, 96] width 11 height 11
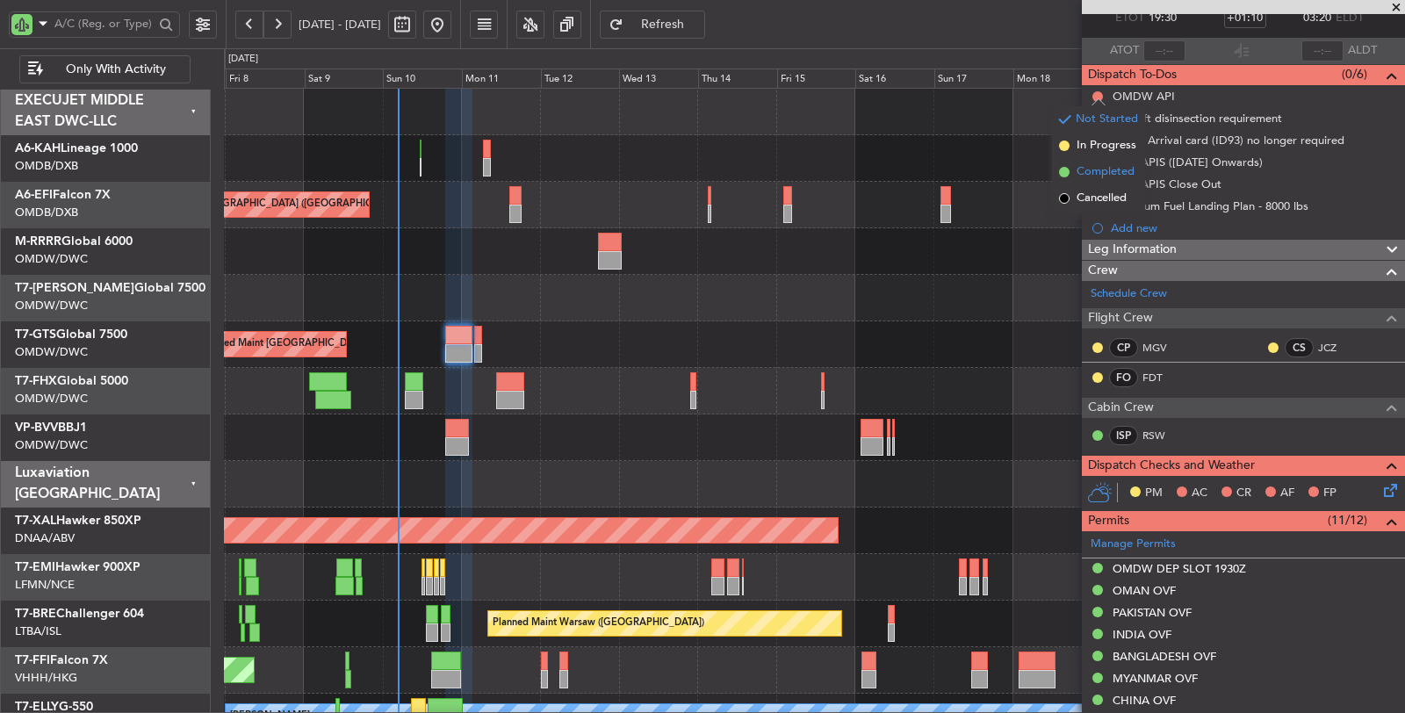
click at [1097, 173] on span "Completed" at bounding box center [1105, 172] width 58 height 18
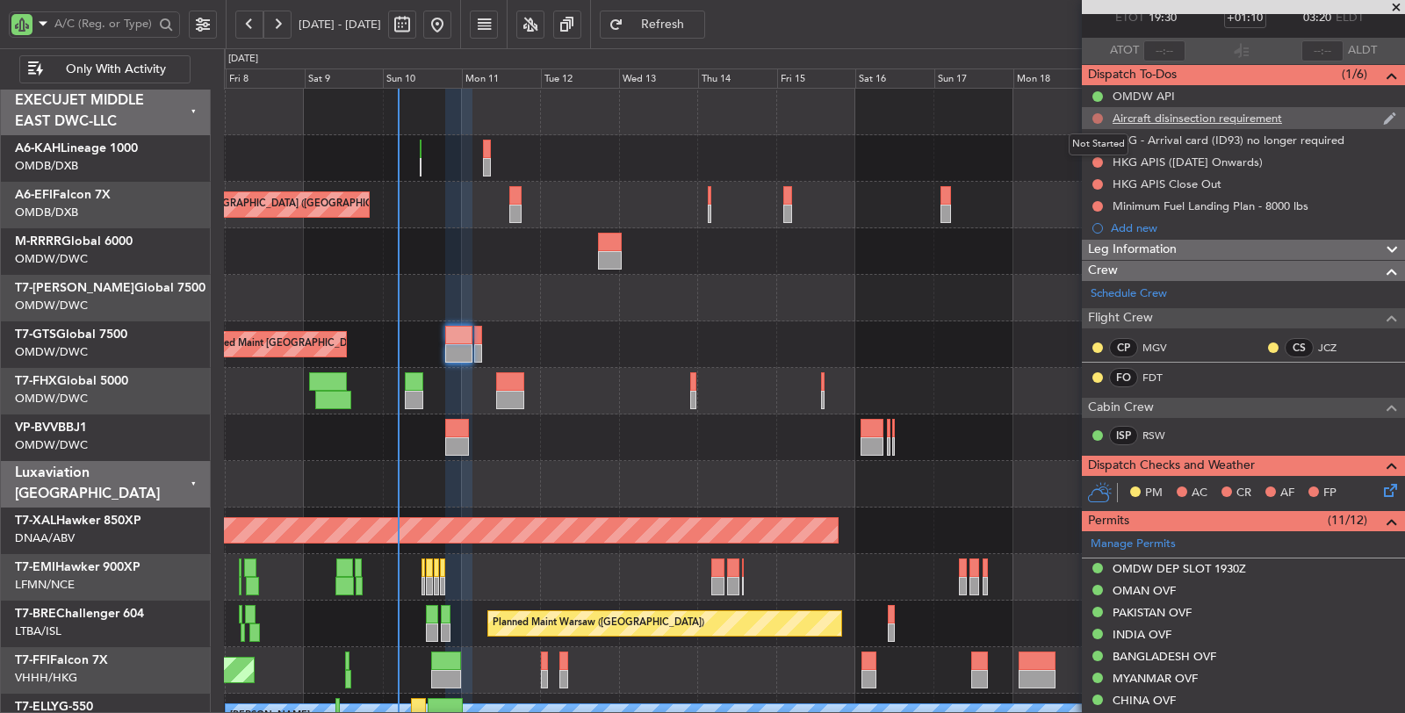
click at [1099, 116] on button at bounding box center [1097, 118] width 11 height 11
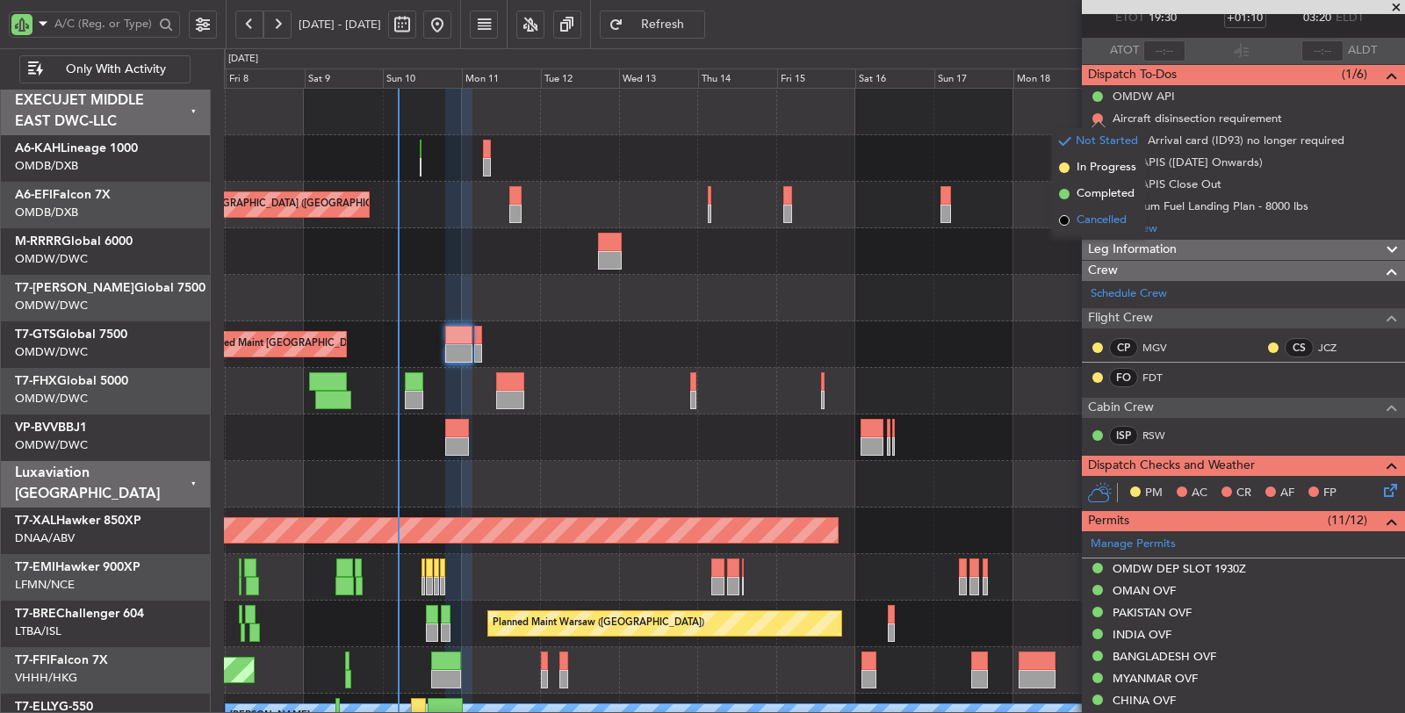
click at [1091, 212] on span "Cancelled" at bounding box center [1101, 221] width 50 height 18
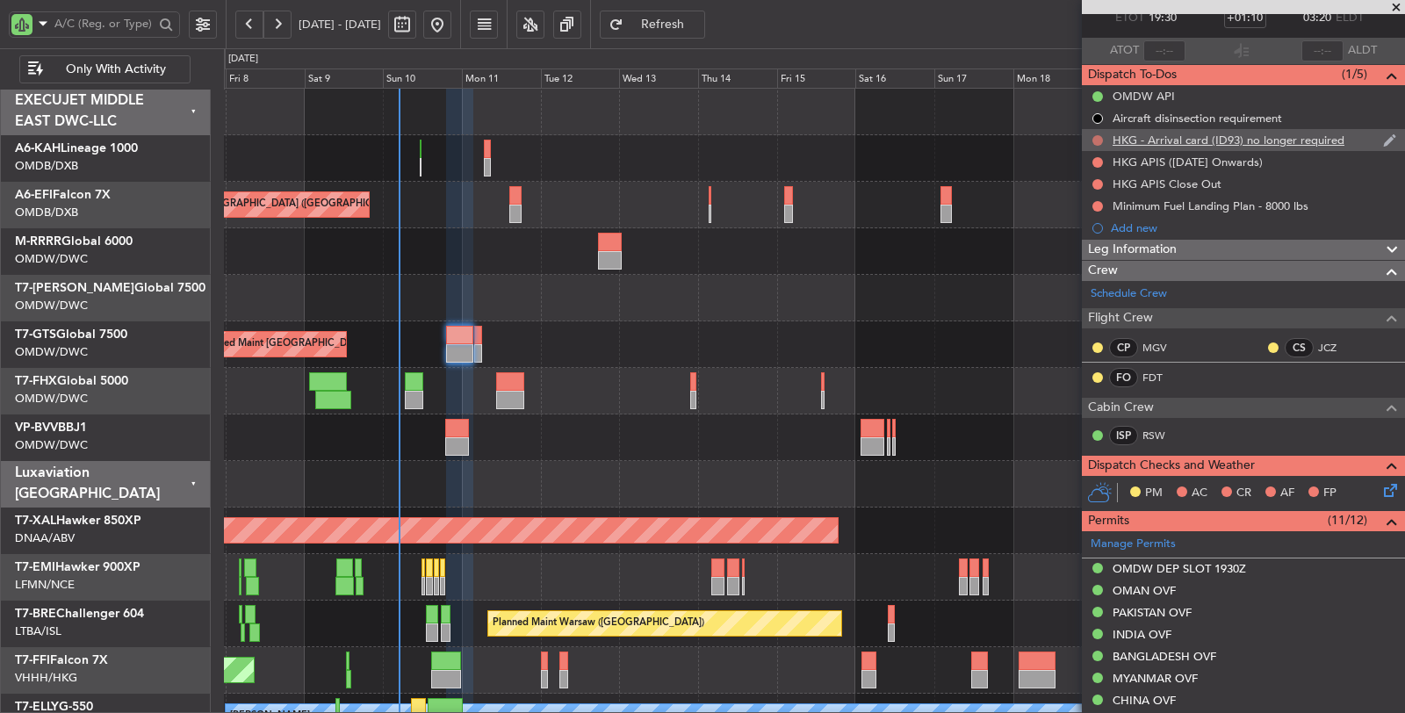
click at [1097, 135] on button at bounding box center [1097, 140] width 11 height 11
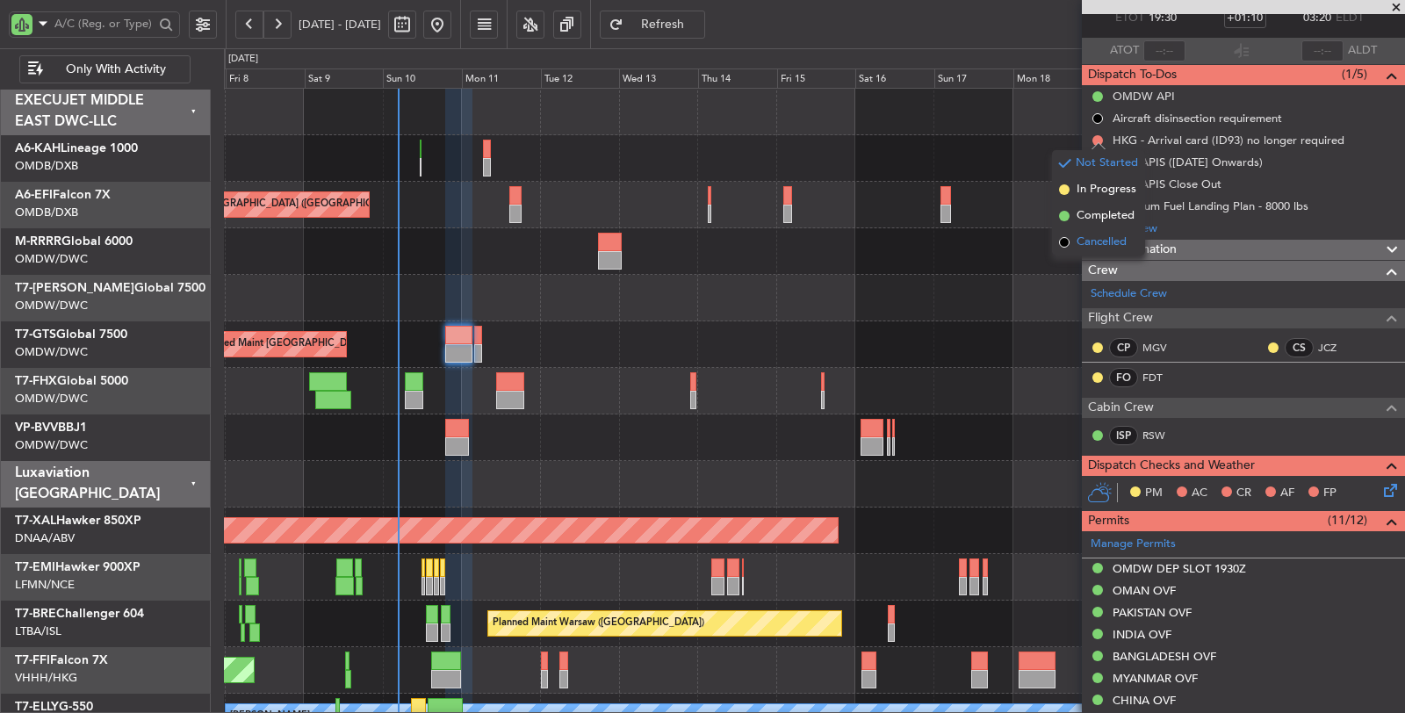
click at [1105, 238] on span "Cancelled" at bounding box center [1101, 243] width 50 height 18
click at [630, 443] on div "Unplanned Maint [GEOGRAPHIC_DATA]-[GEOGRAPHIC_DATA]" at bounding box center [814, 437] width 1180 height 47
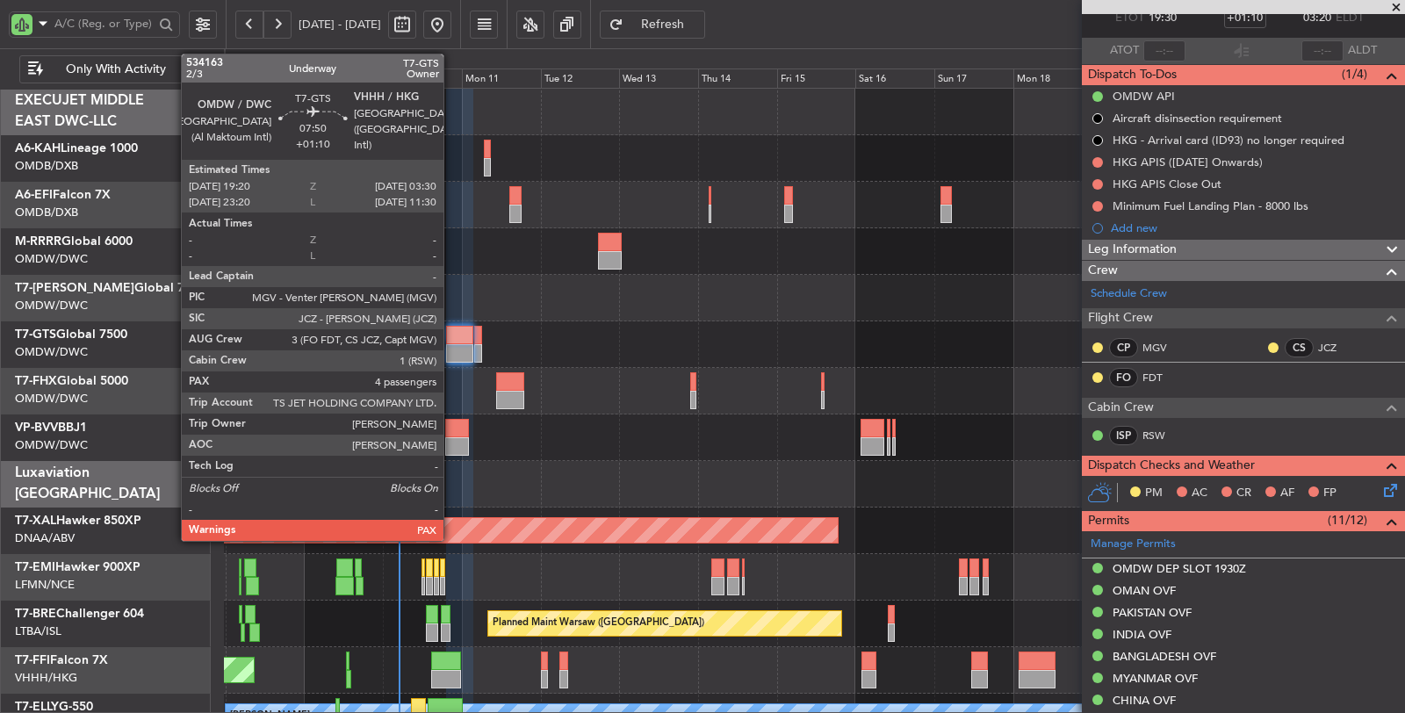
click at [452, 339] on div at bounding box center [459, 335] width 27 height 18
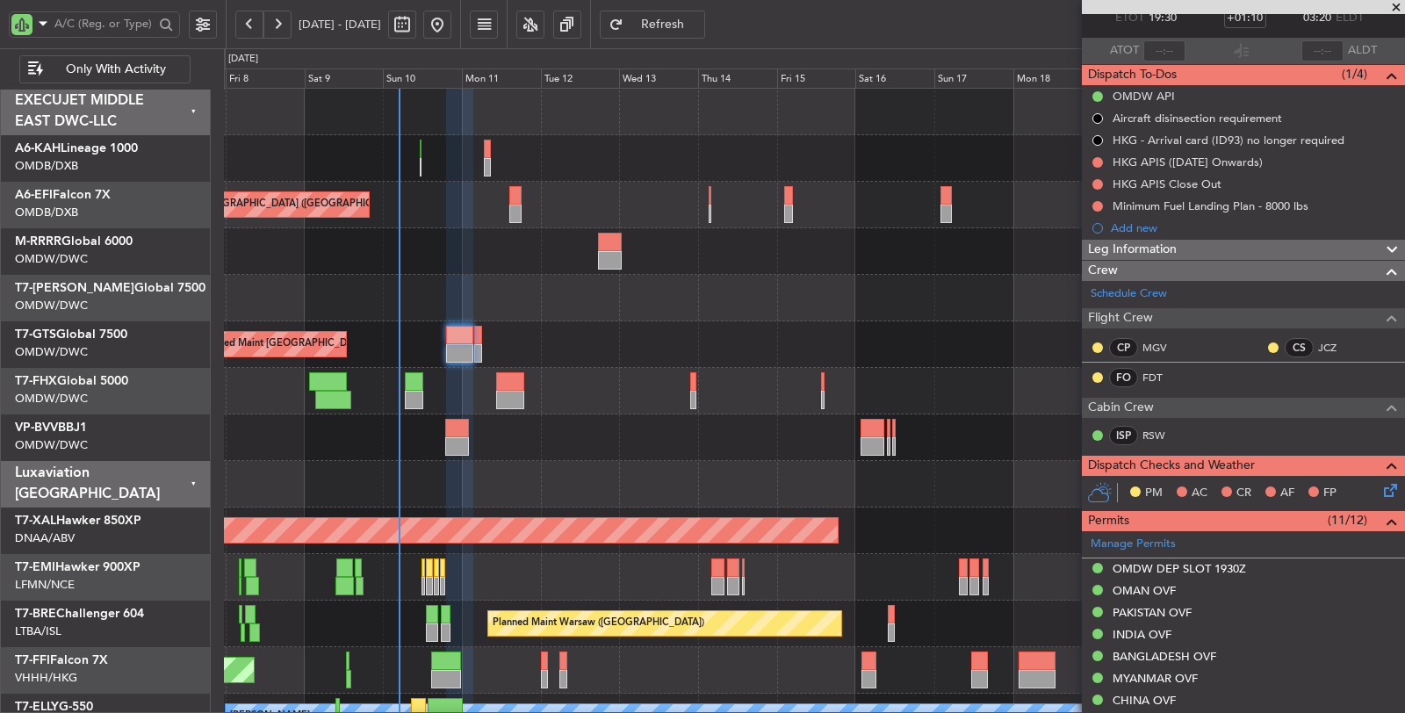
click at [468, 273] on div at bounding box center [814, 251] width 1181 height 47
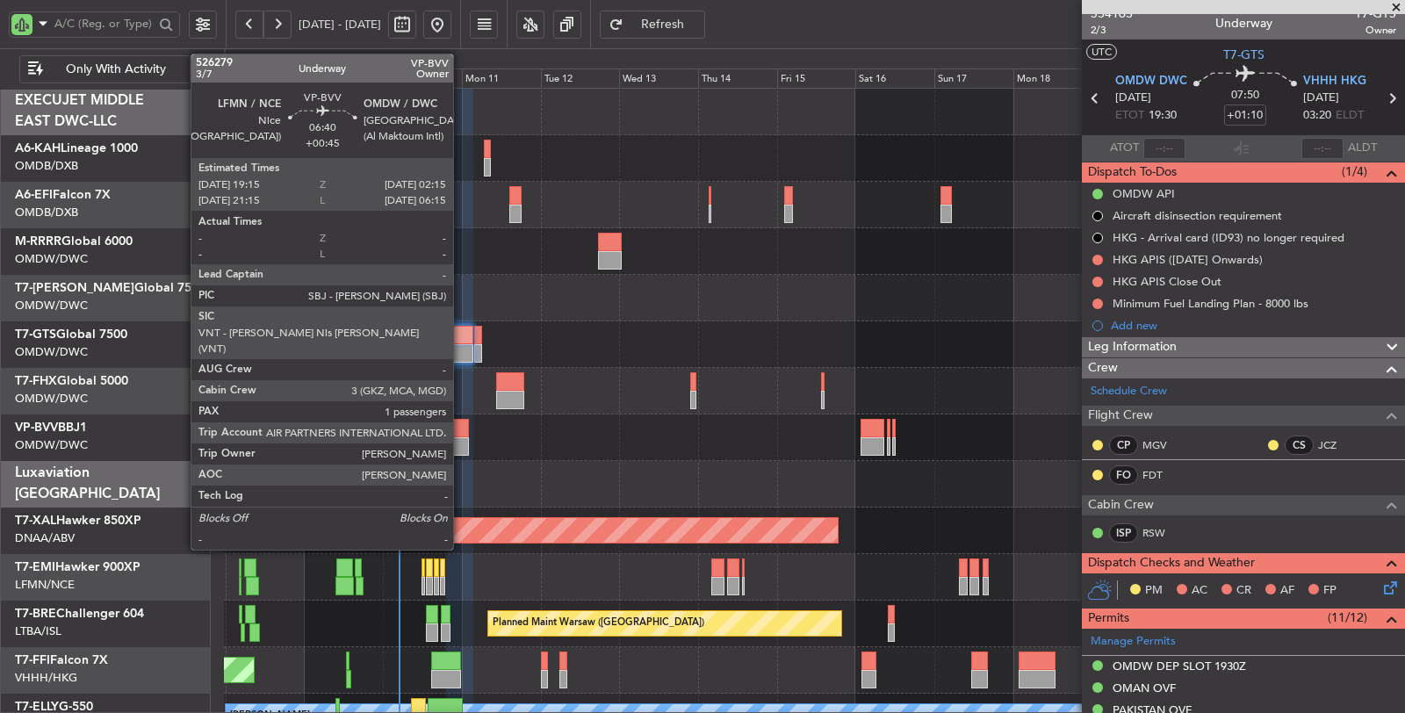
click at [462, 441] on div at bounding box center [457, 446] width 24 height 18
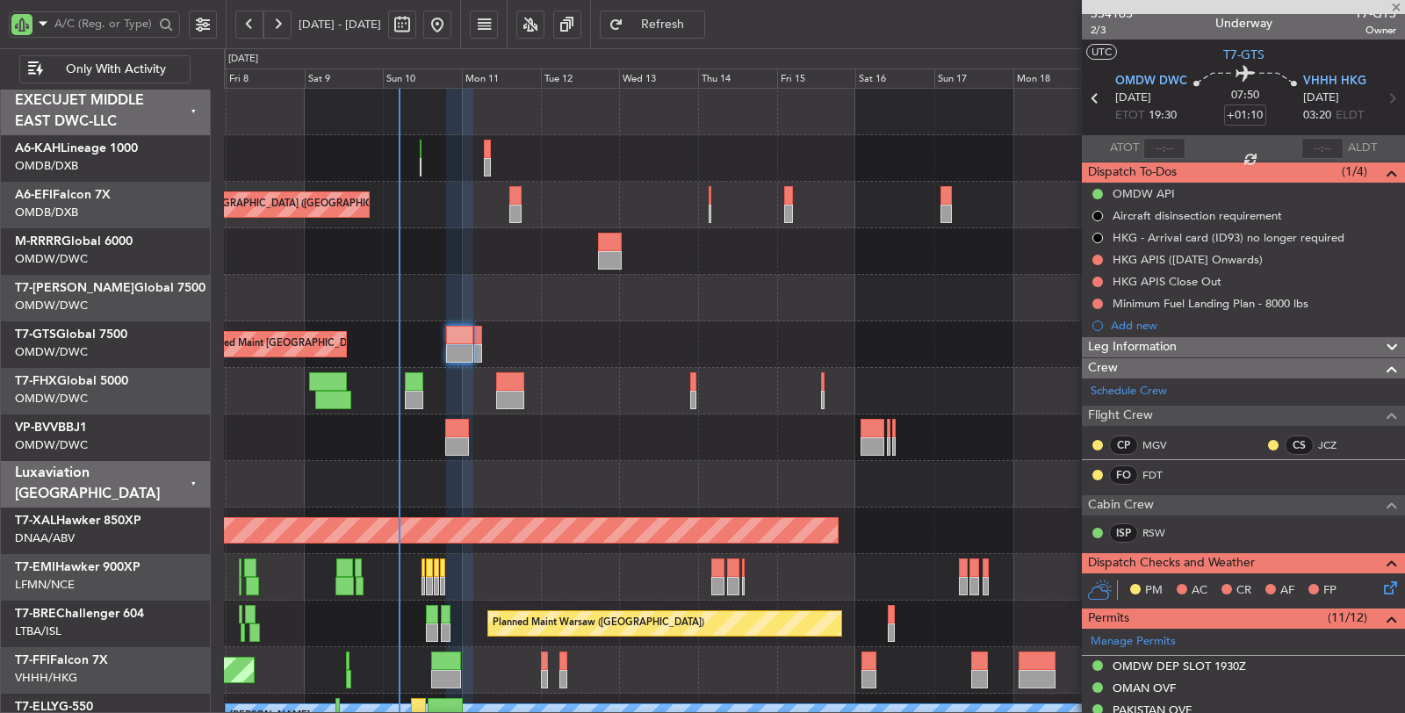
type input "+00:45"
type input "1"
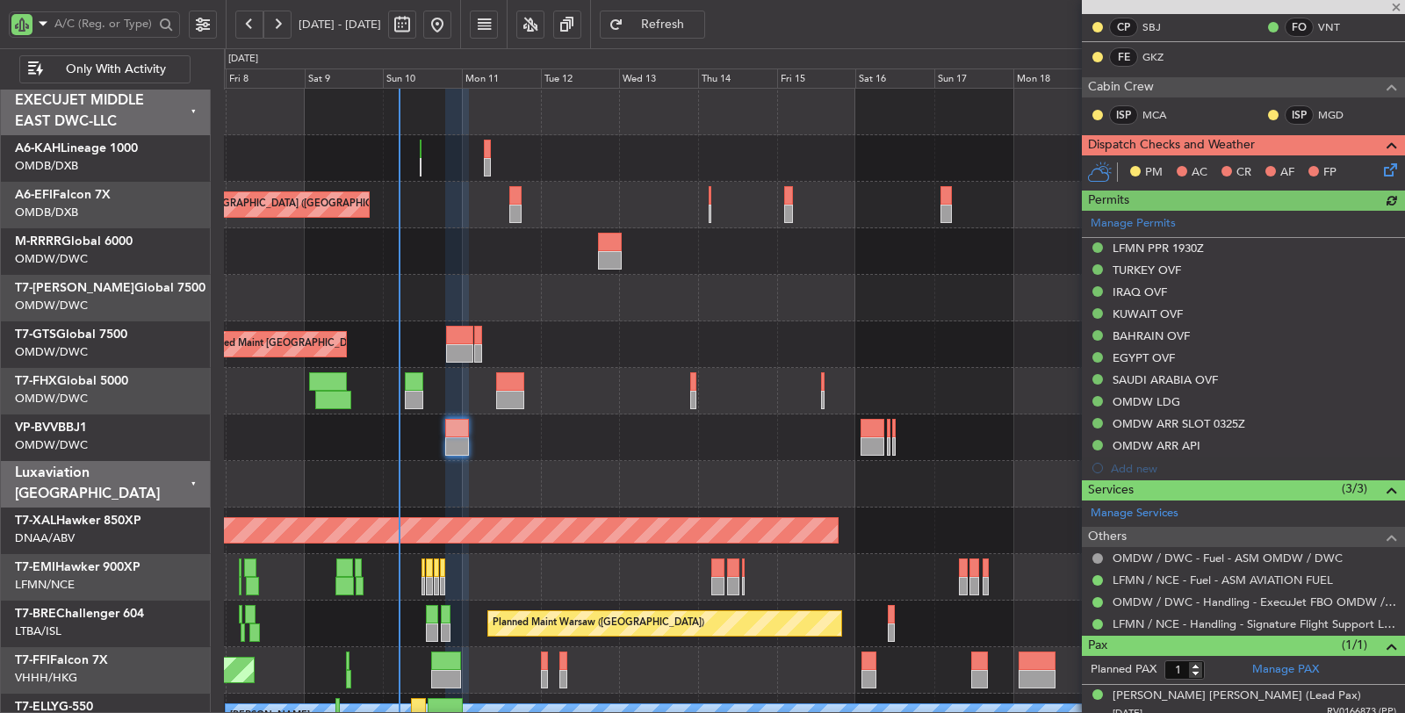
scroll to position [322, 0]
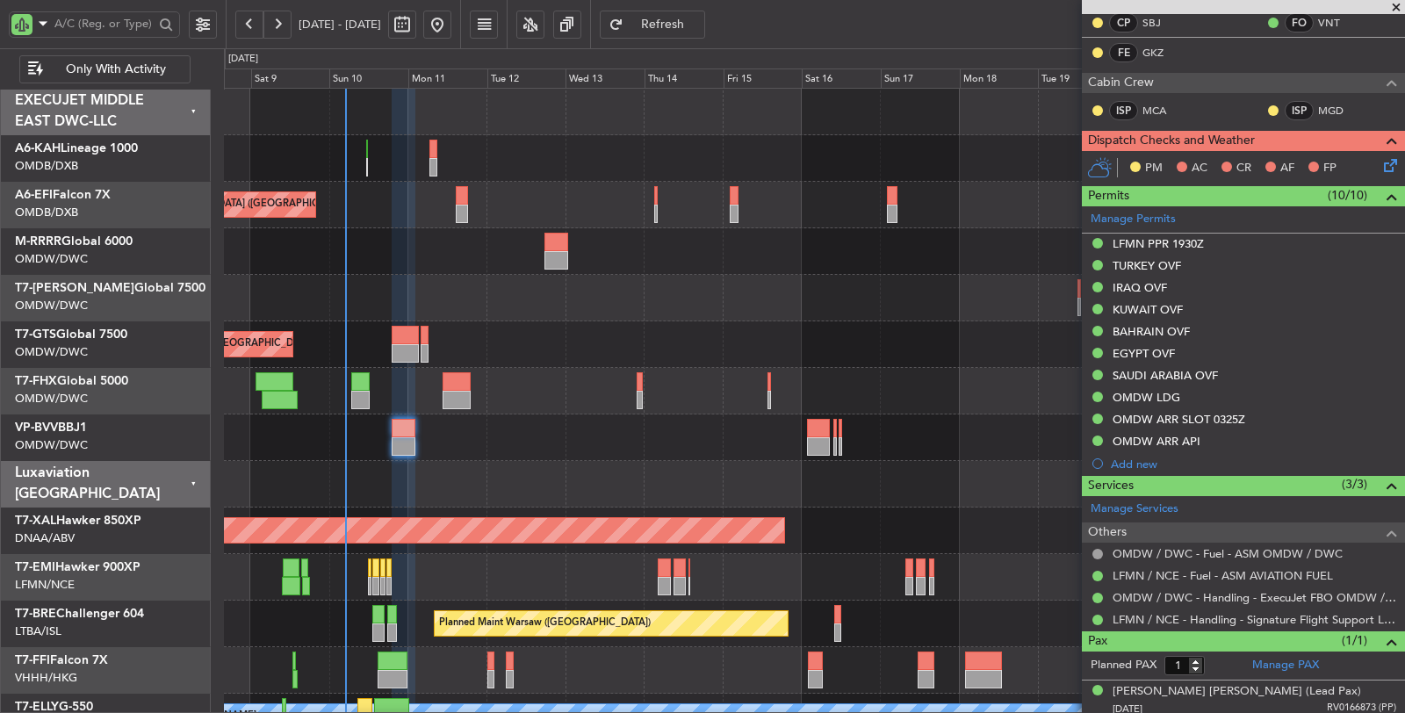
click at [387, 270] on div at bounding box center [814, 251] width 1180 height 47
click at [443, 314] on div at bounding box center [814, 298] width 1181 height 47
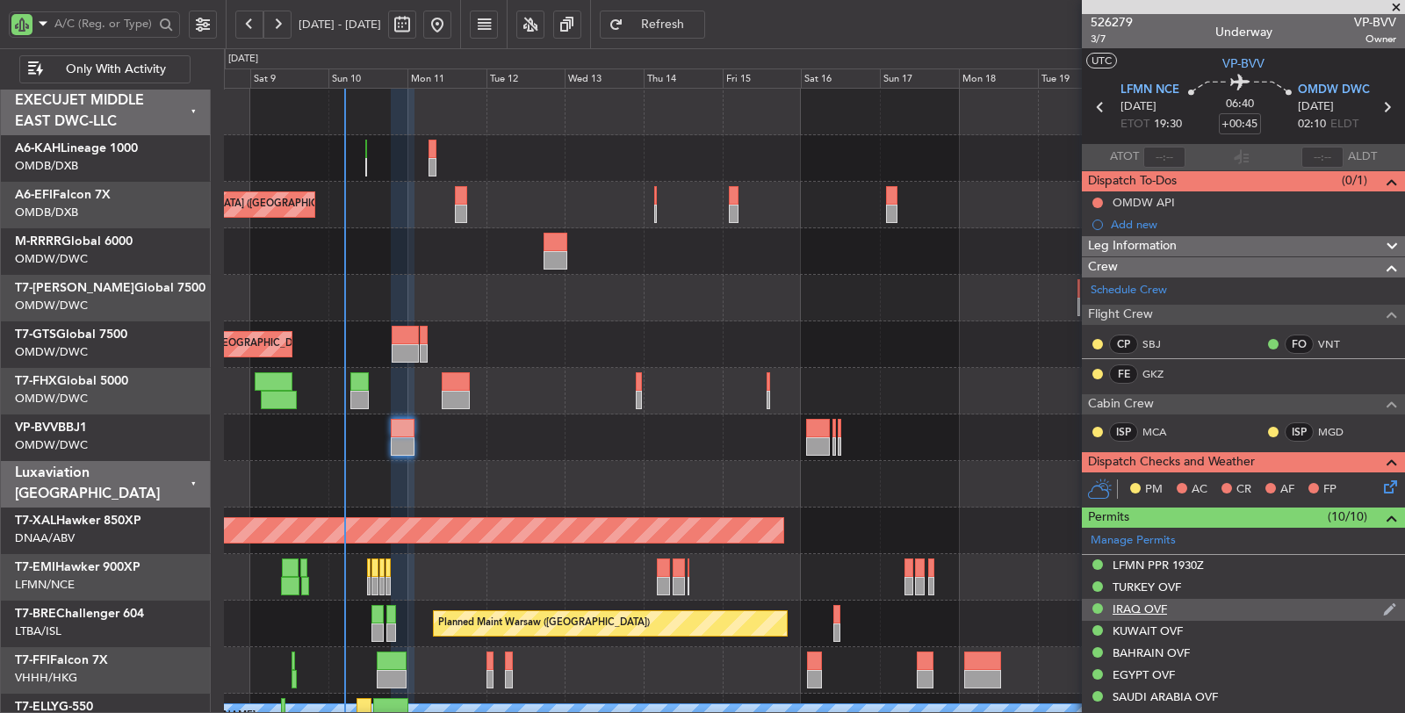
scroll to position [0, 0]
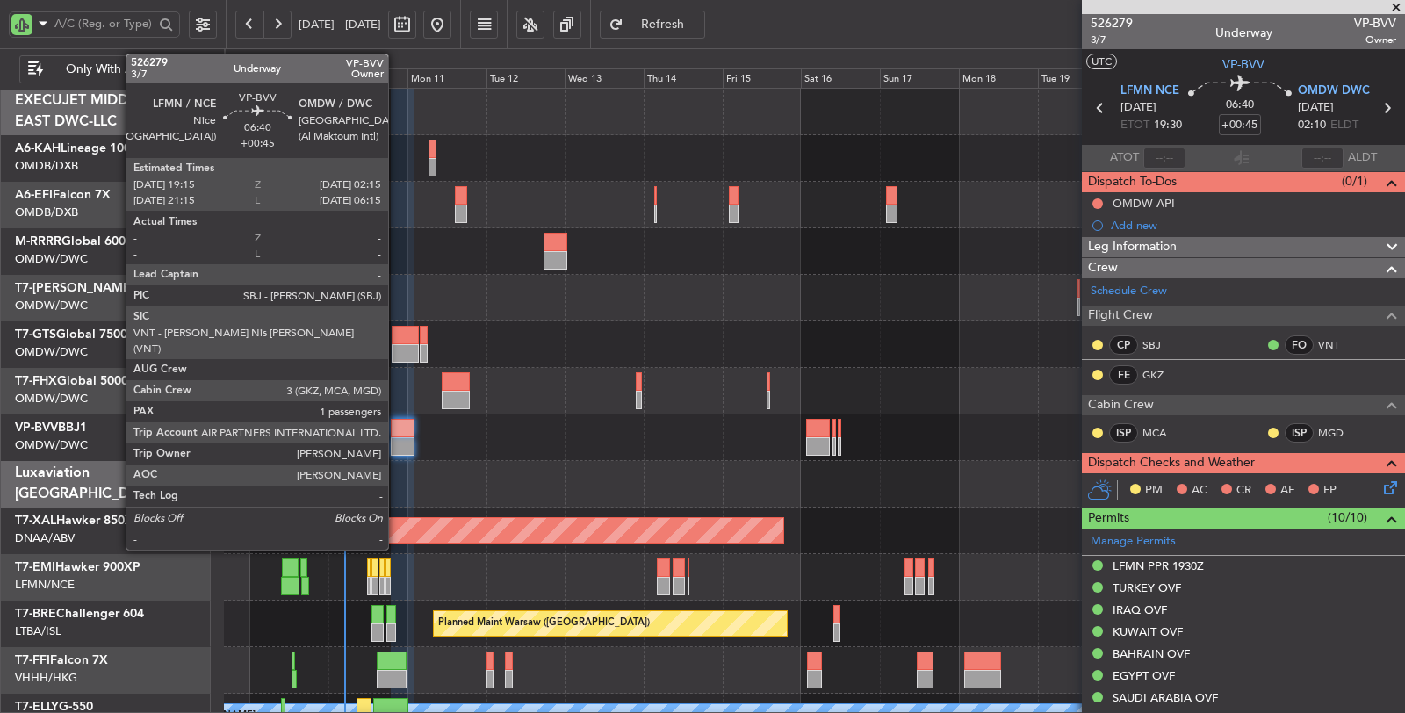
click at [397, 439] on div at bounding box center [403, 446] width 24 height 18
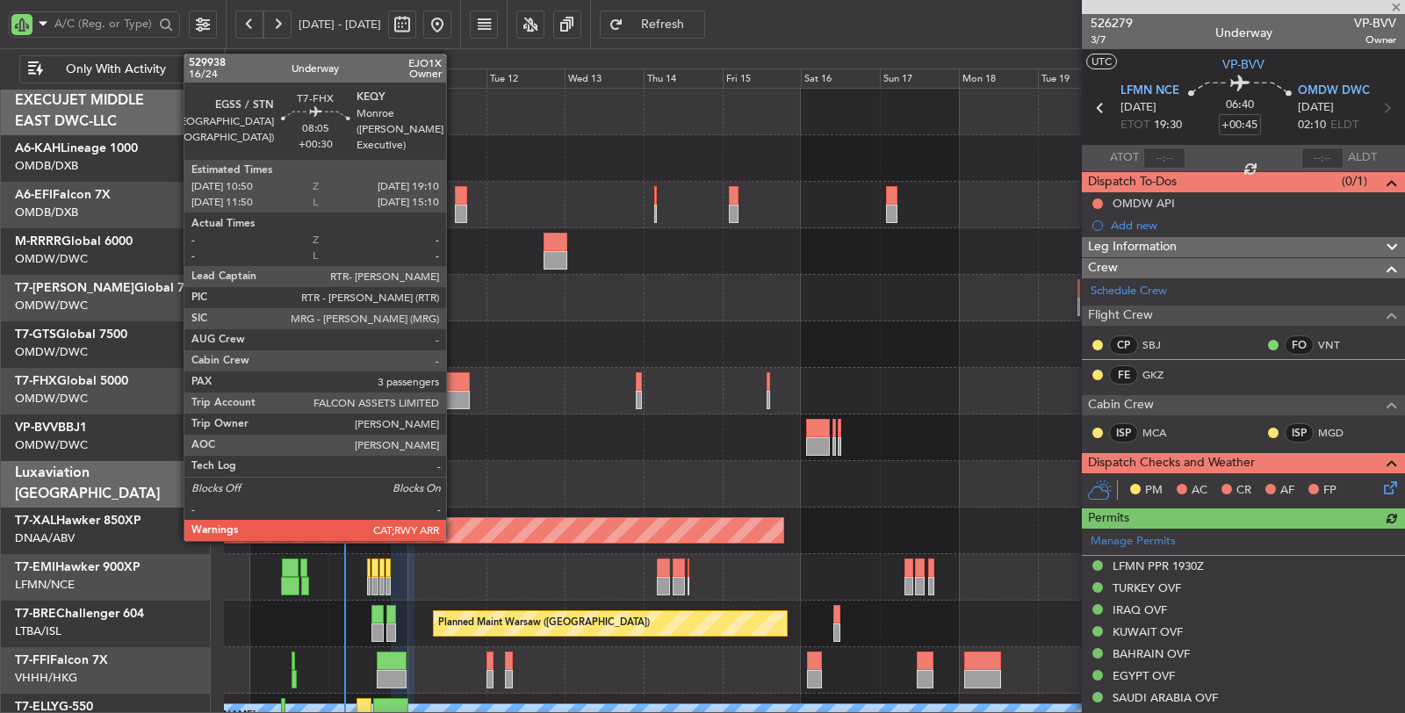
click at [455, 393] on div at bounding box center [456, 400] width 28 height 18
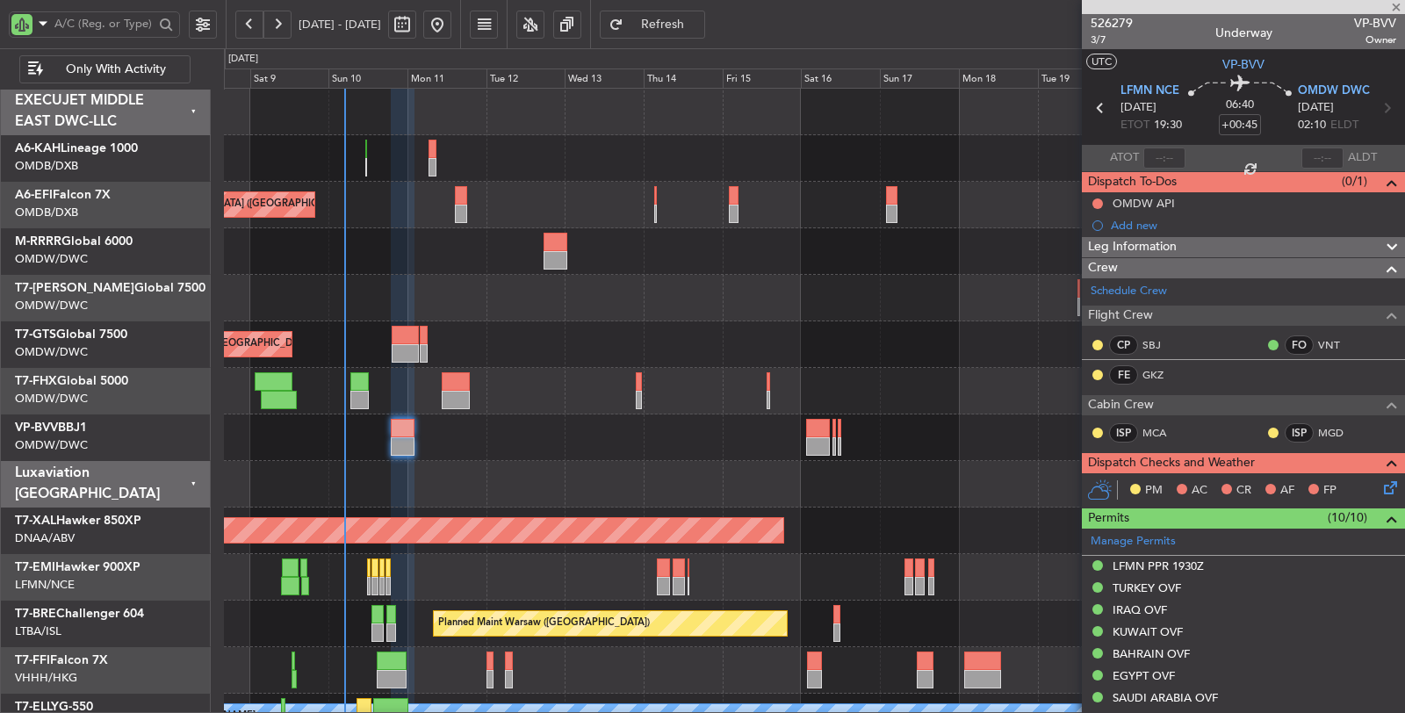
type input "+00:30"
type input "3"
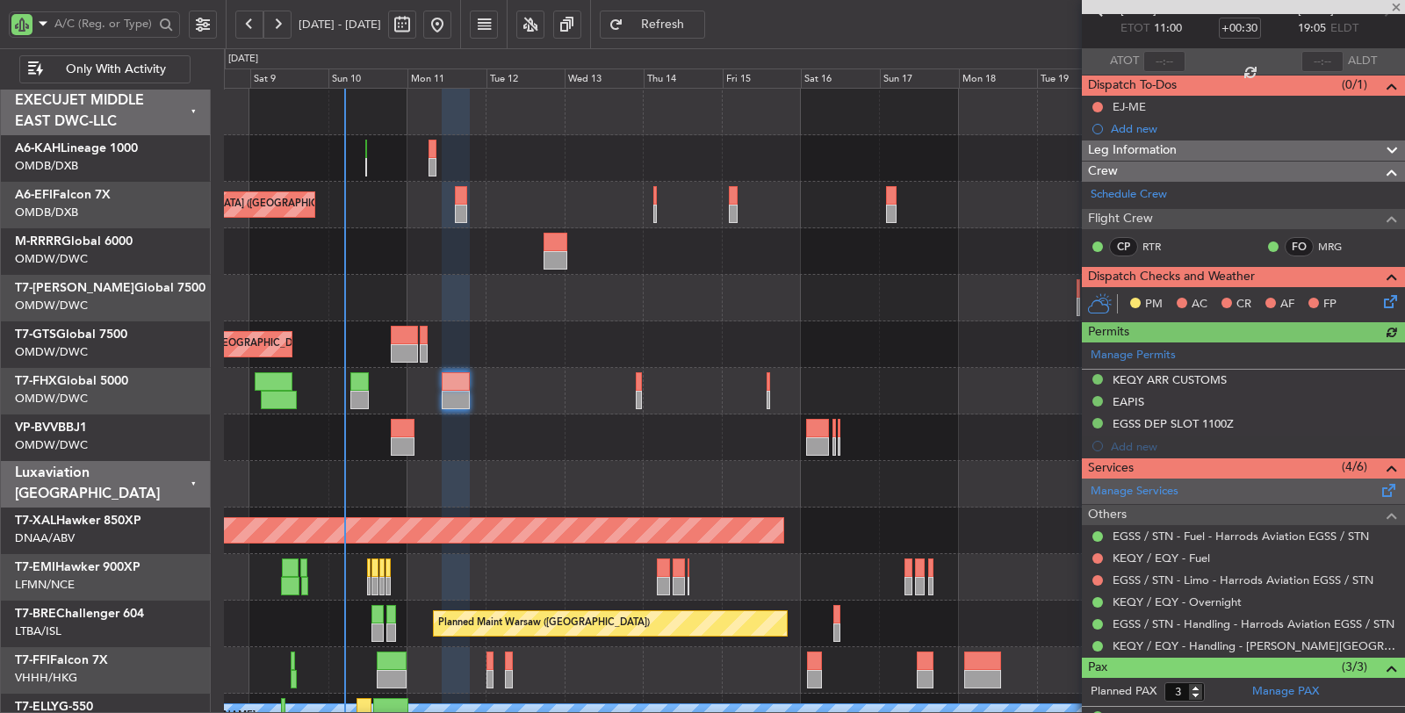
scroll to position [97, 0]
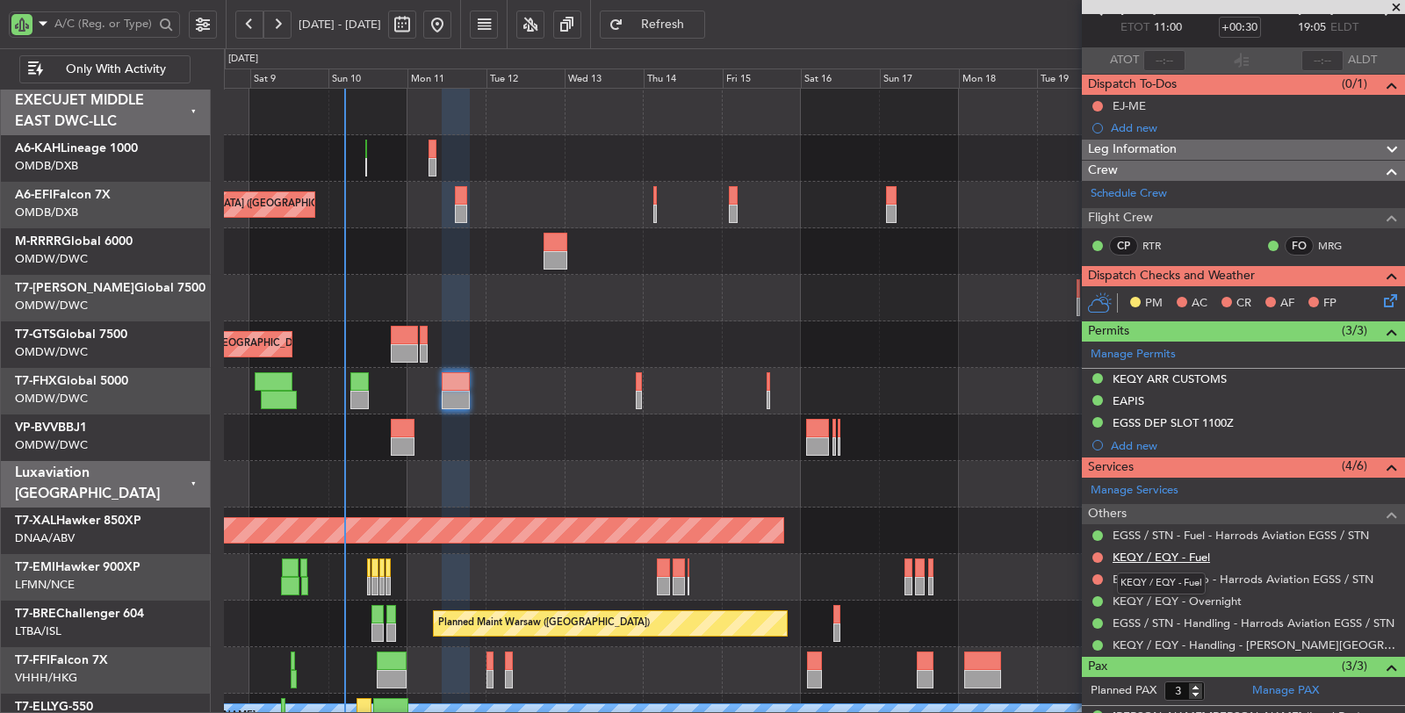
click at [1173, 556] on link "KEQY / EQY - Fuel" at bounding box center [1160, 557] width 97 height 15
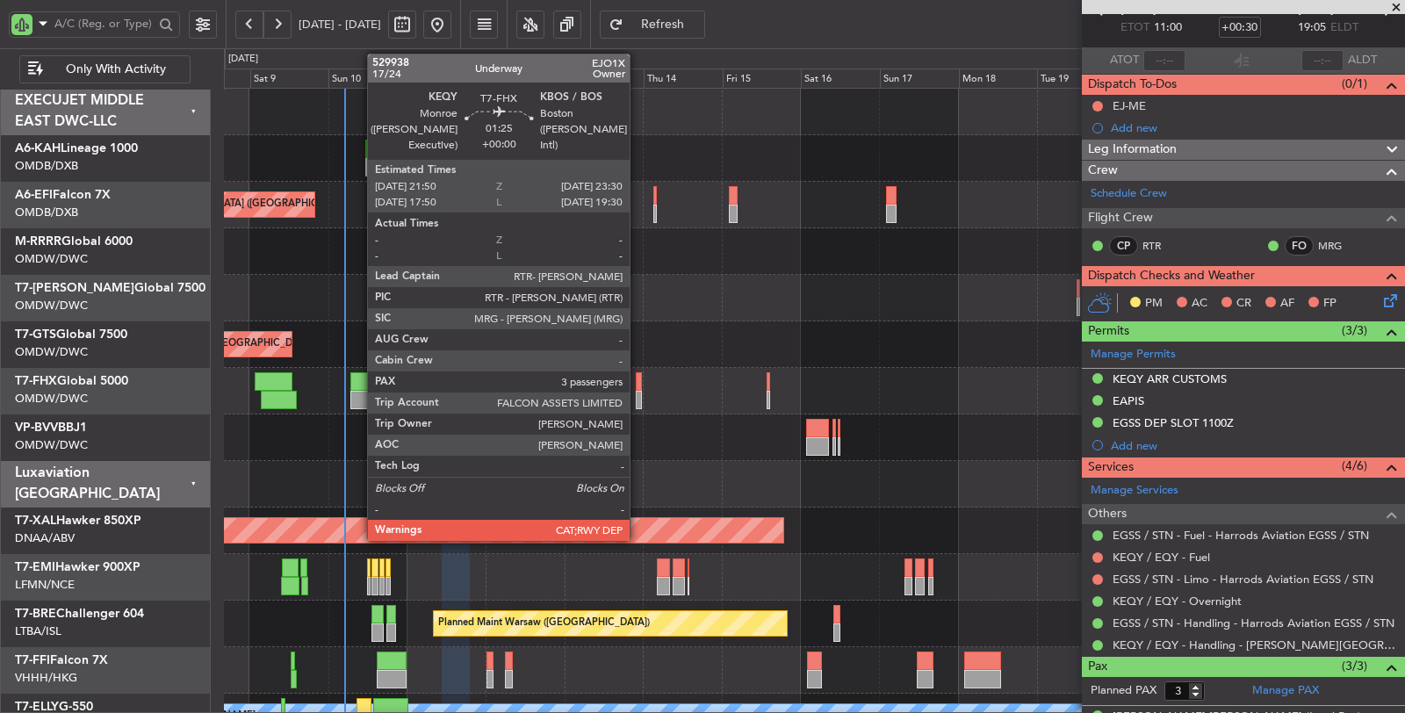
click at [638, 399] on div at bounding box center [639, 400] width 6 height 18
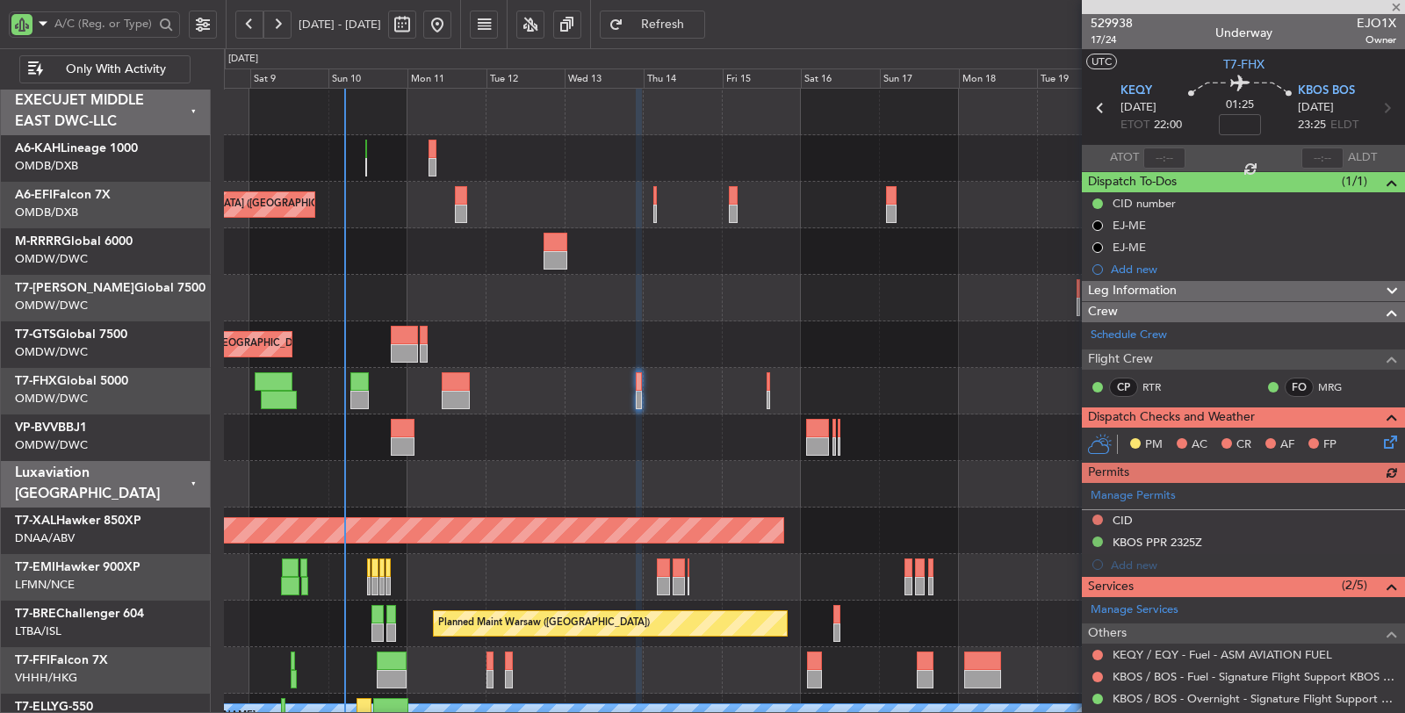
scroll to position [203, 0]
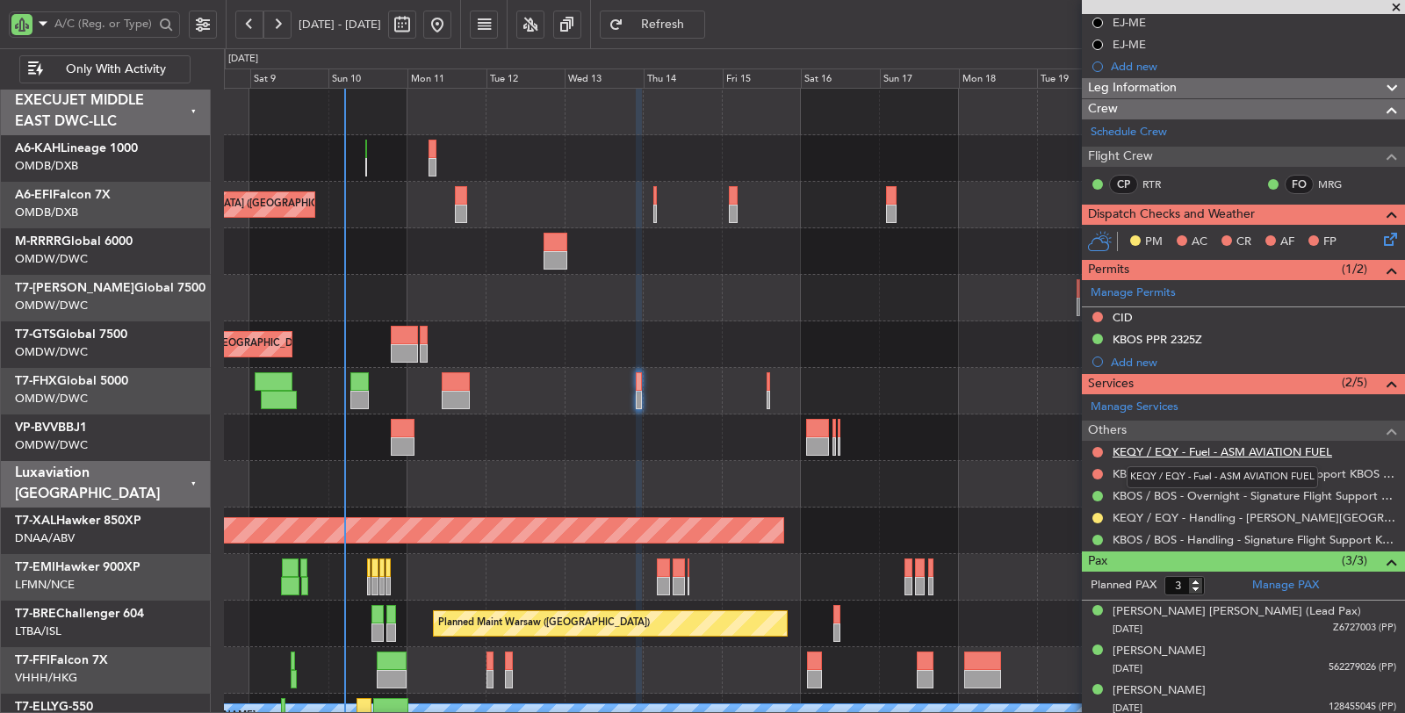
click at [1151, 444] on link "KEQY / EQY - Fuel - ASM AVIATION FUEL" at bounding box center [1221, 451] width 219 height 15
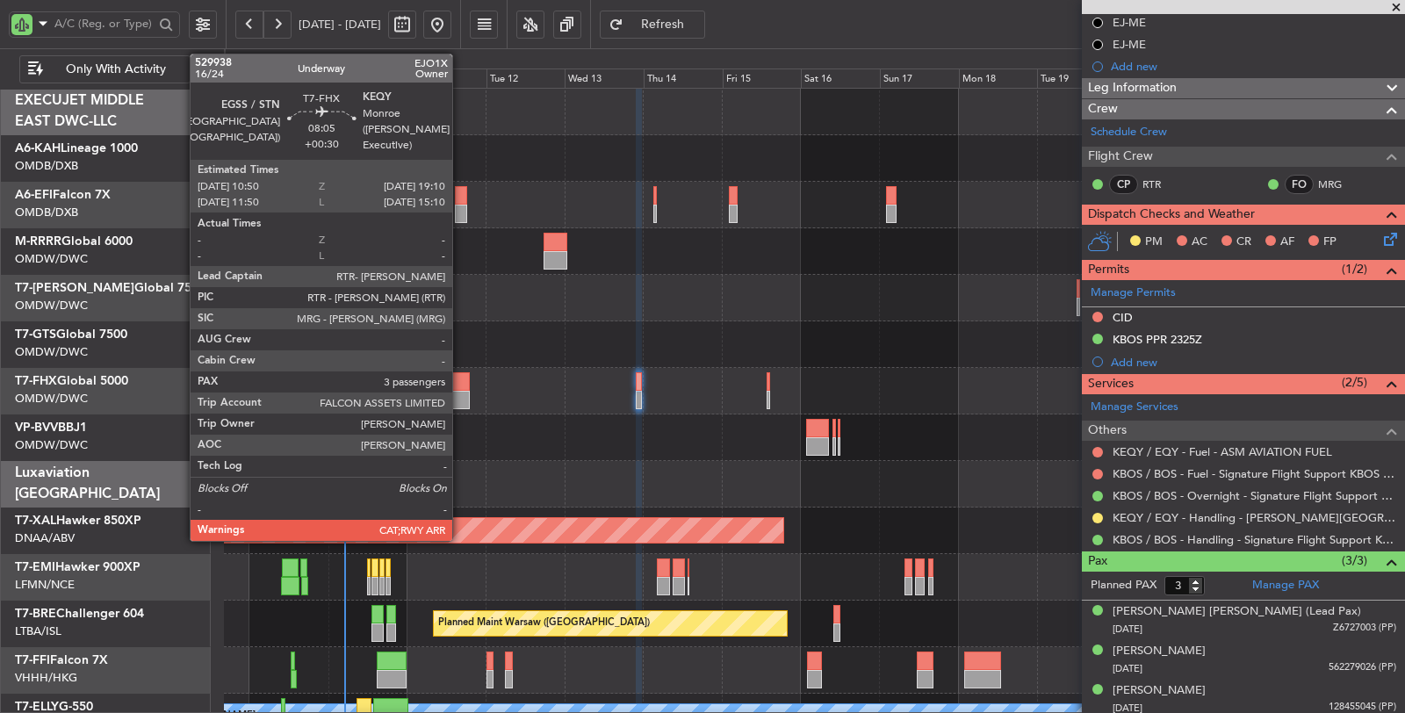
click at [458, 391] on div at bounding box center [456, 400] width 28 height 18
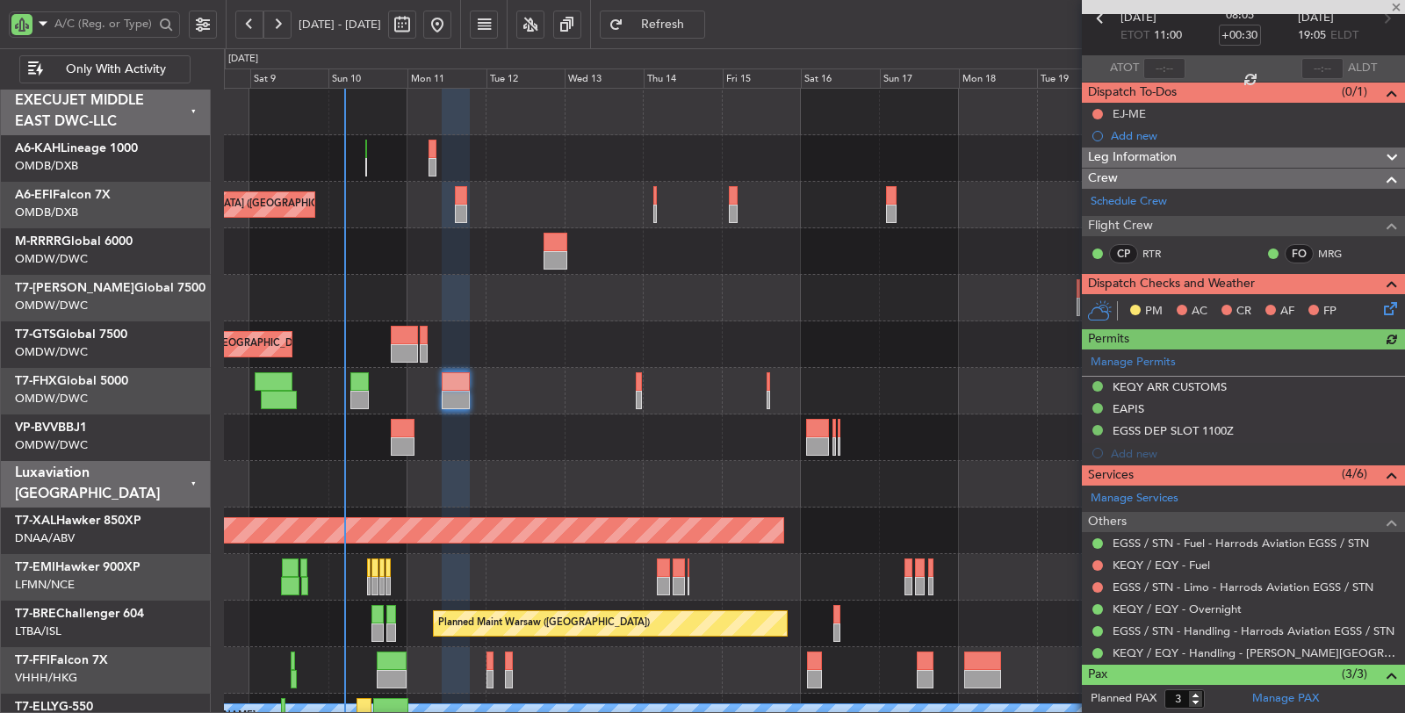
scroll to position [97, 0]
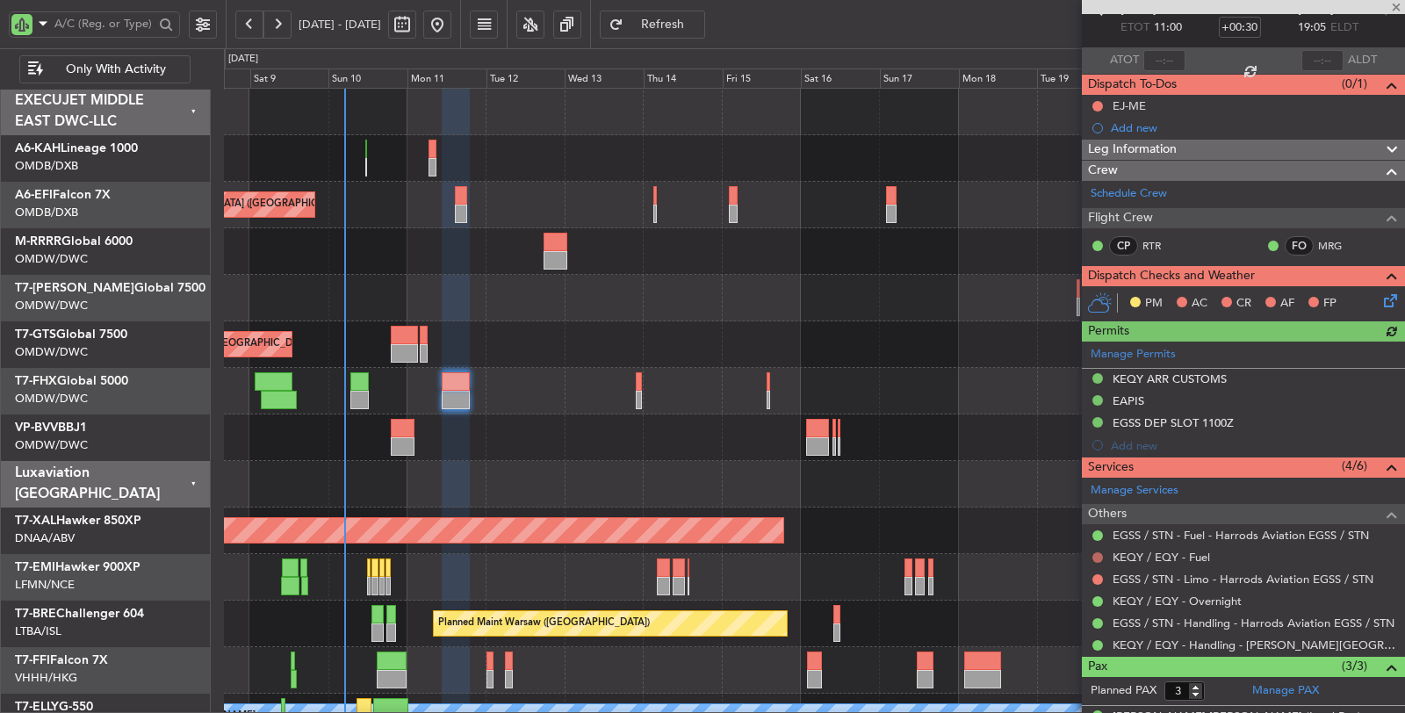
click at [1096, 553] on button at bounding box center [1097, 557] width 11 height 11
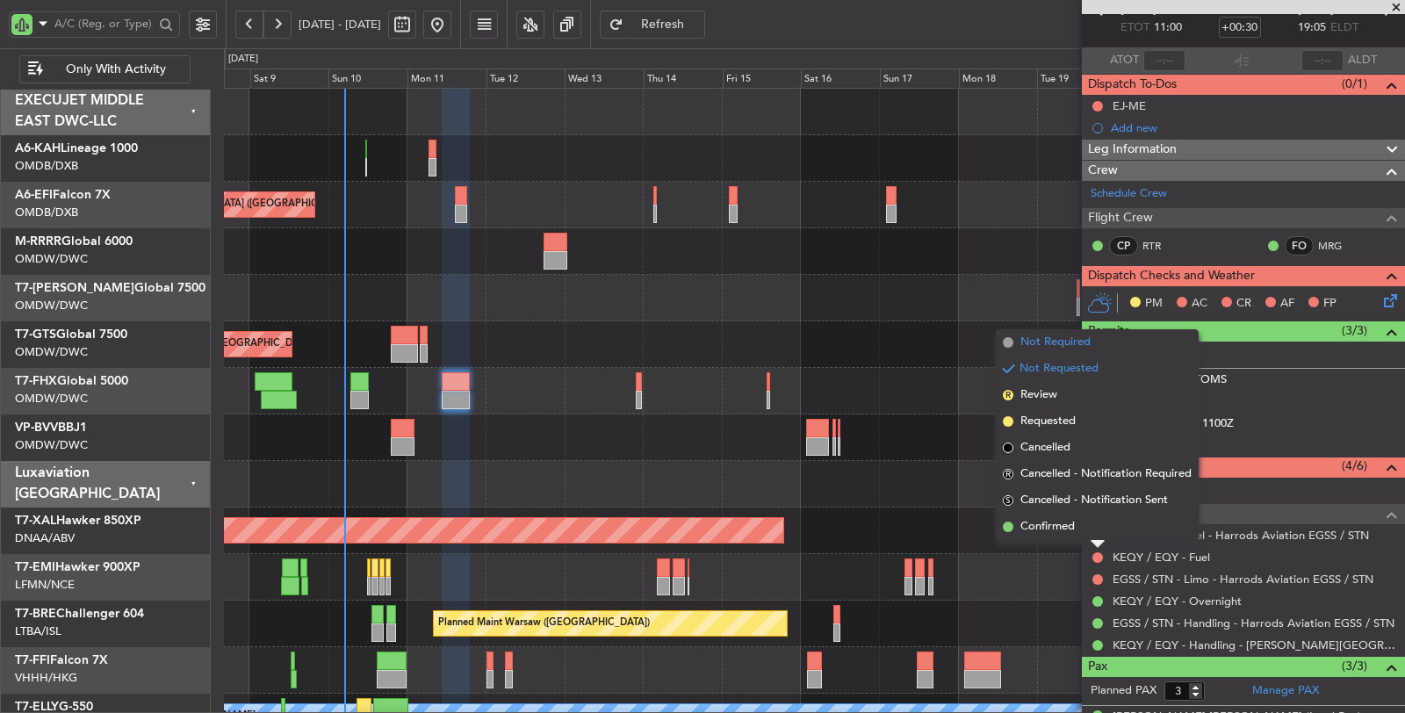
click at [1047, 338] on span "Not Required" at bounding box center [1055, 343] width 70 height 18
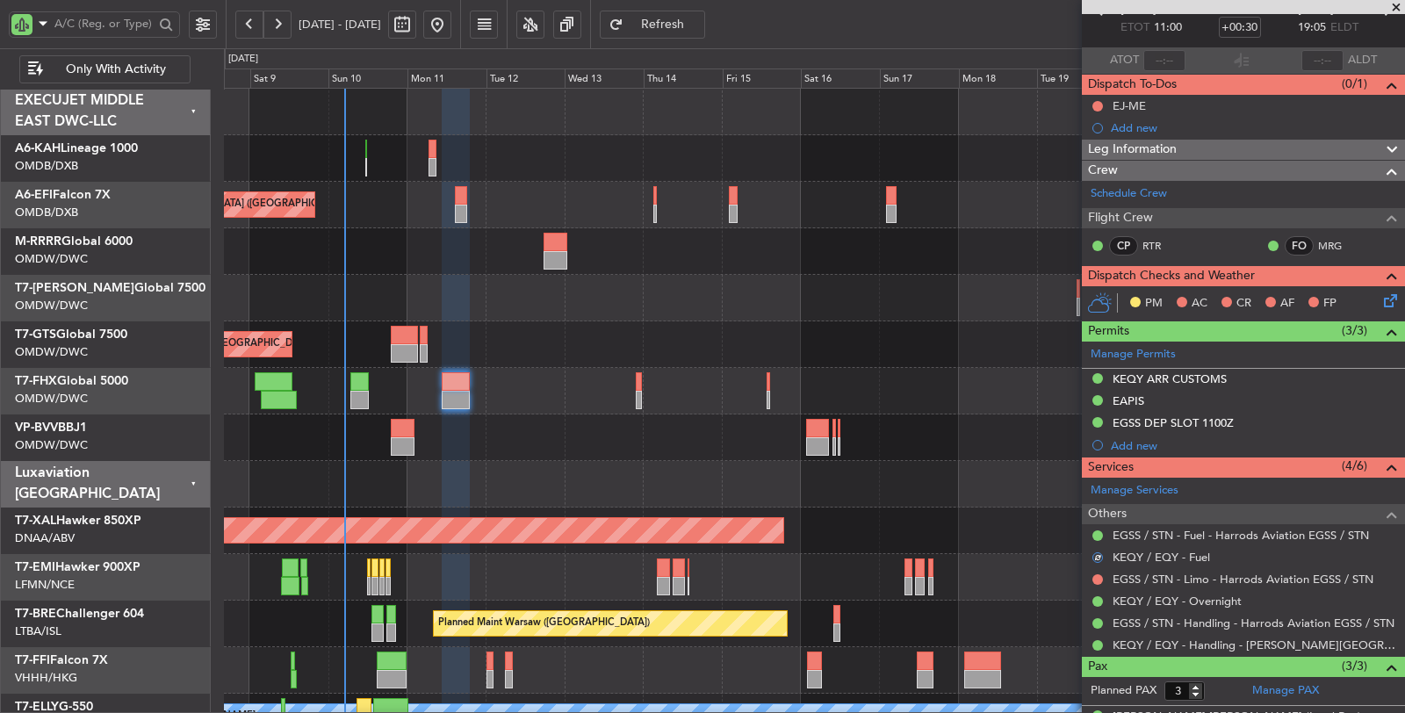
click at [852, 352] on div "Unplanned Maint [GEOGRAPHIC_DATA] (Al Maktoum Intl)" at bounding box center [814, 344] width 1180 height 47
click at [510, 435] on div "Unplanned Maint [GEOGRAPHIC_DATA]-[GEOGRAPHIC_DATA]" at bounding box center [814, 437] width 1180 height 47
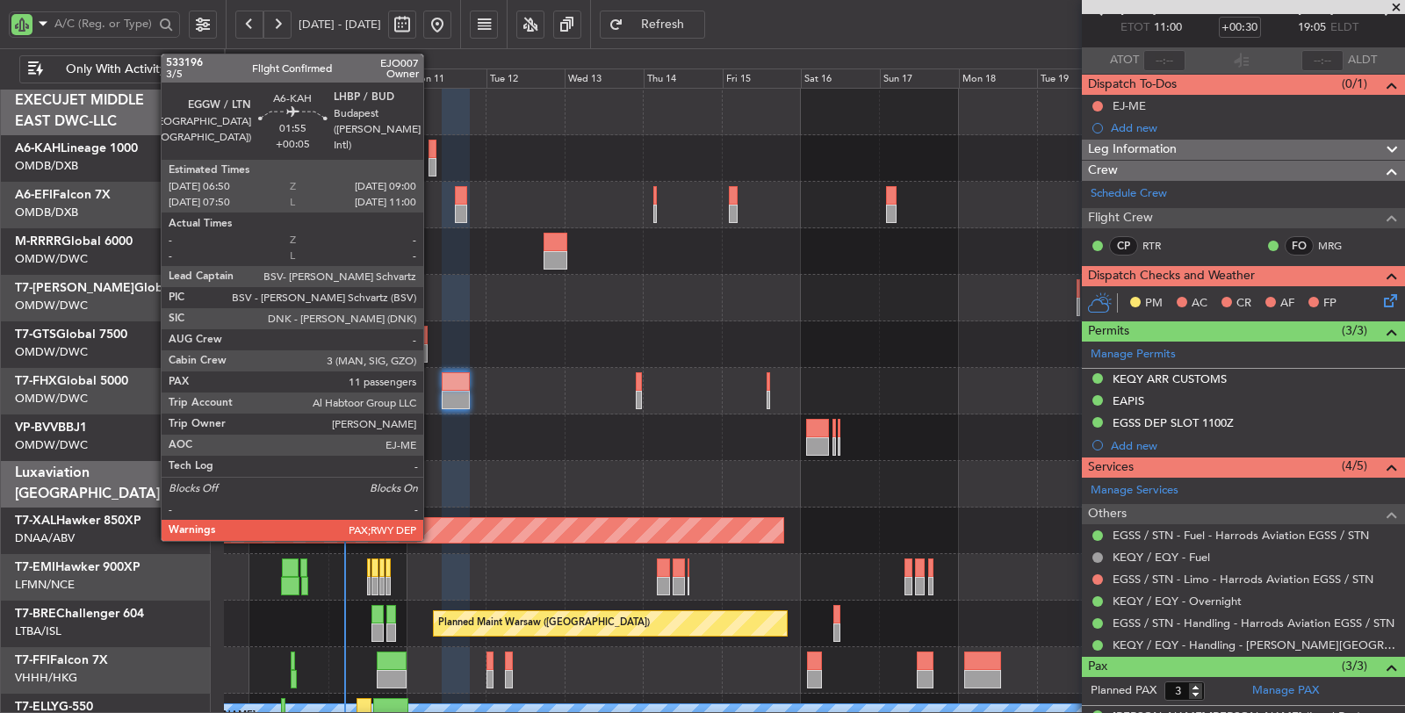
click at [432, 167] on div at bounding box center [432, 167] width 8 height 18
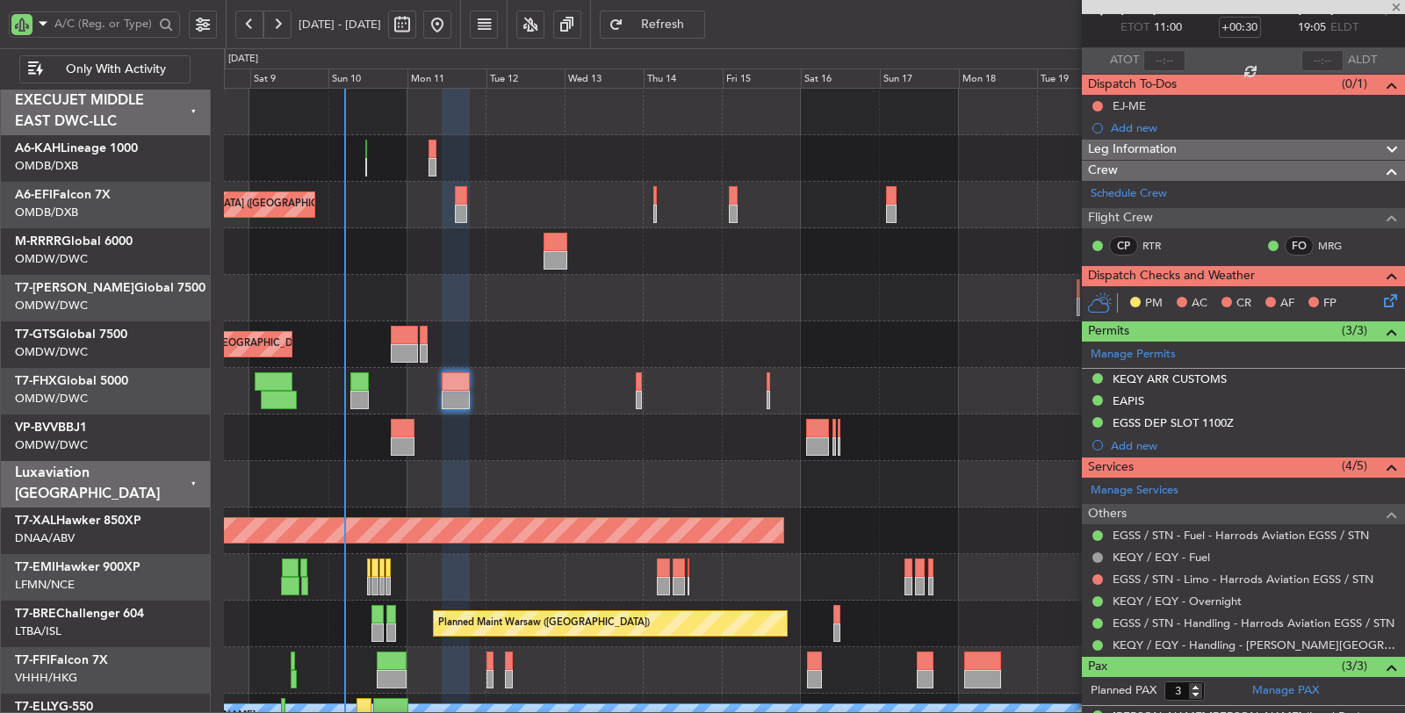
type input "+00:05"
type input "11"
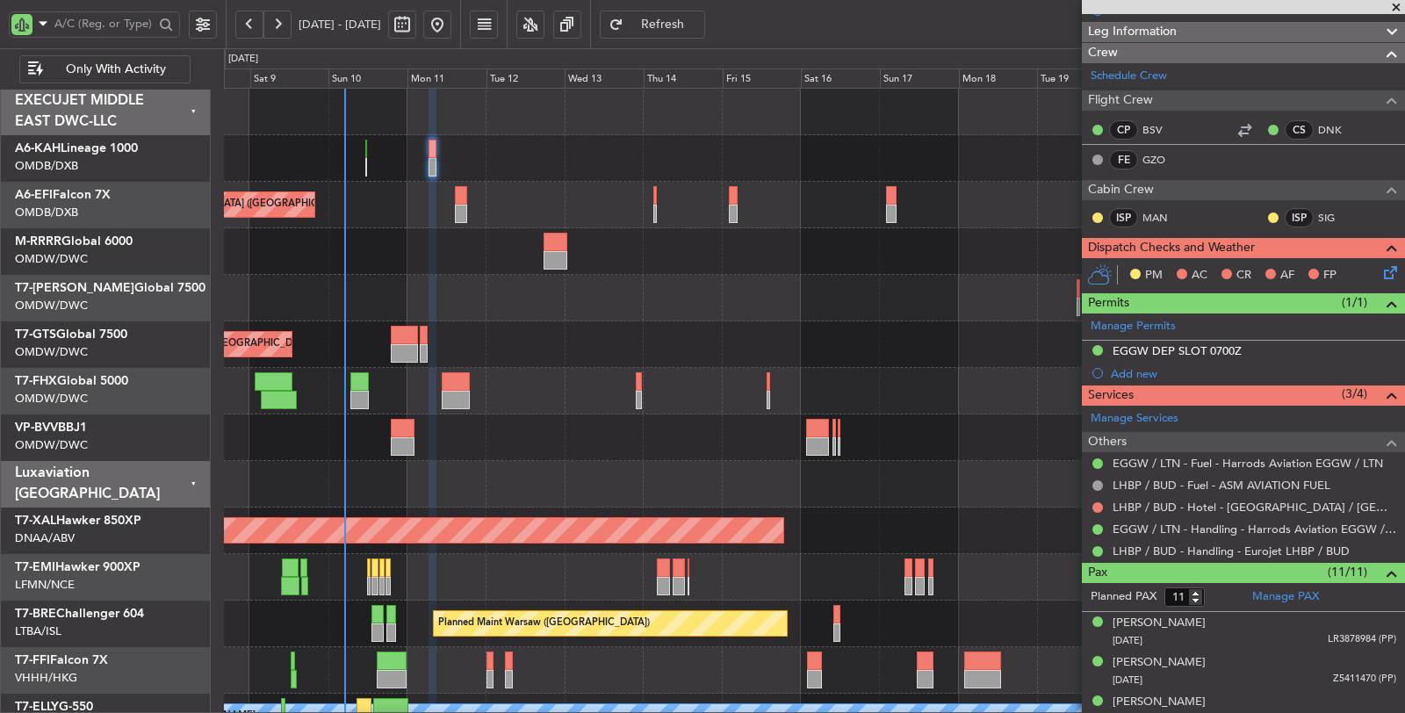
scroll to position [292, 0]
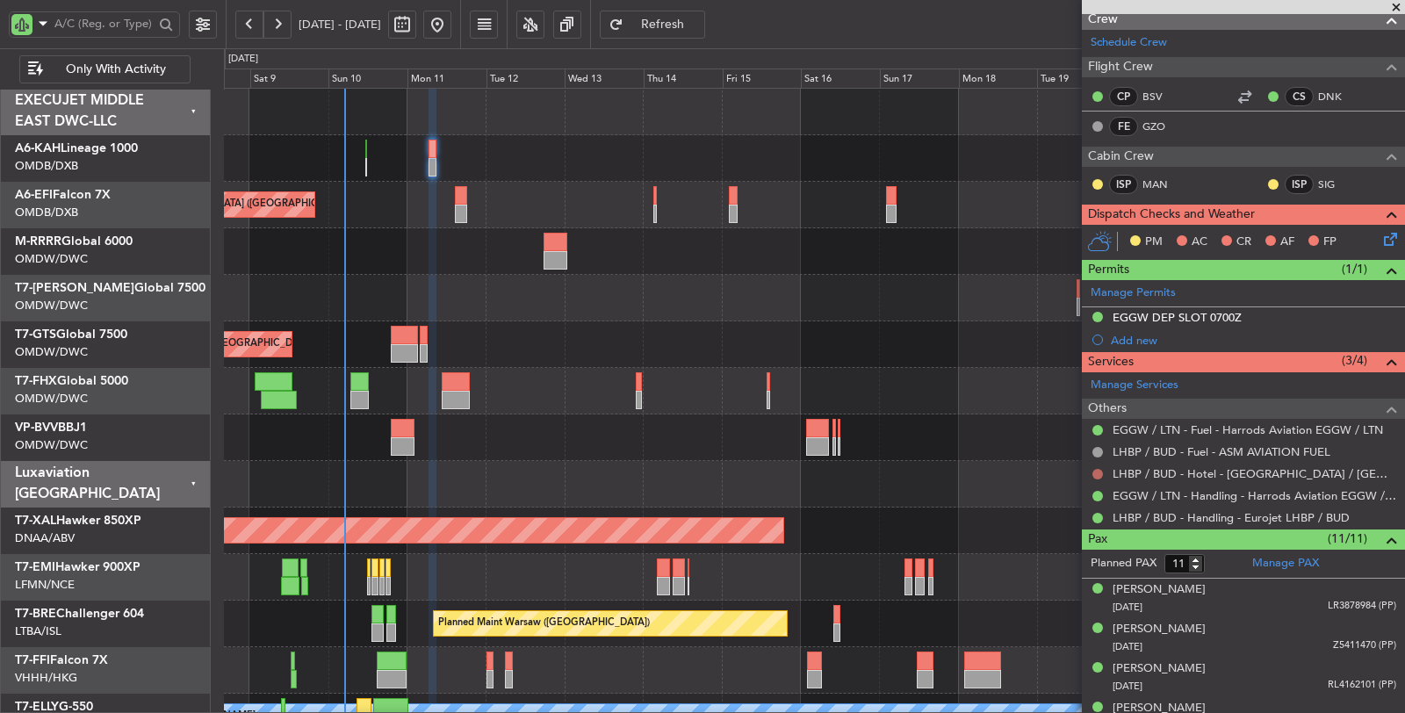
click at [1098, 469] on button at bounding box center [1097, 474] width 11 height 11
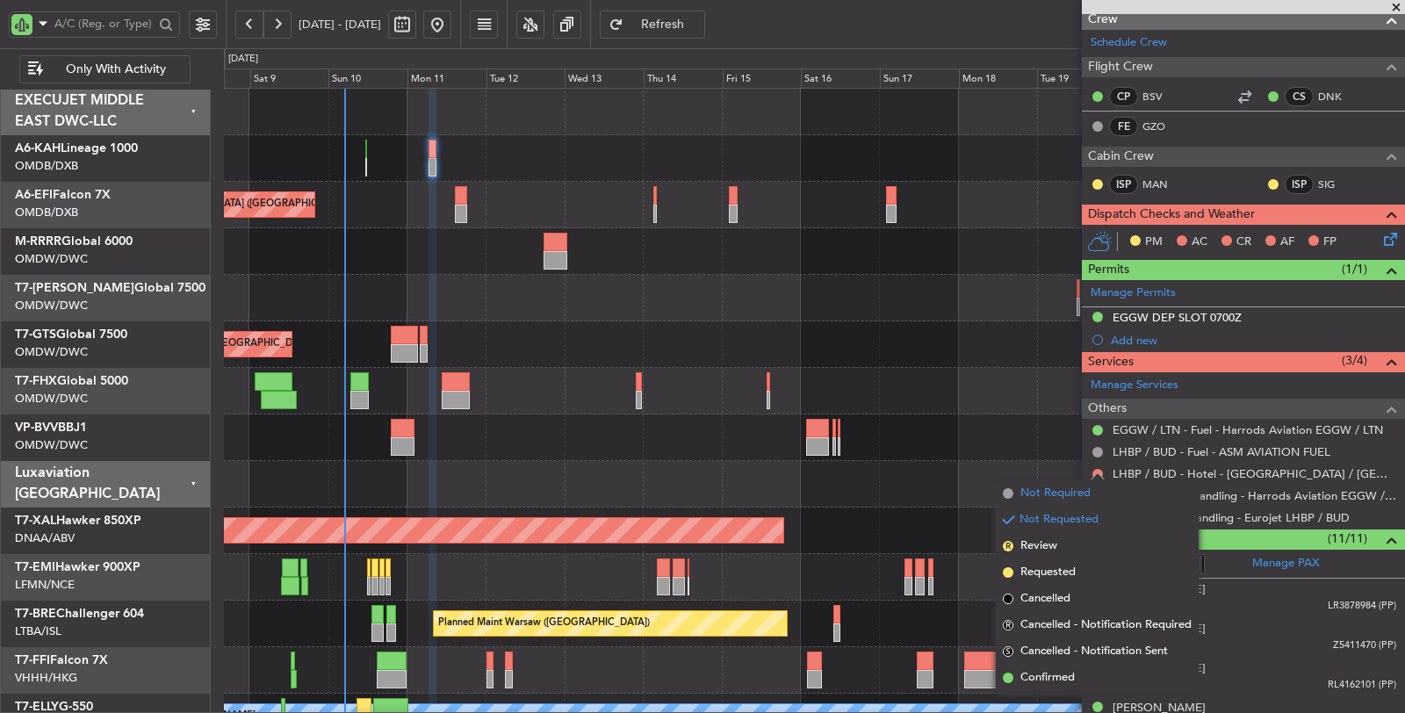
click at [1060, 492] on span "Not Required" at bounding box center [1055, 494] width 70 height 18
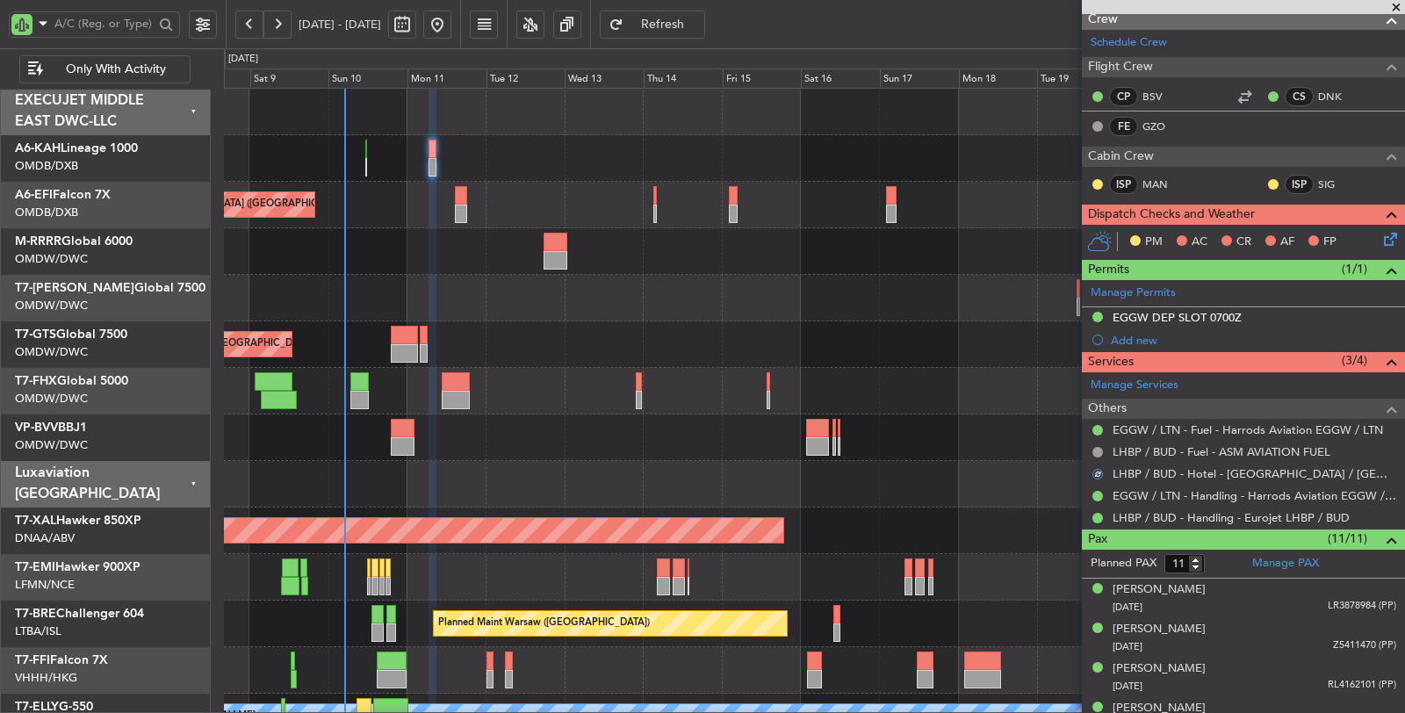
click at [881, 370] on div at bounding box center [814, 391] width 1180 height 47
click at [546, 398] on div at bounding box center [814, 391] width 1181 height 47
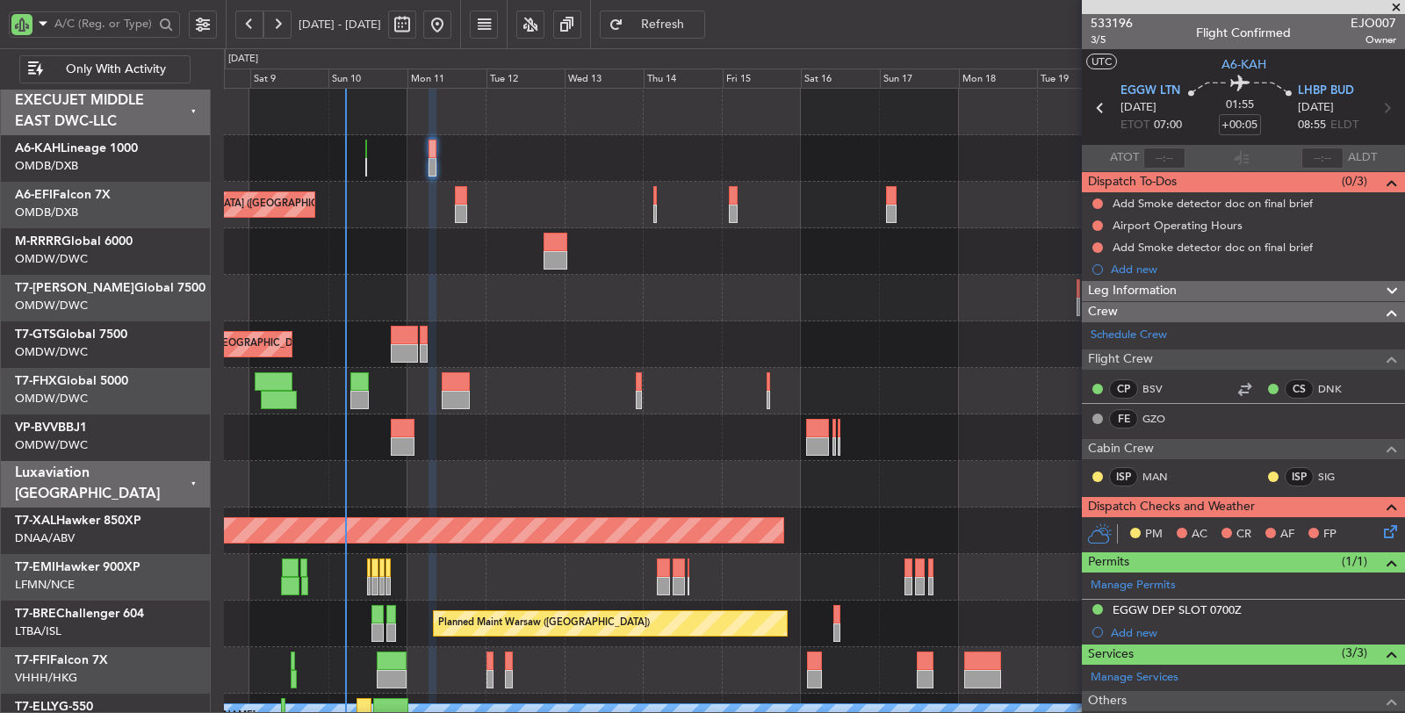
scroll to position [292, 0]
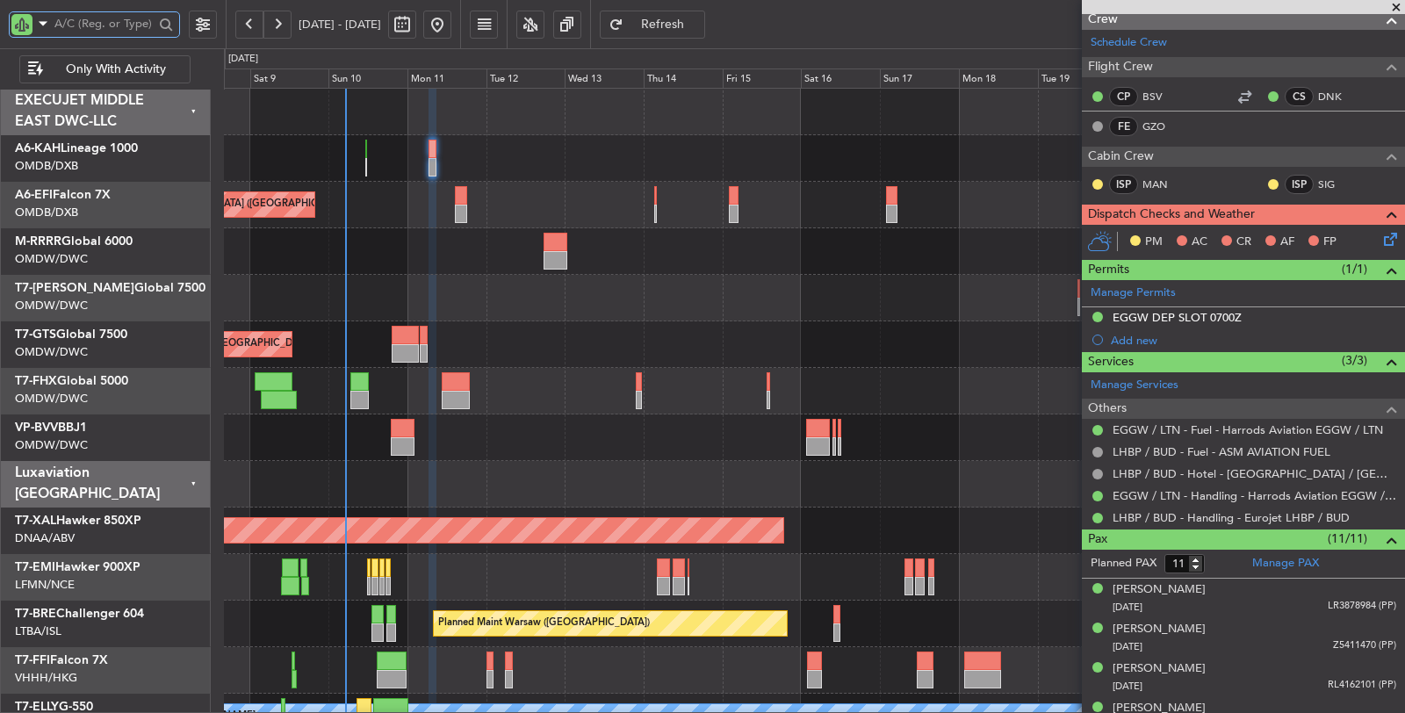
click at [108, 31] on input "text" at bounding box center [103, 24] width 99 height 26
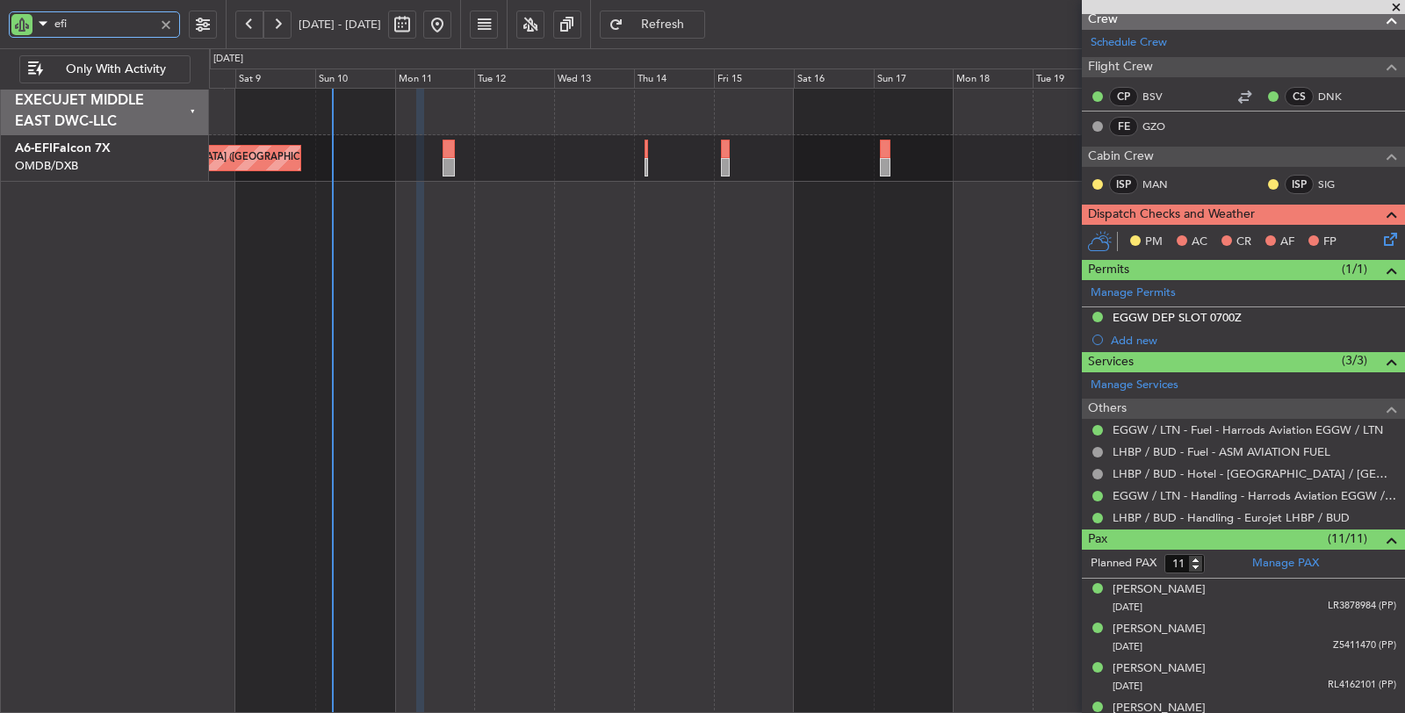
click at [679, 205] on div "Unplanned Maint [GEOGRAPHIC_DATA] ([GEOGRAPHIC_DATA] Intl)" at bounding box center [807, 401] width 1197 height 626
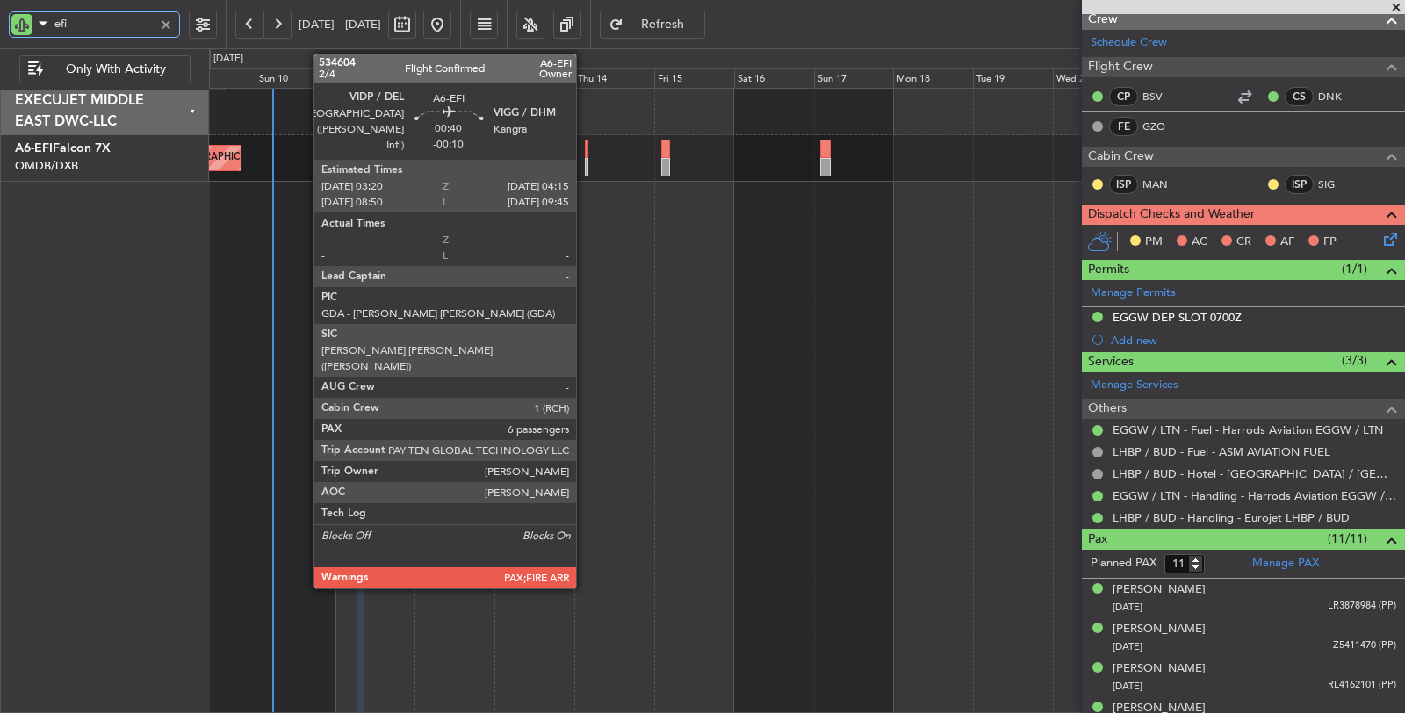
click at [585, 168] on div at bounding box center [587, 167] width 4 height 18
type input "efi"
click at [585, 172] on div at bounding box center [587, 167] width 4 height 18
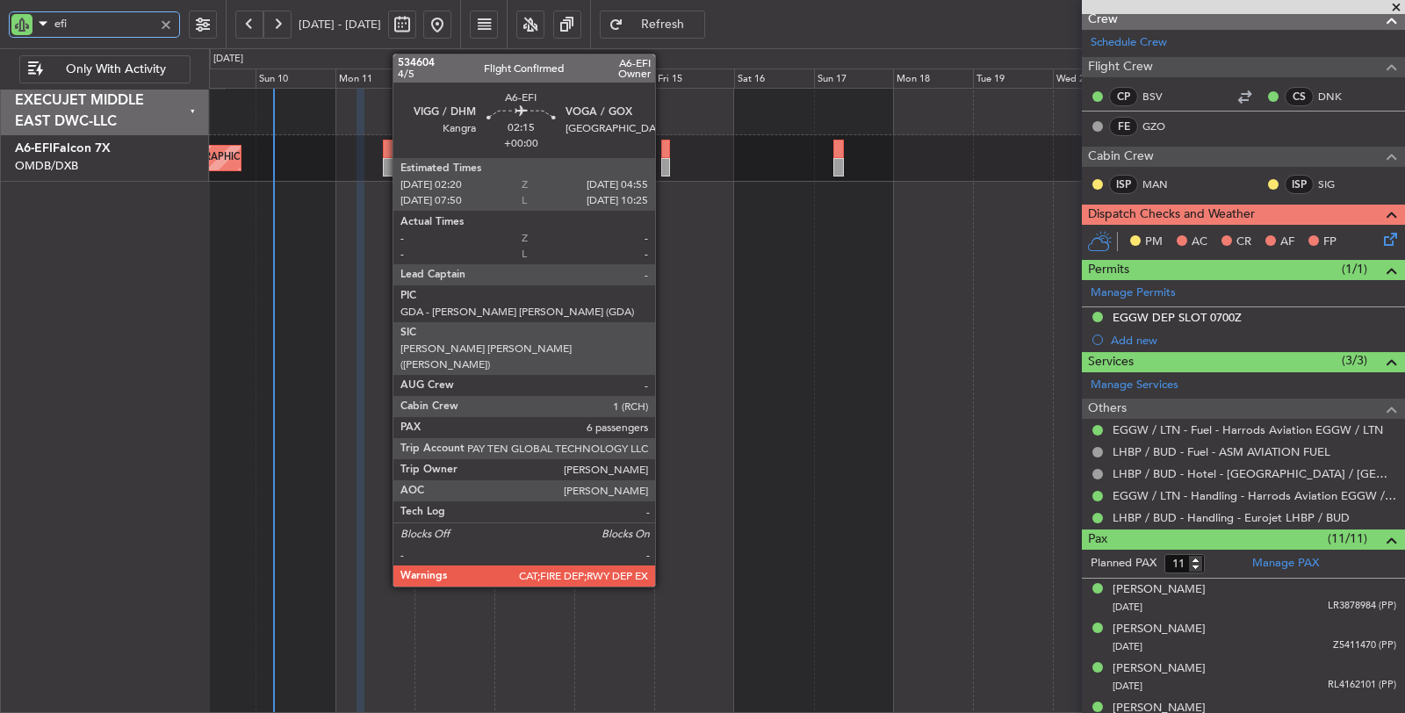
click at [664, 162] on div at bounding box center [665, 167] width 9 height 18
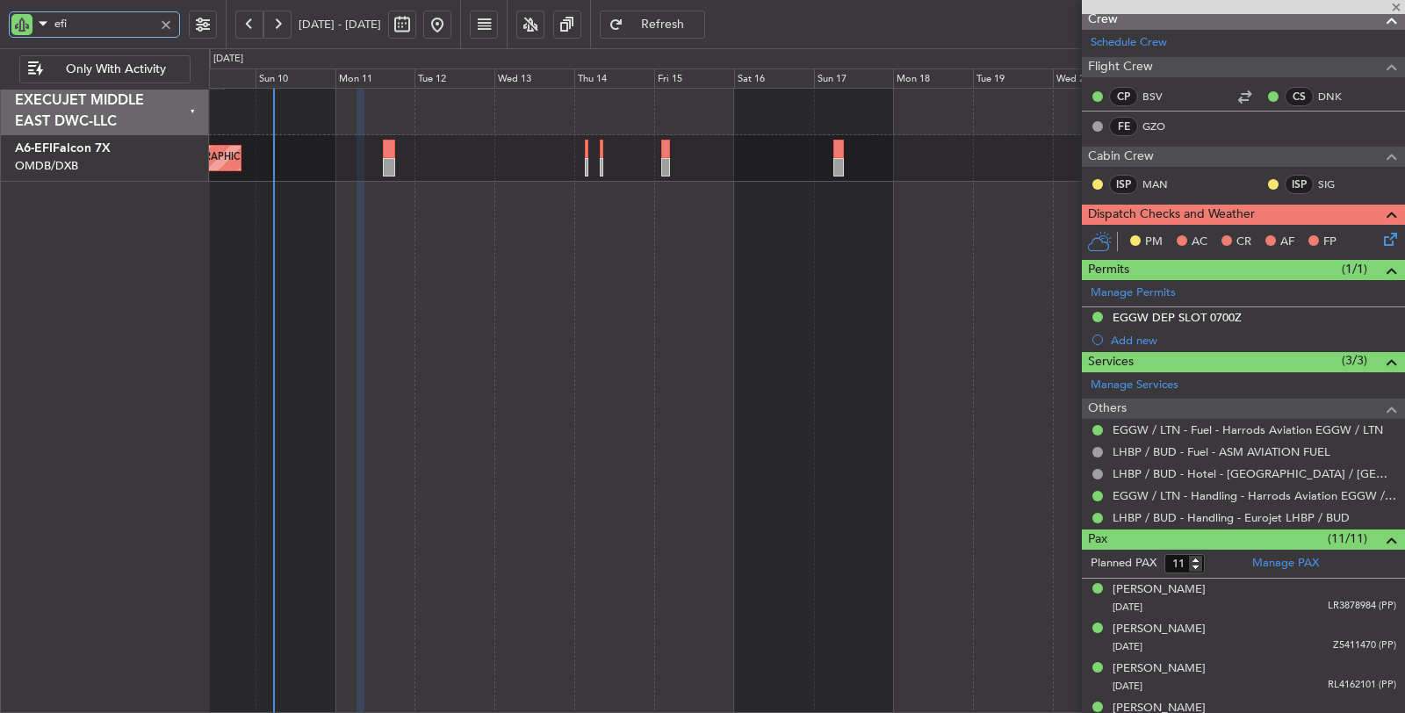
type input "6"
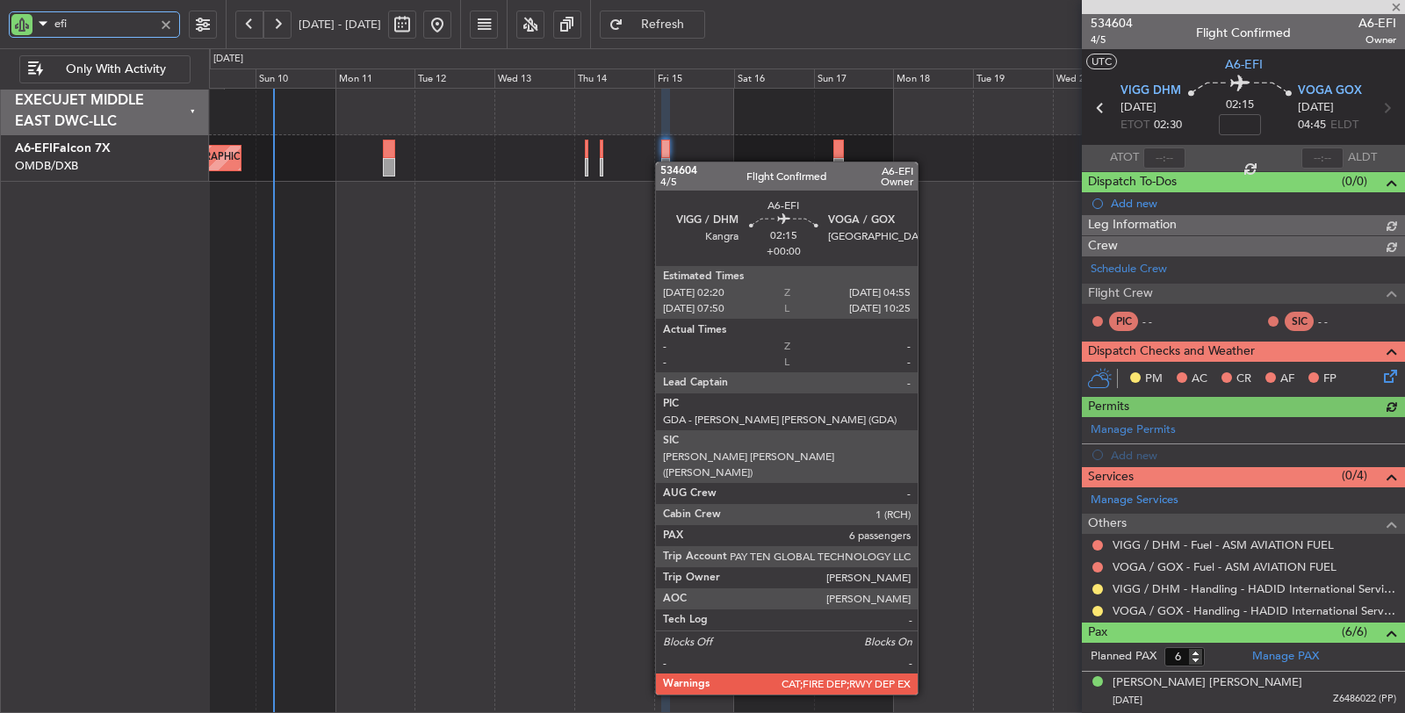
click at [664, 162] on div at bounding box center [665, 167] width 9 height 18
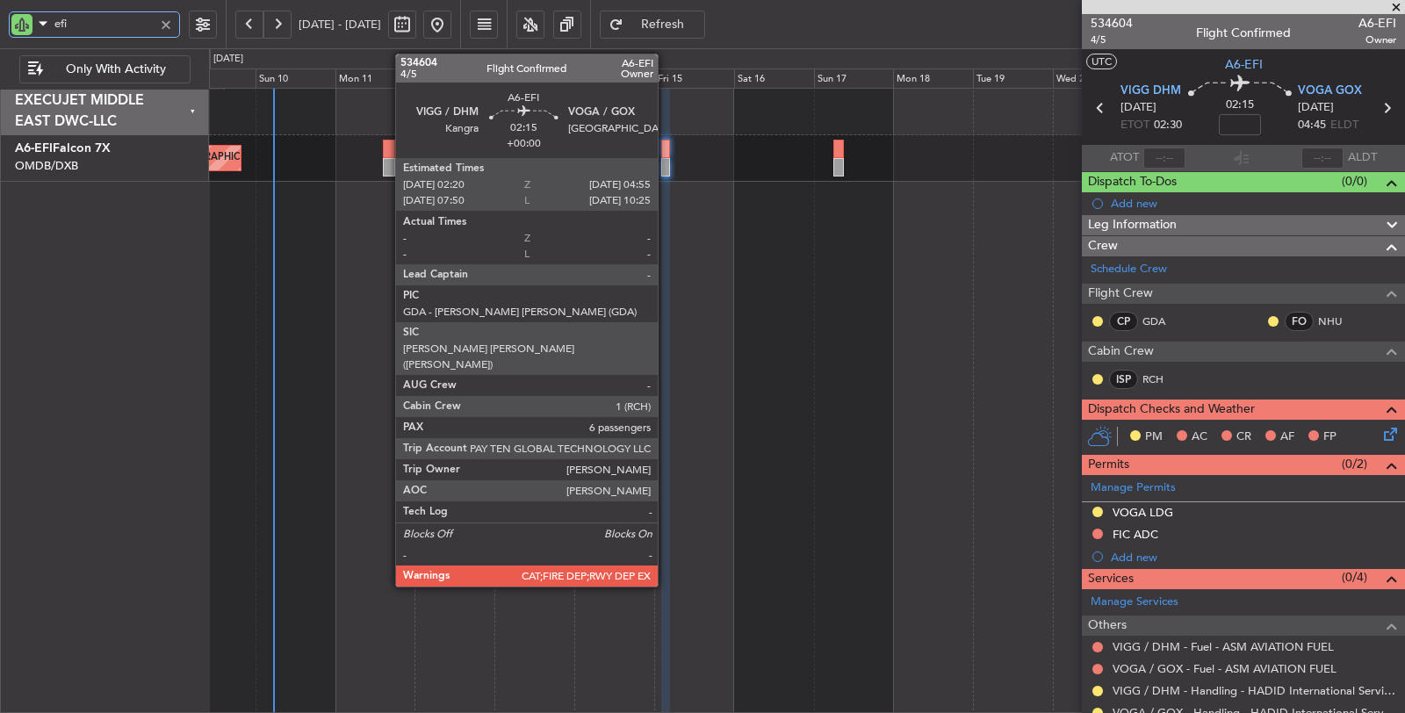
click at [666, 162] on div at bounding box center [665, 167] width 9 height 18
